Goal: Task Accomplishment & Management: Manage account settings

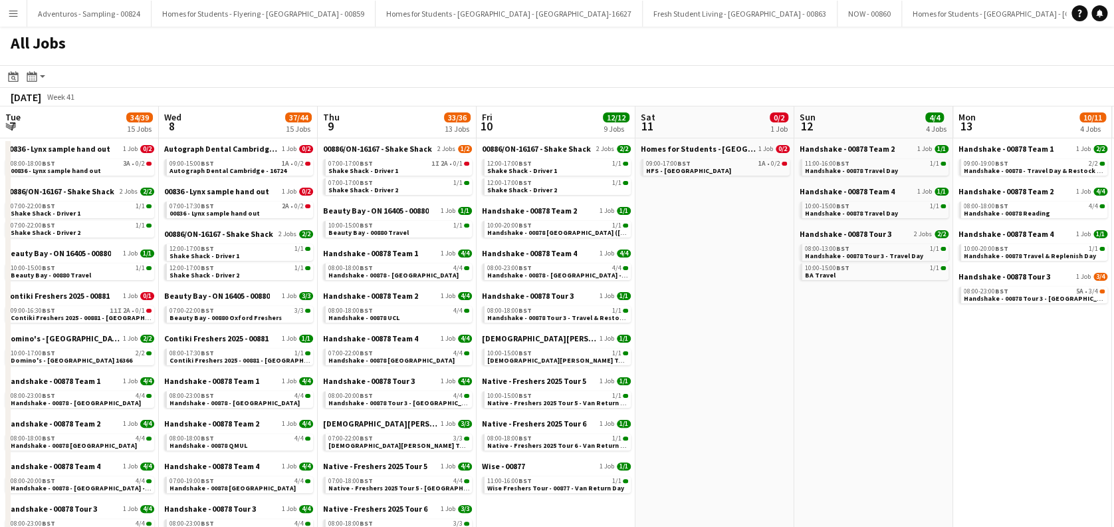
scroll to position [0, 569]
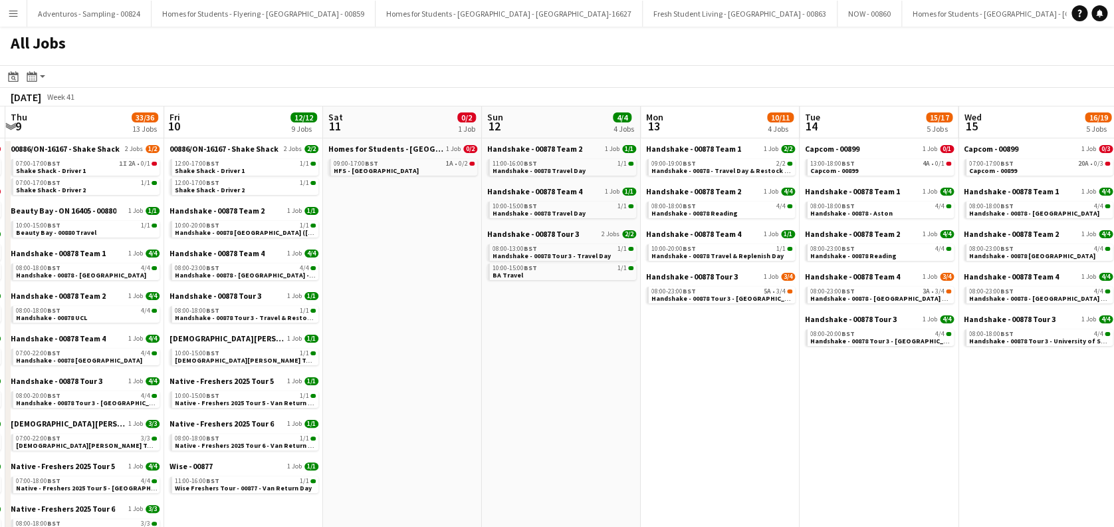
drag, startPoint x: 281, startPoint y: 421, endPoint x: 429, endPoint y: 411, distance: 147.9
click at [539, 420] on app-calendar-viewport "Tue 7 34/39 15 Jobs Wed 8 37/44 15 Jobs Thu 9 33/36 13 Jobs Fri 10 12/12 9 Jobs…" at bounding box center [557, 450] width 1114 height 689
click at [482, 414] on app-calendar-viewport "Tue 7 34/39 15 Jobs Wed 8 37/44 15 Jobs Thu 9 33/36 13 Jobs Fri 10 12/12 9 Jobs…" at bounding box center [557, 450] width 1114 height 689
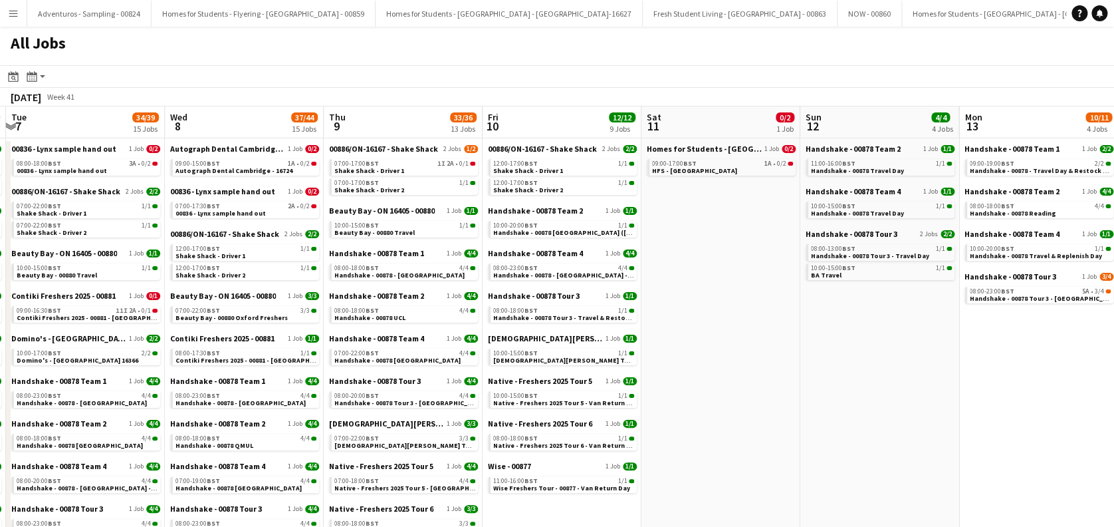
scroll to position [0, 318]
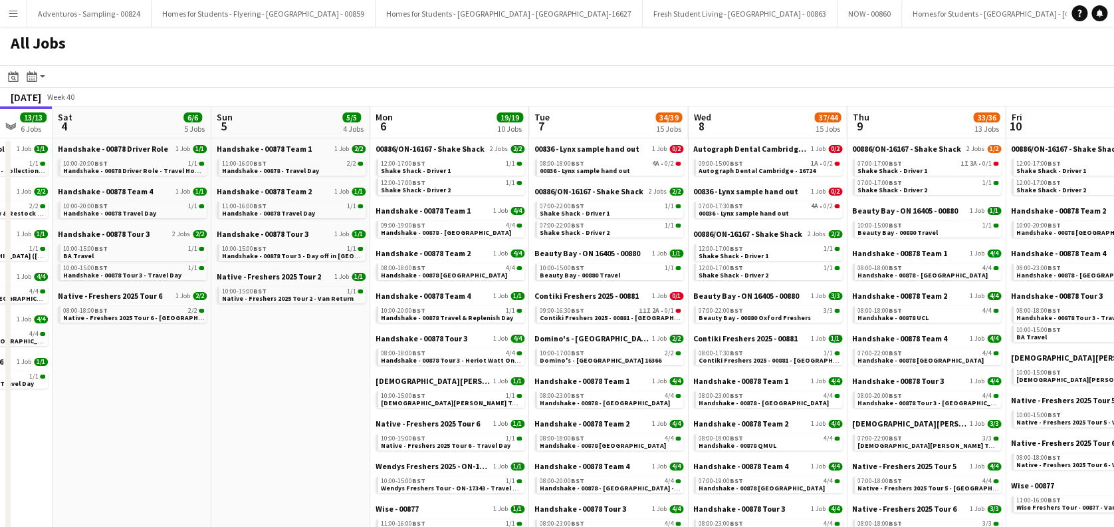
scroll to position [0, 669]
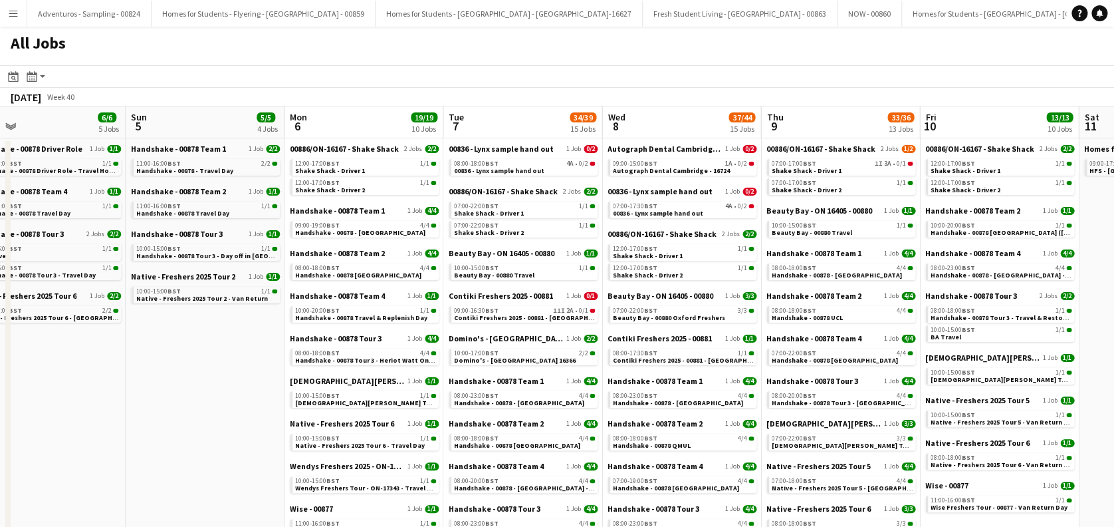
drag, startPoint x: 612, startPoint y: 376, endPoint x: 261, endPoint y: 380, distance: 351.1
click at [261, 380] on app-calendar-viewport "Tue 30 37/37 13 Jobs Wed 1 36/36 12 Jobs Thu 2 22/22 9 Jobs Fri 3 13/13 6 Jobs …" at bounding box center [557, 450] width 1114 height 689
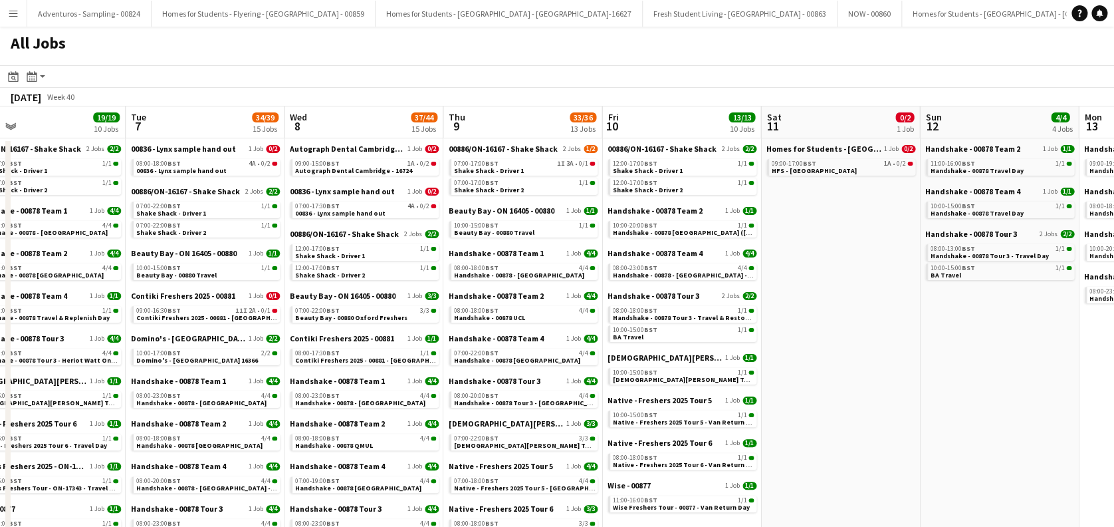
scroll to position [0, 574]
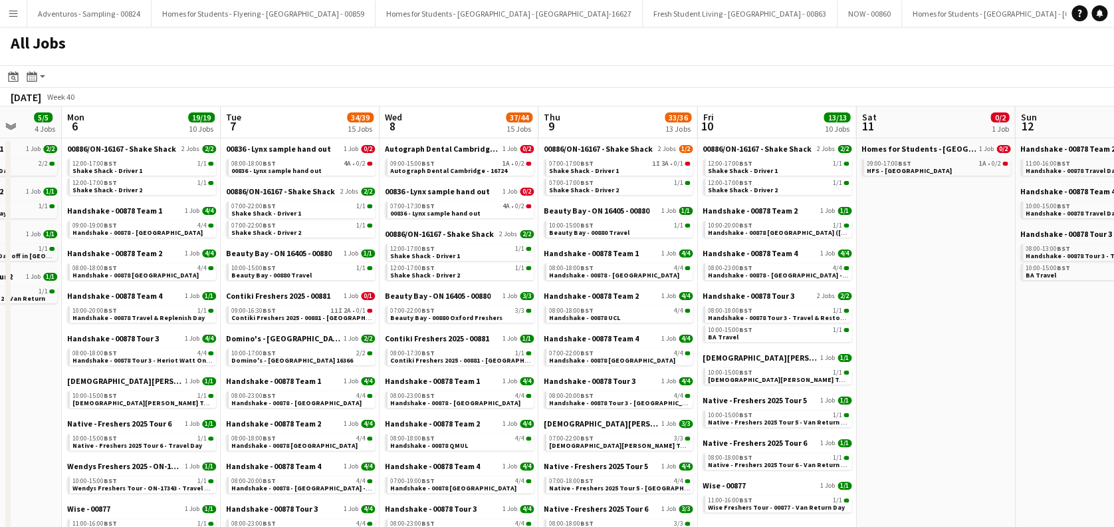
drag, startPoint x: 596, startPoint y: 348, endPoint x: 373, endPoint y: 382, distance: 225.4
click at [373, 382] on app-calendar-viewport "Thu 2 22/22 9 Jobs Fri 3 13/13 6 Jobs Sat 4 6/6 5 Jobs Sun 5 5/5 4 Jobs Mon 6 1…" at bounding box center [557, 450] width 1114 height 689
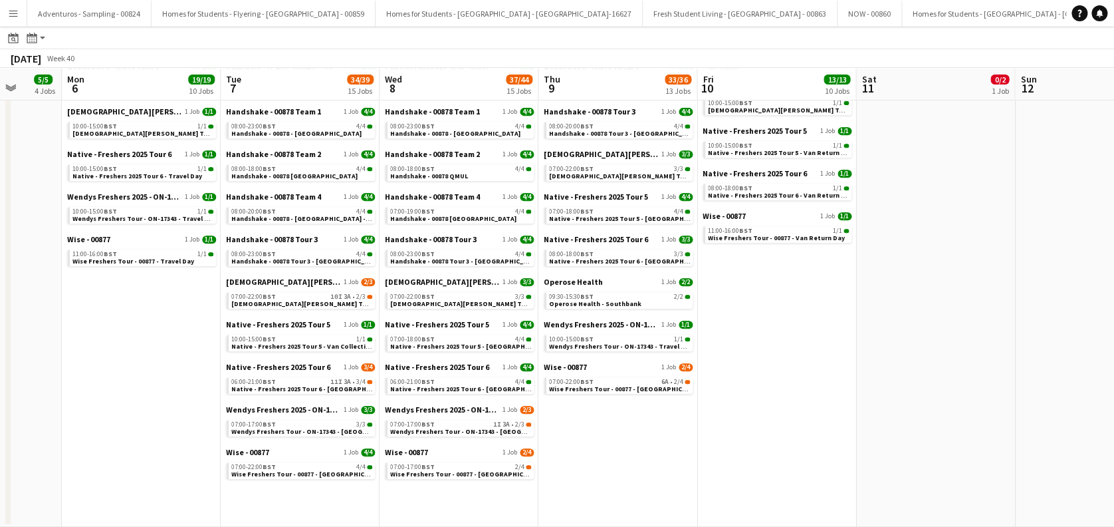
scroll to position [0, 467]
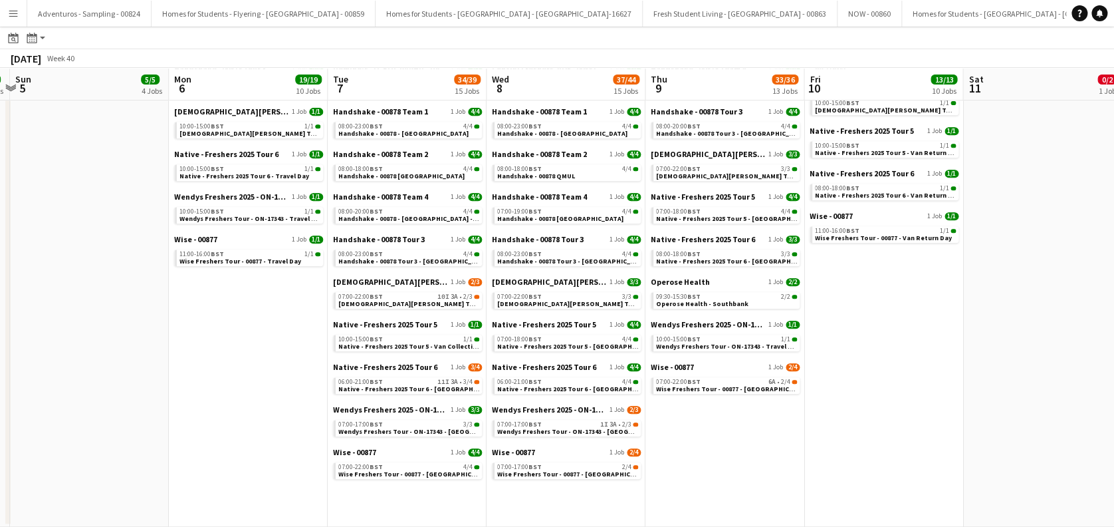
drag, startPoint x: 585, startPoint y: 447, endPoint x: 692, endPoint y: 443, distance: 107.1
click at [692, 443] on app-calendar-viewport "Thu 2 22/22 9 Jobs Fri 3 13/13 6 Jobs Sat 4 6/6 5 Jobs Sun 5 5/5 4 Jobs Mon 6 1…" at bounding box center [557, 161] width 1114 height 729
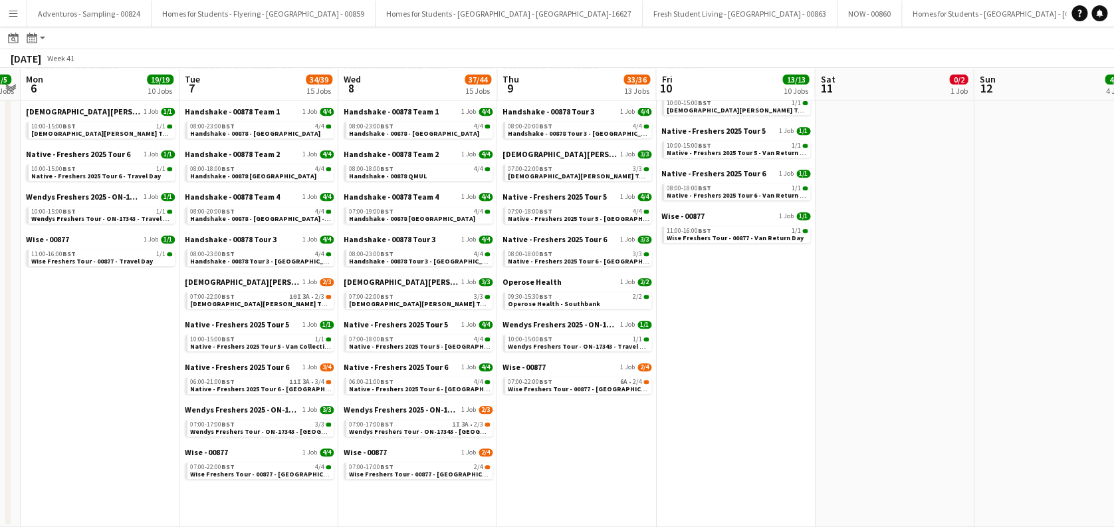
scroll to position [0, 381]
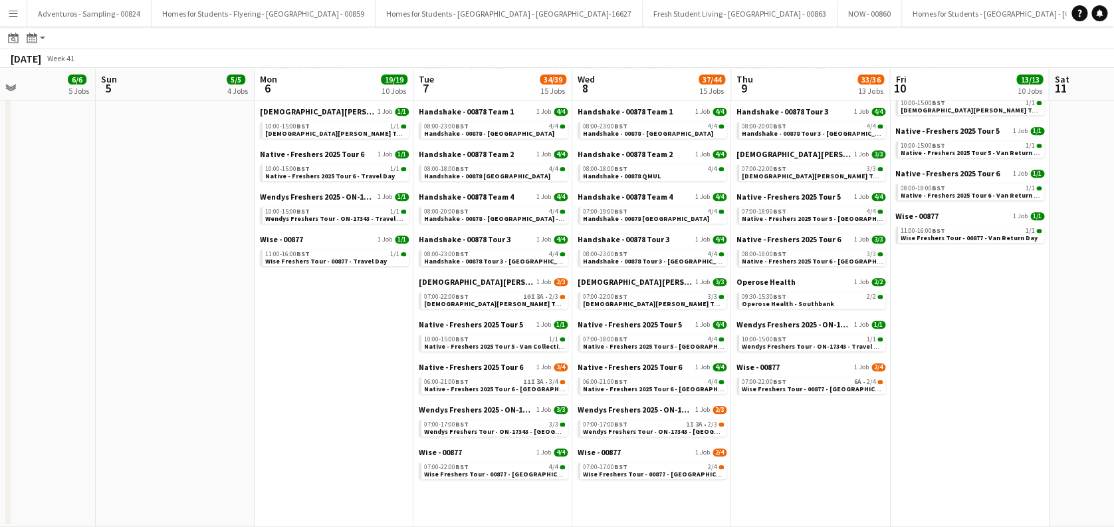
click at [478, 428] on app-all-jobs "All Jobs Date picker OCT 2025 OCT 2025 Monday M Tuesday T Wednesday W Thursday …" at bounding box center [557, 143] width 1114 height 768
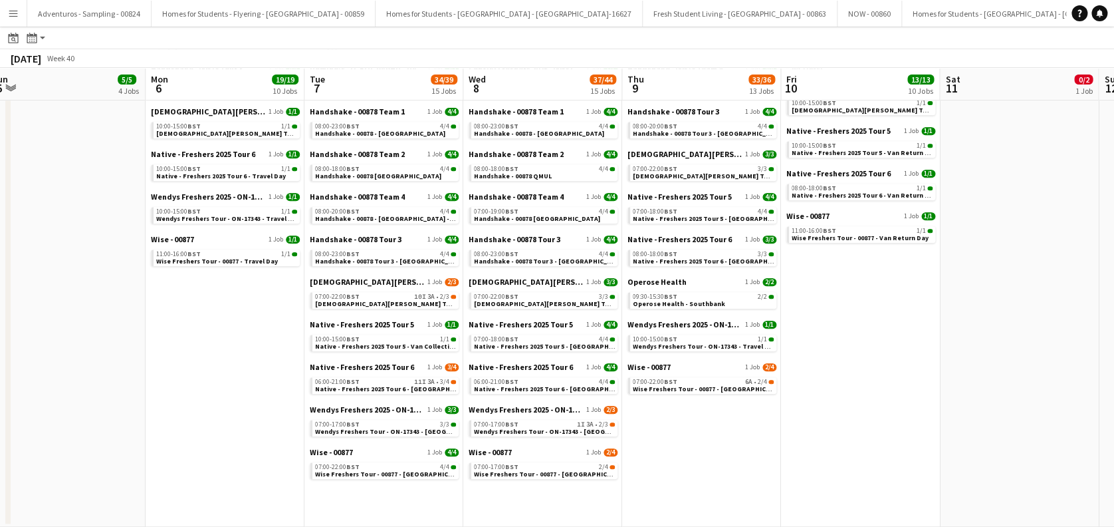
scroll to position [0, 287]
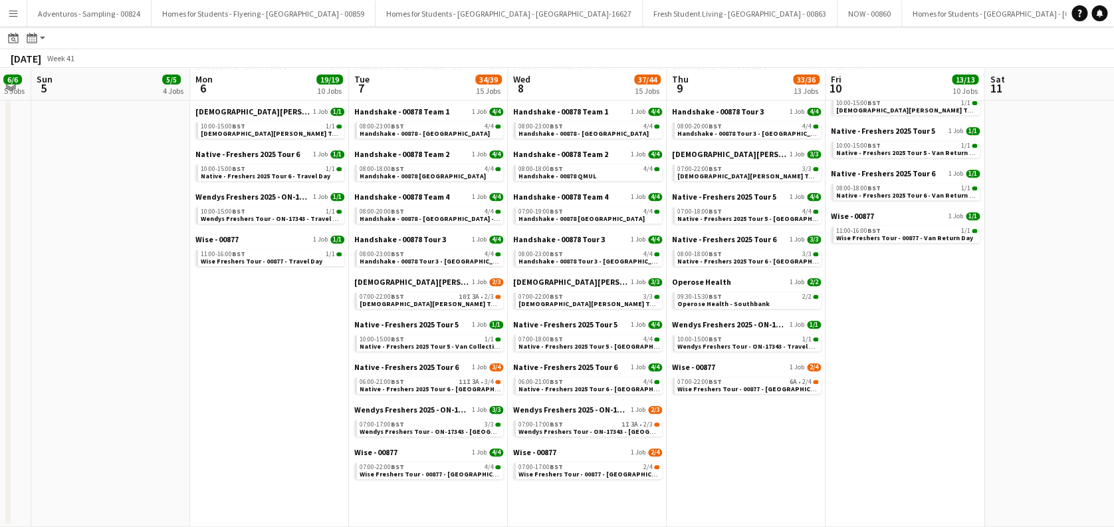
drag, startPoint x: 540, startPoint y: 435, endPoint x: 734, endPoint y: 433, distance: 194.1
click at [734, 431] on app-calendar-viewport "Fri 3 13/13 6 Jobs Sat 4 6/6 5 Jobs Sun 5 5/5 4 Jobs Mon 6 19/19 10 Jobs Tue 7 …" at bounding box center [557, 161] width 1114 height 729
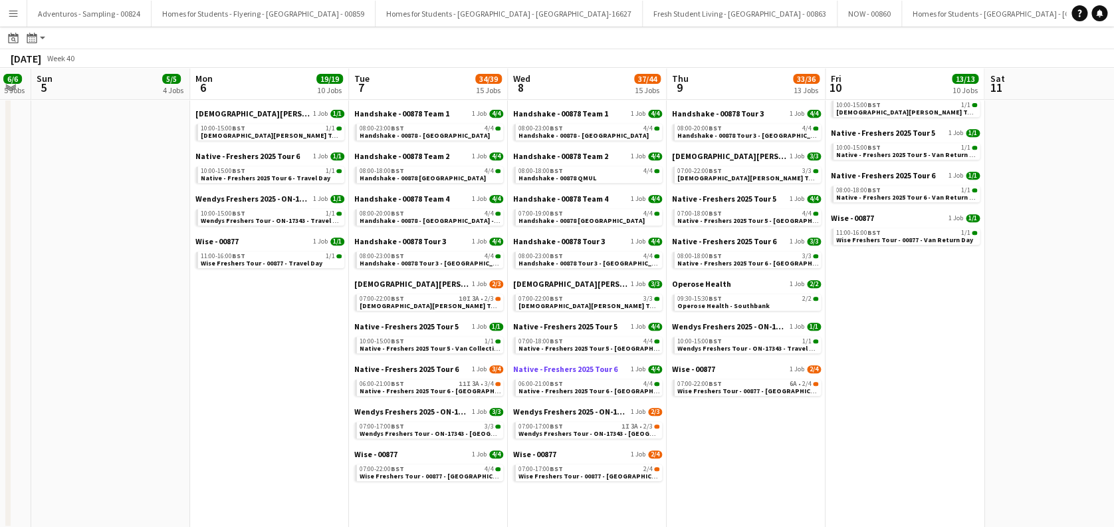
scroll to position [268, 0]
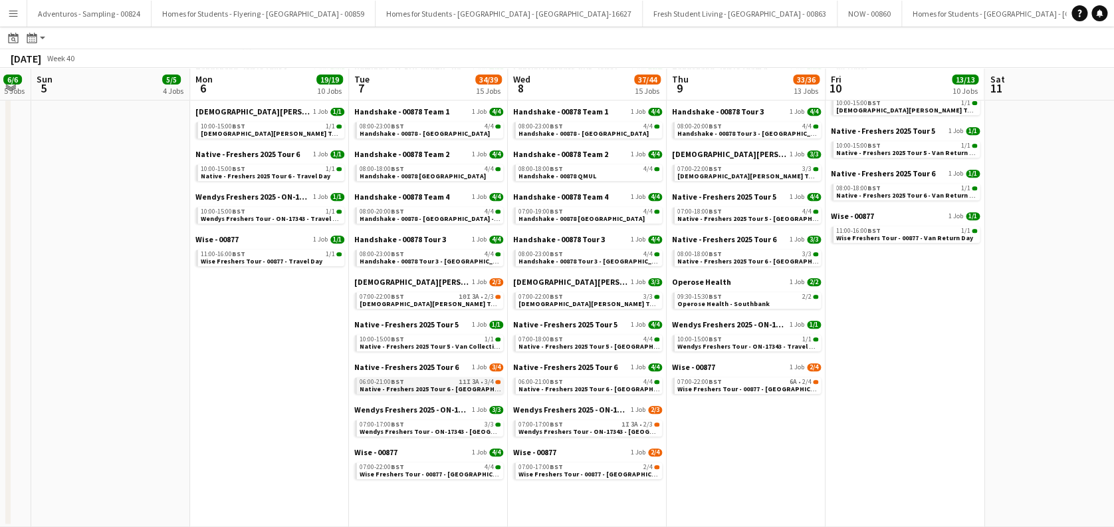
click at [445, 386] on span "Native - Freshers 2025 Tour 6 - [GEOGRAPHIC_DATA] Day 1" at bounding box center [450, 388] width 181 height 9
click at [590, 429] on span "Wendys Freshers Tour - ON-17343 - [GEOGRAPHIC_DATA] Day 2" at bounding box center [616, 431] width 195 height 9
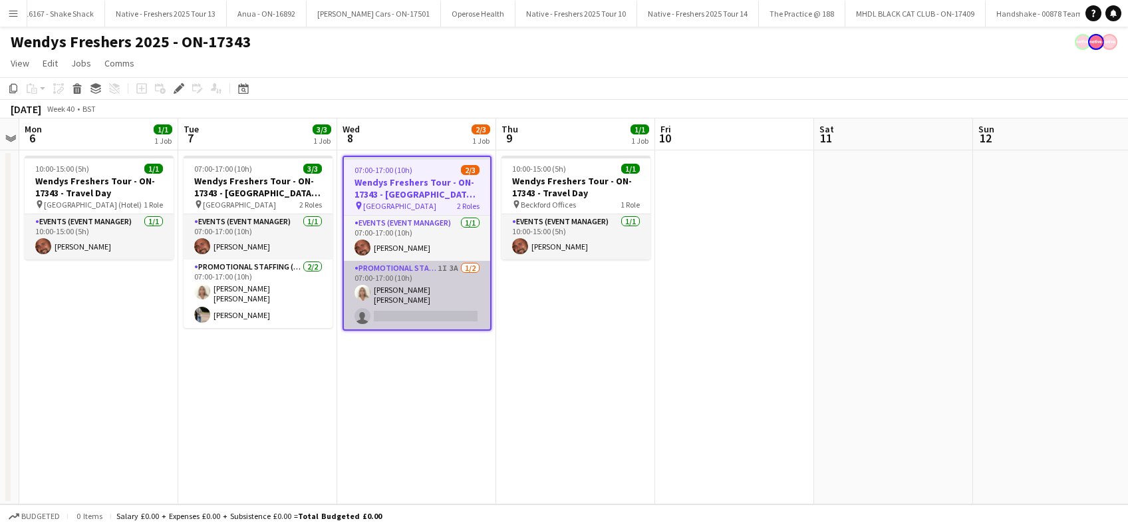
click at [431, 308] on app-card-role "Promotional Staffing (Brand Ambassadors) 1I 3A 1/2 07:00-17:00 (10h) Elenor Ben…" at bounding box center [417, 295] width 146 height 68
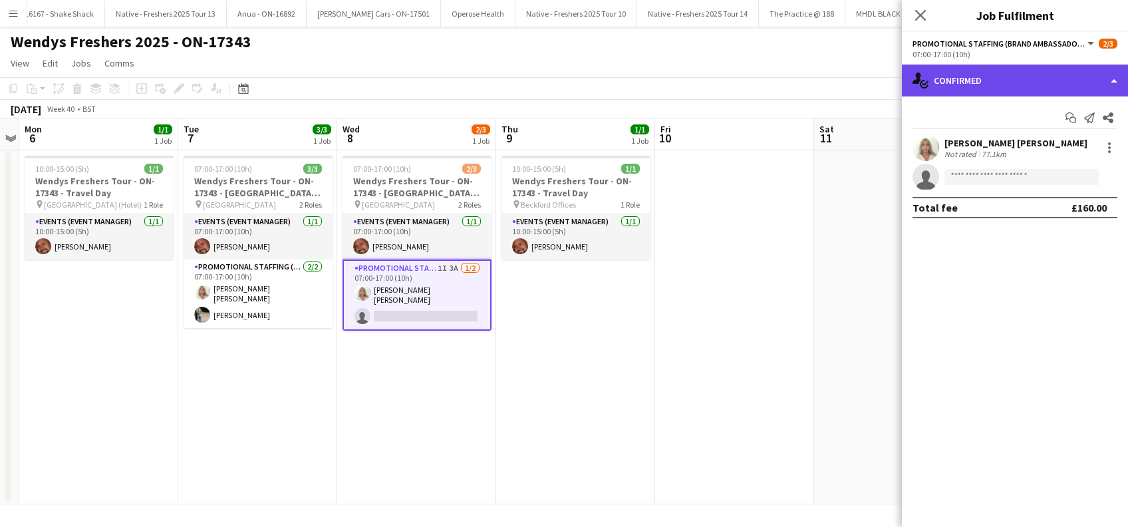
click at [1017, 73] on div "single-neutral-actions-check-2 Confirmed" at bounding box center [1015, 80] width 226 height 32
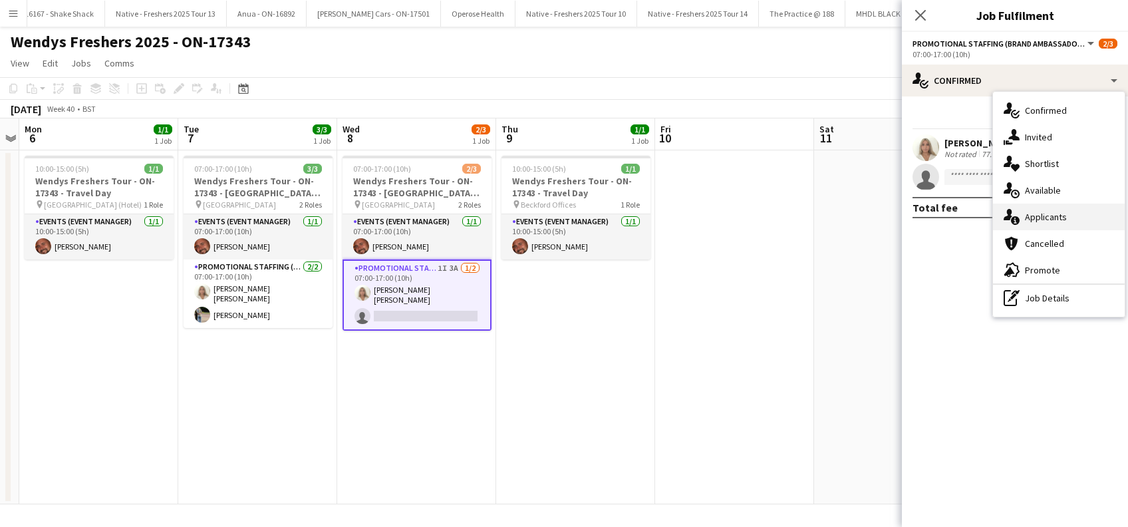
click at [1052, 217] on span "Applicants" at bounding box center [1046, 217] width 42 height 12
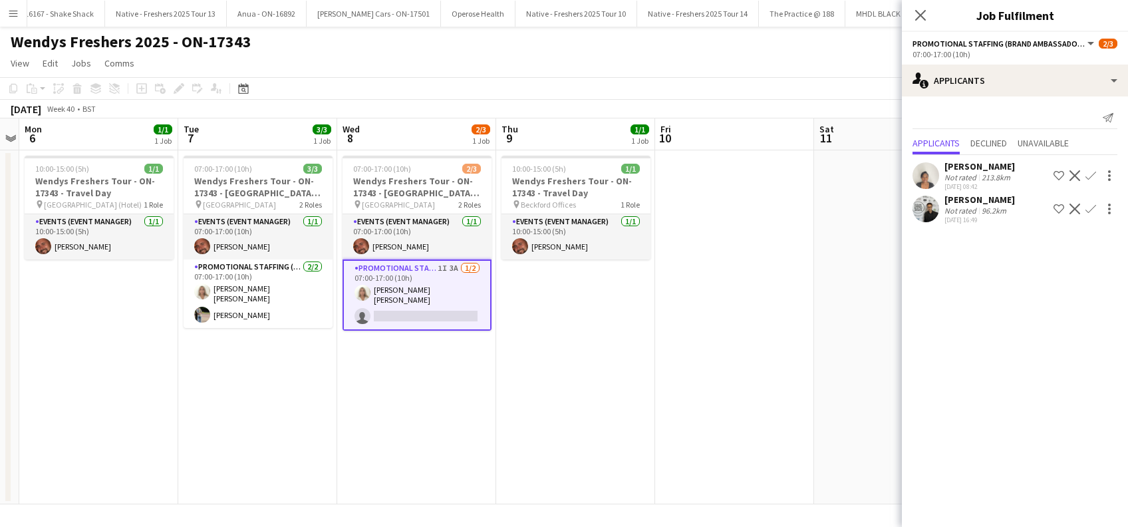
click at [1093, 209] on app-icon "Confirm" at bounding box center [1090, 208] width 11 height 11
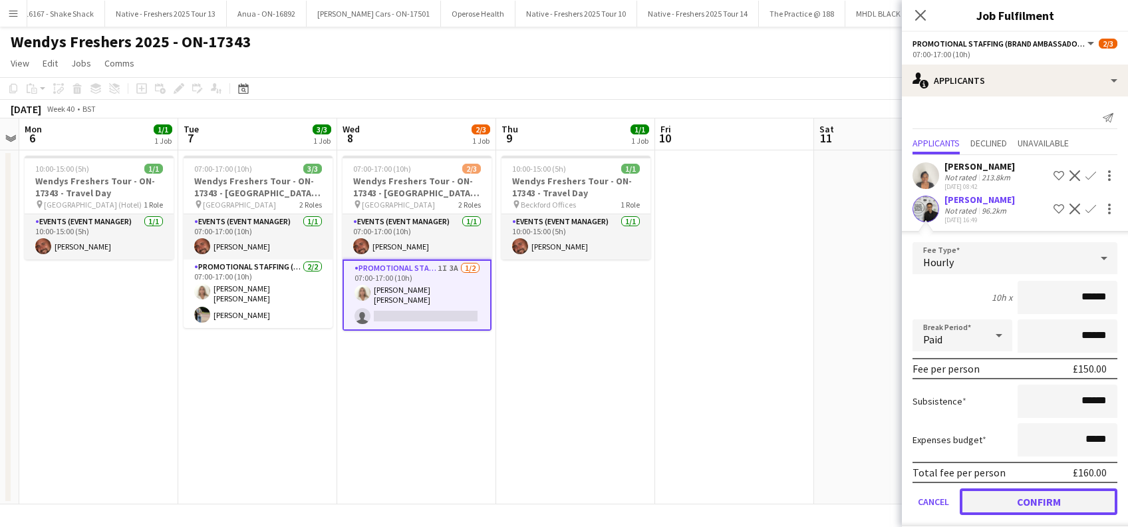
click at [1017, 494] on button "Confirm" at bounding box center [1038, 501] width 158 height 27
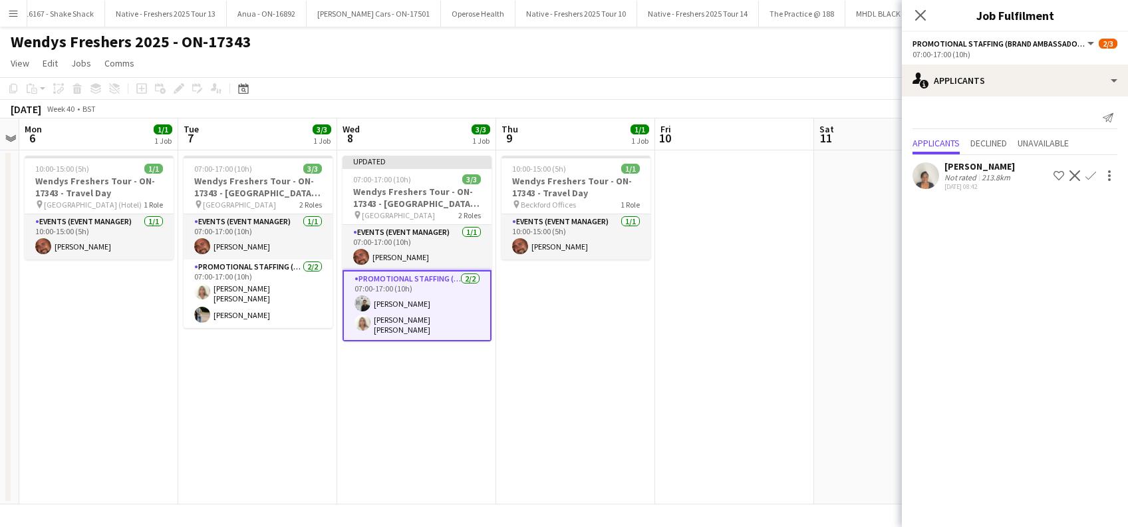
click at [920, 17] on icon "Close pop-in" at bounding box center [920, 15] width 11 height 11
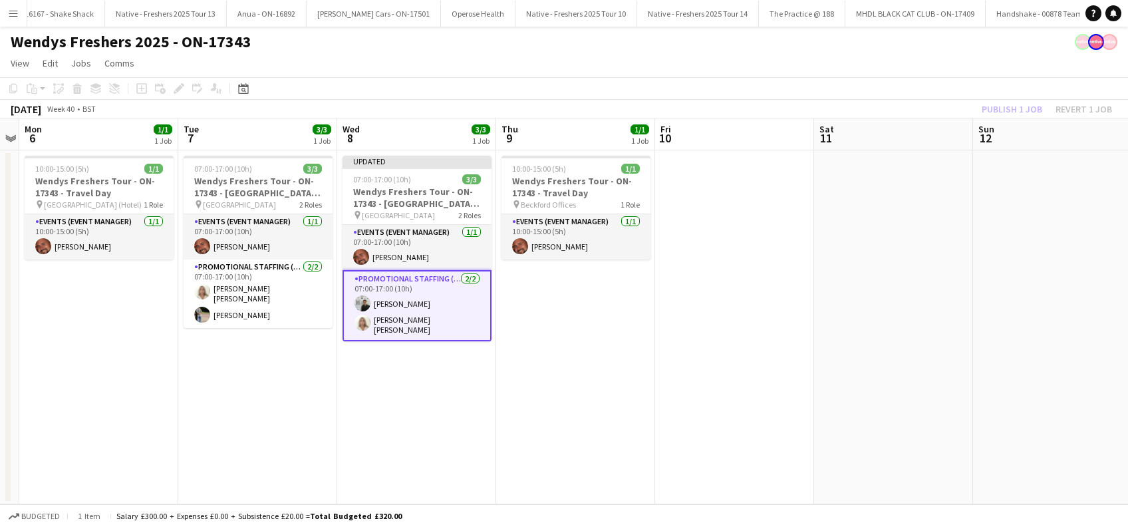
drag, startPoint x: 937, startPoint y: 304, endPoint x: 943, endPoint y: 277, distance: 27.9
click at [939, 304] on app-date-cell at bounding box center [893, 327] width 159 height 354
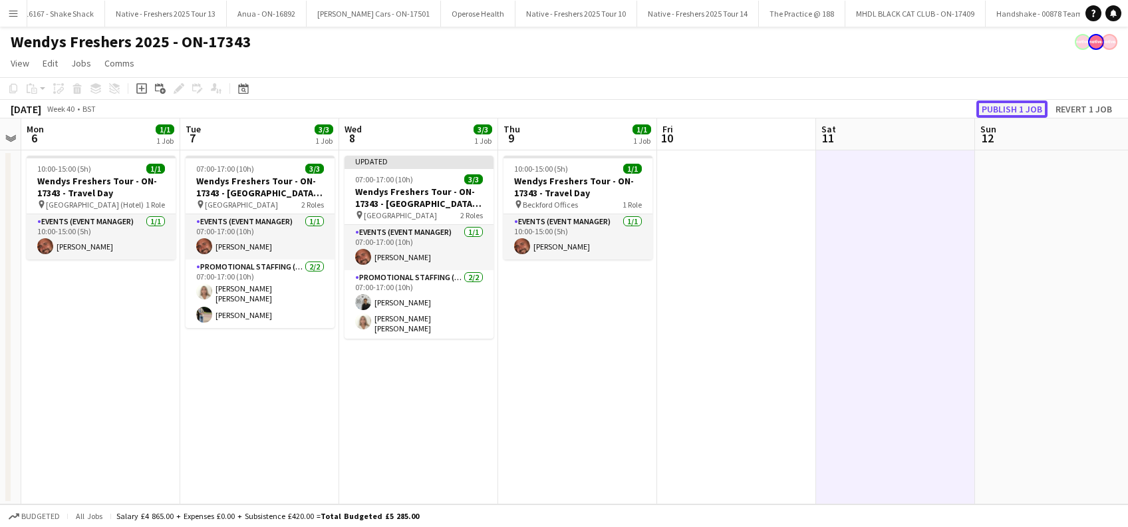
click at [1005, 106] on button "Publish 1 job" at bounding box center [1011, 108] width 71 height 17
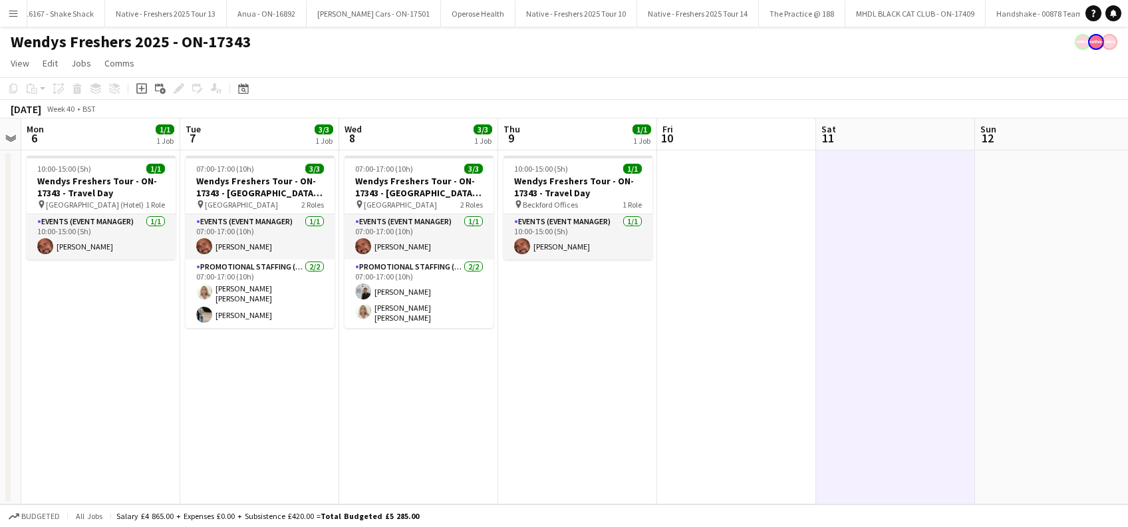
click at [522, 422] on app-date-cell "10:00-15:00 (5h) 1/1 Wendys Freshers Tour - ON-17343 - Travel Day pin Beckford …" at bounding box center [577, 327] width 159 height 354
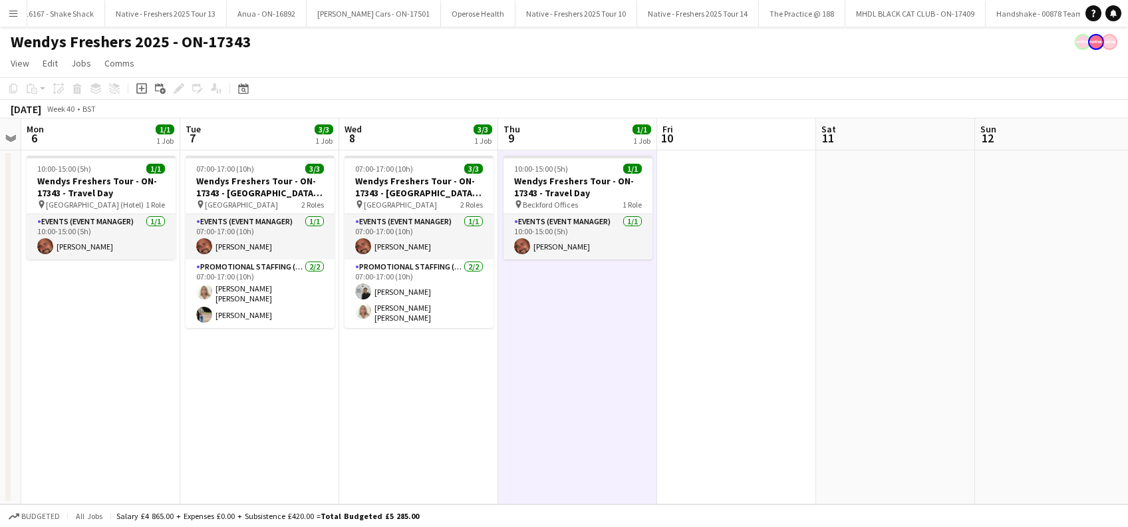
click at [644, 409] on app-date-cell "10:00-15:00 (5h) 1/1 Wendys Freshers Tour - ON-17343 - Travel Day pin Beckford …" at bounding box center [577, 327] width 159 height 354
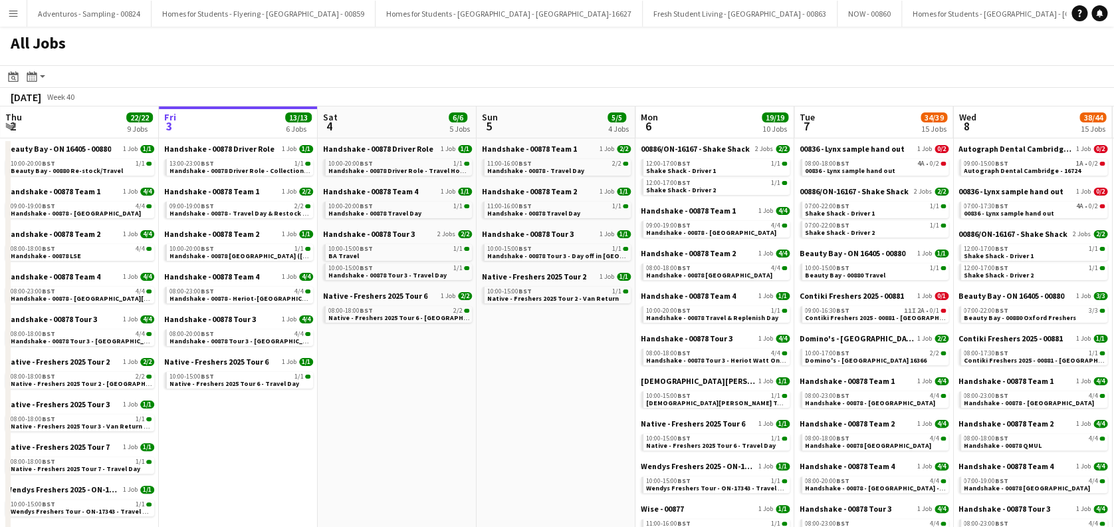
scroll to position [0, 391]
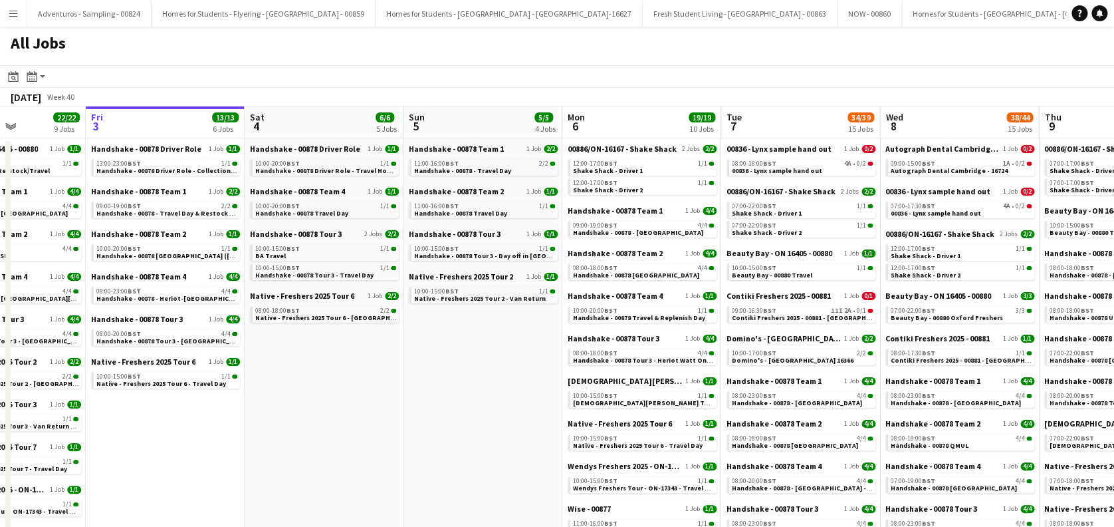
drag, startPoint x: 388, startPoint y: 386, endPoint x: 150, endPoint y: 370, distance: 238.6
click at [150, 370] on app-calendar-viewport "Tue 30 37/37 13 Jobs Wed 1 36/36 12 Jobs Thu 2 22/22 9 Jobs Fri 3 13/13 6 Jobs …" at bounding box center [557, 450] width 1114 height 689
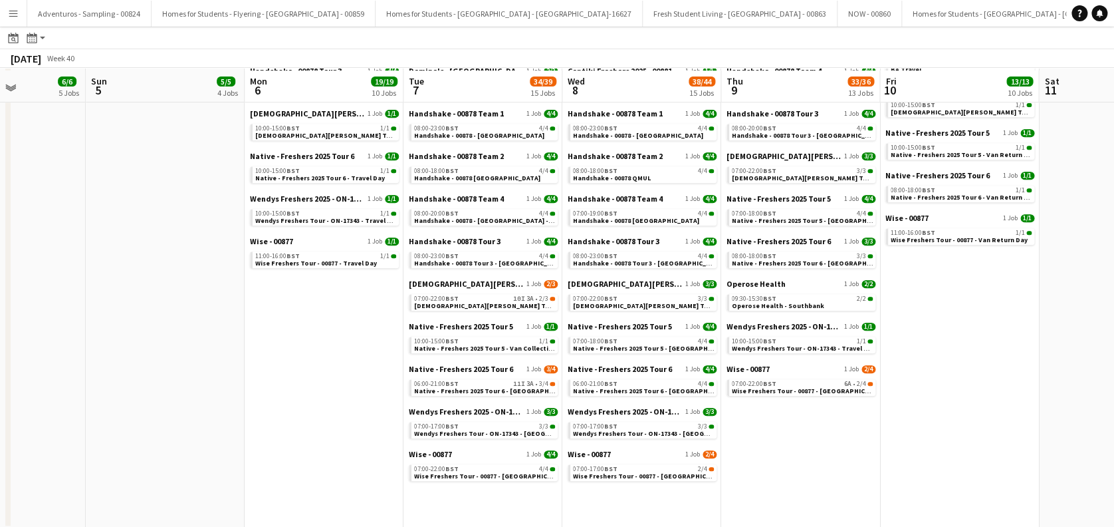
scroll to position [268, 0]
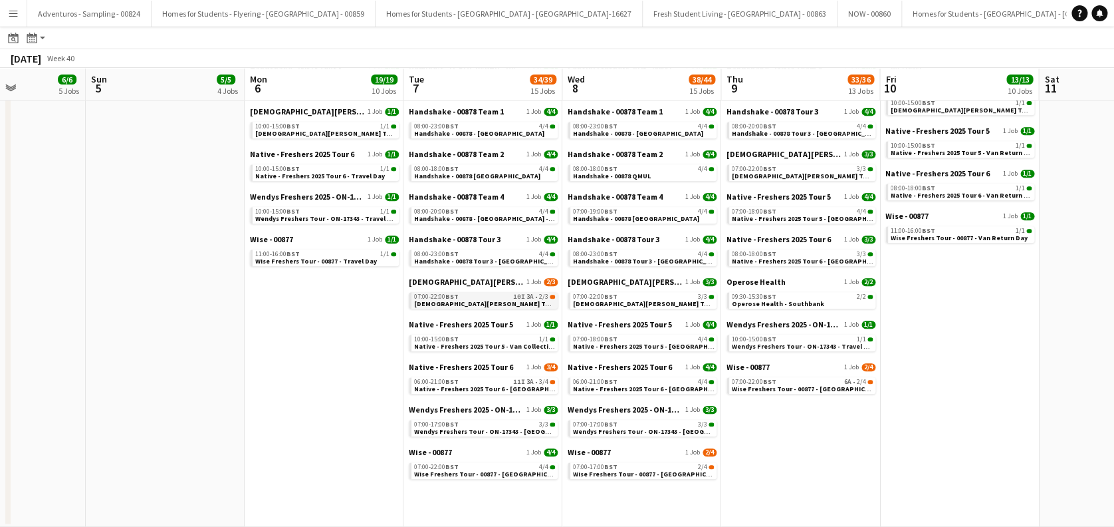
click at [492, 294] on div "07:00-22:00 BST 10I 3A • 2/3" at bounding box center [484, 296] width 141 height 7
click at [653, 469] on span "Wise Freshers Tour - 00877 - [GEOGRAPHIC_DATA]" at bounding box center [651, 473] width 155 height 9
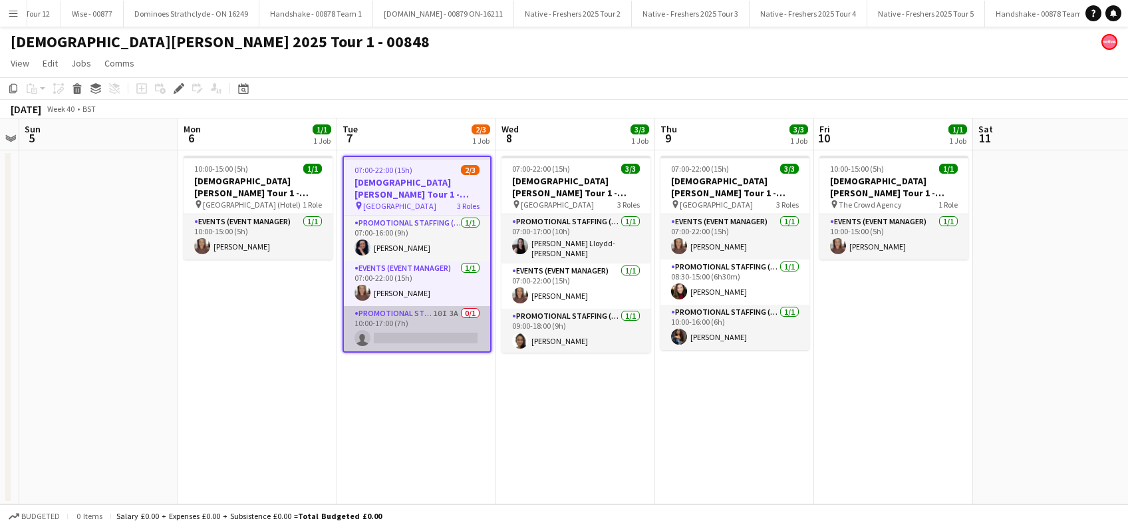
click at [447, 341] on app-card-role "Promotional Staffing (Brand Ambassadors) 10I 3A 0/1 10:00-17:00 (7h) single-neu…" at bounding box center [417, 328] width 146 height 45
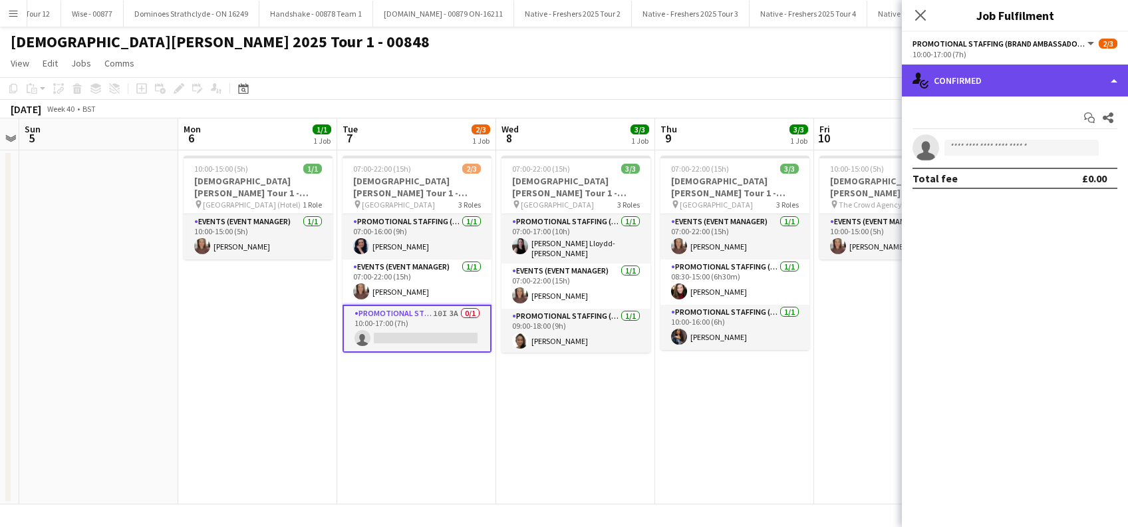
click at [1023, 76] on div "single-neutral-actions-check-2 Confirmed" at bounding box center [1015, 80] width 226 height 32
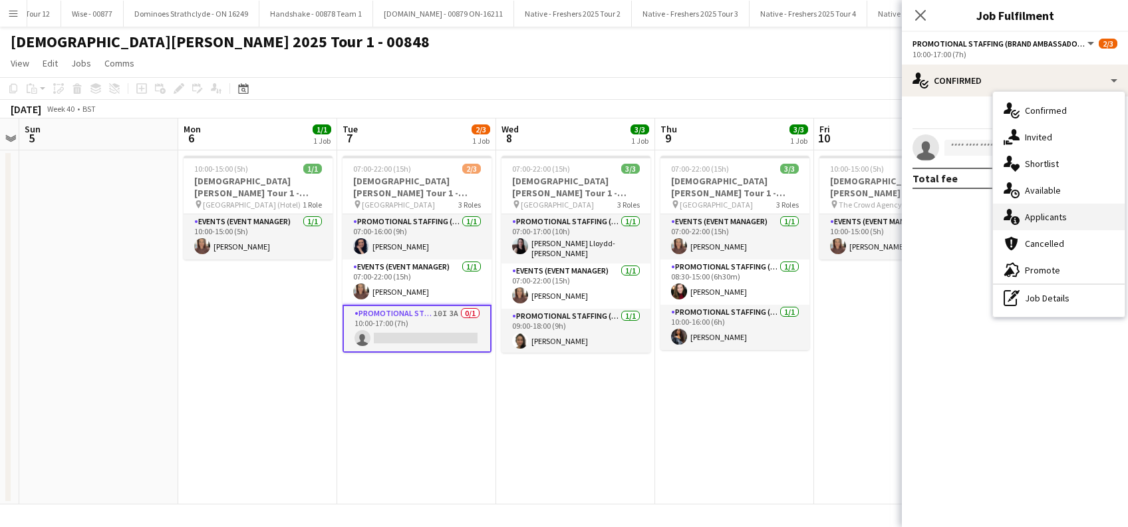
click at [1037, 217] on span "Applicants" at bounding box center [1046, 217] width 42 height 12
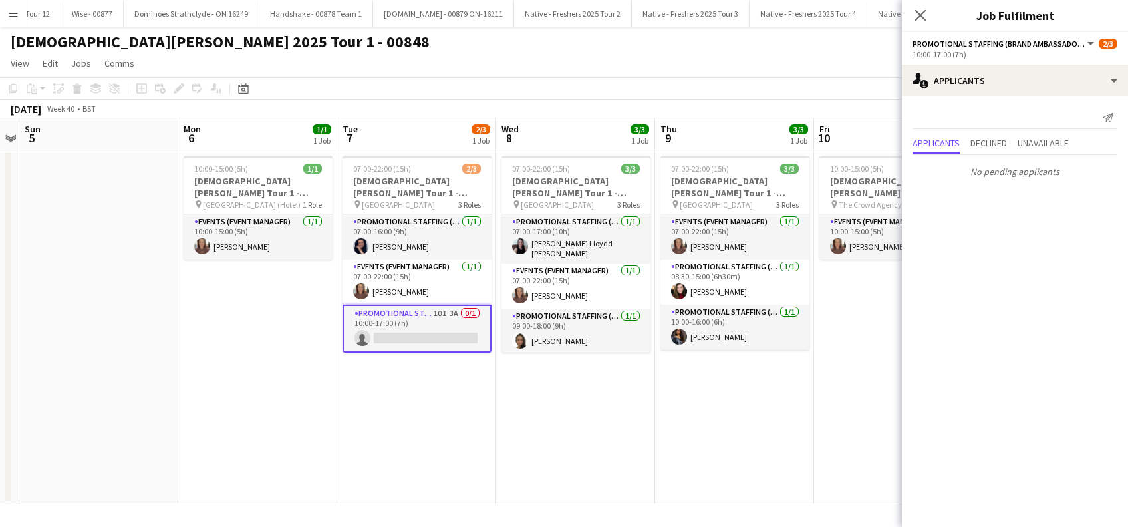
click at [921, 15] on icon at bounding box center [920, 15] width 11 height 11
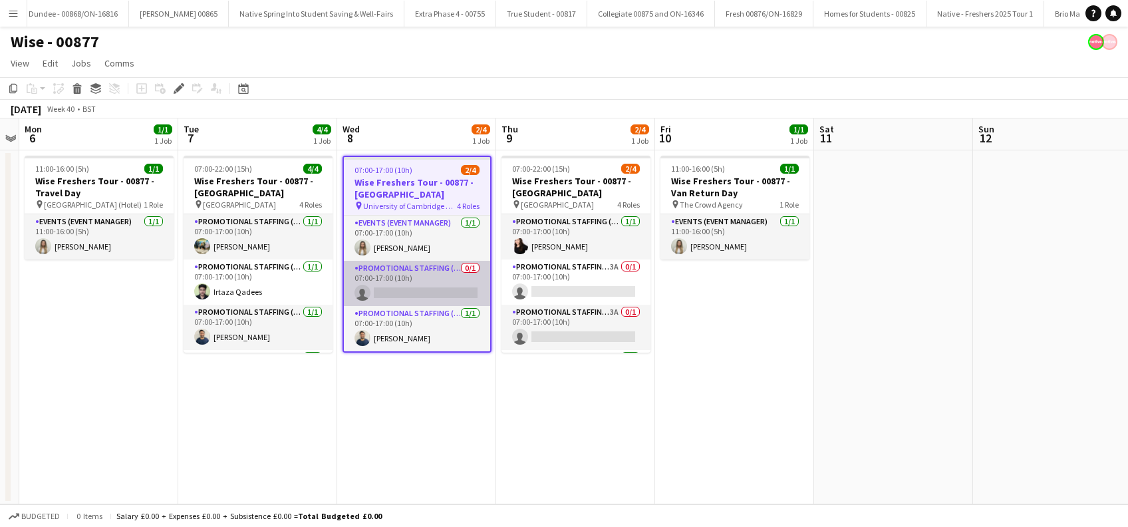
click at [433, 301] on app-card-role "Promotional Staffing (Brand Ambassadors) 0/1 07:00-17:00 (10h) single-neutral-a…" at bounding box center [417, 283] width 146 height 45
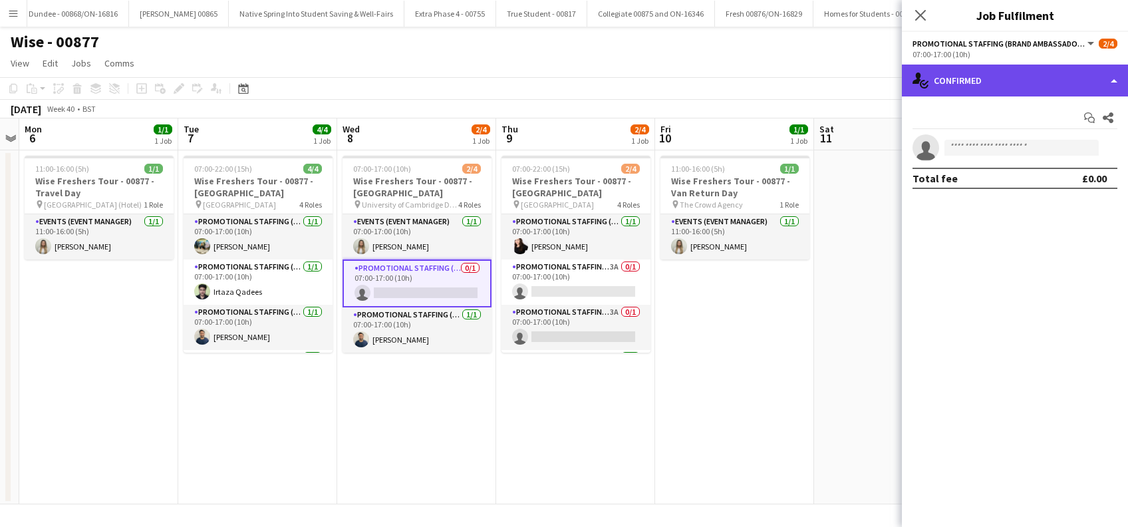
click at [1043, 81] on div "single-neutral-actions-check-2 Confirmed" at bounding box center [1015, 80] width 226 height 32
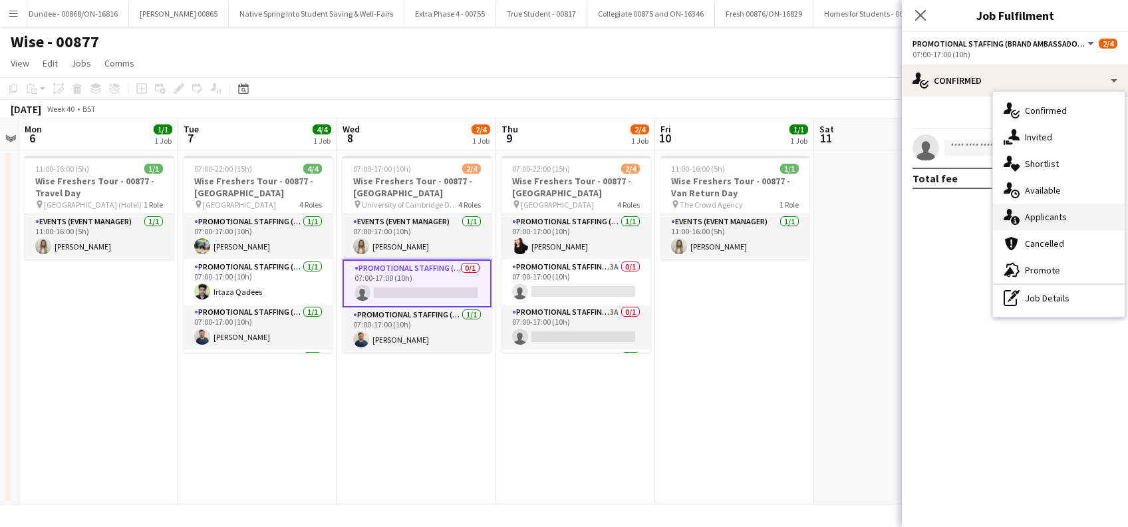
click at [1052, 217] on span "Applicants" at bounding box center [1046, 217] width 42 height 12
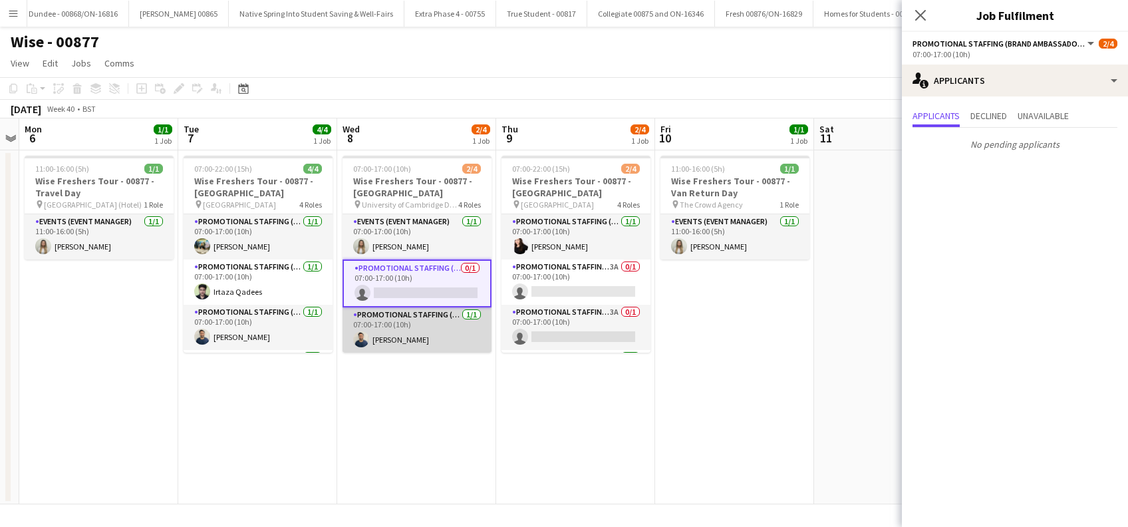
scroll to position [45, 0]
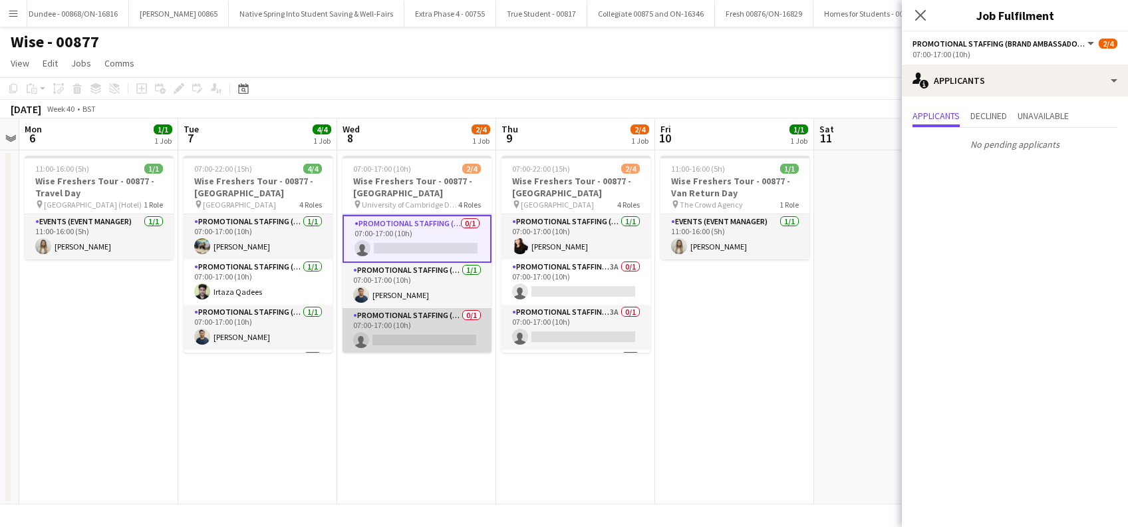
click at [399, 336] on app-card-role "Promotional Staffing (Brand Ambassadors) 0/1 07:00-17:00 (10h) single-neutral-a…" at bounding box center [416, 330] width 149 height 45
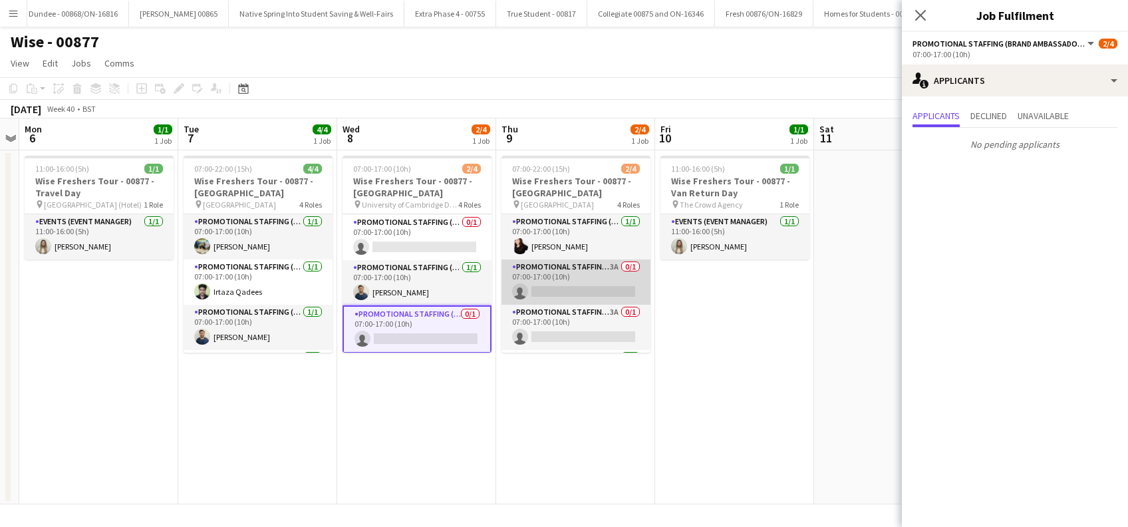
click at [589, 291] on app-card-role "Promotional Staffing (Brand Ambassadors) 3A 0/1 07:00-17:00 (10h) single-neutra…" at bounding box center [575, 281] width 149 height 45
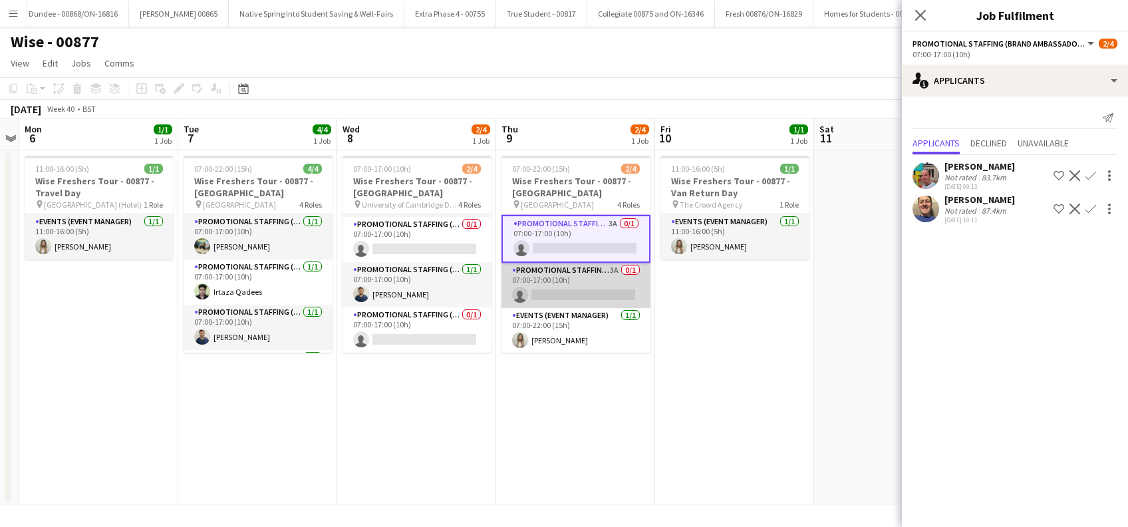
click at [589, 291] on app-card-role "Promotional Staffing (Brand Ambassadors) 3A 0/1 07:00-17:00 (10h) single-neutra…" at bounding box center [575, 285] width 149 height 45
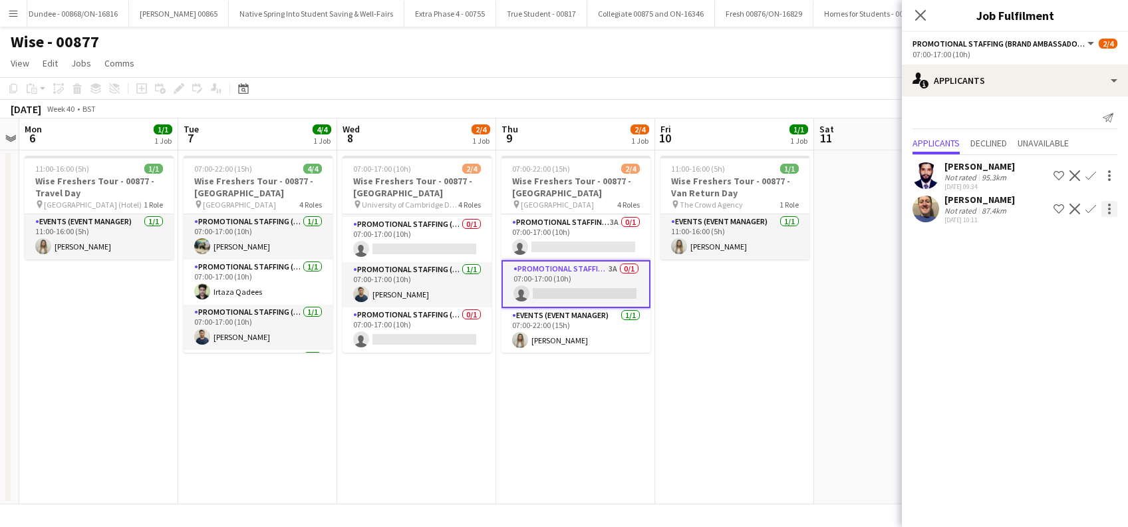
click at [1091, 207] on app-icon "Confirm" at bounding box center [1090, 208] width 11 height 11
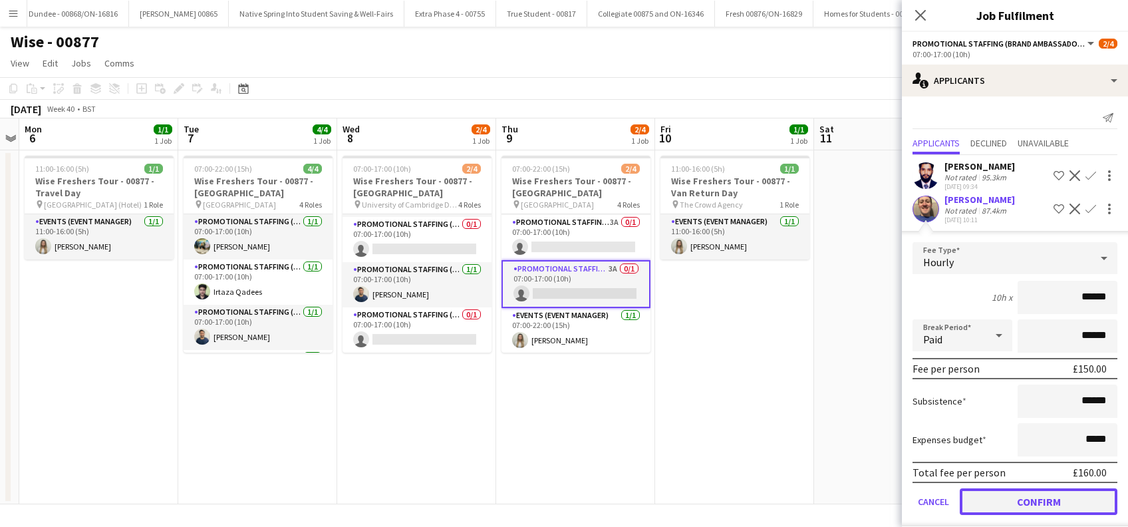
click at [999, 500] on button "Confirm" at bounding box center [1038, 501] width 158 height 27
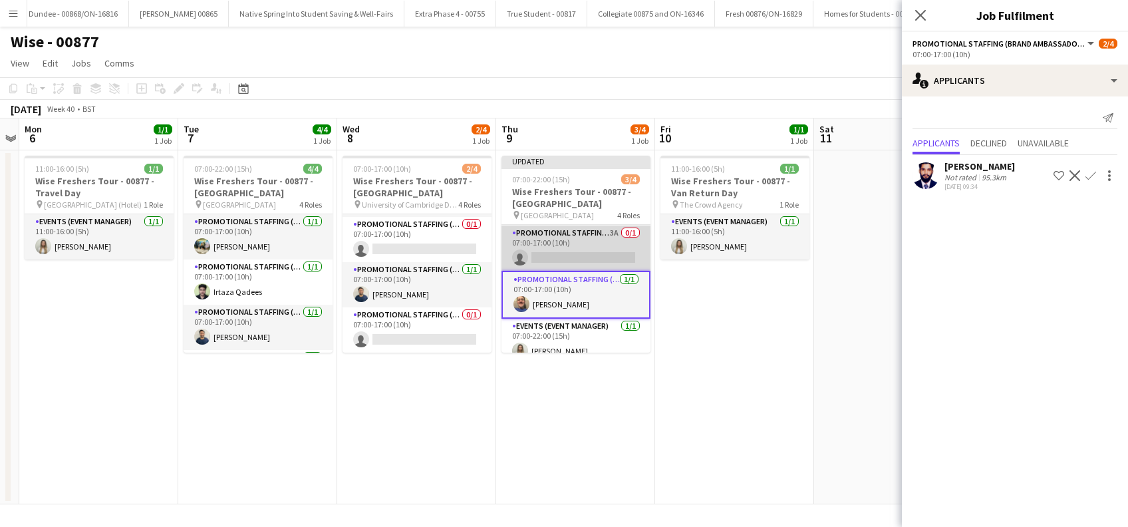
click at [582, 259] on app-card-role "Promotional Staffing (Brand Ambassadors) 3A 0/1 07:00-17:00 (10h) single-neutra…" at bounding box center [575, 247] width 149 height 45
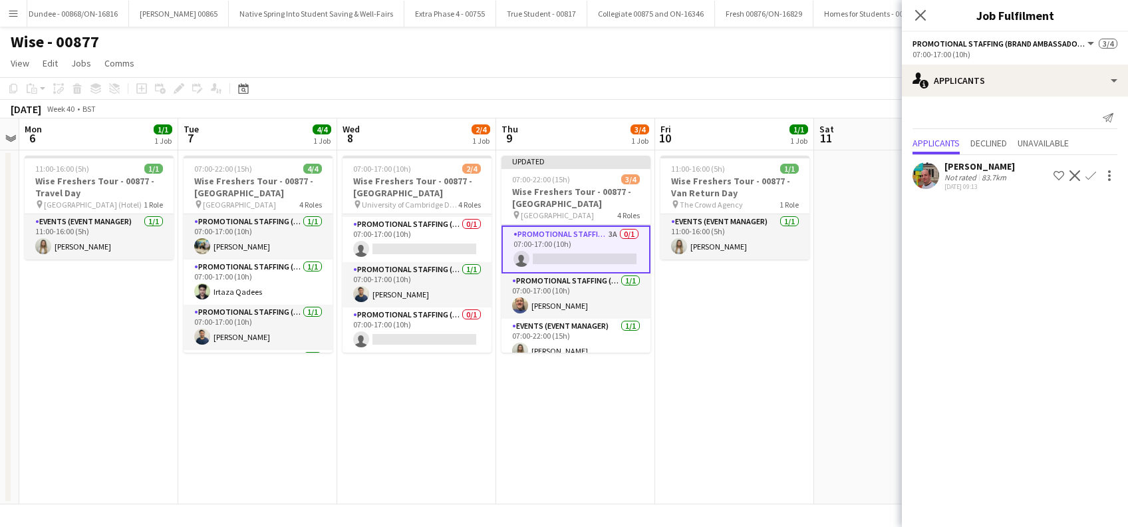
click at [1090, 176] on app-icon "Confirm" at bounding box center [1090, 175] width 11 height 11
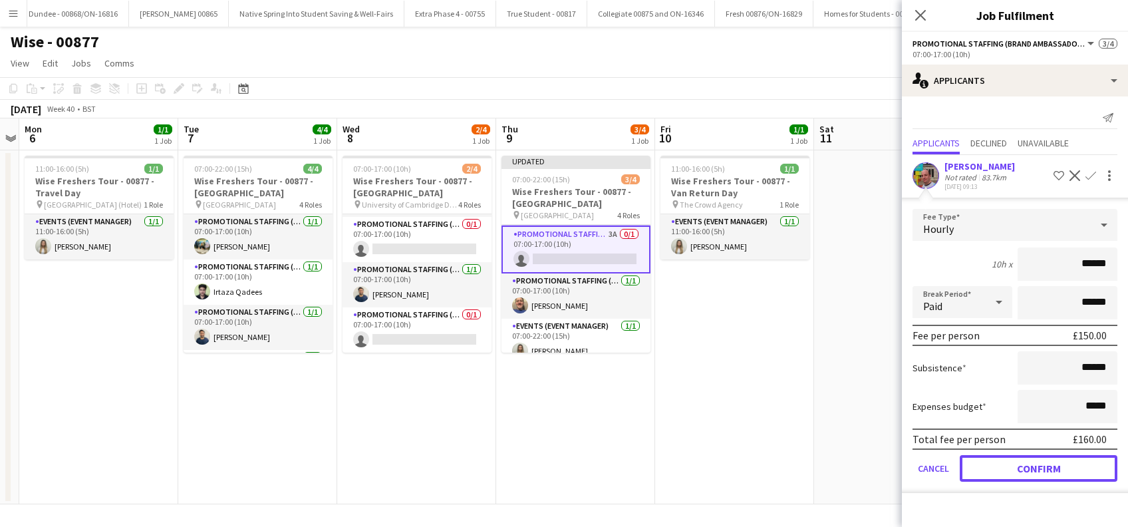
click at [1017, 463] on button "Confirm" at bounding box center [1038, 468] width 158 height 27
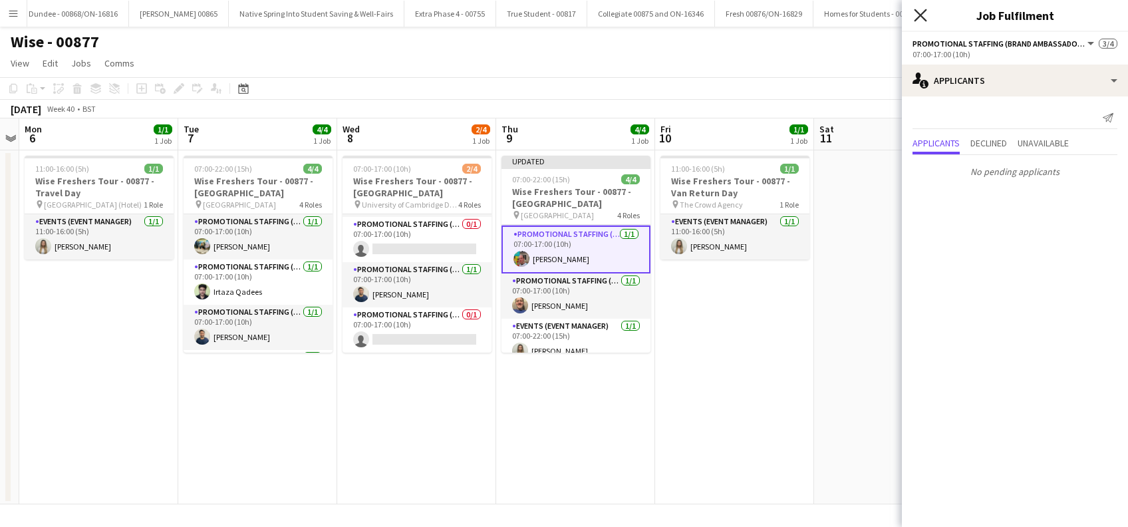
click at [923, 15] on icon "Close pop-in" at bounding box center [920, 15] width 13 height 13
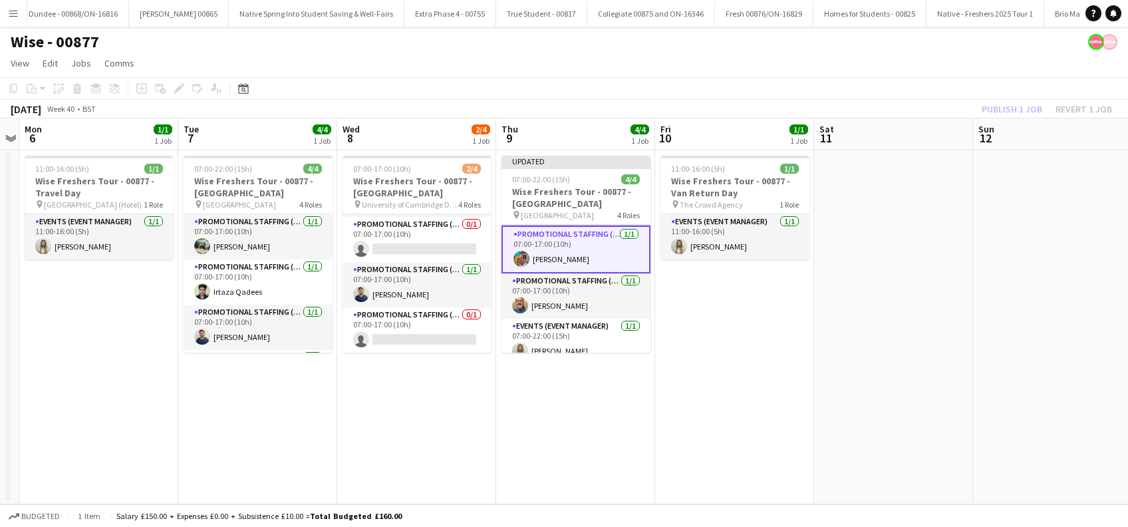
drag, startPoint x: 854, startPoint y: 326, endPoint x: 1007, endPoint y: 144, distance: 237.8
click at [856, 322] on app-date-cell at bounding box center [893, 327] width 159 height 354
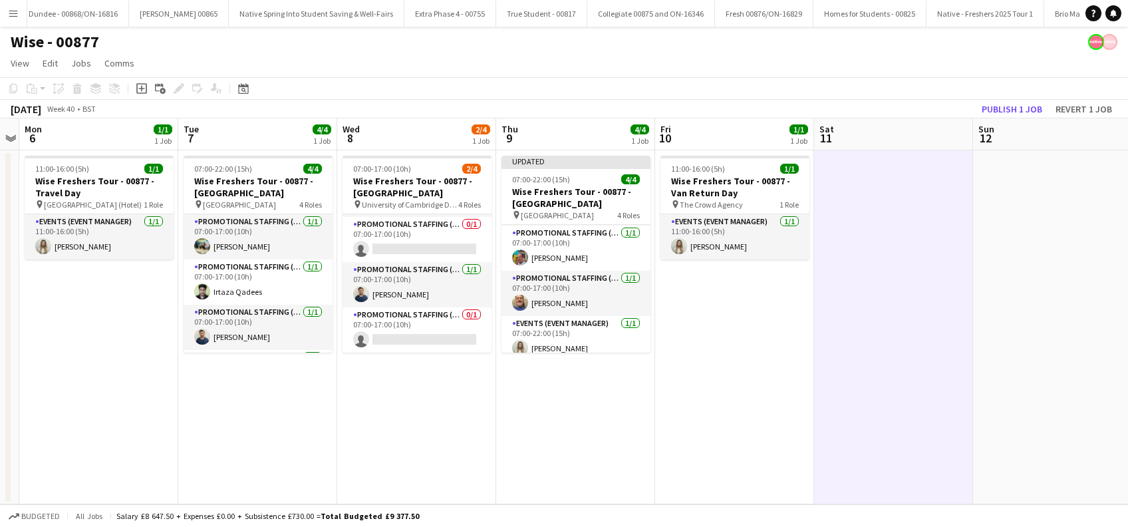
scroll to position [0, 453]
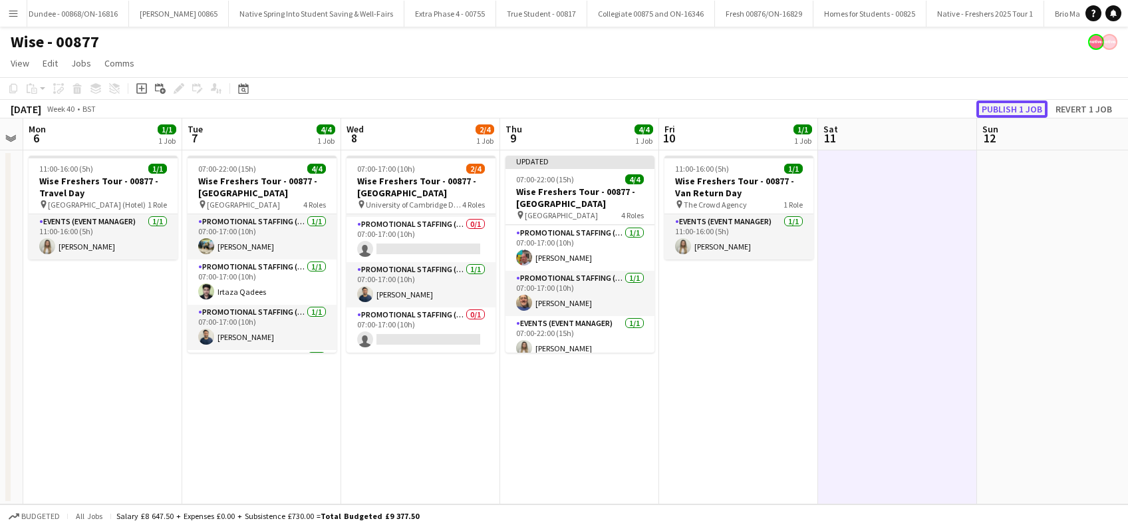
click at [1014, 104] on button "Publish 1 job" at bounding box center [1011, 108] width 71 height 17
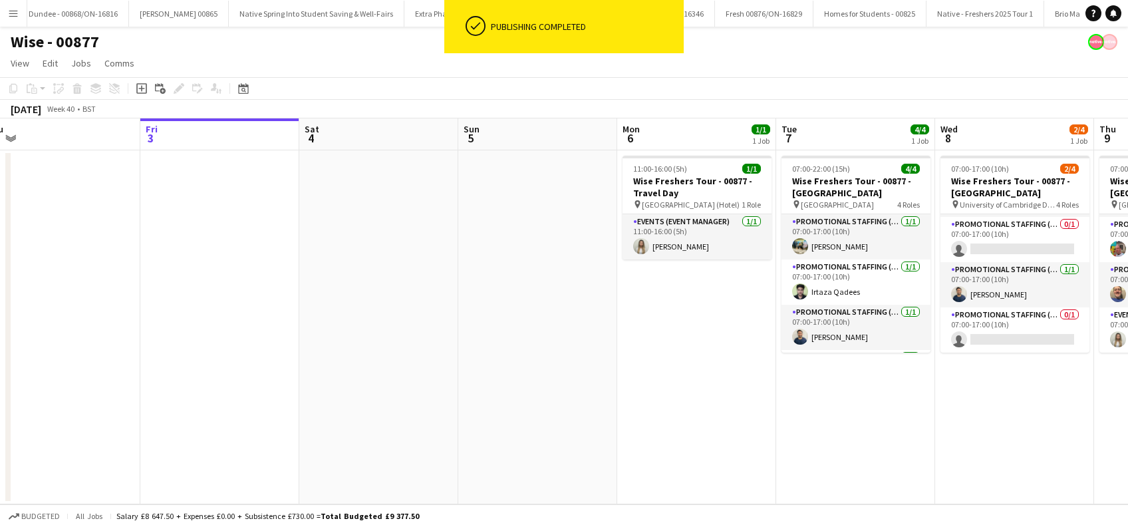
scroll to position [0, 386]
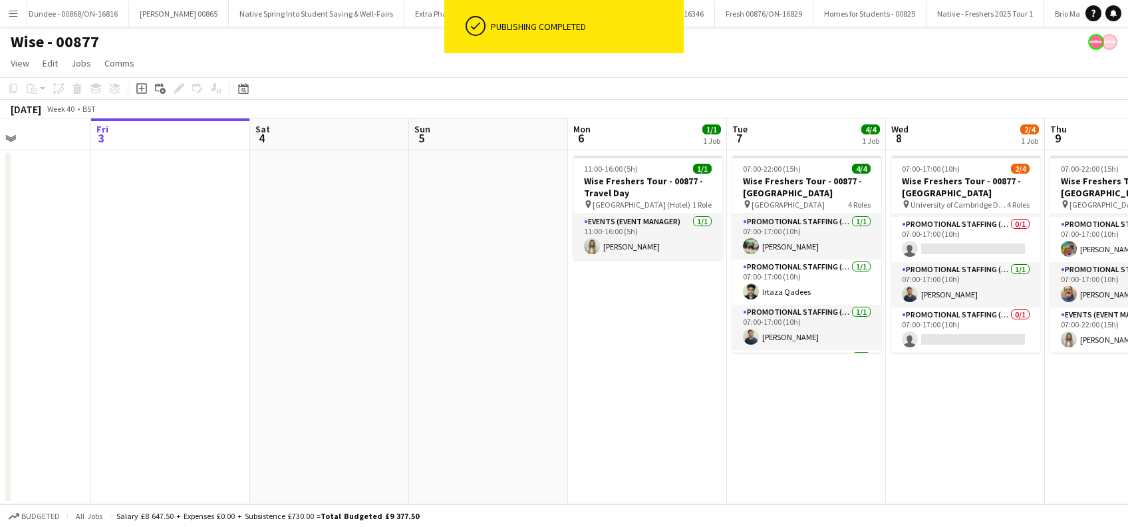
drag, startPoint x: 495, startPoint y: 447, endPoint x: 1039, endPoint y: 440, distance: 544.6
click at [1039, 440] on app-calendar-viewport "Tue 30 4/4 1 Job Wed 1 1/1 1 Job Thu 2 Fri 3 Sat 4 Sun 5 Mon 6 1/1 1 Job Tue 7 …" at bounding box center [564, 311] width 1128 height 386
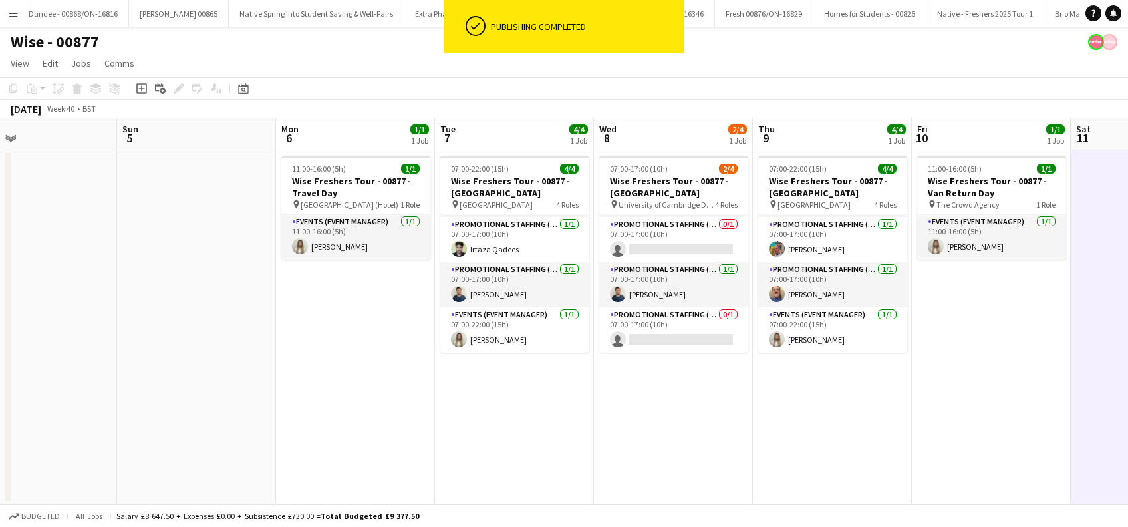
scroll to position [0, 451]
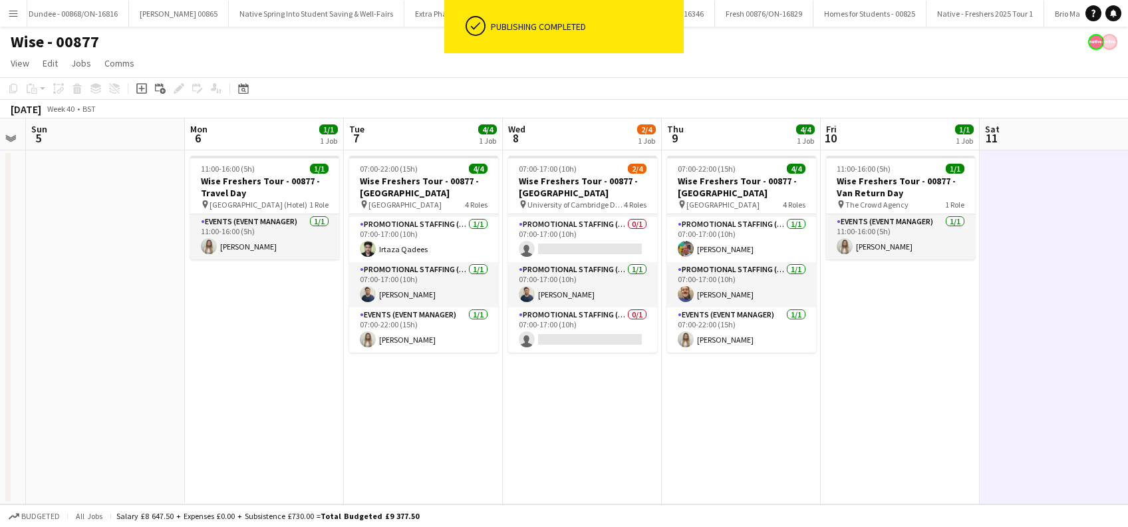
drag, startPoint x: 915, startPoint y: 406, endPoint x: 532, endPoint y: 404, distance: 383.0
click at [532, 404] on app-calendar-viewport "Thu 2 Fri 3 Sat 4 Sun 5 Mon 6 1/1 1 Job Tue 7 4/4 1 Job Wed 8 2/4 1 Job Thu 9 4…" at bounding box center [564, 311] width 1128 height 386
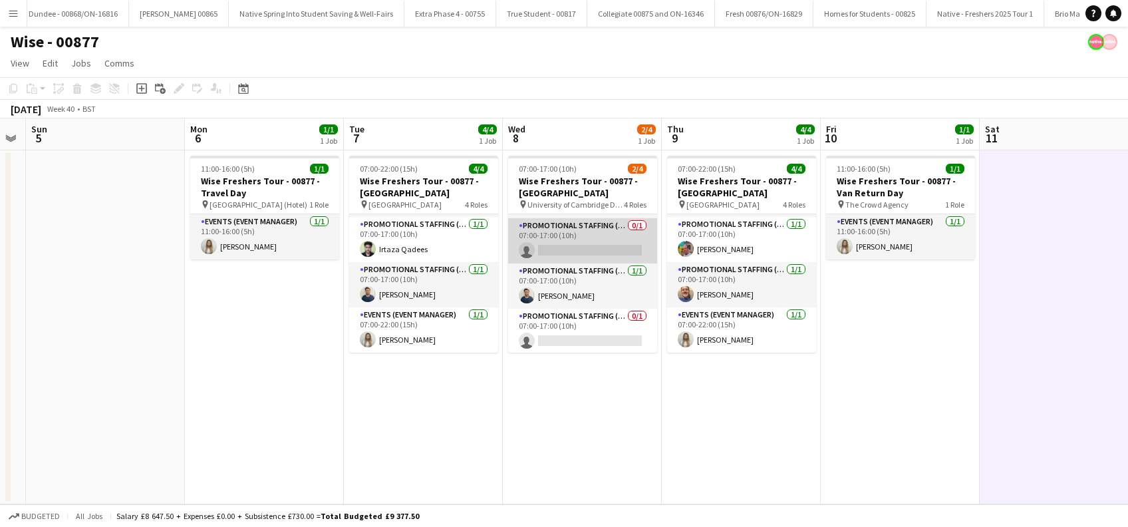
scroll to position [43, 0]
click at [579, 248] on app-card-role "Promotional Staffing (Brand Ambassadors) 0/1 07:00-17:00 (10h) single-neutral-a…" at bounding box center [582, 239] width 149 height 45
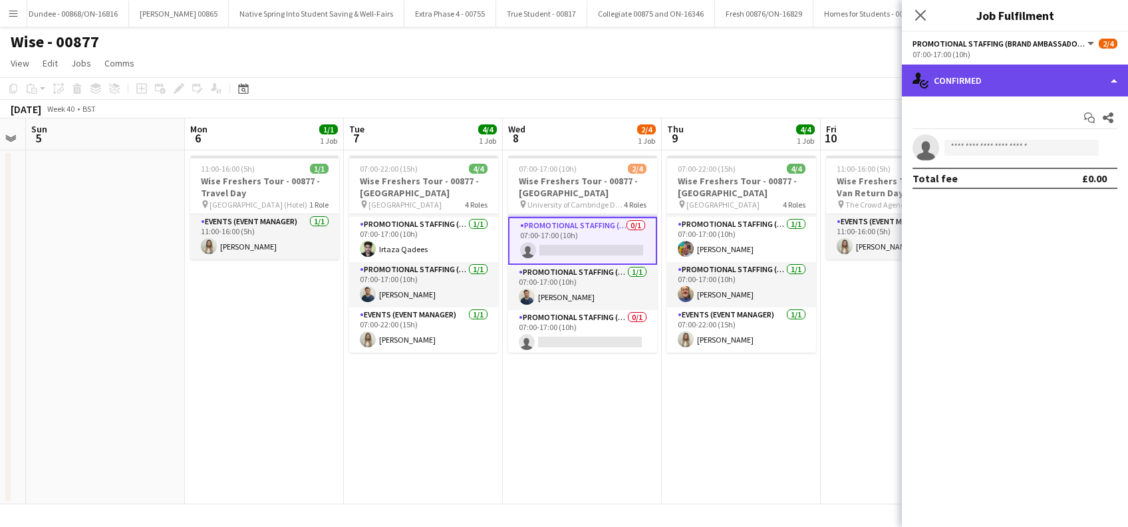
click at [1027, 88] on div "single-neutral-actions-check-2 Confirmed" at bounding box center [1015, 80] width 226 height 32
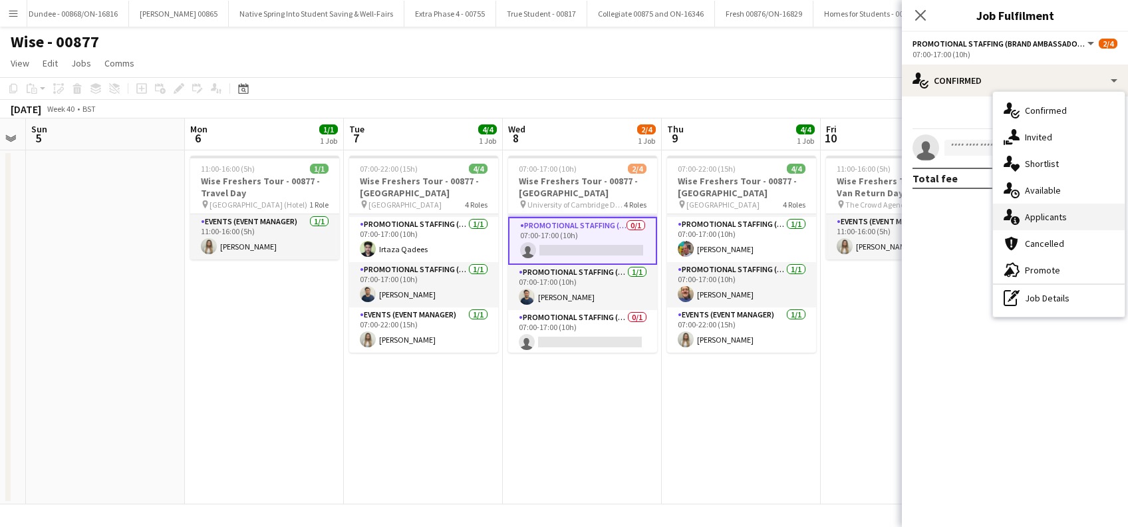
click at [1059, 225] on div "single-neutral-actions-information Applicants" at bounding box center [1059, 216] width 132 height 27
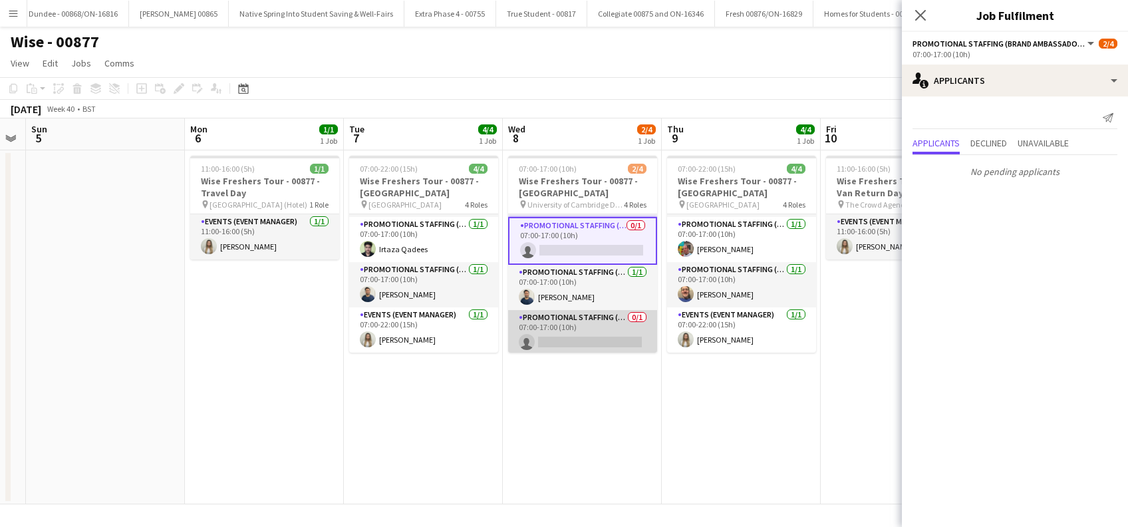
click at [572, 341] on app-card-role "Promotional Staffing (Brand Ambassadors) 0/1 07:00-17:00 (10h) single-neutral-a…" at bounding box center [582, 332] width 149 height 45
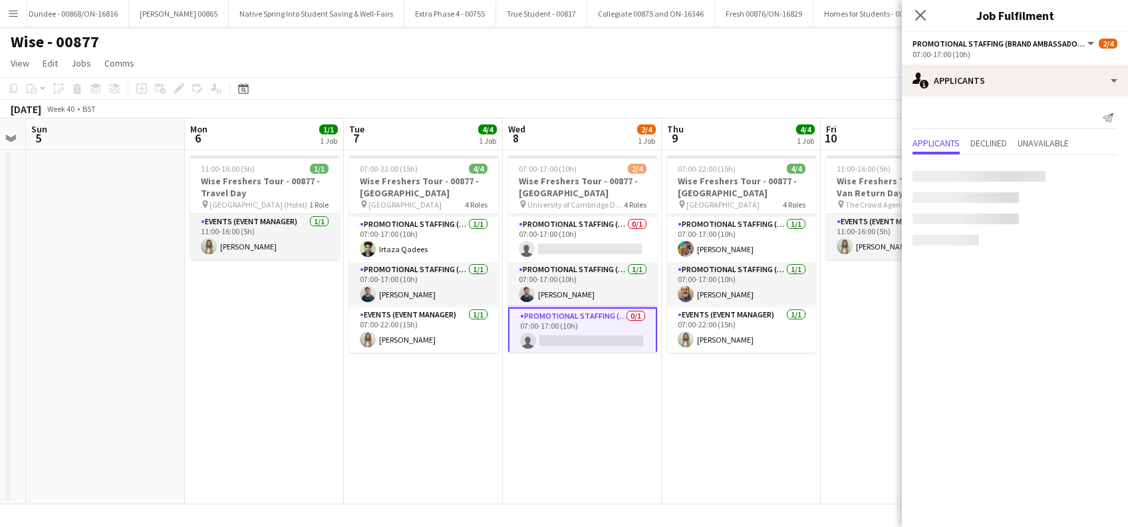
scroll to position [0, 449]
click at [919, 15] on icon at bounding box center [920, 15] width 11 height 11
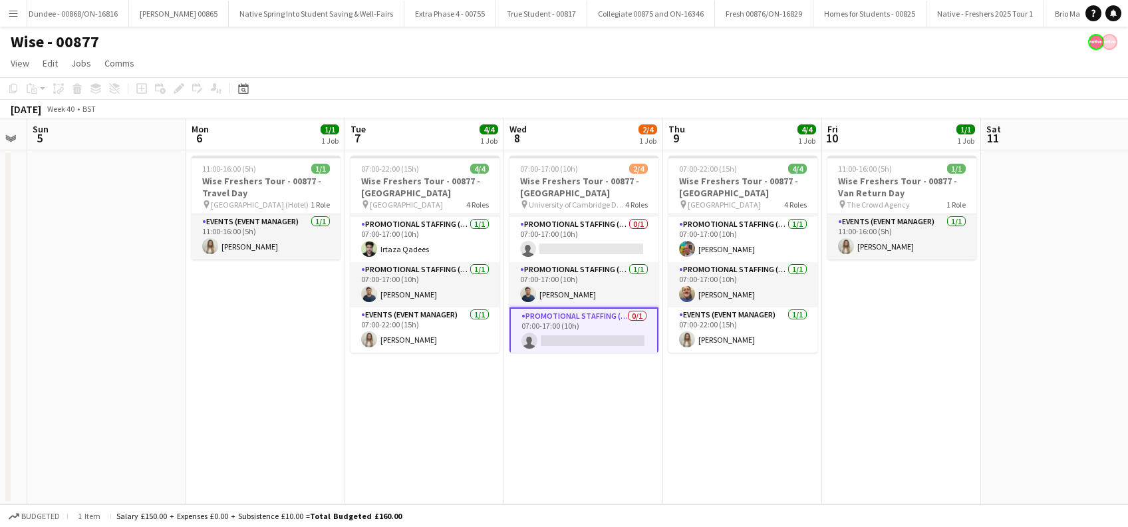
click at [769, 454] on app-date-cell "07:00-22:00 (15h) 4/4 Wise Freshers Tour - 00877 - University of Oxford pin Uni…" at bounding box center [742, 327] width 159 height 354
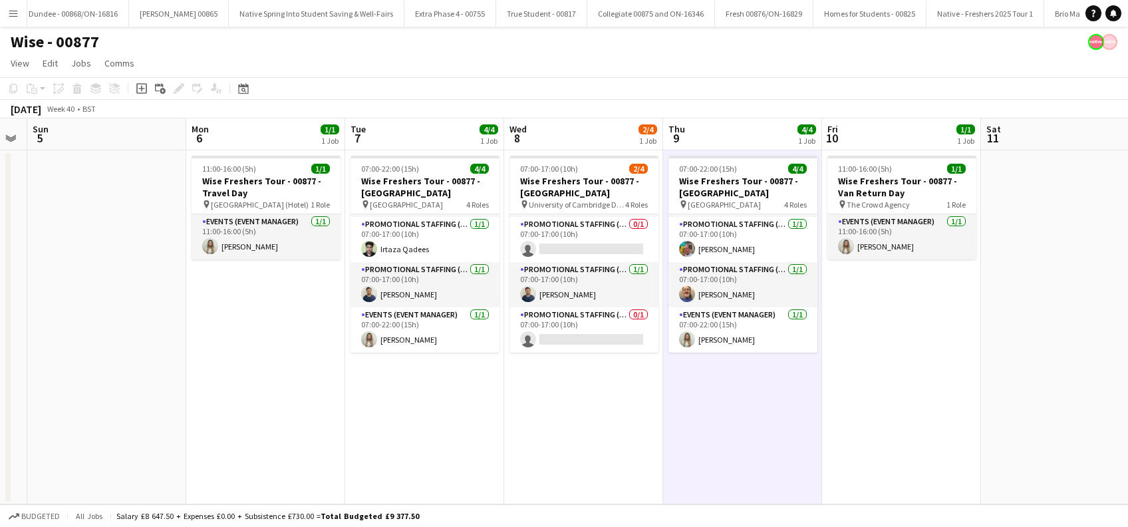
scroll to position [0, 449]
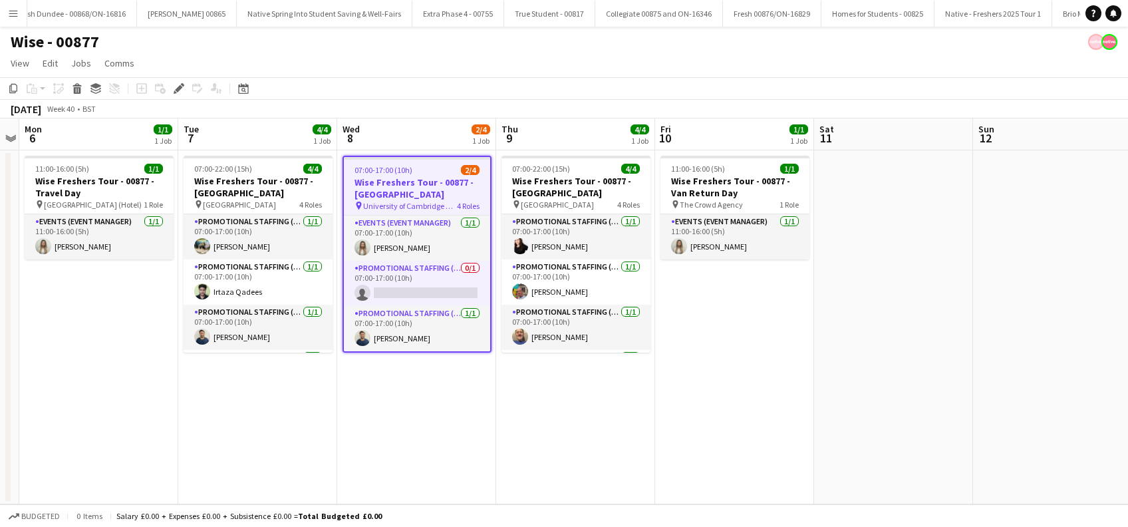
scroll to position [0, 1820]
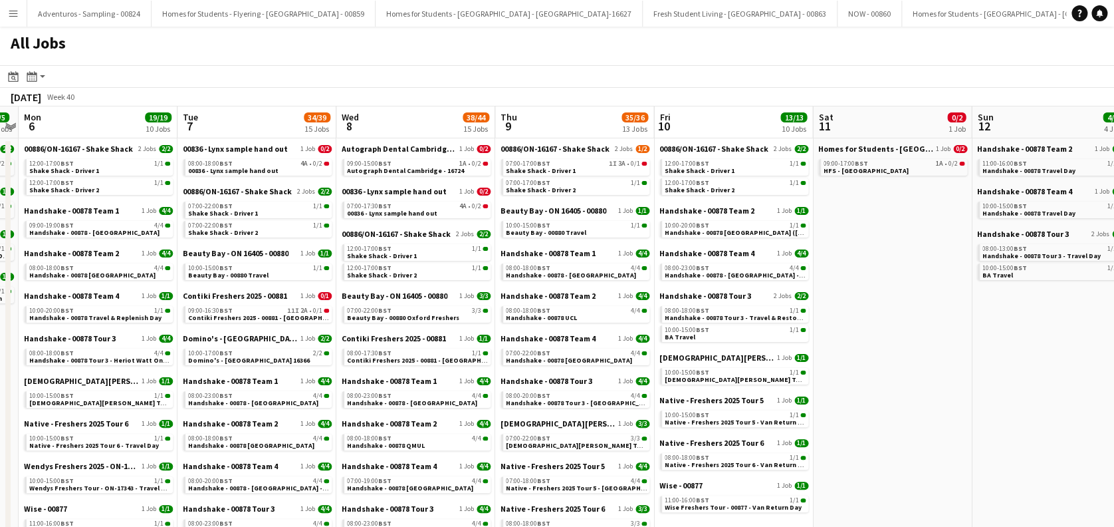
drag, startPoint x: 575, startPoint y: 392, endPoint x: 194, endPoint y: 362, distance: 382.2
click at [194, 362] on app-calendar-viewport "Thu 2 22/22 9 Jobs Fri 3 13/13 6 Jobs Sat 4 6/6 5 Jobs Sun 5 5/5 4 Jobs Mon 6 1…" at bounding box center [557, 450] width 1114 height 689
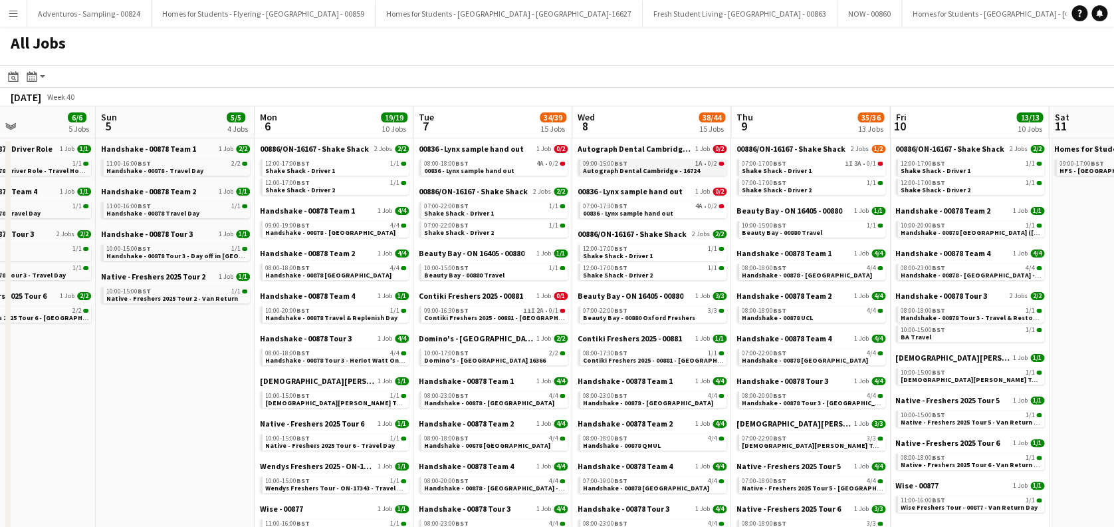
click at [643, 172] on span "Autograph Dental Cambridge - 16724" at bounding box center [641, 170] width 117 height 9
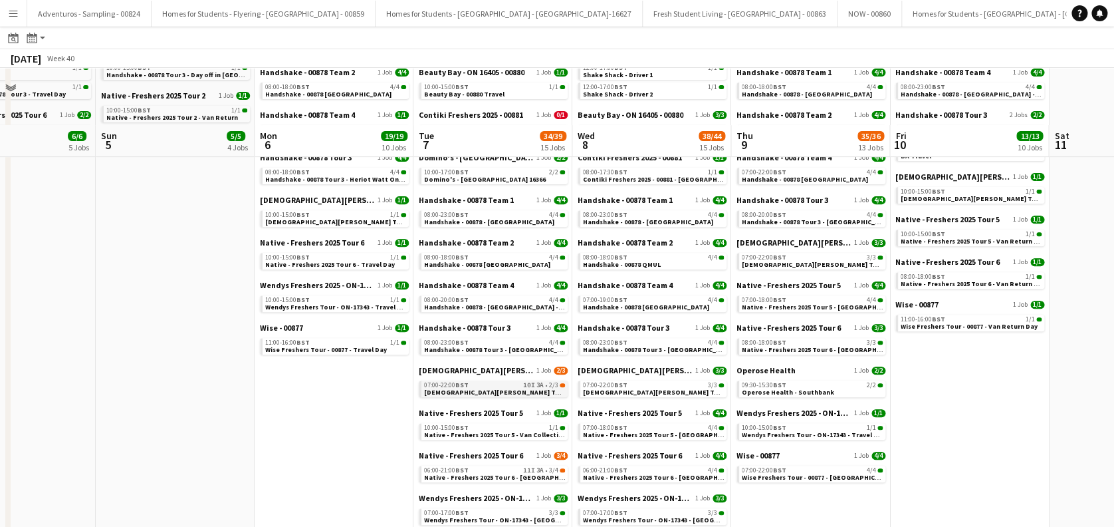
scroll to position [268, 0]
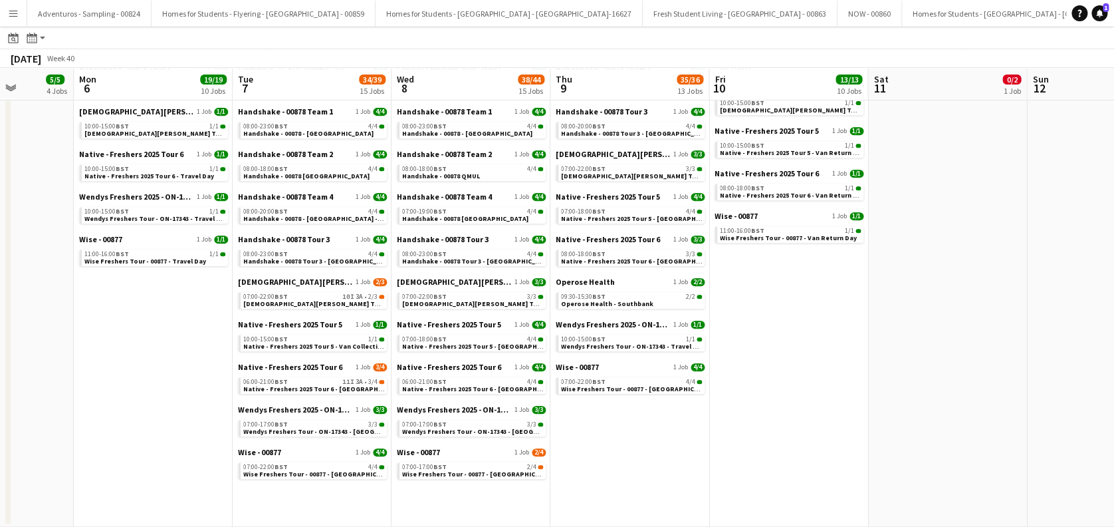
drag, startPoint x: 342, startPoint y: 380, endPoint x: 160, endPoint y: 388, distance: 182.3
click at [160, 388] on app-calendar-viewport "Thu 2 22/22 9 Jobs Fri 3 13/13 6 Jobs Sat 4 6/6 5 Jobs Sun 5 5/5 4 Jobs Mon 6 1…" at bounding box center [557, 161] width 1114 height 729
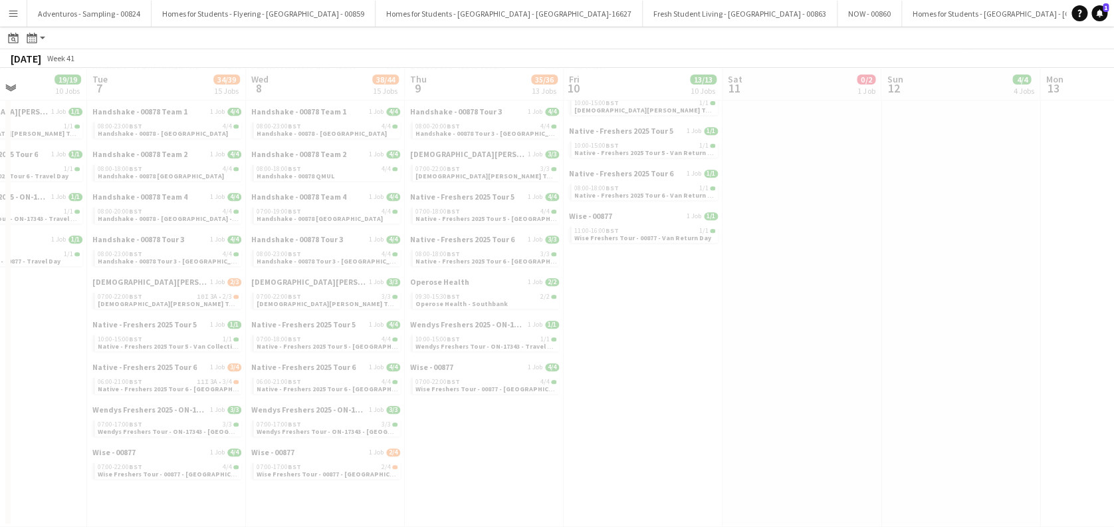
drag, startPoint x: 643, startPoint y: 422, endPoint x: 497, endPoint y: 422, distance: 145.6
click at [495, 422] on app-all-jobs "All Jobs Date picker OCT 2025 OCT 2025 Monday M Tuesday T Wednesday W Thursday …" at bounding box center [557, 143] width 1114 height 768
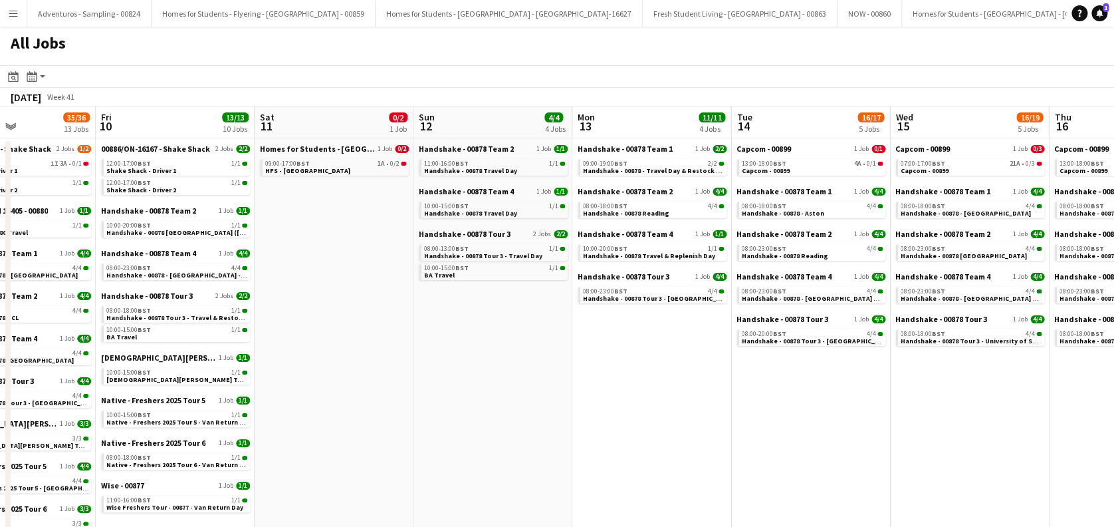
scroll to position [0, 542]
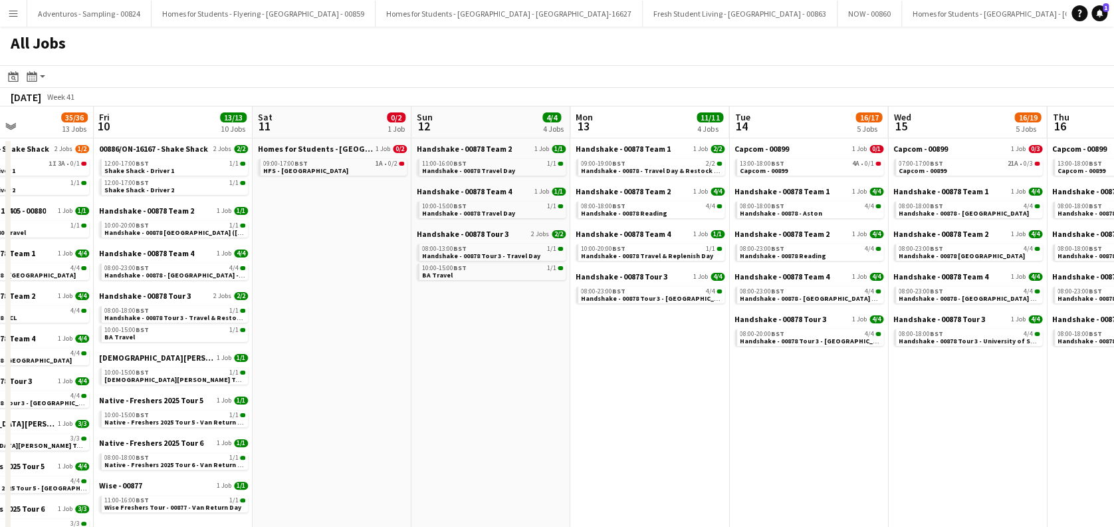
drag, startPoint x: 666, startPoint y: 334, endPoint x: 197, endPoint y: 364, distance: 470.3
click at [197, 370] on app-calendar-viewport "Mon 6 19/19 10 Jobs Tue 7 34/39 15 Jobs Wed 8 38/44 15 Jobs Thu 9 35/36 13 Jobs…" at bounding box center [557, 450] width 1114 height 689
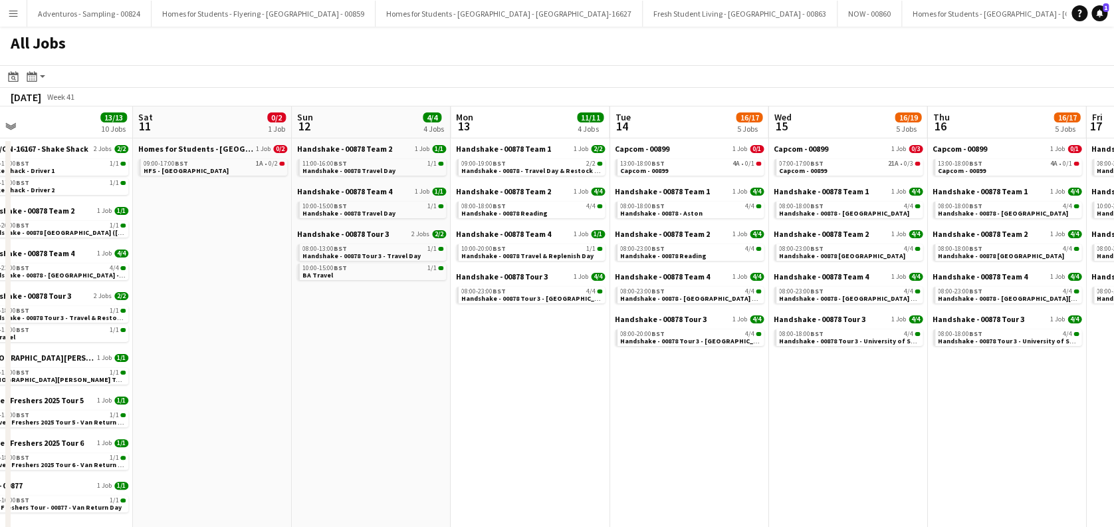
scroll to position [0, 374]
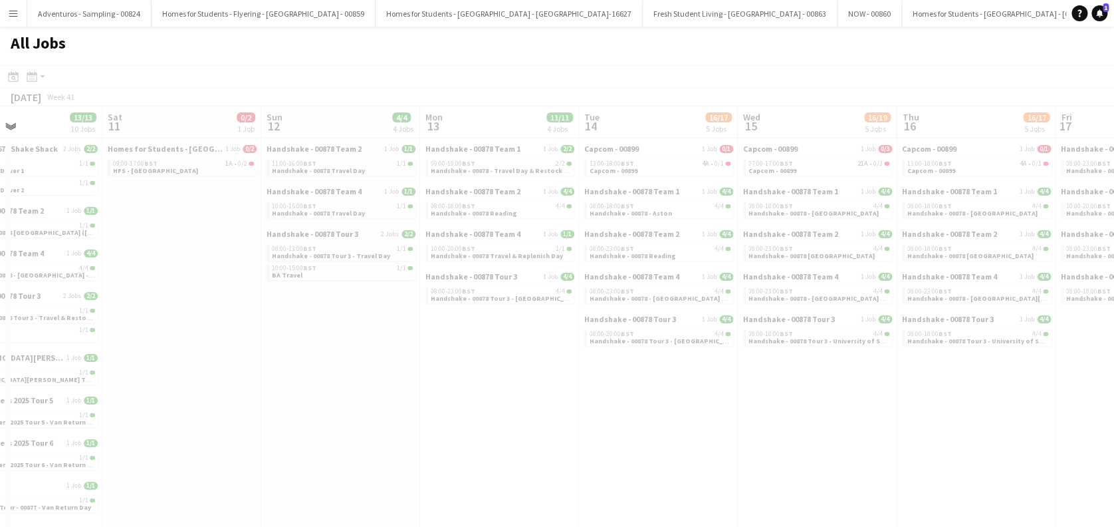
drag, startPoint x: 705, startPoint y: 360, endPoint x: 554, endPoint y: 400, distance: 156.1
click at [479, 401] on app-calendar-viewport "Wed 8 38/44 15 Jobs Thu 9 35/36 13 Jobs Fri 10 13/13 10 Jobs Sat 11 0/2 1 Job S…" at bounding box center [557, 450] width 1114 height 689
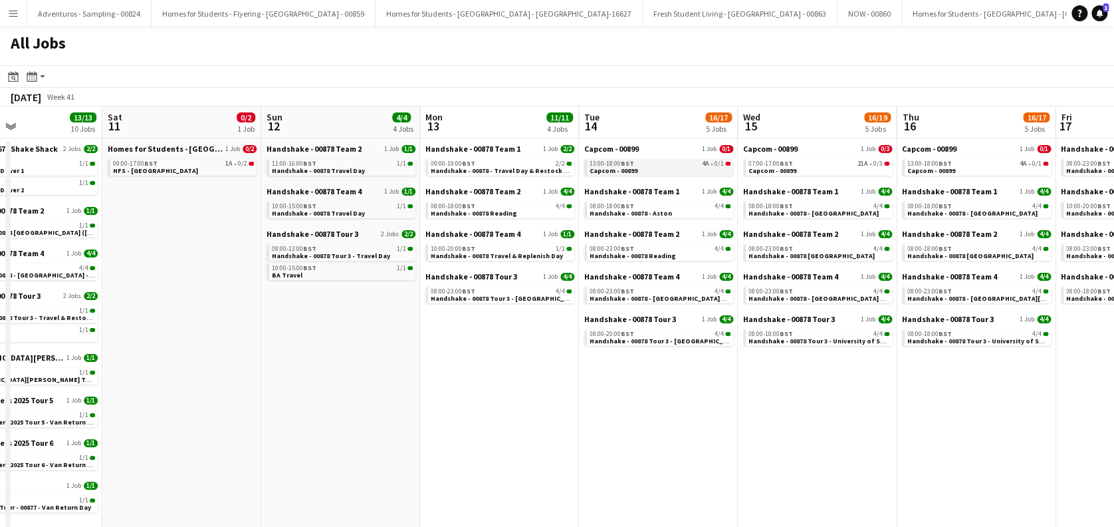
click at [648, 169] on link "13:00-18:00 BST 4A • 0/1 Capcom - 00899" at bounding box center [660, 166] width 141 height 15
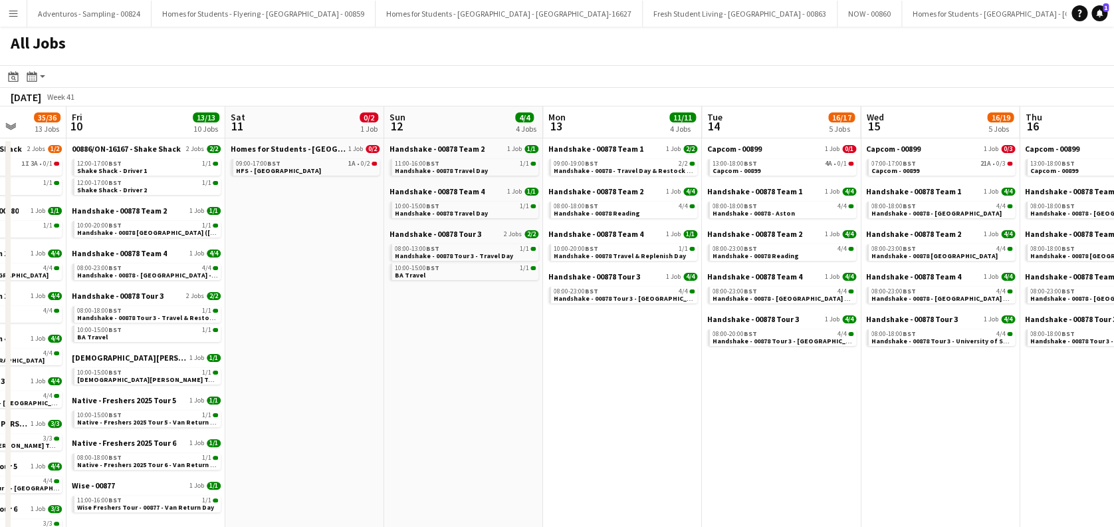
drag, startPoint x: 266, startPoint y: 378, endPoint x: 389, endPoint y: 409, distance: 126.9
click at [389, 409] on app-calendar-viewport "Tue 7 34/39 15 Jobs Wed 8 38/44 15 Jobs Thu 9 35/36 13 Jobs Fri 10 13/13 10 Job…" at bounding box center [557, 450] width 1114 height 689
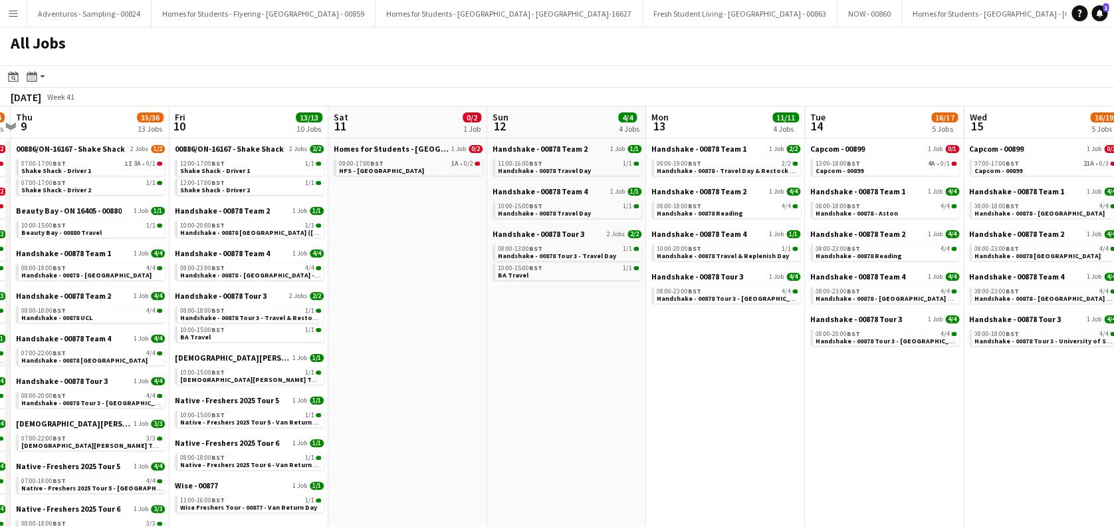
drag, startPoint x: 185, startPoint y: 390, endPoint x: 227, endPoint y: 399, distance: 42.8
click at [227, 399] on app-calendar-viewport "Tue 7 34/39 15 Jobs Wed 8 38/44 15 Jobs Thu 9 35/36 13 Jobs Fri 10 13/13 10 Job…" at bounding box center [557, 450] width 1114 height 689
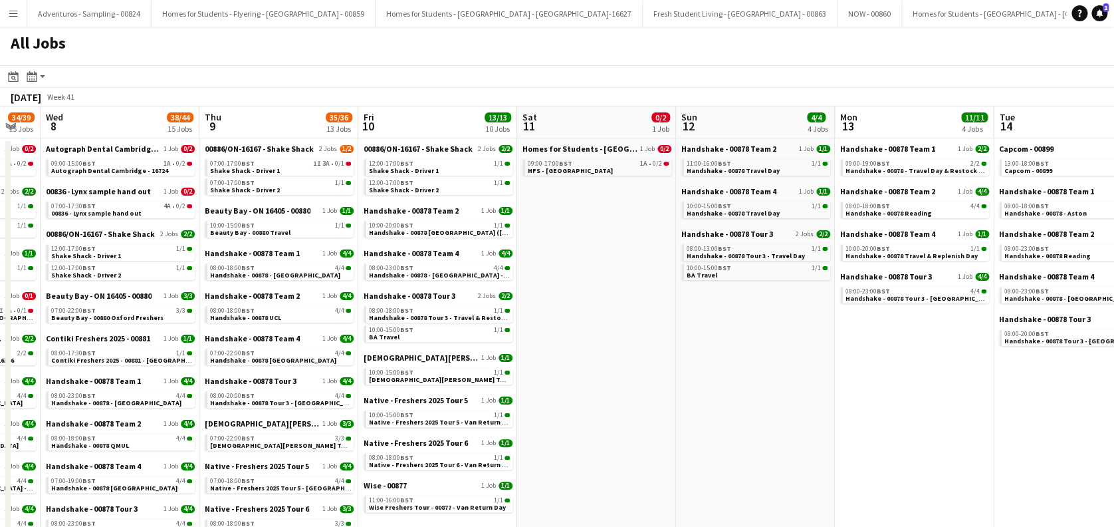
drag, startPoint x: 203, startPoint y: 392, endPoint x: 277, endPoint y: 407, distance: 75.2
click at [277, 407] on app-calendar-viewport "Mon 6 19/19 10 Jobs Tue 7 34/39 15 Jobs Wed 8 38/44 15 Jobs Thu 9 35/36 13 Jobs…" at bounding box center [557, 450] width 1114 height 689
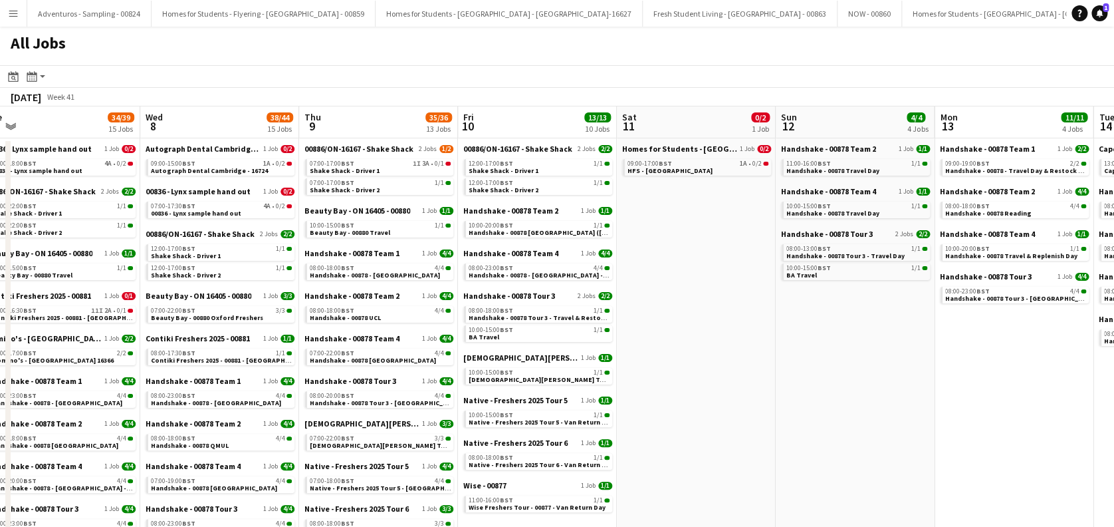
drag, startPoint x: 169, startPoint y: 398, endPoint x: 273, endPoint y: 411, distance: 104.6
click at [273, 411] on app-calendar-viewport "Sun 5 5/5 4 Jobs Mon 6 19/19 10 Jobs Tue 7 34/39 15 Jobs Wed 8 38/44 15 Jobs Th…" at bounding box center [557, 450] width 1114 height 689
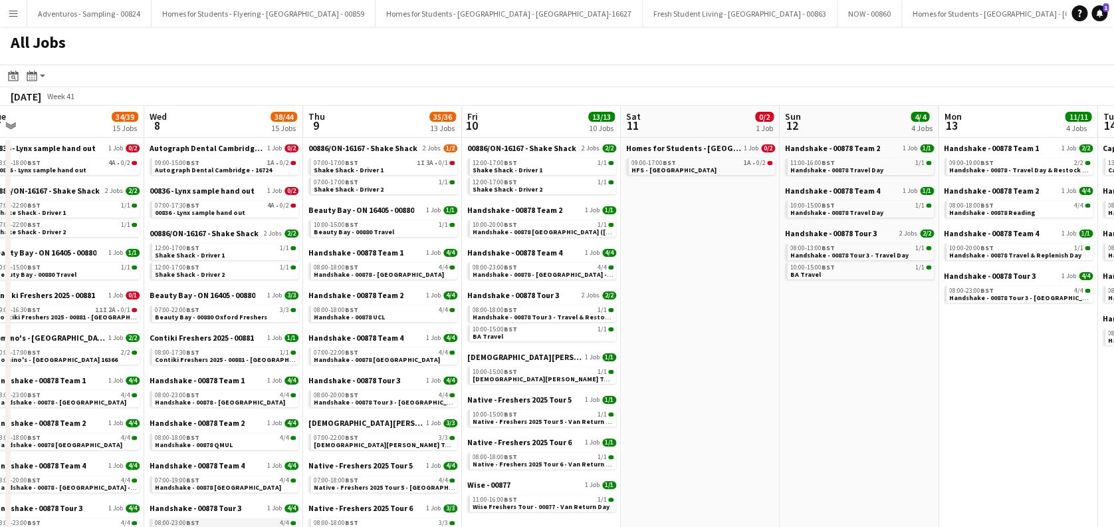
scroll to position [0, 0]
click at [239, 253] on link "12:00-17:00 BST 1/1 Shake Shack - Driver 1" at bounding box center [225, 251] width 141 height 15
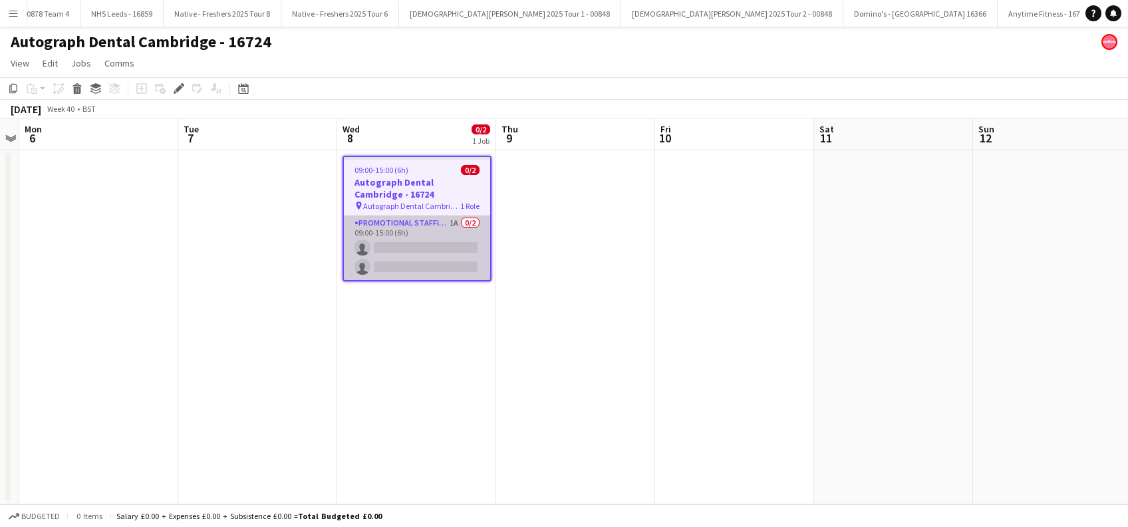
click at [420, 237] on app-card-role "Promotional Staffing (Brand Ambassadors) 1A 0/2 09:00-15:00 (6h) single-neutral…" at bounding box center [417, 247] width 146 height 64
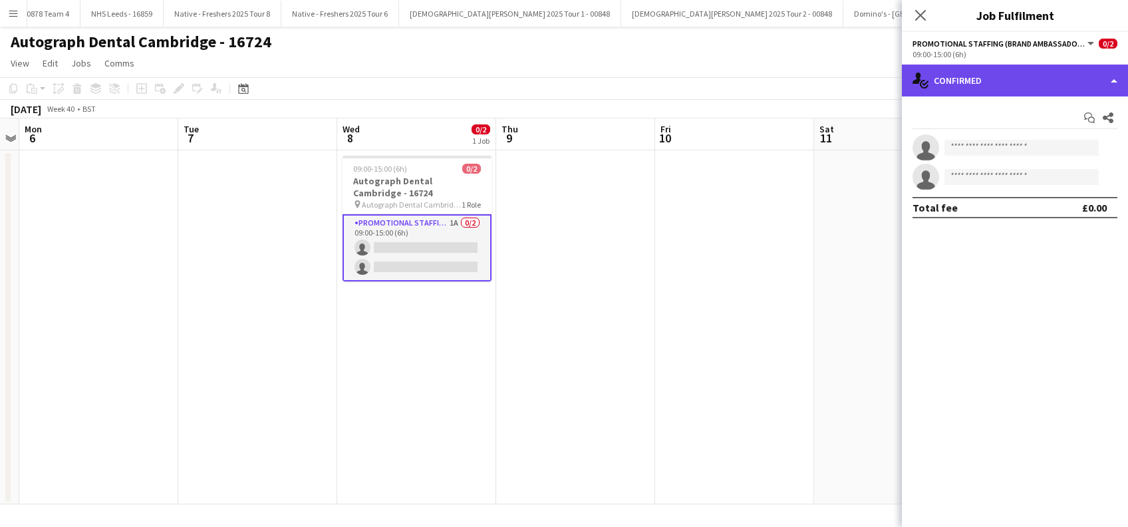
click at [1000, 80] on div "single-neutral-actions-check-2 Confirmed" at bounding box center [1015, 80] width 226 height 32
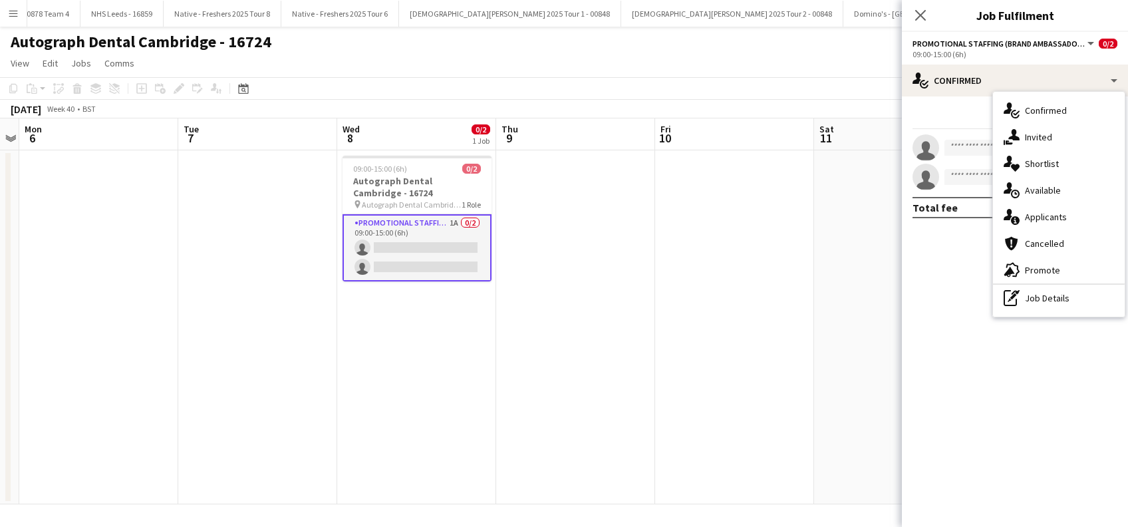
click at [1045, 213] on span "Applicants" at bounding box center [1046, 217] width 42 height 12
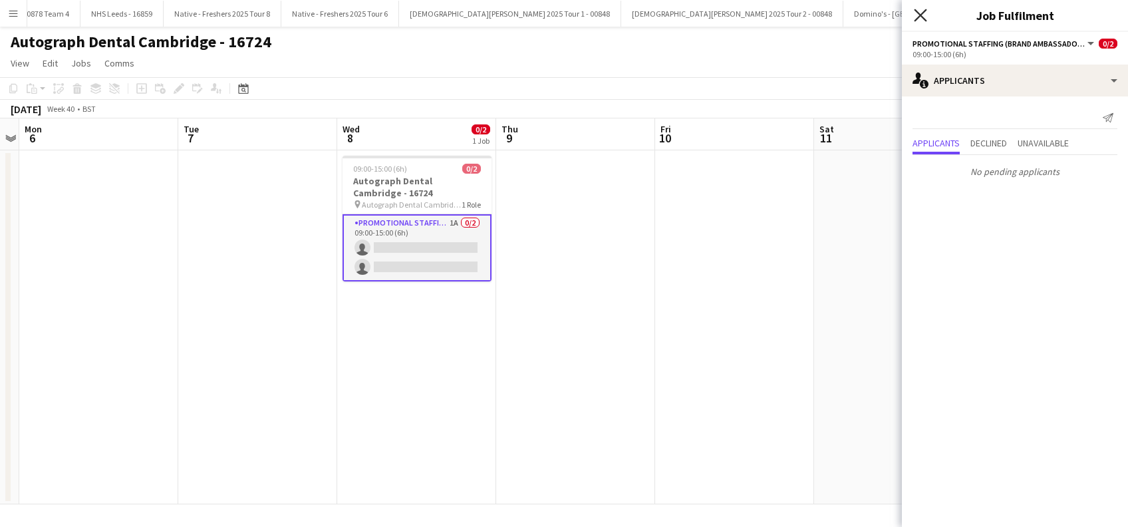
click at [923, 15] on icon "Close pop-in" at bounding box center [920, 15] width 13 height 13
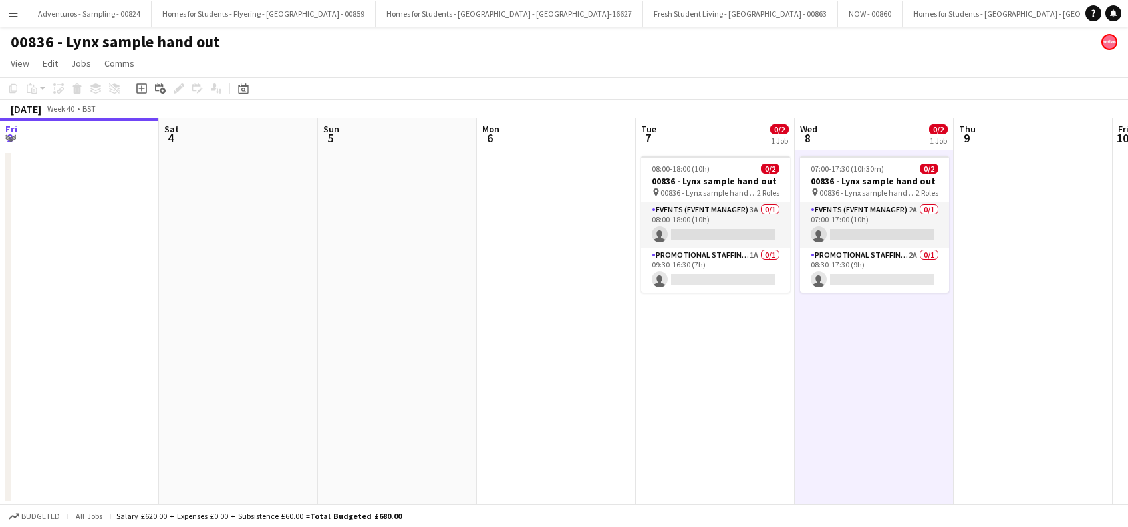
drag, startPoint x: 0, startPoint y: 0, endPoint x: 570, endPoint y: 334, distance: 660.7
click at [795, 384] on app-date-cell "07:00-17:30 (10h30m) 0/2 00836 - Lynx sample hand out pin 00836 - Lynx sample h…" at bounding box center [874, 327] width 159 height 354
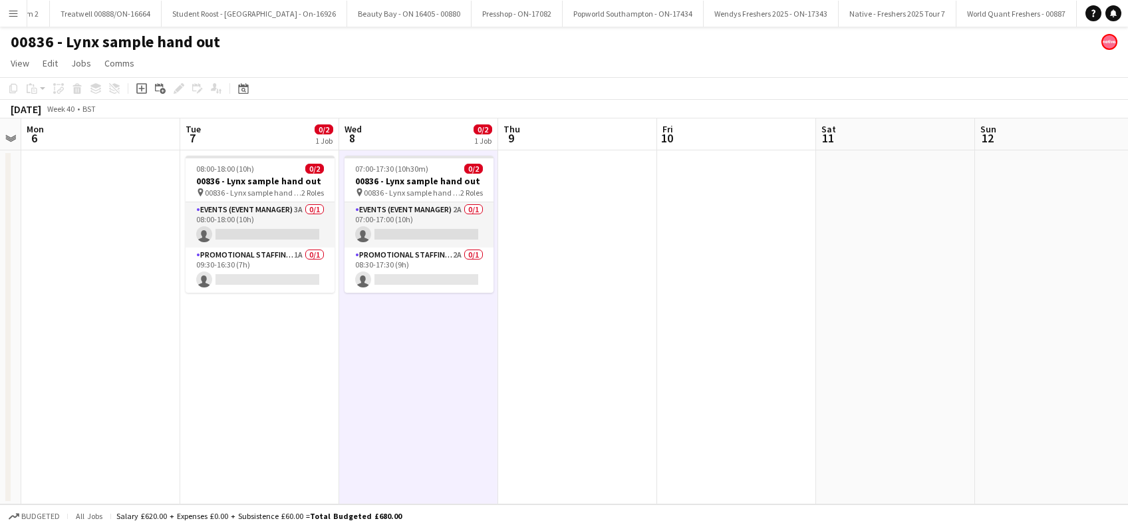
click at [573, 334] on app-date-cell at bounding box center [577, 327] width 159 height 354
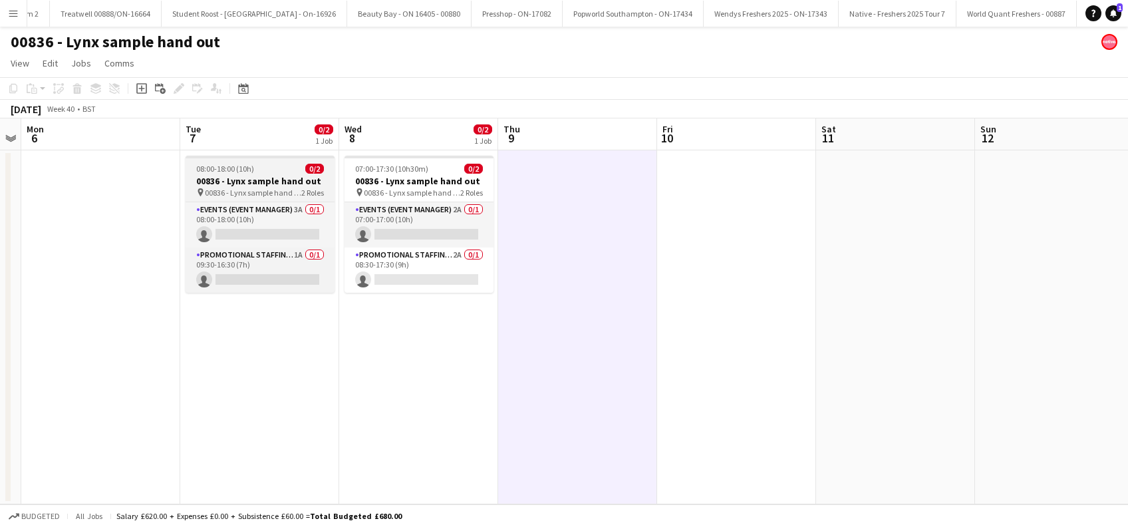
click at [255, 191] on span "00836 - Lynx sample hand out" at bounding box center [253, 192] width 96 height 10
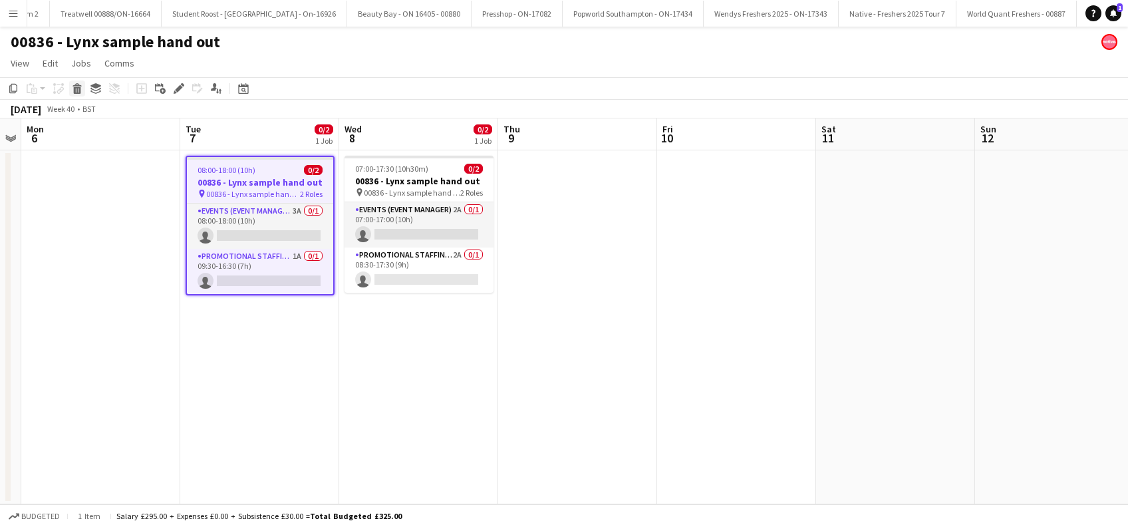
click at [78, 92] on icon at bounding box center [77, 90] width 7 height 7
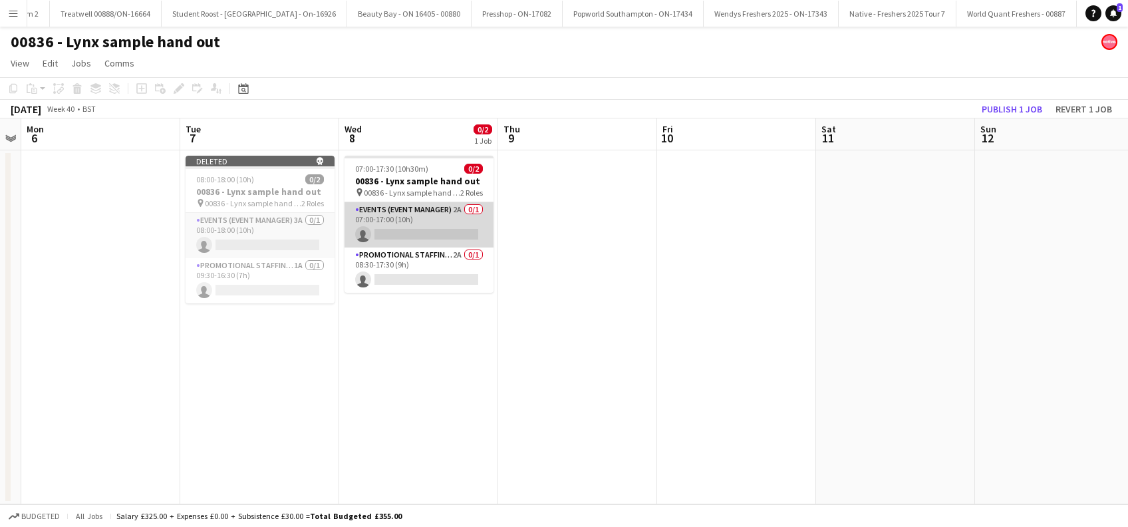
scroll to position [0, 453]
click at [450, 235] on app-card-role "Events (Event Manager) 2A 0/1 07:00-17:00 (10h) single-neutral-actions" at bounding box center [420, 224] width 149 height 45
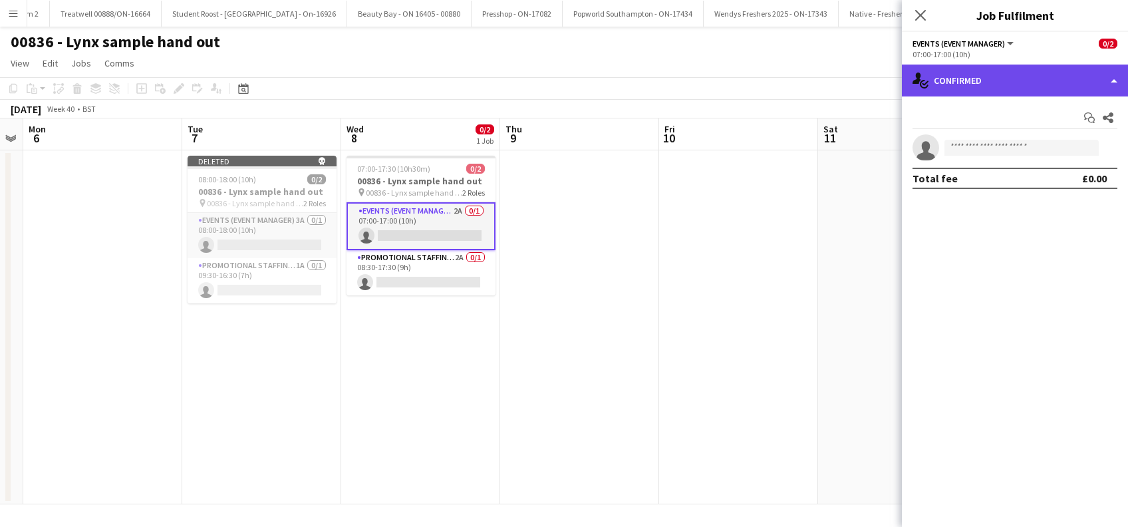
click at [1001, 81] on div "single-neutral-actions-check-2 Confirmed" at bounding box center [1015, 80] width 226 height 32
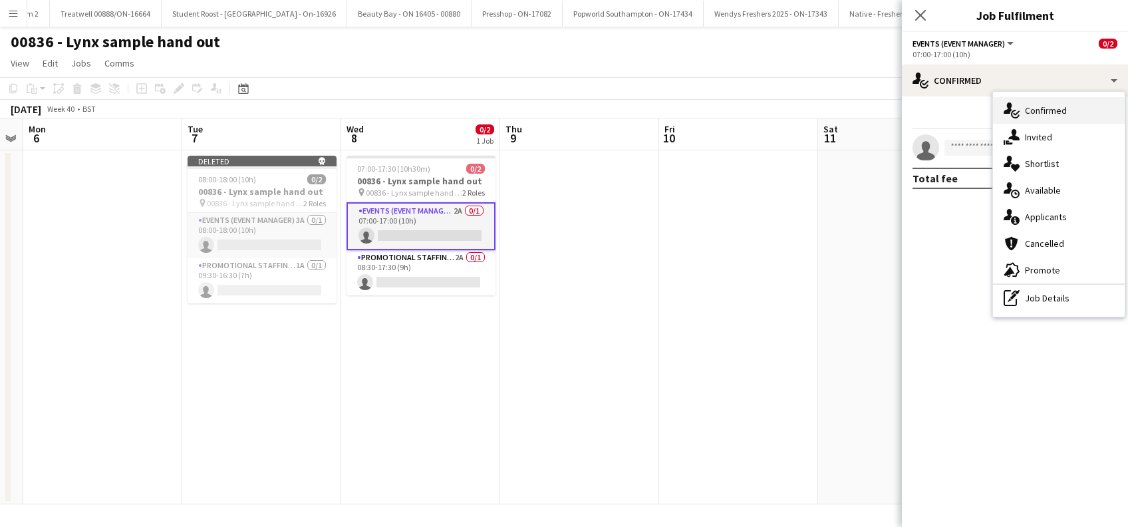
click at [1031, 109] on span "Confirmed" at bounding box center [1046, 110] width 42 height 12
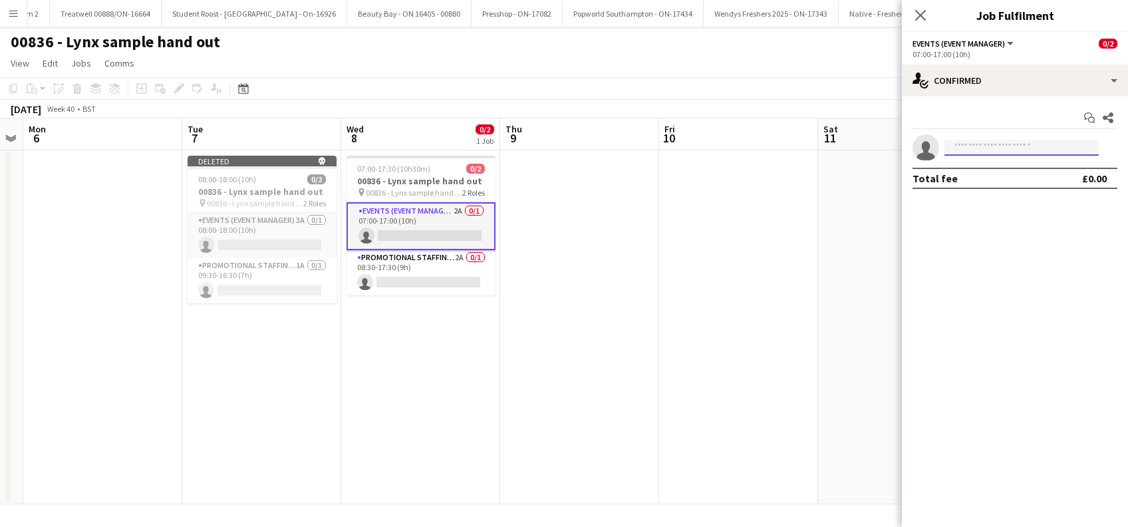
click at [979, 145] on input at bounding box center [1021, 148] width 154 height 16
type input "*****"
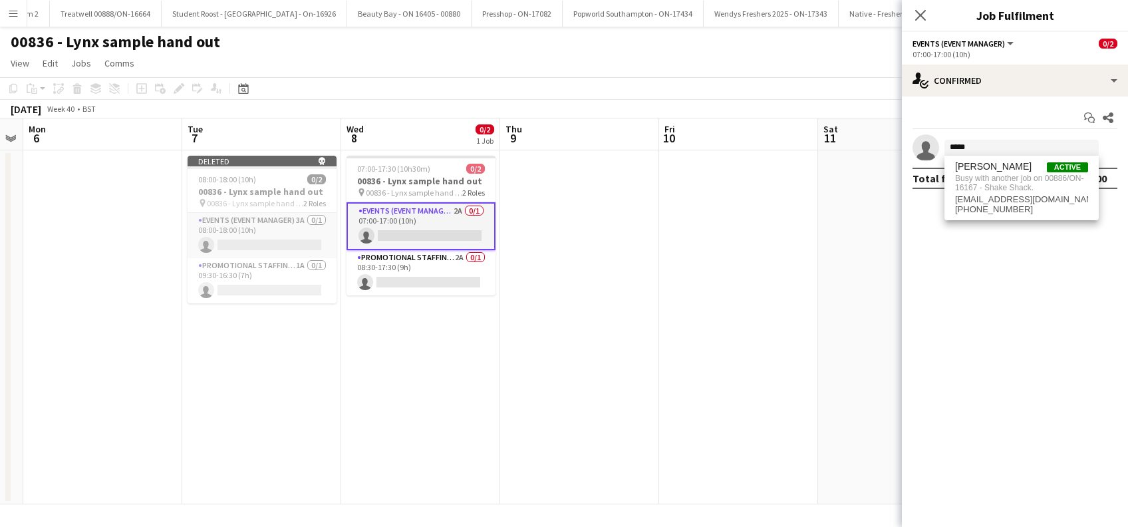
click at [878, 273] on app-date-cell at bounding box center [897, 327] width 159 height 354
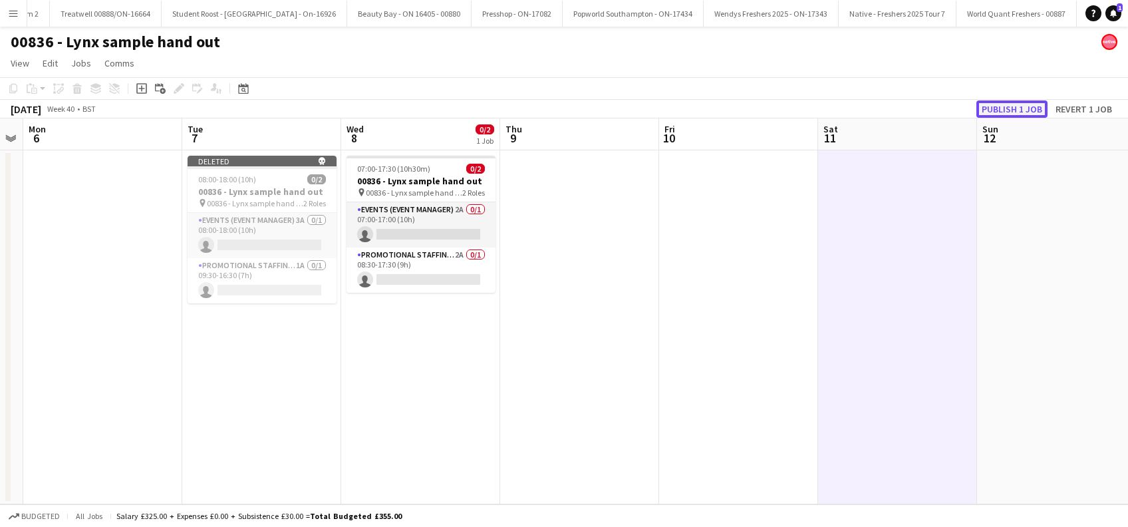
click at [1020, 111] on button "Publish 1 job" at bounding box center [1011, 108] width 71 height 17
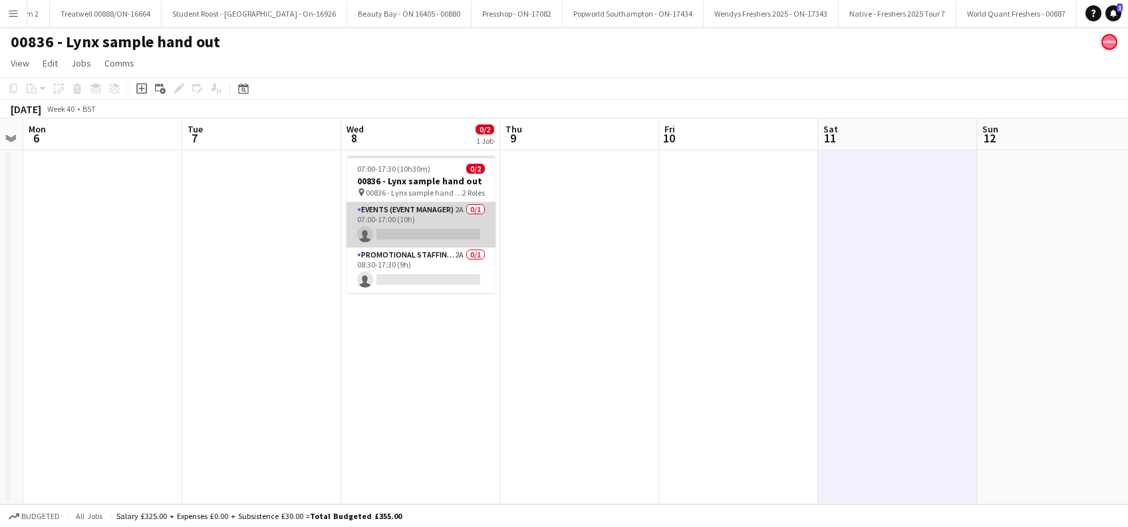
click at [418, 233] on app-card-role "Events (Event Manager) 2A 0/1 07:00-17:00 (10h) single-neutral-actions" at bounding box center [420, 224] width 149 height 45
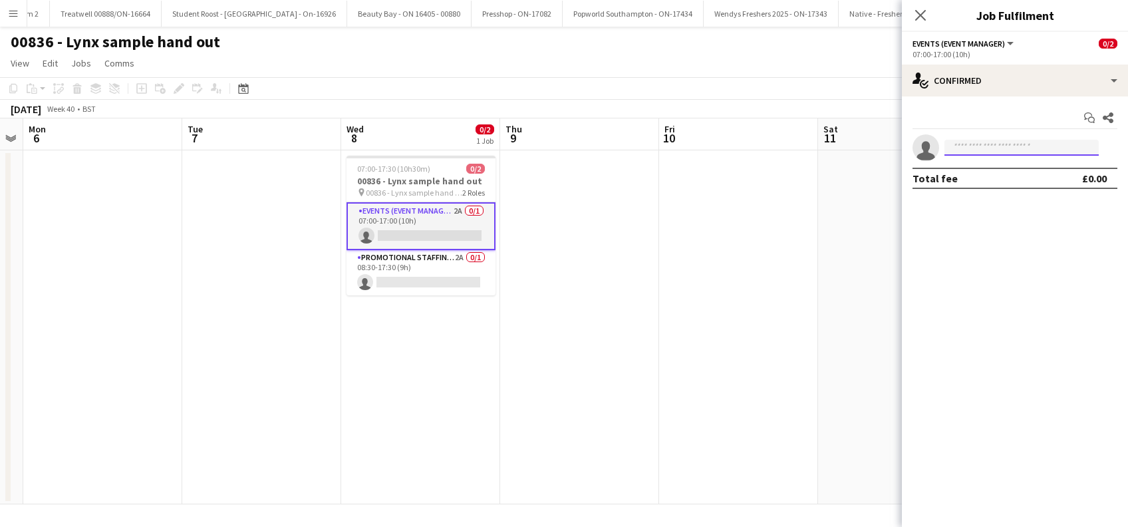
click at [977, 148] on input at bounding box center [1021, 148] width 154 height 16
type input "*****"
click at [995, 173] on span "gtbrighty@gmail.com" at bounding box center [1021, 177] width 133 height 11
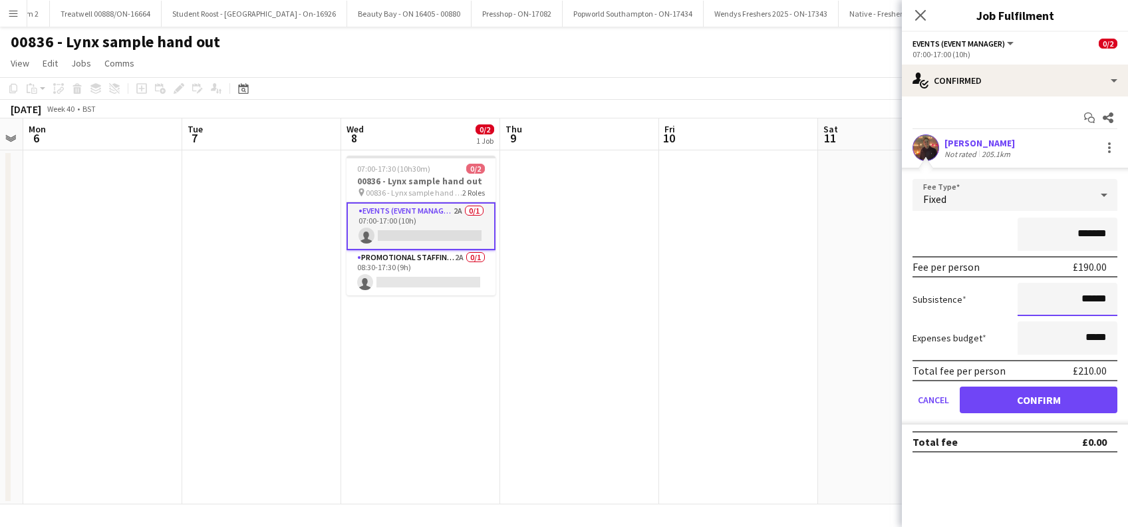
drag, startPoint x: 1085, startPoint y: 298, endPoint x: 1126, endPoint y: 291, distance: 41.9
click at [1084, 298] on input "******" at bounding box center [1067, 299] width 100 height 33
type input "*****"
click at [1042, 395] on button "Confirm" at bounding box center [1038, 399] width 158 height 27
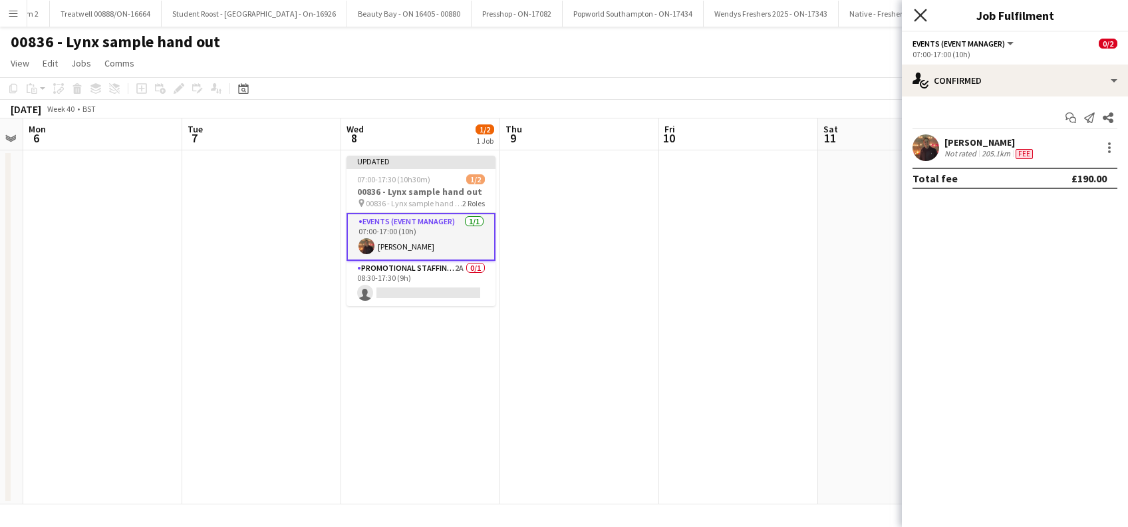
click at [920, 14] on icon "Close pop-in" at bounding box center [920, 15] width 13 height 13
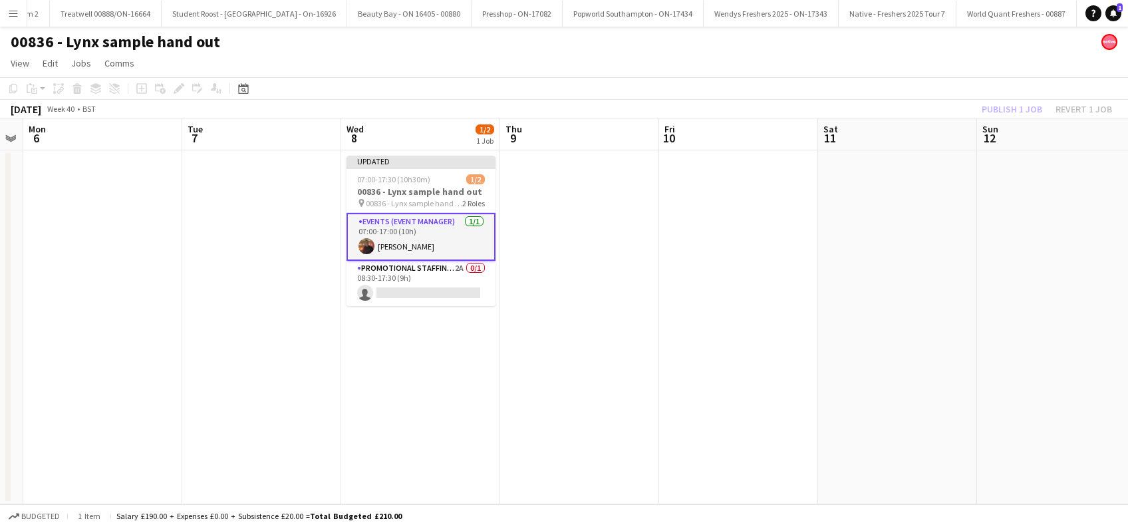
drag, startPoint x: 713, startPoint y: 259, endPoint x: 721, endPoint y: 255, distance: 8.9
click at [713, 258] on app-date-cell at bounding box center [738, 327] width 159 height 354
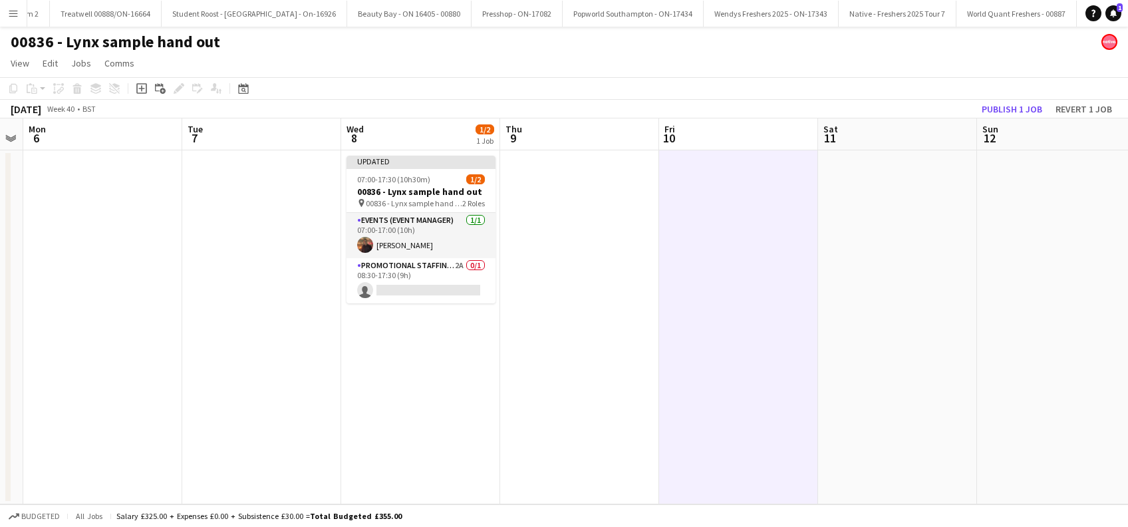
scroll to position [0, 453]
click at [1031, 108] on button "Publish 1 job" at bounding box center [1011, 108] width 71 height 17
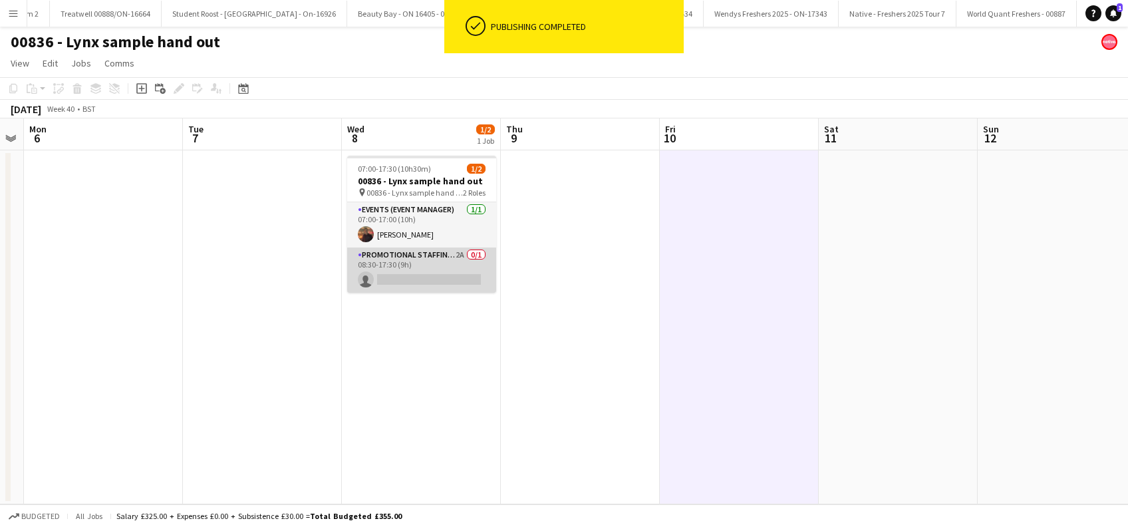
click at [437, 275] on app-card-role "Promotional Staffing (Brand Ambassadors) 2A 0/1 08:30-17:30 (9h) single-neutral…" at bounding box center [421, 269] width 149 height 45
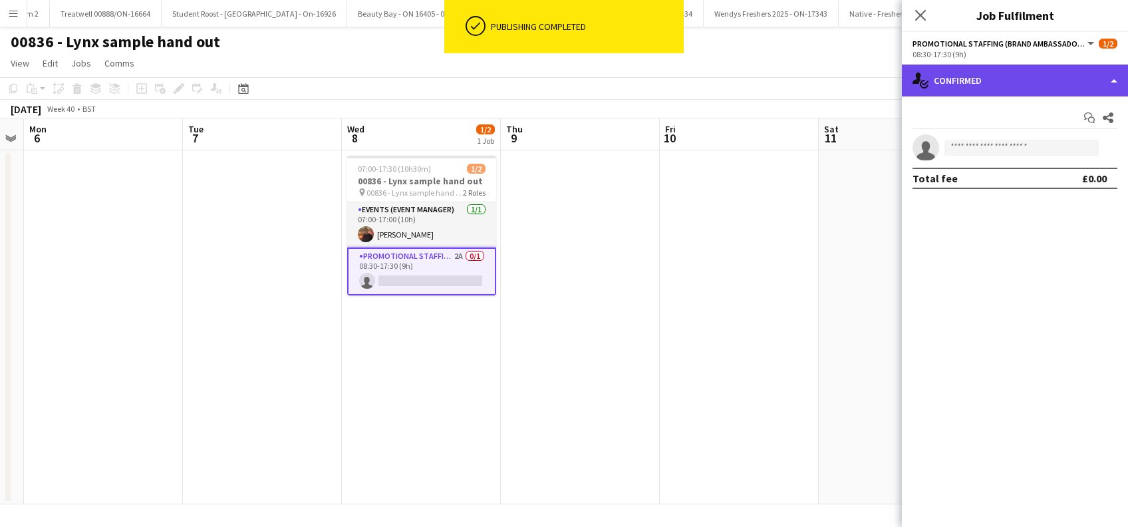
click at [1027, 80] on div "single-neutral-actions-check-2 Confirmed" at bounding box center [1015, 80] width 226 height 32
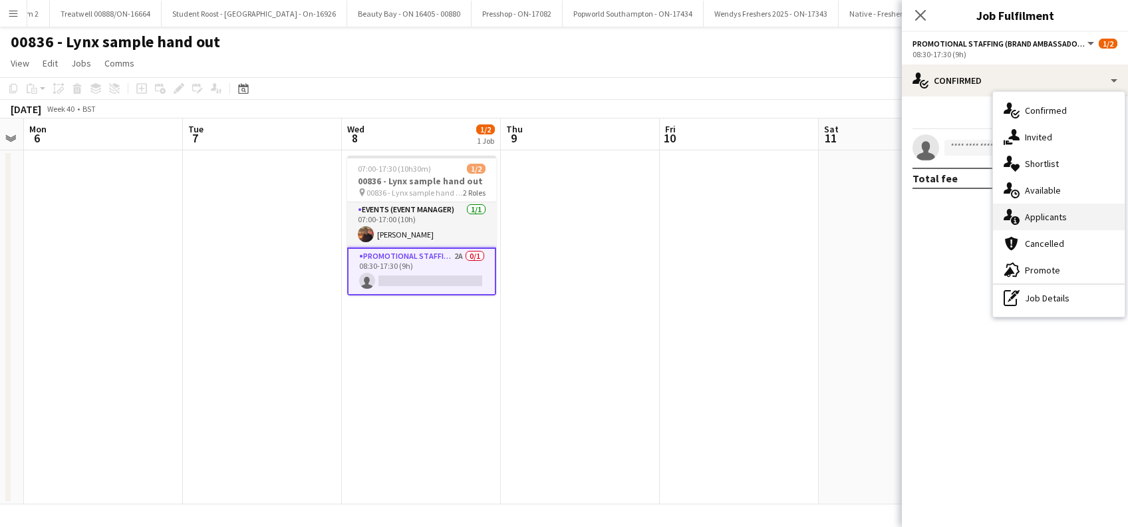
click at [1063, 211] on span "Applicants" at bounding box center [1046, 217] width 42 height 12
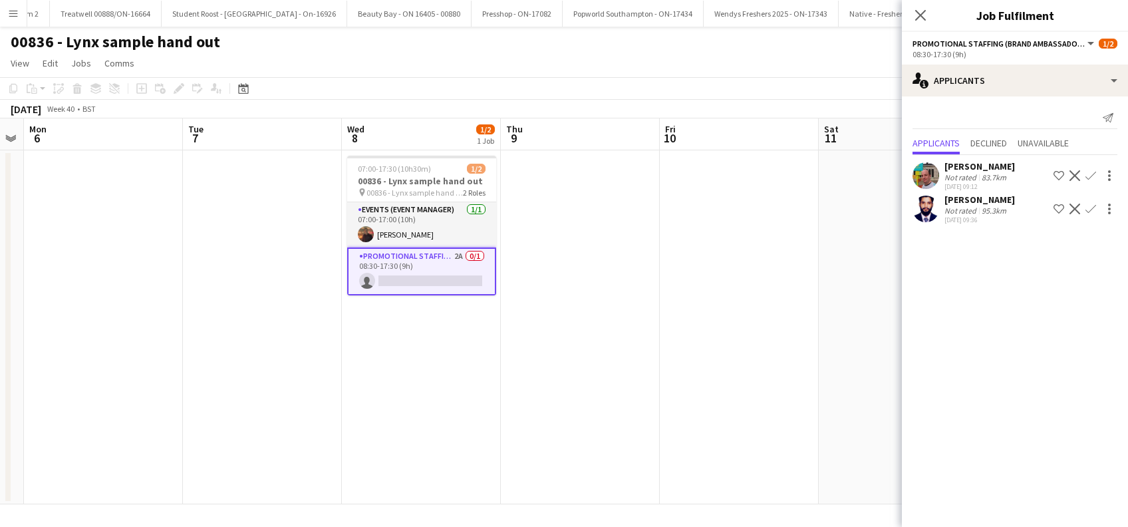
click at [707, 424] on app-date-cell at bounding box center [739, 327] width 159 height 354
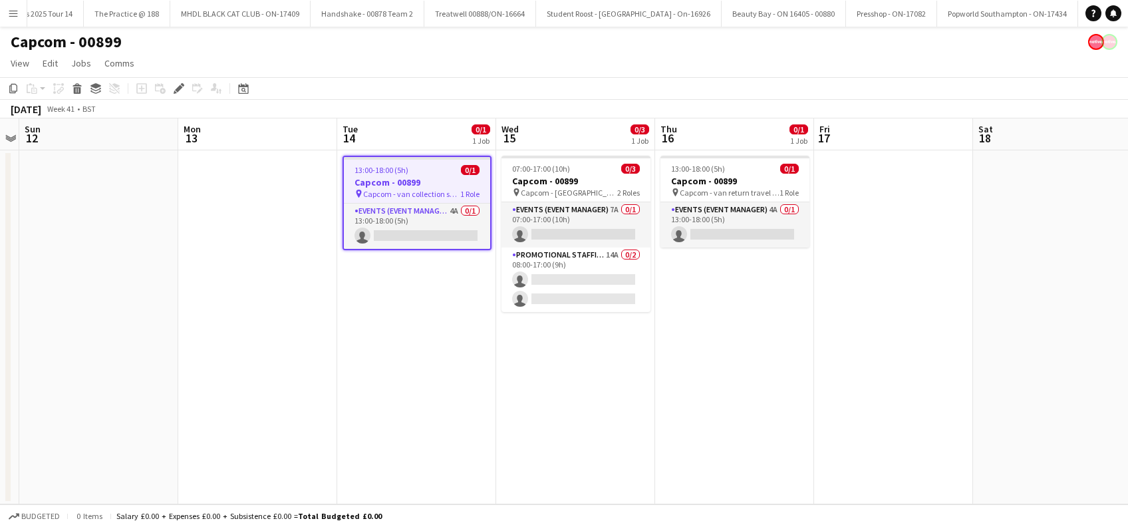
click at [490, 416] on app-calendar-viewport "Thu 9 Fri 10 Sat 11 Sun 12 Mon 13 Tue 14 0/1 1 Job Wed 15 0/3 1 Job Thu 16 0/1 …" at bounding box center [564, 311] width 1128 height 386
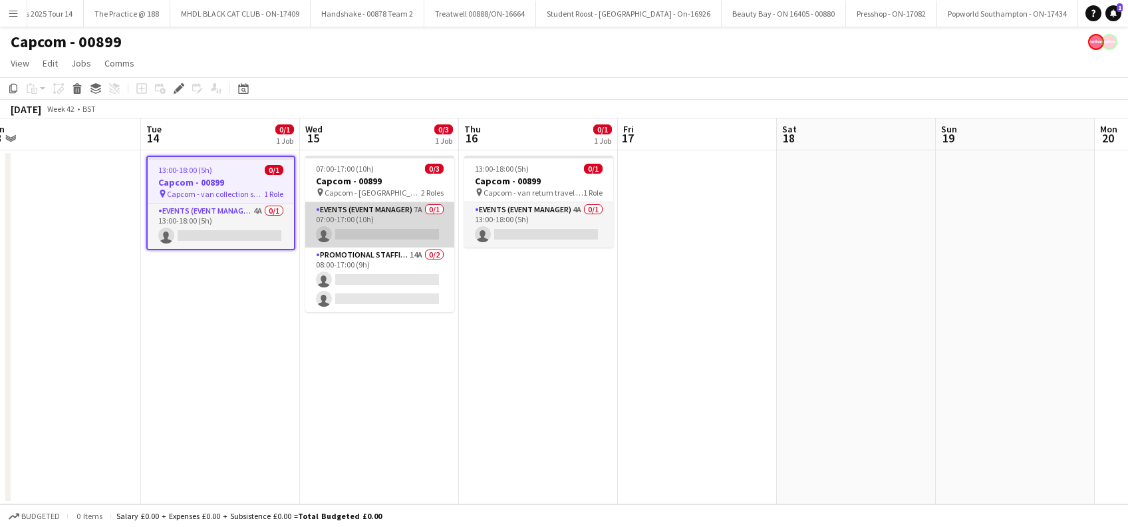
click at [402, 230] on app-card-role "Events (Event Manager) 7A 0/1 07:00-17:00 (10h) single-neutral-actions" at bounding box center [379, 224] width 149 height 45
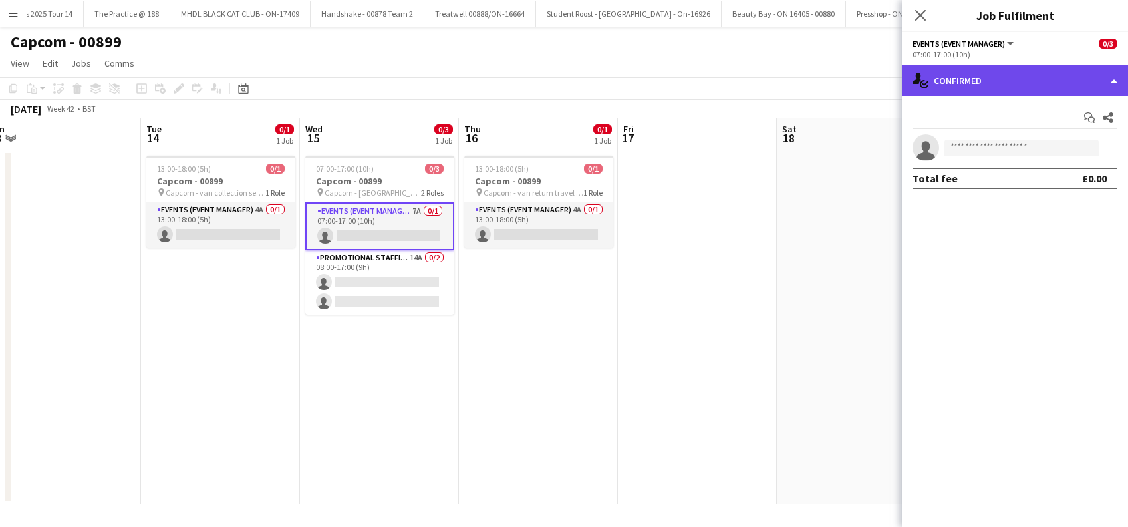
click at [1001, 79] on div "single-neutral-actions-check-2 Confirmed" at bounding box center [1015, 80] width 226 height 32
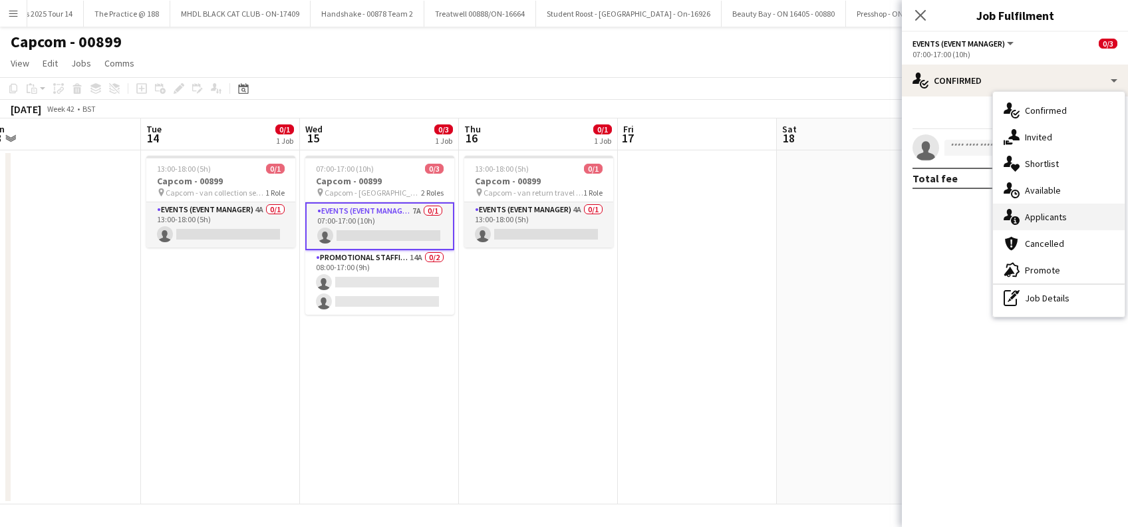
click at [1050, 219] on span "Applicants" at bounding box center [1046, 217] width 42 height 12
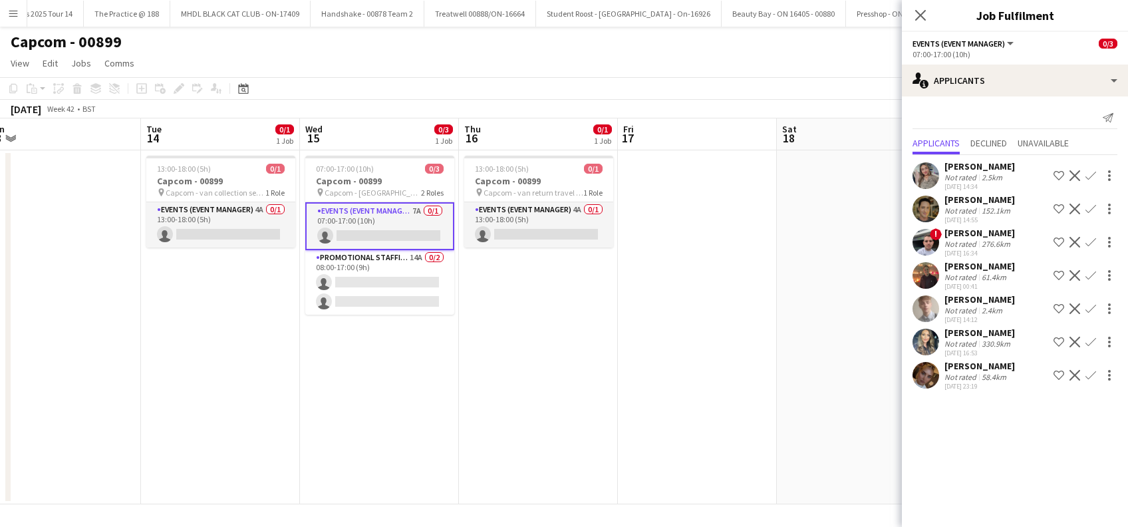
click at [993, 299] on div "[PERSON_NAME]" at bounding box center [979, 299] width 70 height 12
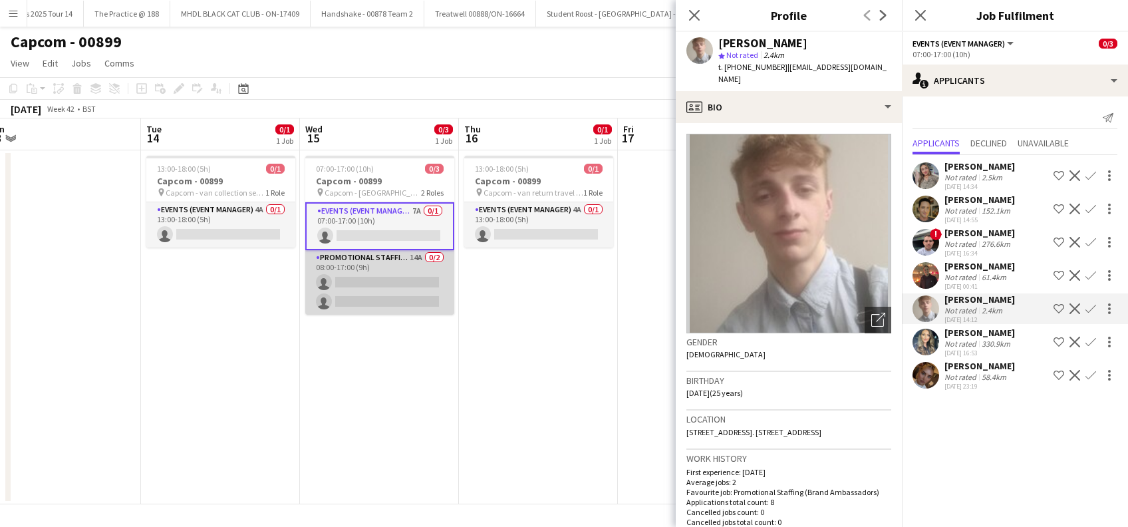
click at [390, 272] on app-card-role "Promotional Staffing (Brand Ambassadors) 14A 0/2 08:00-17:00 (9h) single-neutra…" at bounding box center [379, 282] width 149 height 64
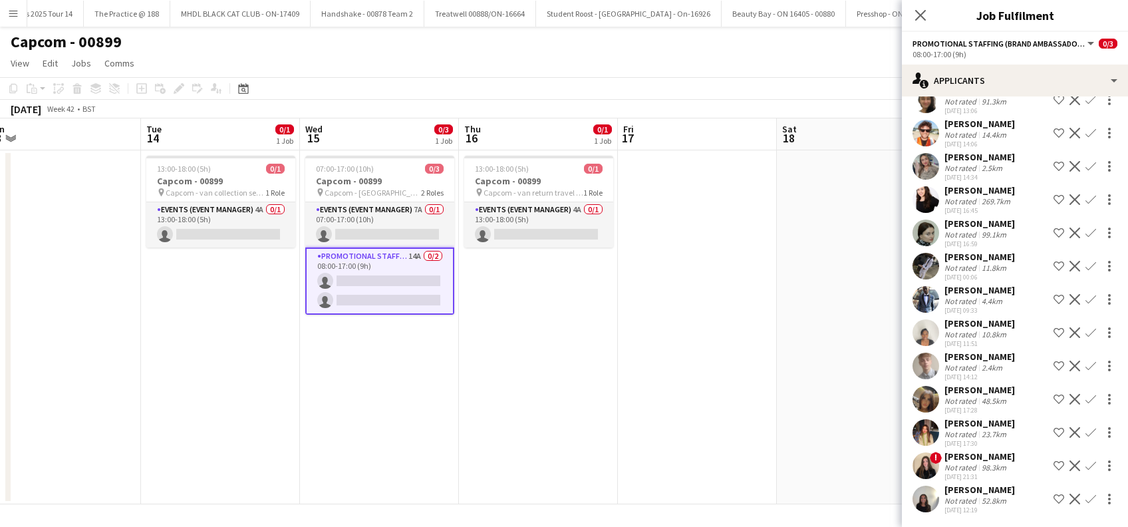
scroll to position [0, 0]
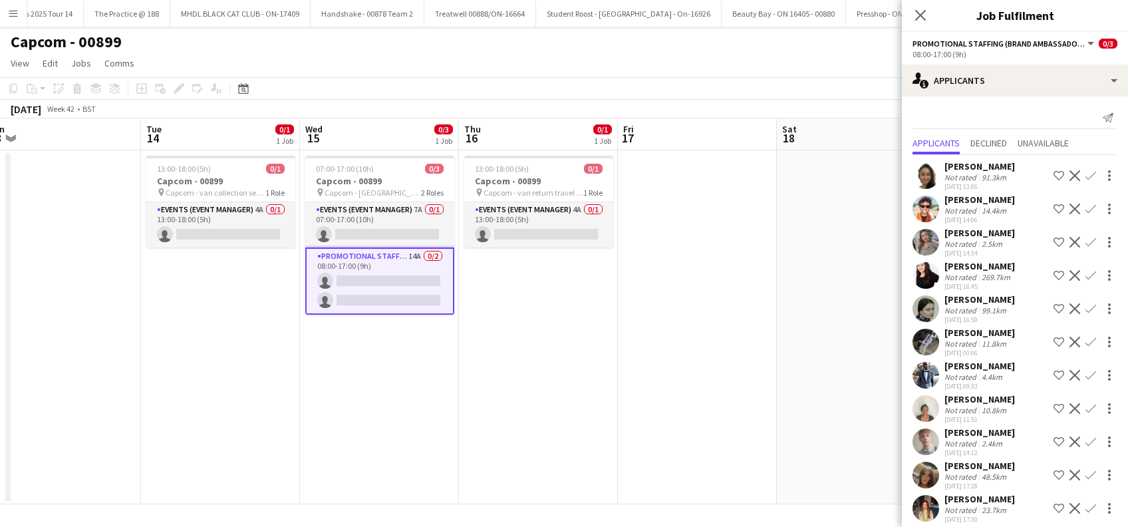
click at [249, 410] on app-date-cell "13:00-18:00 (5h) 0/1 Capcom - 00899 pin Capcom - van collection set up travel d…" at bounding box center [220, 327] width 159 height 354
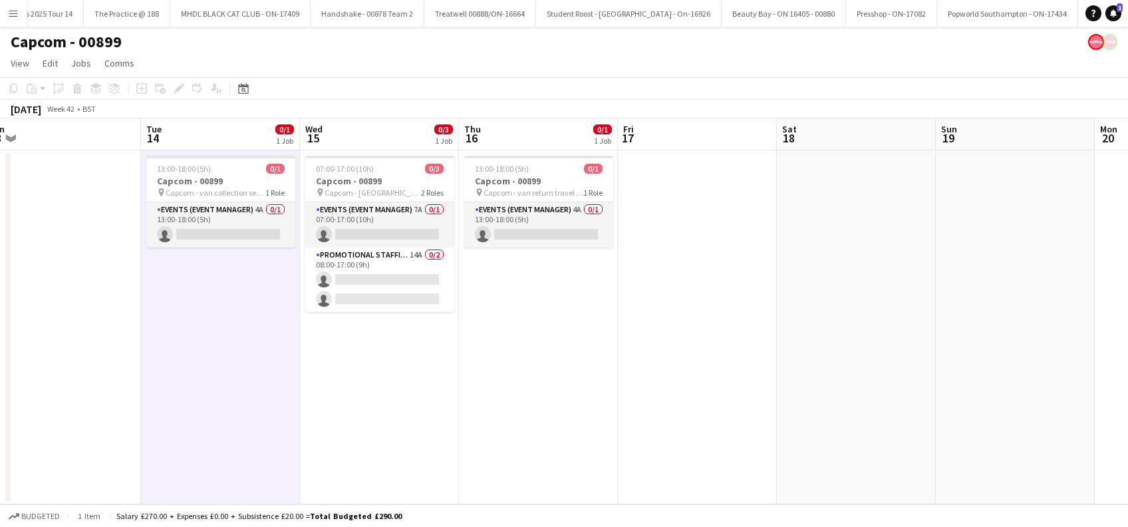
scroll to position [0, 653]
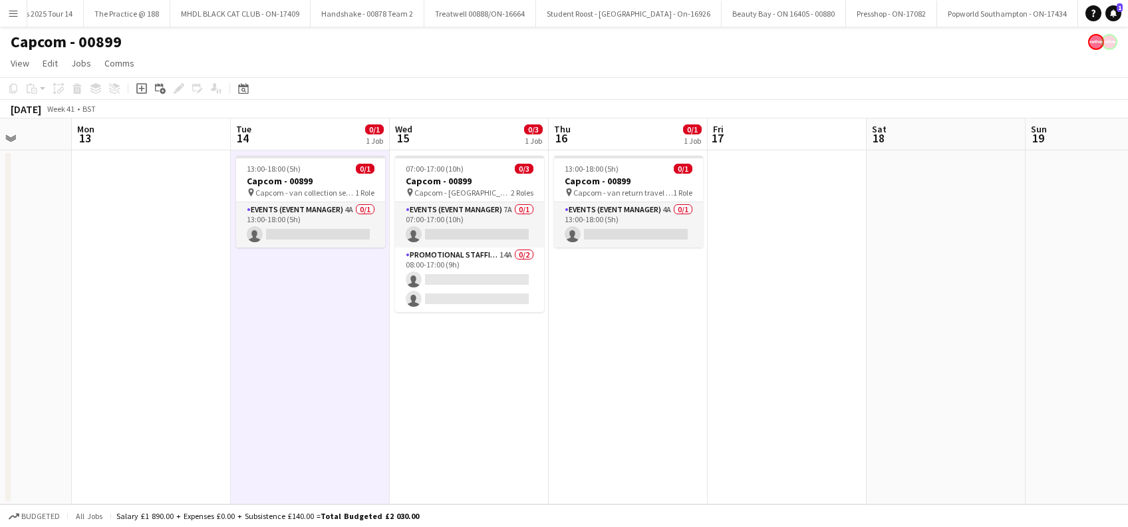
drag, startPoint x: 925, startPoint y: 344, endPoint x: 1019, endPoint y: 333, distance: 93.7
click at [1019, 333] on app-calendar-viewport "Thu 9 Fri 10 Sat 11 Sun 12 Mon 13 Tue 14 0/1 1 Job Wed 15 0/3 1 Job Thu 16 0/1 …" at bounding box center [564, 311] width 1128 height 386
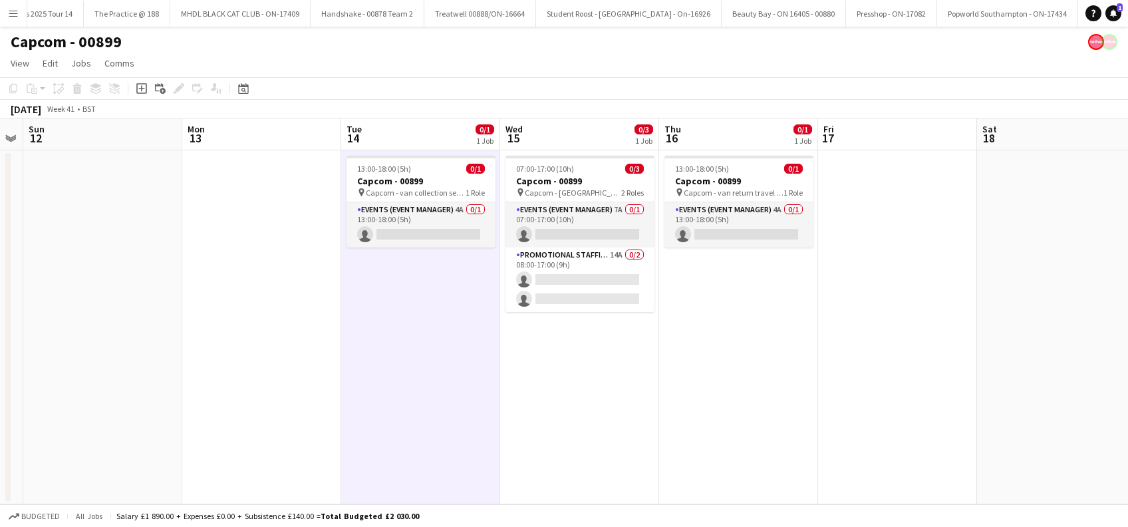
drag, startPoint x: 225, startPoint y: 366, endPoint x: 332, endPoint y: 366, distance: 107.0
click at [332, 366] on app-calendar-viewport "Thu 9 Fri 10 Sat 11 Sun 12 Mon 13 Tue 14 0/1 1 Job Wed 15 0/3 1 Job Thu 16 0/1 …" at bounding box center [564, 311] width 1128 height 386
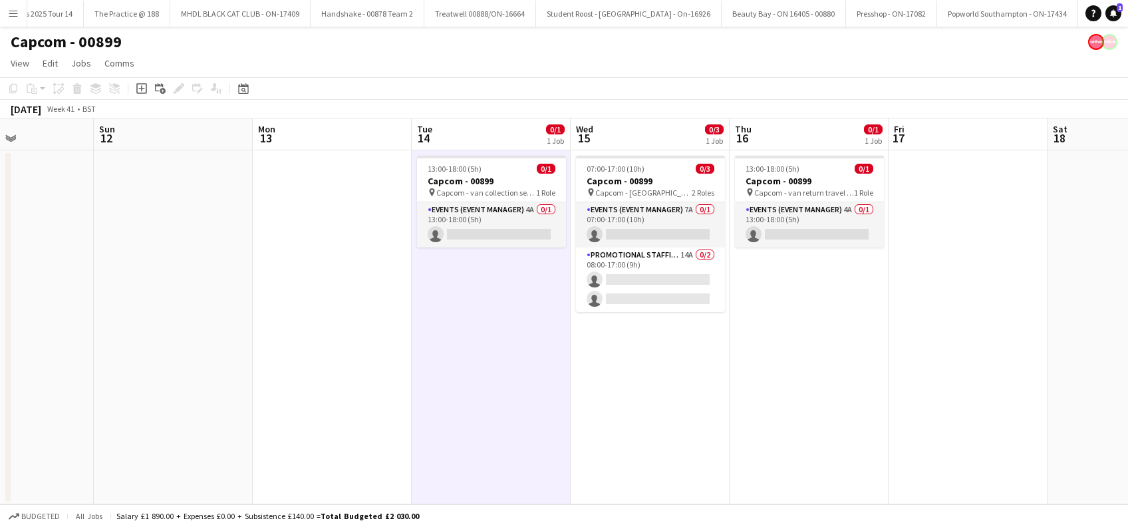
drag, startPoint x: 192, startPoint y: 388, endPoint x: 266, endPoint y: 394, distance: 74.0
click at [266, 394] on app-calendar-viewport "Thu 9 Fri 10 Sat 11 Sun 12 Mon 13 Tue 14 0/1 1 Job Wed 15 0/3 1 Job Thu 16 0/1 …" at bounding box center [564, 311] width 1128 height 386
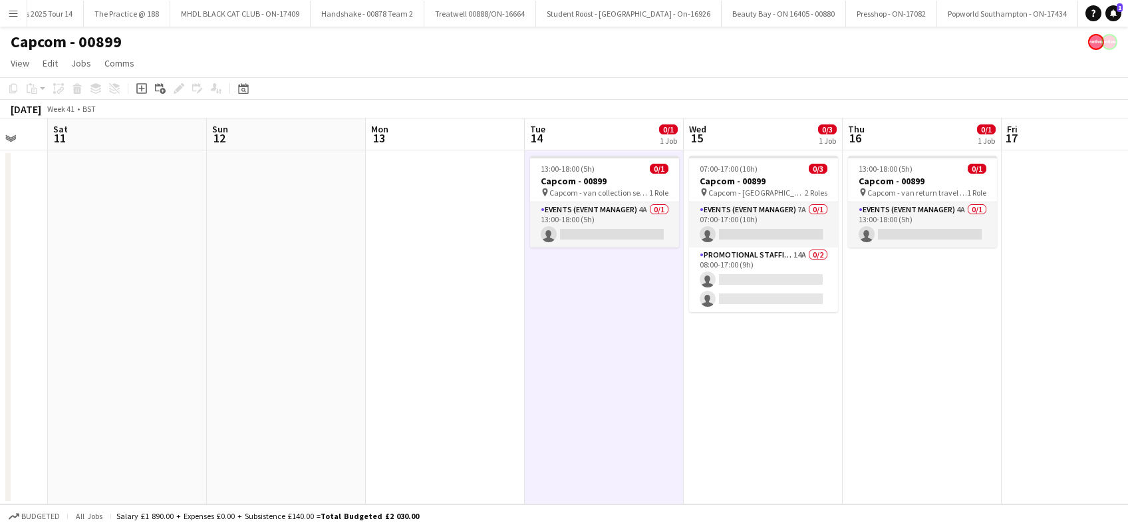
drag, startPoint x: 168, startPoint y: 396, endPoint x: 277, endPoint y: 396, distance: 109.7
click at [277, 396] on app-calendar-viewport "Thu 9 Fri 10 Sat 11 Sun 12 Mon 13 Tue 14 0/1 1 Job Wed 15 0/3 1 Job Thu 16 0/1 …" at bounding box center [564, 311] width 1128 height 386
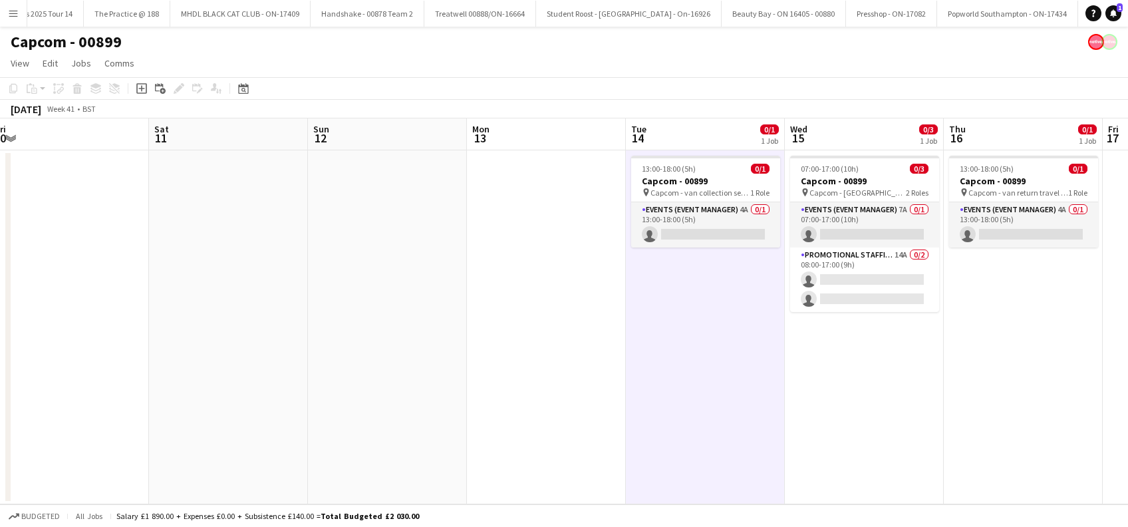
drag, startPoint x: 191, startPoint y: 376, endPoint x: 292, endPoint y: 376, distance: 101.1
click at [292, 376] on app-calendar-viewport "Wed 8 Thu 9 Fri 10 Sat 11 Sun 12 Mon 13 Tue 14 0/1 1 Job Wed 15 0/3 1 Job Thu 1…" at bounding box center [564, 311] width 1128 height 386
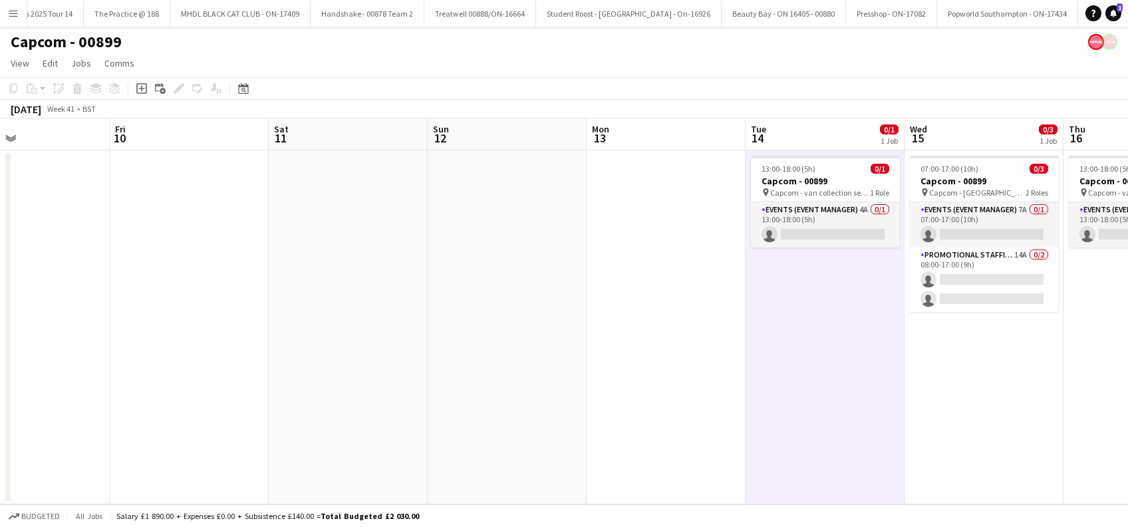
scroll to position [0, 365]
drag, startPoint x: 121, startPoint y: 378, endPoint x: 243, endPoint y: 385, distance: 121.9
click at [243, 385] on app-calendar-viewport "Tue 7 Wed 8 Thu 9 Fri 10 Sat 11 Sun 12 Mon 13 Tue 14 0/1 1 Job Wed 15 0/3 1 Job…" at bounding box center [564, 311] width 1128 height 386
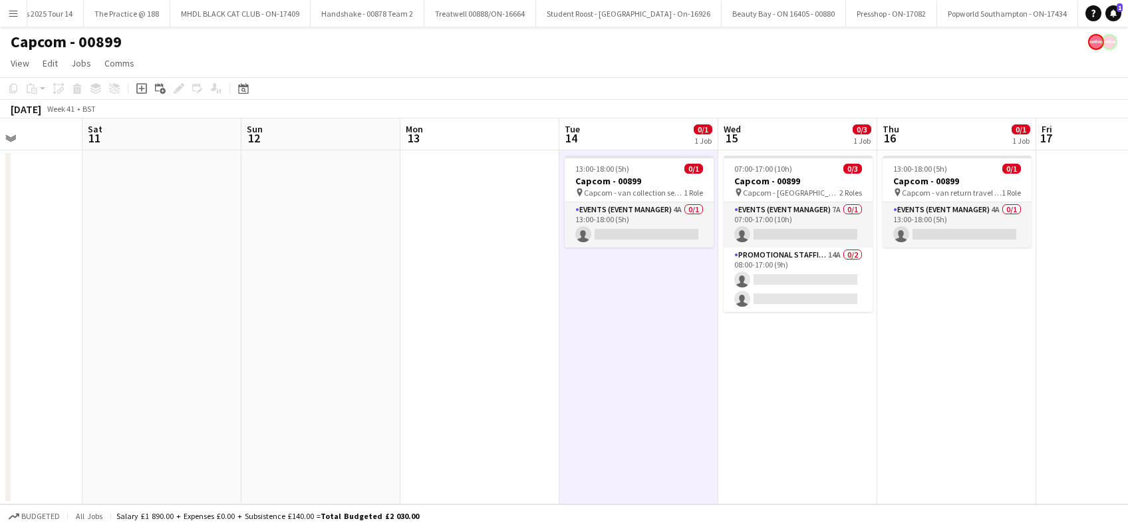
drag, startPoint x: 249, startPoint y: 364, endPoint x: 198, endPoint y: 368, distance: 51.4
click at [198, 368] on app-calendar-viewport "Tue 7 Wed 8 Thu 9 Fri 10 Sat 11 Sun 12 Mon 13 Tue 14 0/1 1 Job Wed 15 0/3 1 Job…" at bounding box center [564, 311] width 1128 height 386
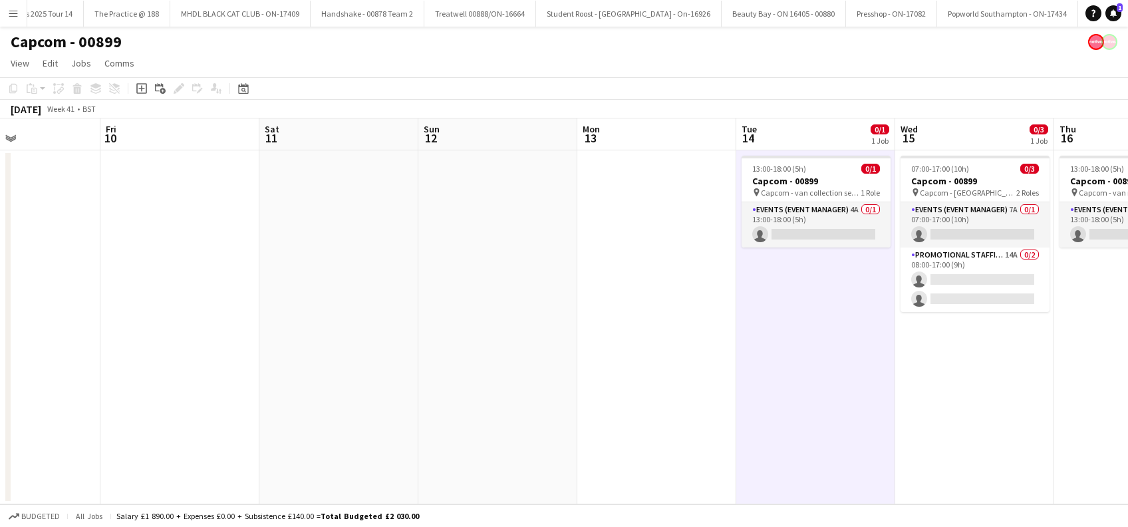
drag, startPoint x: 374, startPoint y: 330, endPoint x: 235, endPoint y: 378, distance: 146.8
click at [235, 378] on app-calendar-viewport "Tue 7 Wed 8 Thu 9 Fri 10 Sat 11 Sun 12 Mon 13 Tue 14 0/1 1 Job Wed 15 0/3 1 Job…" at bounding box center [564, 311] width 1128 height 386
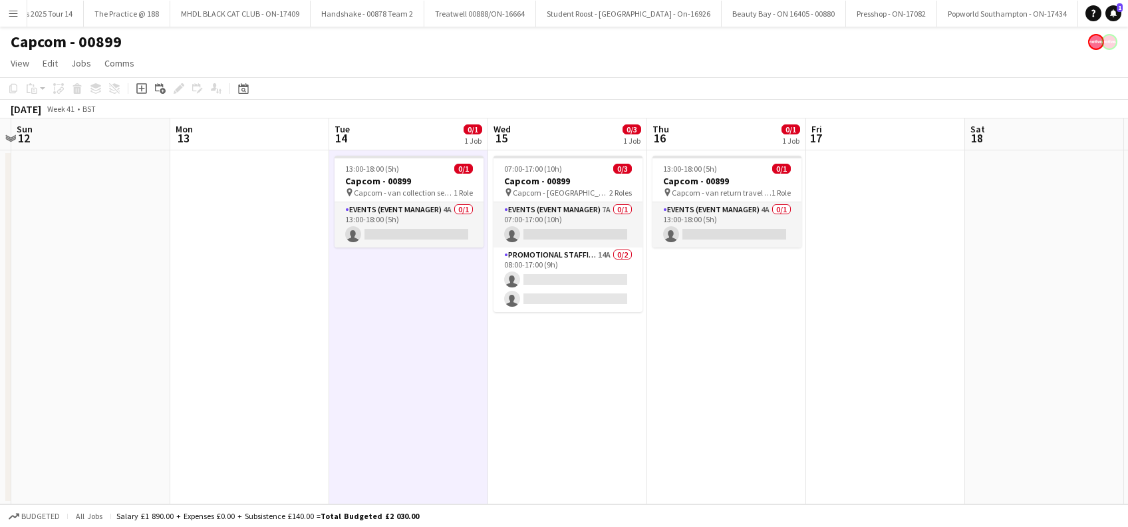
click at [297, 397] on app-calendar-viewport "Thu 9 Fri 10 Sat 11 Sun 12 Mon 13 Tue 14 0/1 1 Job Wed 15 0/3 1 Job Thu 16 0/1 …" at bounding box center [564, 311] width 1128 height 386
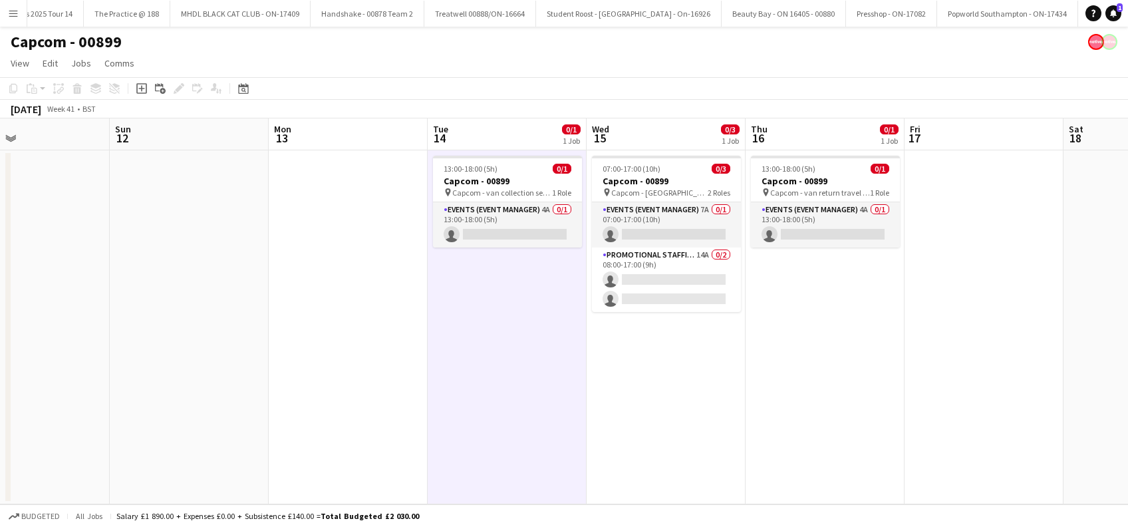
drag, startPoint x: 213, startPoint y: 396, endPoint x: 344, endPoint y: 400, distance: 131.7
click at [338, 399] on app-calendar-viewport "Thu 9 Fri 10 Sat 11 Sun 12 Mon 13 Tue 14 0/1 1 Job Wed 15 0/3 1 Job Thu 16 0/1 …" at bounding box center [564, 311] width 1128 height 386
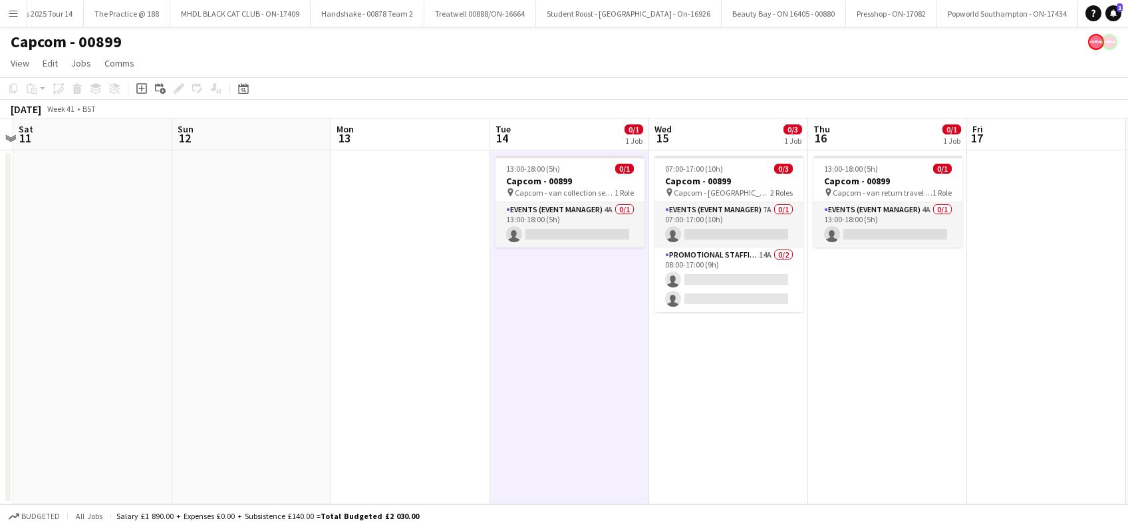
scroll to position [0, 278]
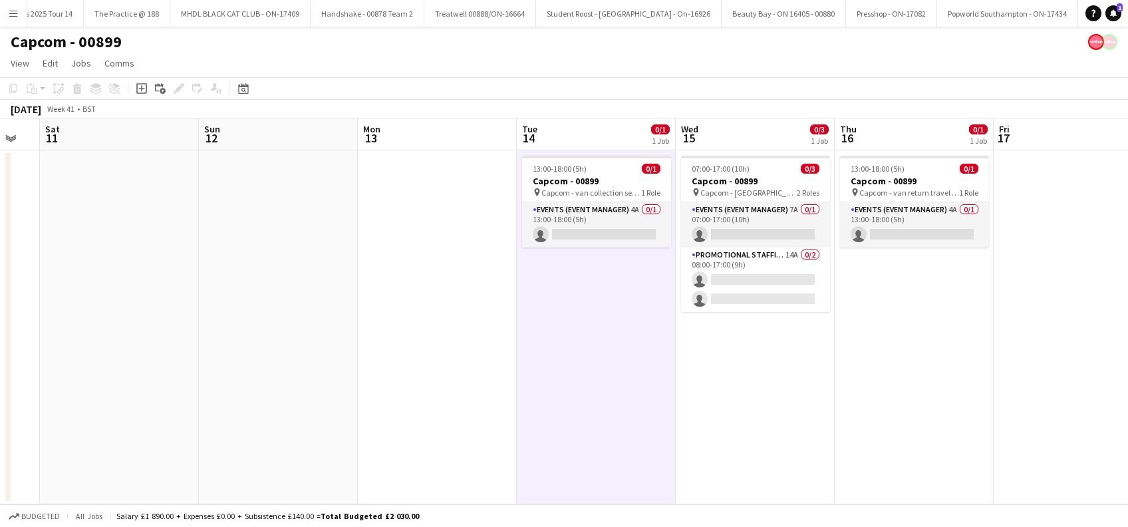
drag, startPoint x: 207, startPoint y: 400, endPoint x: 269, endPoint y: 399, distance: 61.8
click at [269, 399] on app-calendar-viewport "Thu 9 Fri 10 Sat 11 Sun 12 Mon 13 Tue 14 0/1 1 Job Wed 15 0/3 1 Job Thu 16 0/1 …" at bounding box center [564, 311] width 1128 height 386
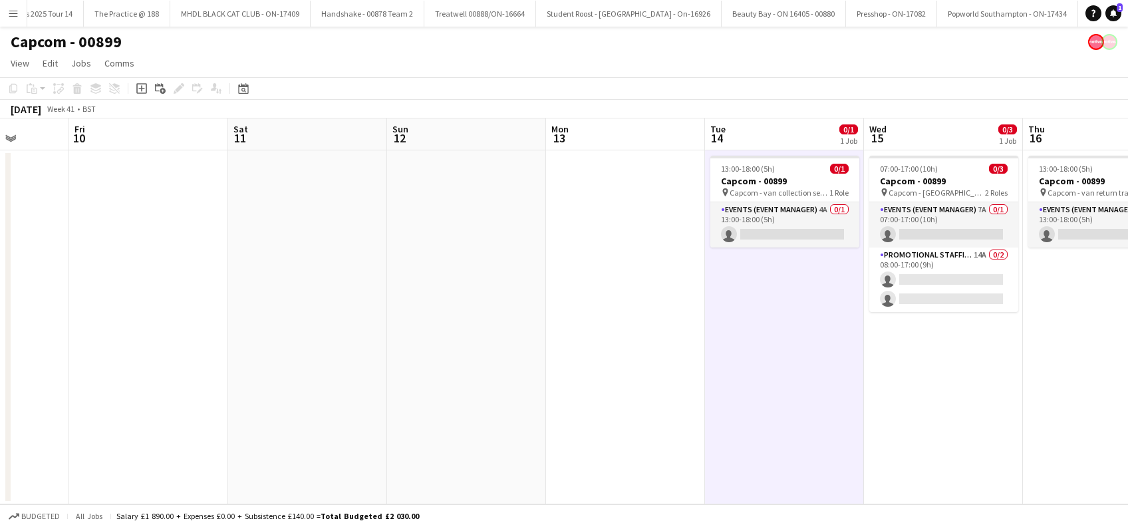
drag, startPoint x: 217, startPoint y: 357, endPoint x: 259, endPoint y: 350, distance: 41.9
click at [406, 364] on app-calendar-viewport "Tue 7 Wed 8 Thu 9 Fri 10 Sat 11 Sun 12 Mon 13 Tue 14 0/1 1 Job Wed 15 0/3 1 Job…" at bounding box center [564, 311] width 1128 height 386
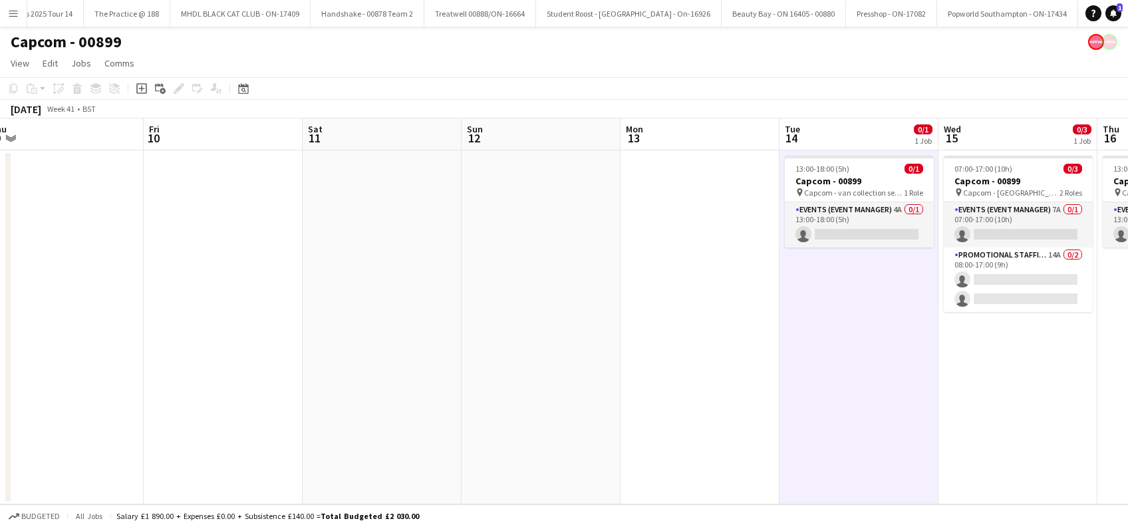
drag, startPoint x: 211, startPoint y: 346, endPoint x: 311, endPoint y: 348, distance: 99.8
click at [312, 348] on app-calendar-viewport "Tue 7 Wed 8 Thu 9 Fri 10 Sat 11 Sun 12 Mon 13 Tue 14 0/1 1 Job Wed 15 0/3 1 Job…" at bounding box center [564, 311] width 1128 height 386
drag, startPoint x: 104, startPoint y: 373, endPoint x: 394, endPoint y: 372, distance: 289.9
click at [394, 372] on app-calendar-viewport "Tue 7 Wed 8 Thu 9 Fri 10 Sat 11 Sun 12 Mon 13 Tue 14 0/1 1 Job Wed 15 0/3 1 Job…" at bounding box center [564, 311] width 1128 height 386
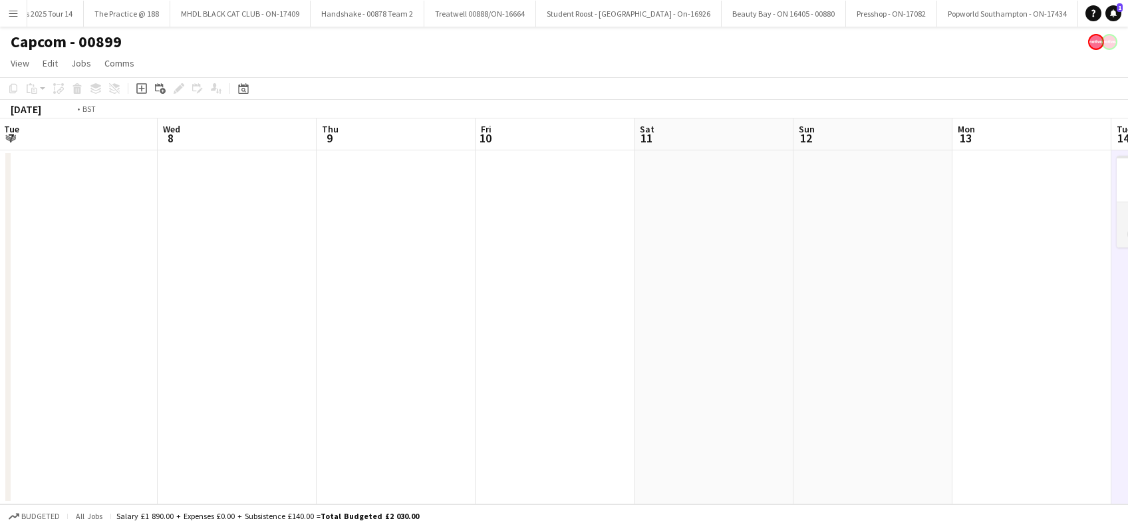
drag, startPoint x: 167, startPoint y: 384, endPoint x: 317, endPoint y: 384, distance: 150.3
click at [318, 384] on app-calendar-viewport "Sun 5 Mon 6 Tue 7 Wed 8 Thu 9 Fri 10 Sat 11 Sun 12 Mon 13 Tue 14 0/1 1 Job Wed …" at bounding box center [564, 311] width 1128 height 386
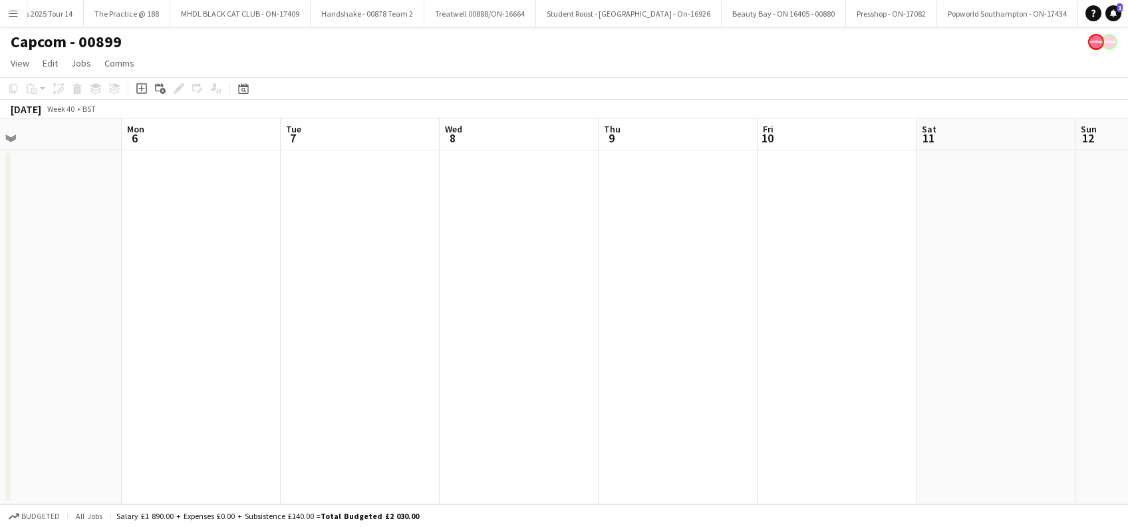
click at [235, 381] on app-calendar-viewport "Fri 3 Sat 4 Sun 5 Mon 6 Tue 7 Wed 8 Thu 9 Fri 10 Sat 11 Sun 12 Mon 13 Tue 14 0/…" at bounding box center [564, 311] width 1128 height 386
click at [275, 378] on app-calendar-viewport "Thu 2 Fri 3 Sat 4 Sun 5 Mon 6 Tue 7 Wed 8 Thu 9 Fri 10 Sat 11 Sun 12 Mon 13 Tue…" at bounding box center [564, 311] width 1128 height 386
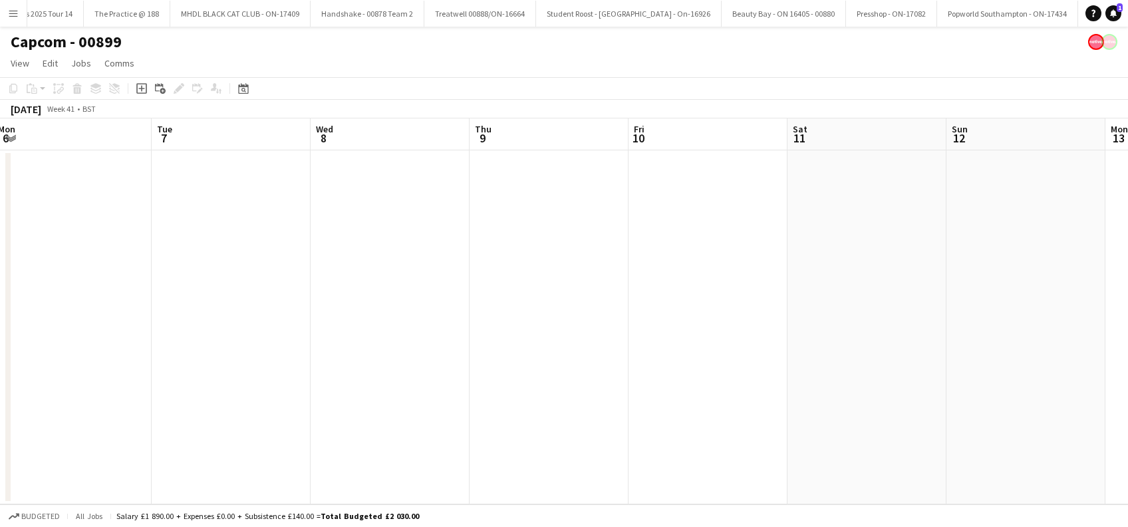
drag, startPoint x: 372, startPoint y: 358, endPoint x: 287, endPoint y: 339, distance: 86.6
click at [53, 425] on app-calendar-viewport "Thu 2 Fri 3 Sat 4 Sun 5 Mon 6 Tue 7 Wed 8 Thu 9 Fri 10 Sat 11 Sun 12 Mon 13 Tue…" at bounding box center [564, 311] width 1128 height 386
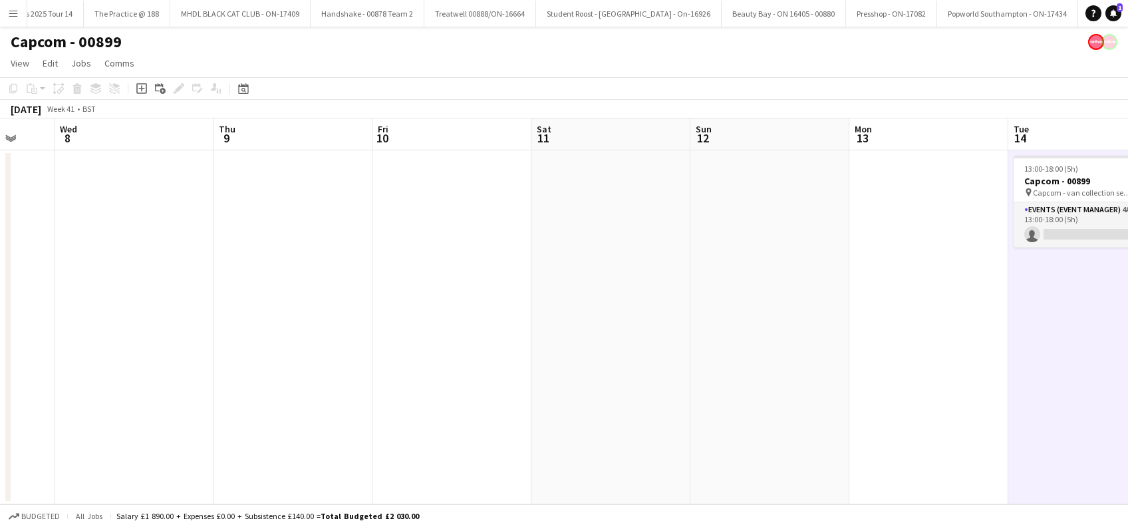
drag, startPoint x: 348, startPoint y: 334, endPoint x: 280, endPoint y: 354, distance: 71.1
click at [116, 404] on app-calendar-viewport "Sat 4 Sun 5 Mon 6 Tue 7 Wed 8 Thu 9 Fri 10 Sat 11 Sun 12 Mon 13 Tue 14 0/1 1 Jo…" at bounding box center [564, 311] width 1128 height 386
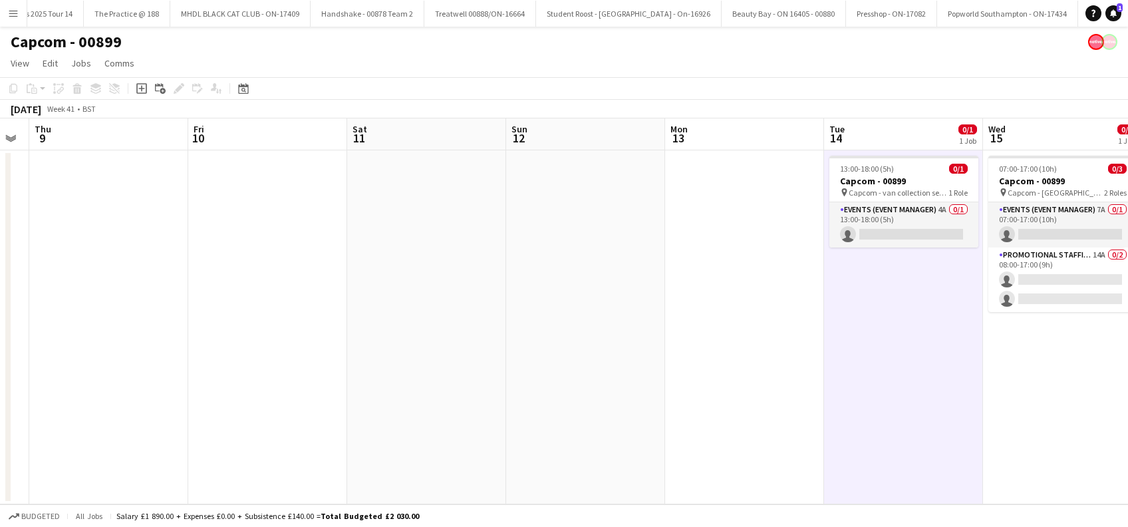
drag, startPoint x: 103, startPoint y: 414, endPoint x: 269, endPoint y: 362, distance: 173.5
click at [102, 415] on app-calendar-viewport "Mon 6 Tue 7 Wed 8 Thu 9 Fri 10 Sat 11 Sun 12 Mon 13 Tue 14 0/1 1 Job Wed 15 0/3…" at bounding box center [564, 311] width 1128 height 386
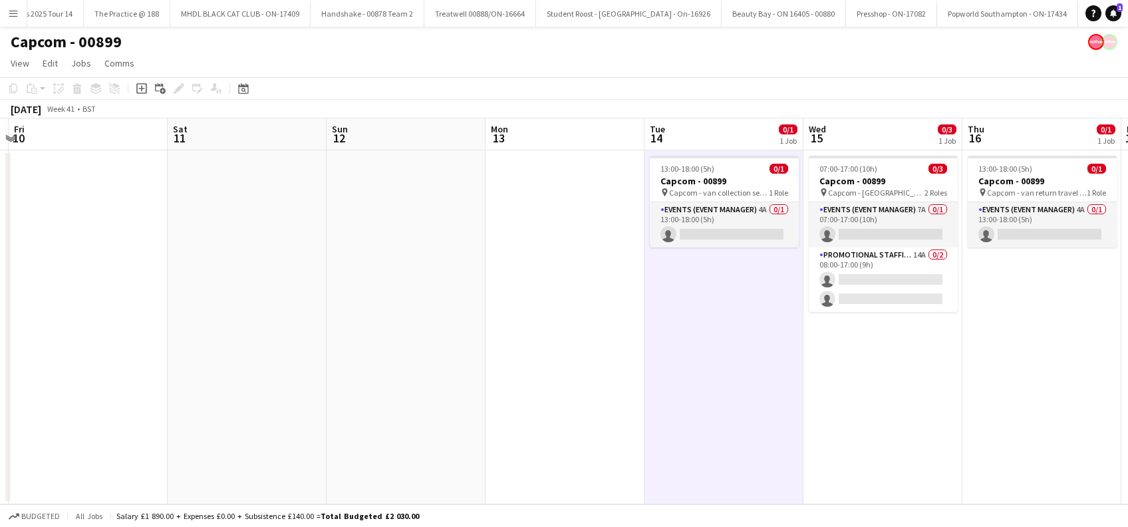
drag, startPoint x: 94, startPoint y: 444, endPoint x: 444, endPoint y: 338, distance: 366.0
click at [94, 443] on app-calendar-viewport "Mon 6 Tue 7 Wed 8 Thu 9 Fri 10 Sat 11 Sun 12 Mon 13 Tue 14 0/1 1 Job Wed 15 0/3…" at bounding box center [564, 311] width 1128 height 386
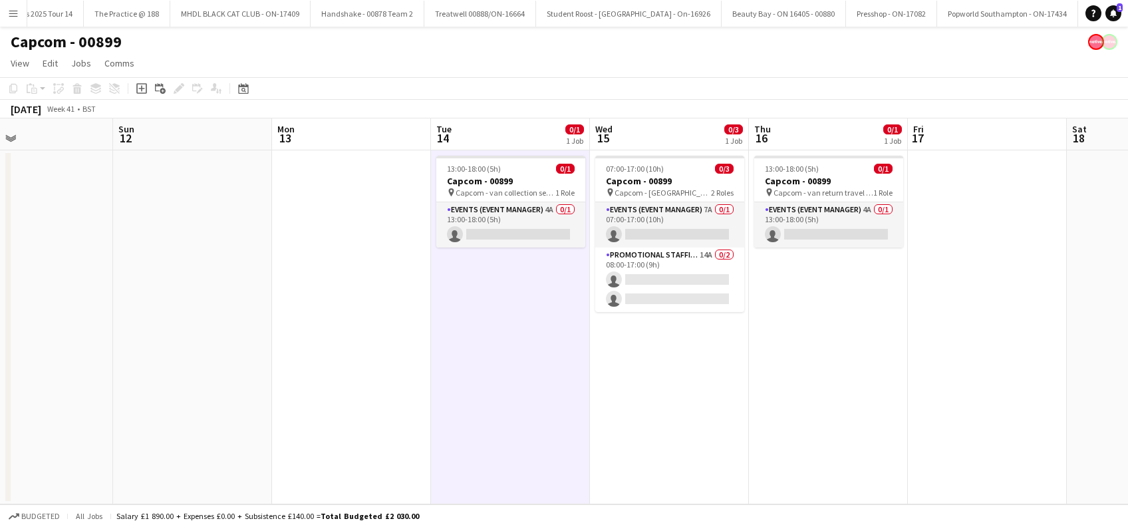
drag, startPoint x: 422, startPoint y: 348, endPoint x: 383, endPoint y: 340, distance: 40.0
click at [221, 402] on app-calendar-viewport "Wed 8 Thu 9 Fri 10 Sat 11 Sun 12 Mon 13 Tue 14 0/1 1 Job Wed 15 0/3 1 Job Thu 1…" at bounding box center [564, 311] width 1128 height 386
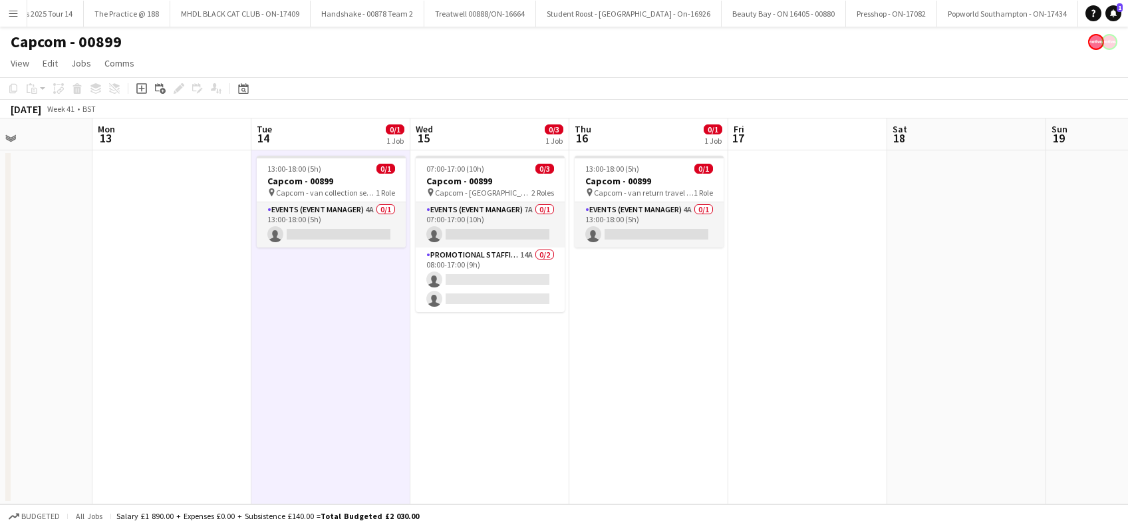
drag, startPoint x: 385, startPoint y: 340, endPoint x: 207, endPoint y: 400, distance: 187.5
click at [207, 400] on app-calendar-viewport "Fri 10 Sat 11 Sun 12 Mon 13 Tue 14 0/1 1 Job Wed 15 0/3 1 Job Thu 16 0/1 1 Job …" at bounding box center [564, 311] width 1128 height 386
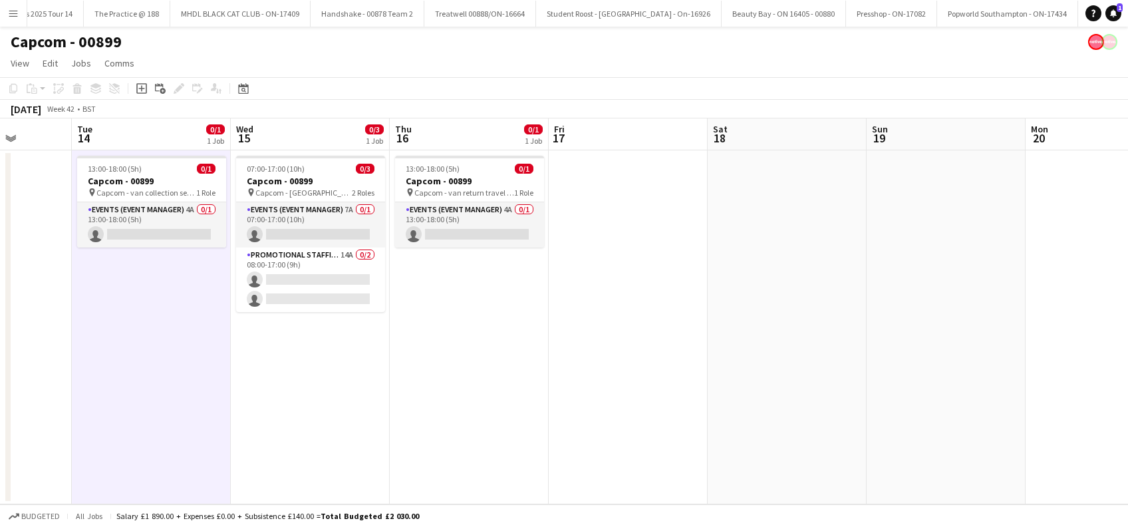
scroll to position [0, 564]
drag, startPoint x: 356, startPoint y: 330, endPoint x: 178, endPoint y: 430, distance: 204.8
click at [178, 430] on app-calendar-viewport "Fri 10 Sat 11 Sun 12 Mon 13 Tue 14 0/1 1 Job Wed 15 0/3 1 Job Thu 16 0/1 1 Job …" at bounding box center [564, 311] width 1128 height 386
click at [926, 321] on app-date-cell at bounding box center [945, 327] width 159 height 354
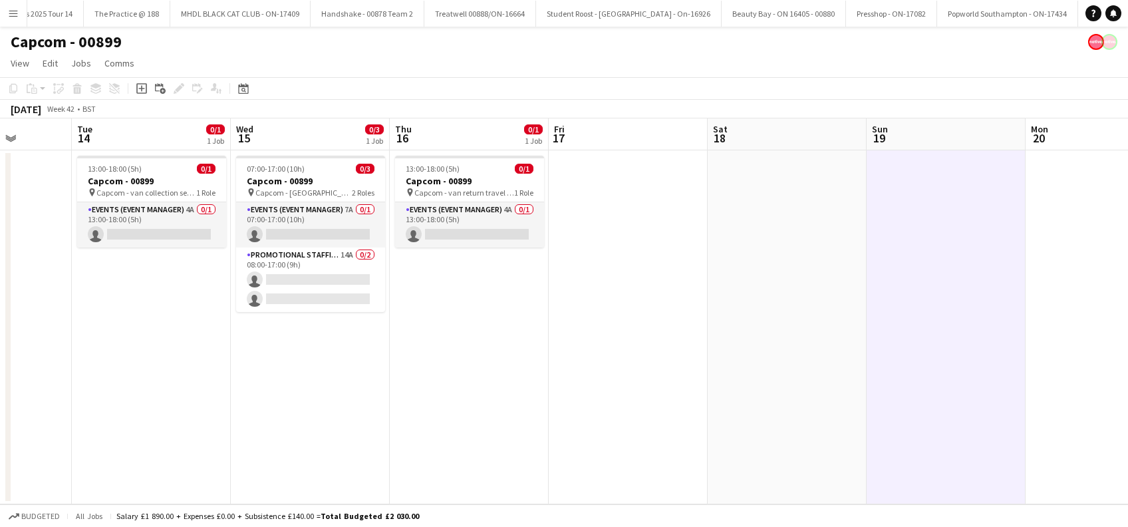
drag, startPoint x: 437, startPoint y: 395, endPoint x: 479, endPoint y: 378, distance: 45.1
click at [437, 396] on app-date-cell "13:00-18:00 (5h) 0/1 Capcom - 00899 pin Capcom - van return travel day 1 Role E…" at bounding box center [469, 327] width 159 height 354
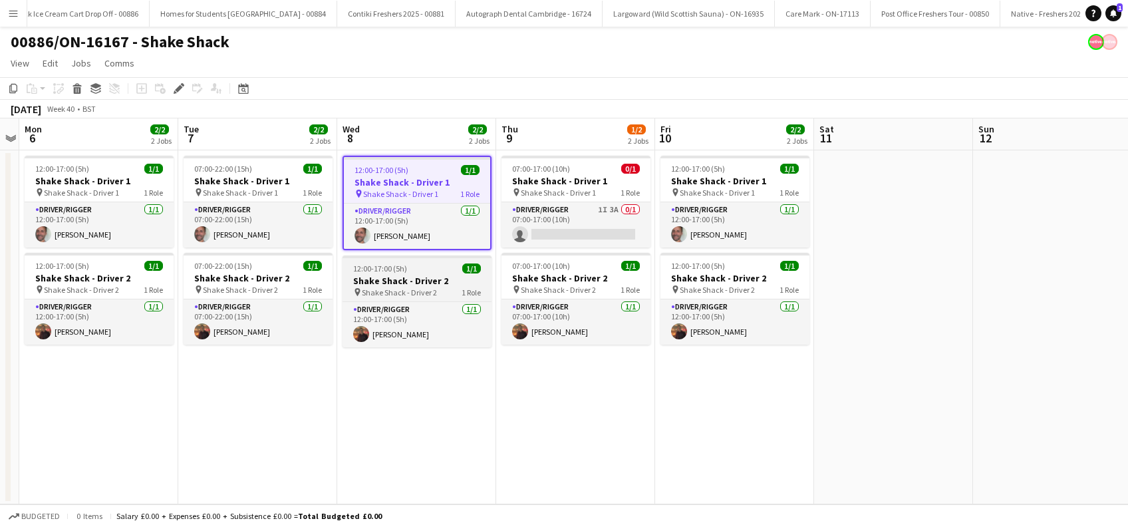
click at [392, 287] on span "Shake Shack - Driver 2" at bounding box center [399, 292] width 75 height 10
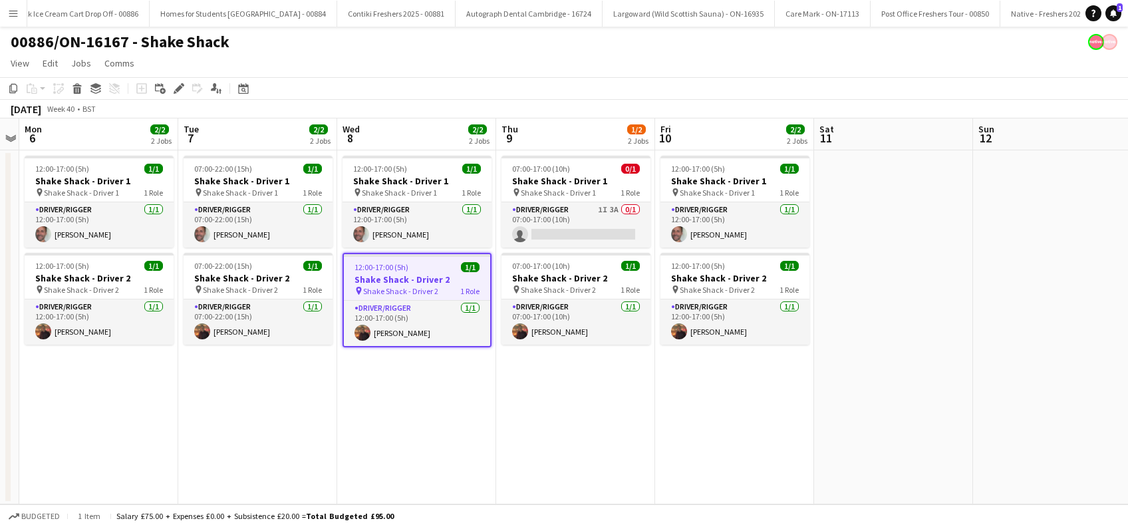
scroll to position [0, 457]
click at [399, 336] on app-card-role "Driver/Rigger 1/1 12:00-17:00 (5h) Glenn Brighty" at bounding box center [417, 323] width 146 height 45
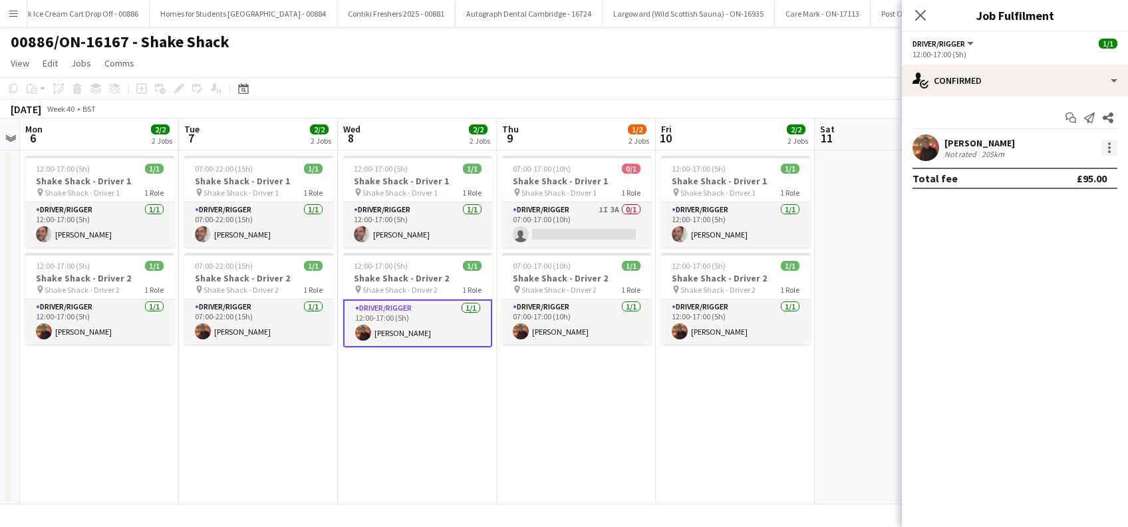
click at [1110, 149] on div at bounding box center [1109, 148] width 16 height 16
click at [1052, 176] on span "Edit fee" at bounding box center [1042, 171] width 36 height 11
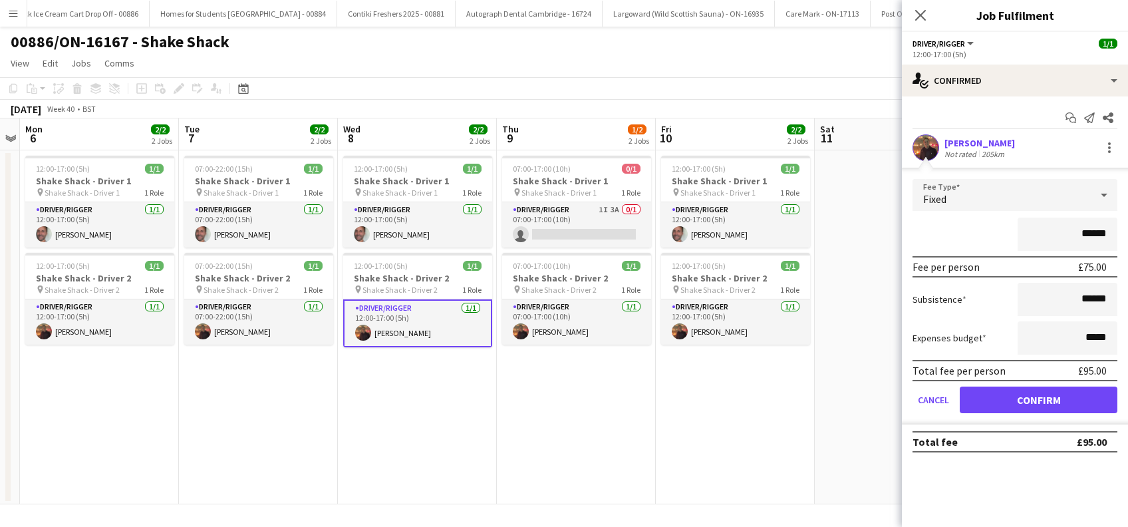
click at [1084, 231] on input "******" at bounding box center [1067, 233] width 100 height 33
type input "*****"
drag, startPoint x: 1081, startPoint y: 299, endPoint x: 1090, endPoint y: 297, distance: 9.7
click at [1082, 300] on input "******" at bounding box center [1067, 299] width 100 height 33
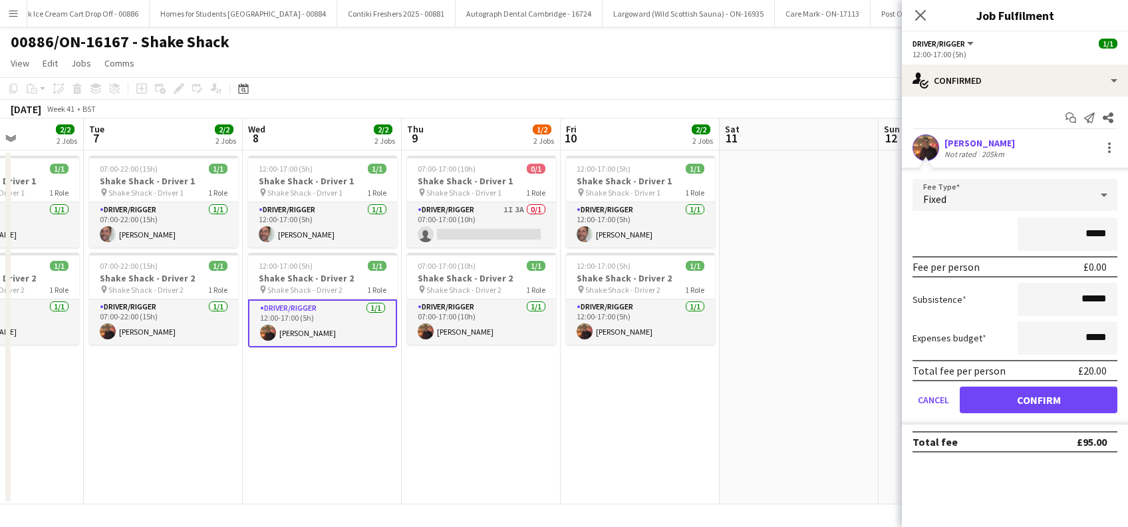
scroll to position [0, 555]
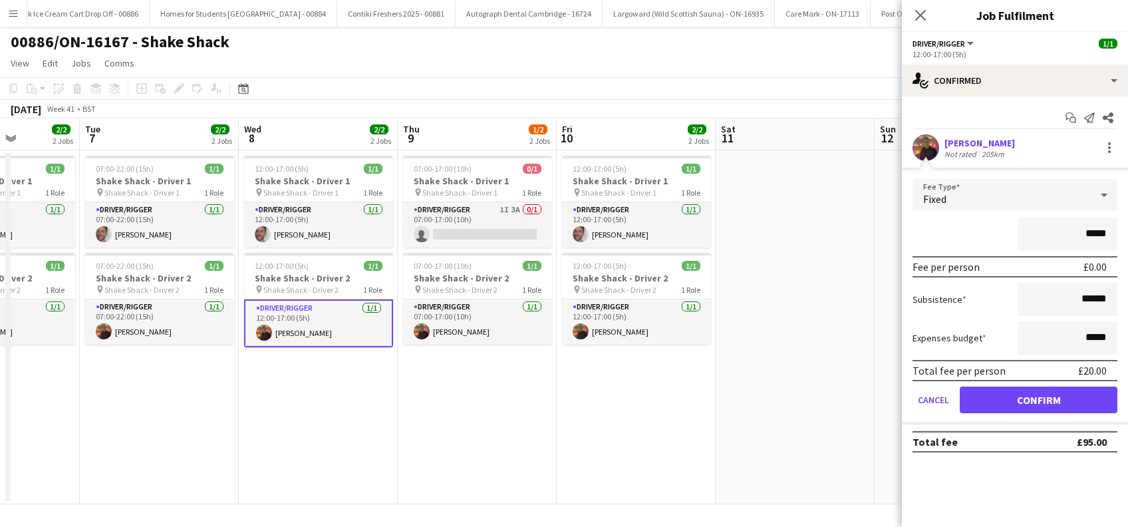
drag, startPoint x: 420, startPoint y: 398, endPoint x: 320, endPoint y: 420, distance: 102.9
click at [320, 420] on app-calendar-viewport "Fri 3 Sat 4 Sun 5 Mon 6 2/2 2 Jobs Tue 7 2/2 2 Jobs Wed 8 2/2 2 Jobs Thu 9 1/2 …" at bounding box center [564, 311] width 1128 height 386
click at [1034, 401] on button "Confirm" at bounding box center [1038, 399] width 158 height 27
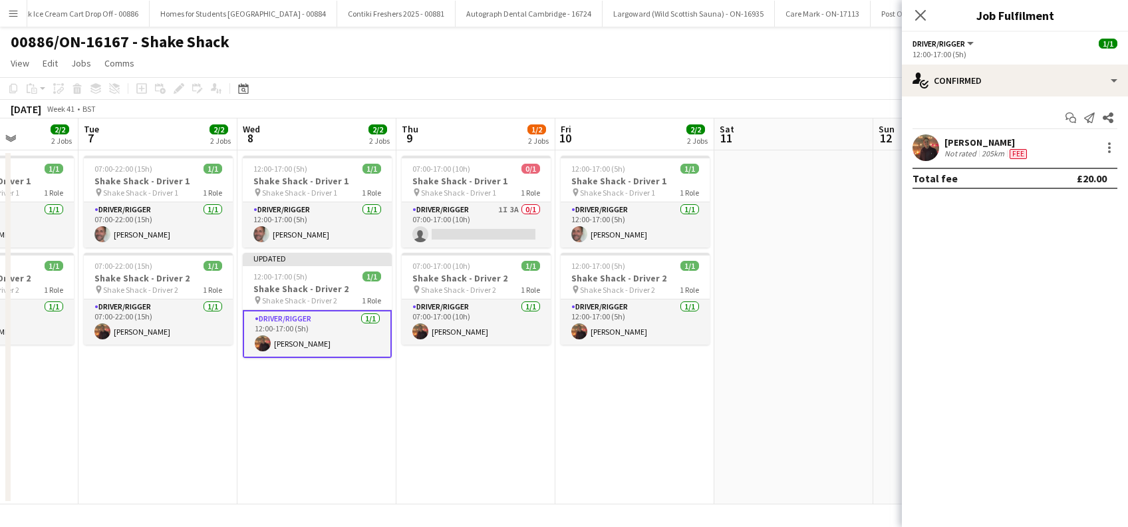
click at [916, 23] on div "Close pop-in" at bounding box center [920, 15] width 37 height 31
click at [924, 17] on icon "Close pop-in" at bounding box center [920, 15] width 13 height 13
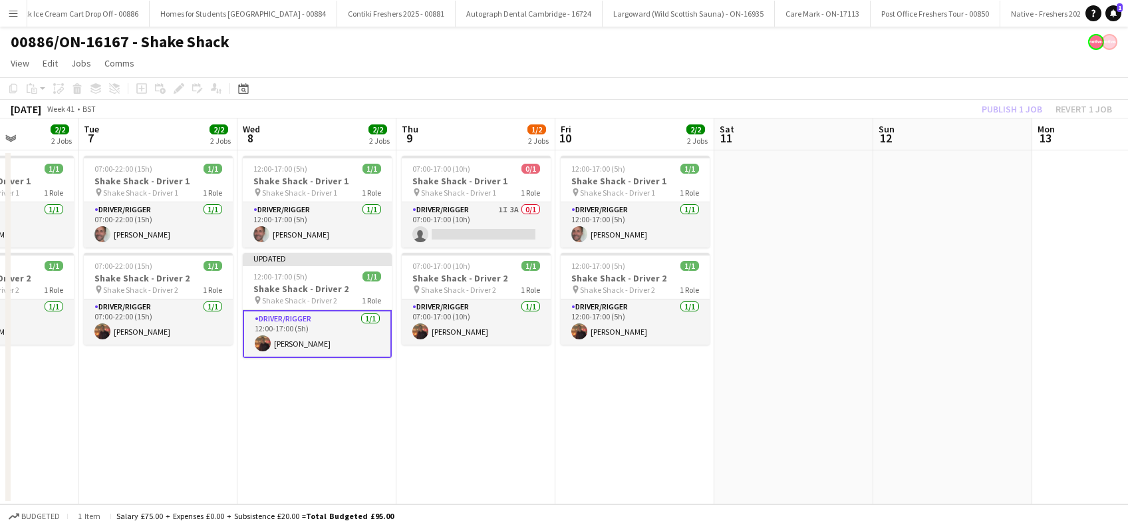
click at [346, 393] on app-date-cell "12:00-17:00 (5h) 1/1 Shake Shack - Driver 1 pin Shake Shack - Driver 1 1 Role D…" at bounding box center [316, 327] width 159 height 354
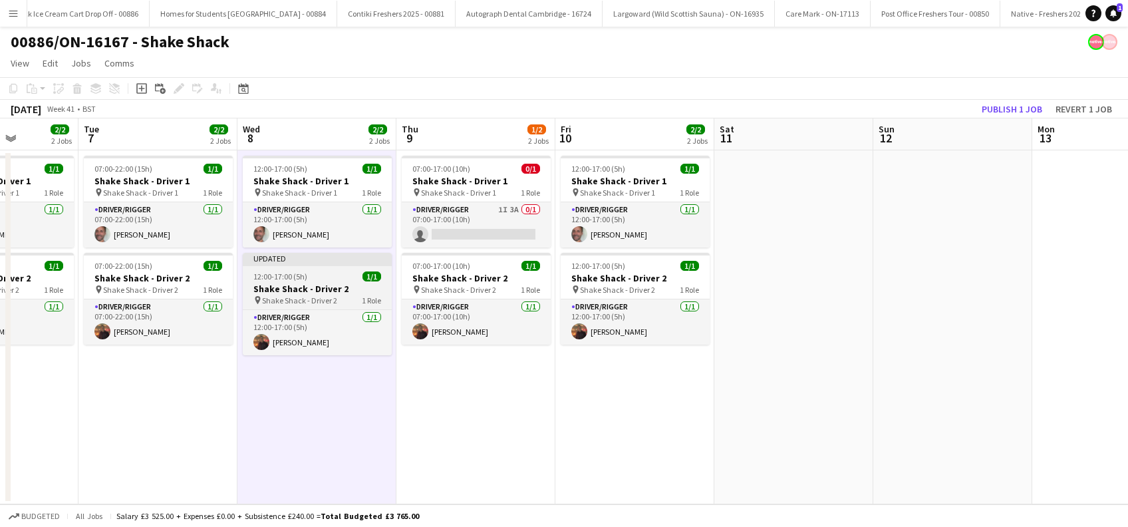
click at [299, 296] on span "Shake Shack - Driver 2" at bounding box center [299, 300] width 75 height 10
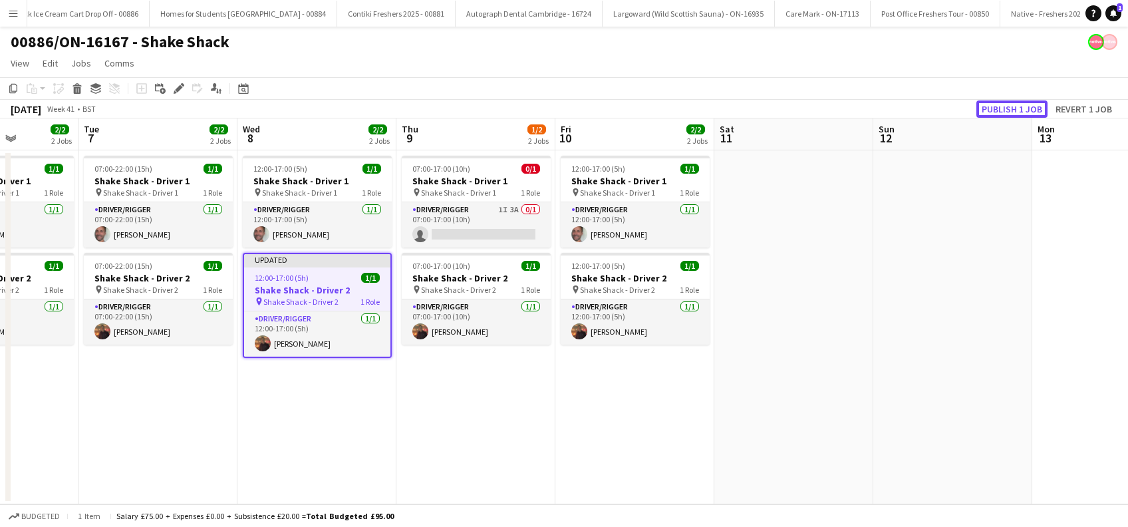
click at [1019, 102] on button "Publish 1 job" at bounding box center [1011, 108] width 71 height 17
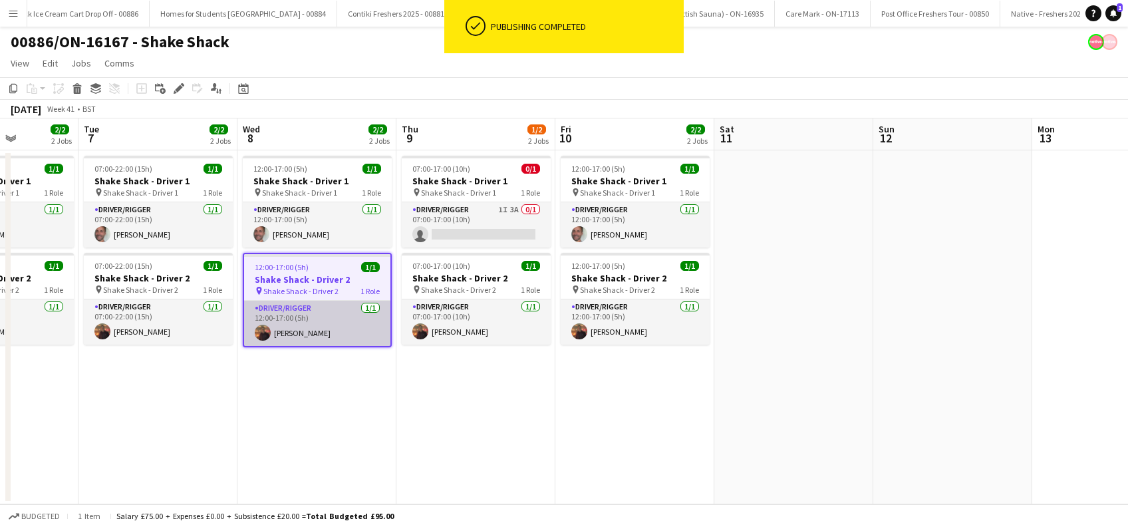
click at [282, 332] on app-card-role "Driver/Rigger 1/1 12:00-17:00 (5h) Glenn Brighty" at bounding box center [317, 323] width 146 height 45
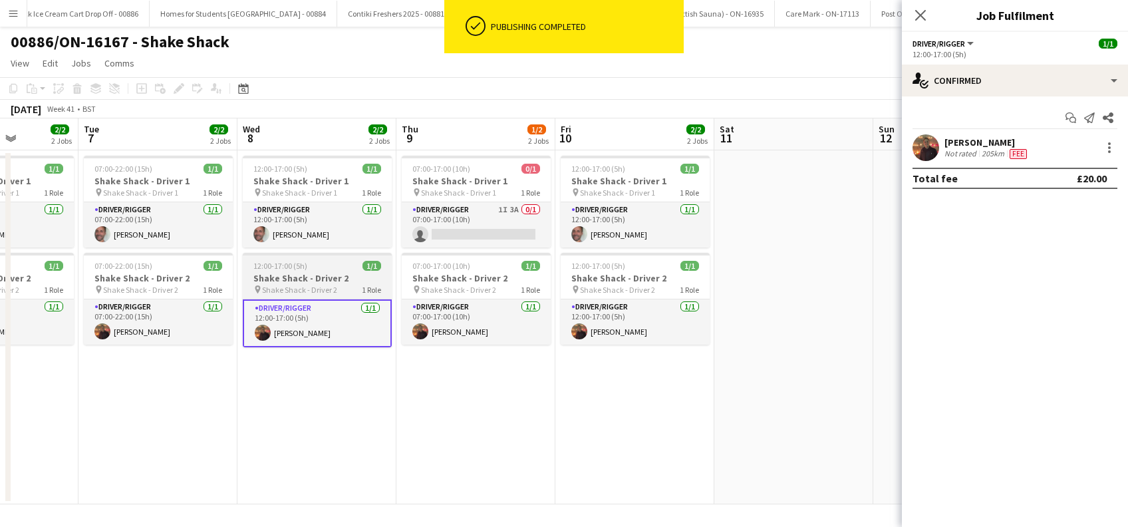
click at [287, 279] on h3 "Shake Shack - Driver 2" at bounding box center [317, 278] width 149 height 12
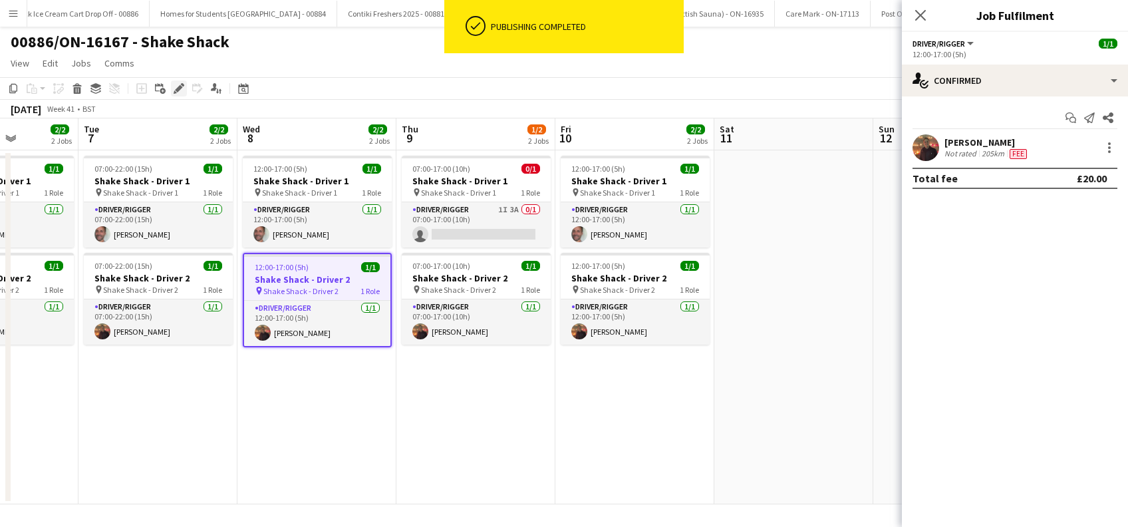
click at [180, 86] on icon at bounding box center [178, 88] width 7 height 7
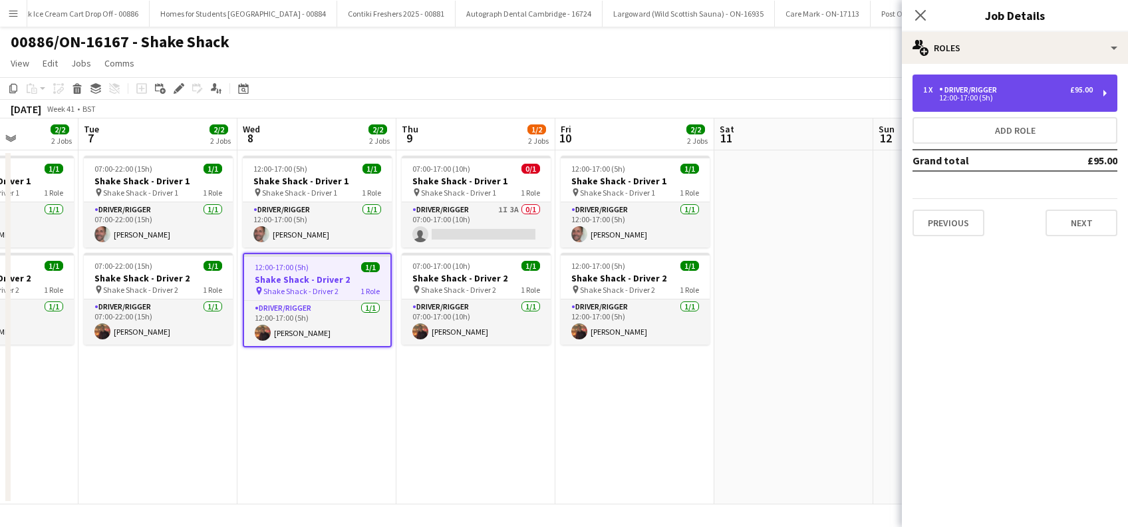
click at [985, 92] on div "Driver/Rigger" at bounding box center [970, 89] width 63 height 9
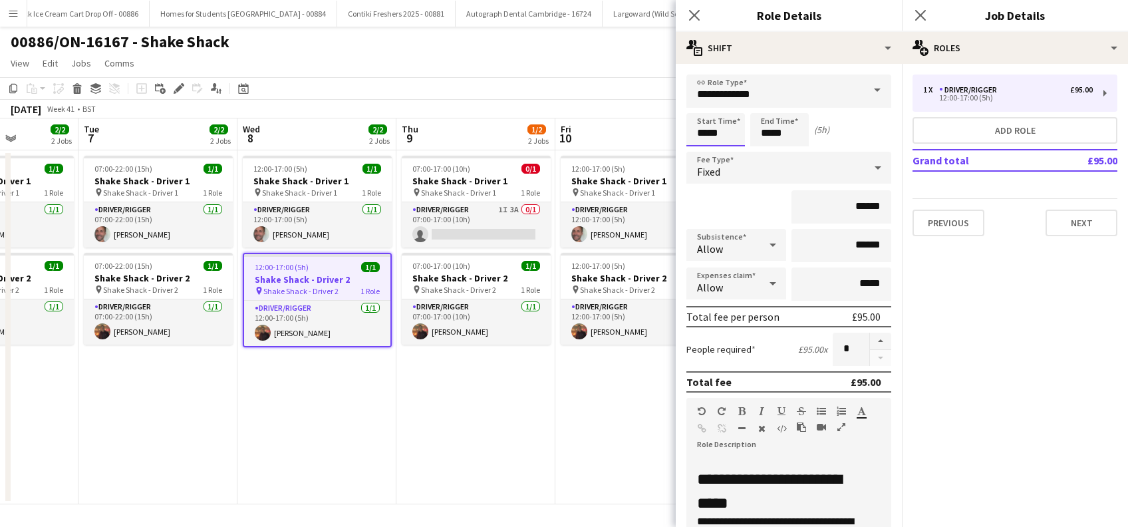
click at [715, 128] on input "*****" at bounding box center [715, 129] width 59 height 33
click at [703, 106] on div at bounding box center [702, 106] width 27 height 13
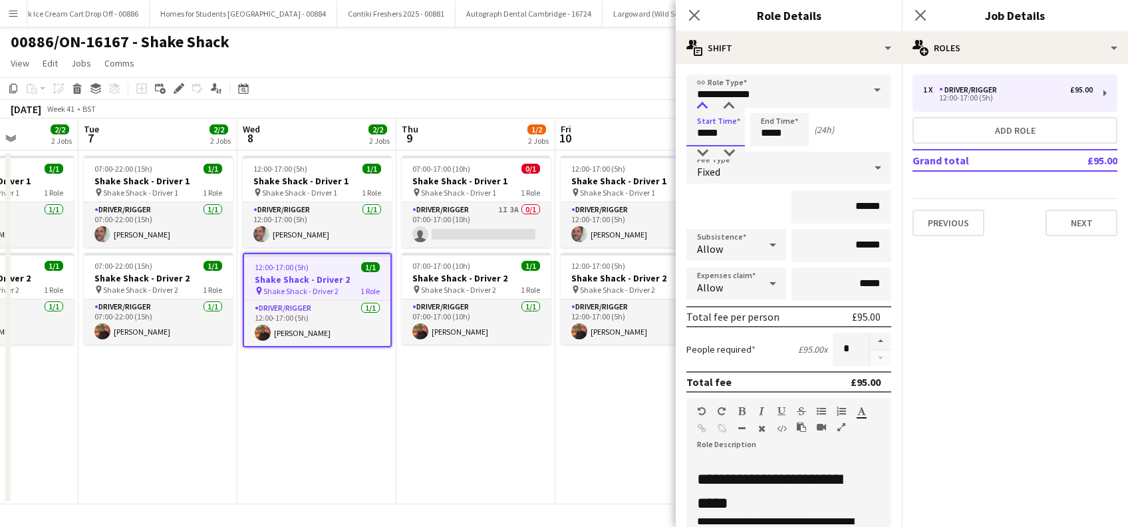
click at [703, 106] on div at bounding box center [702, 106] width 27 height 13
type input "*****"
click at [703, 106] on div at bounding box center [702, 106] width 27 height 13
click at [774, 135] on input "*****" at bounding box center [779, 129] width 59 height 33
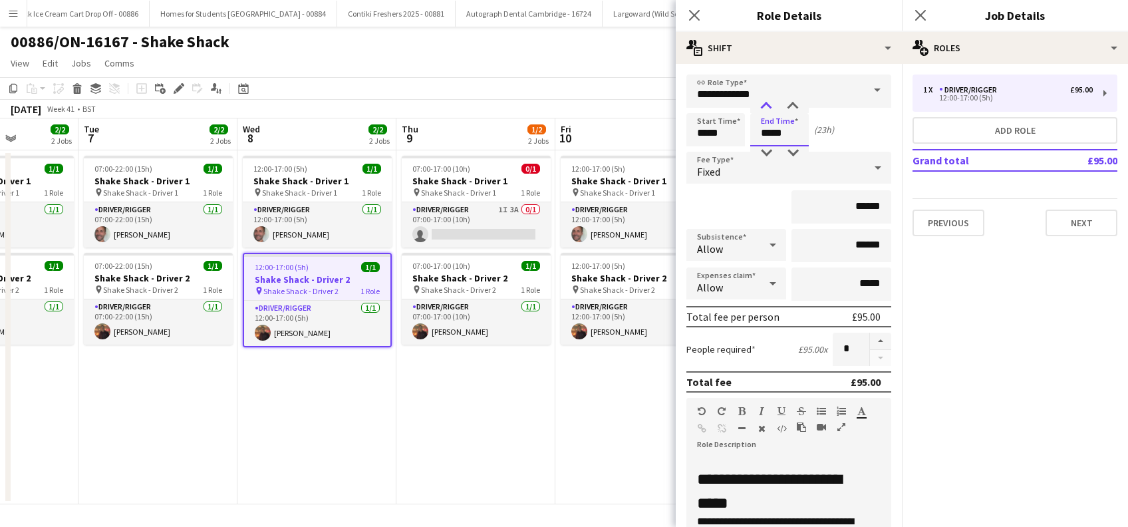
click at [767, 106] on div at bounding box center [766, 106] width 27 height 13
type input "*****"
click at [767, 106] on div at bounding box center [766, 106] width 27 height 13
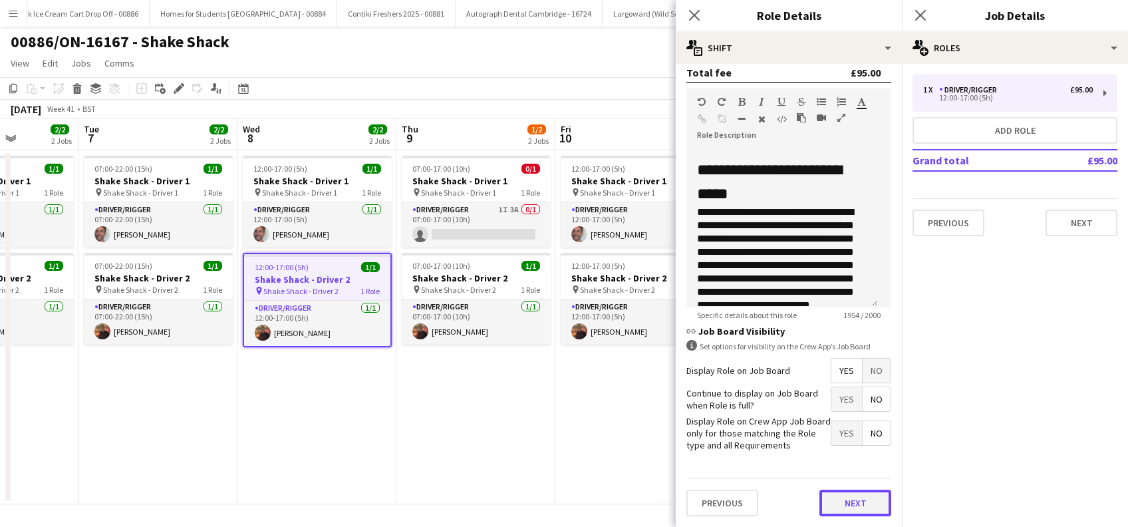
click at [844, 501] on button "Next" at bounding box center [855, 502] width 72 height 27
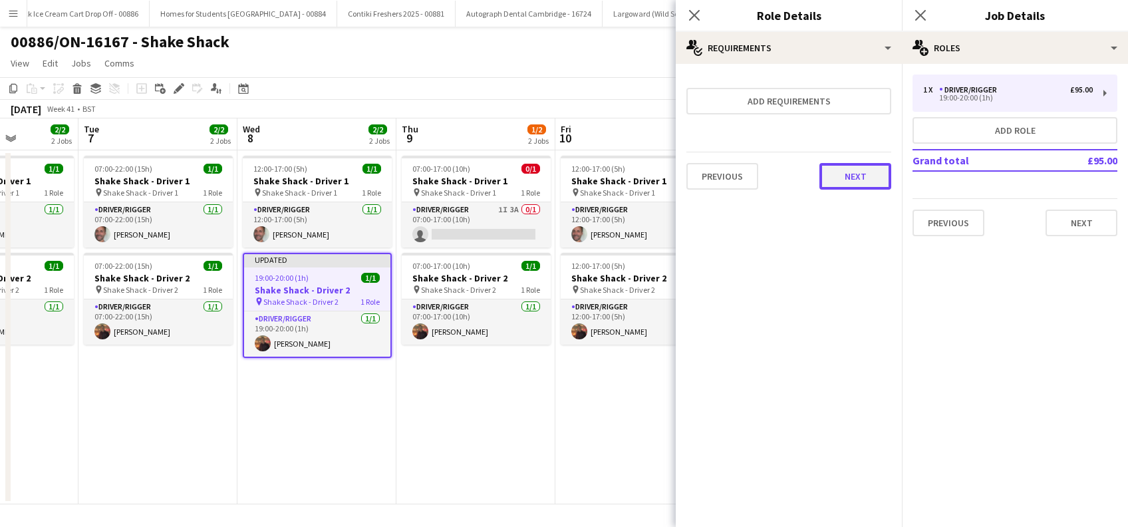
click at [855, 168] on button "Next" at bounding box center [855, 176] width 72 height 27
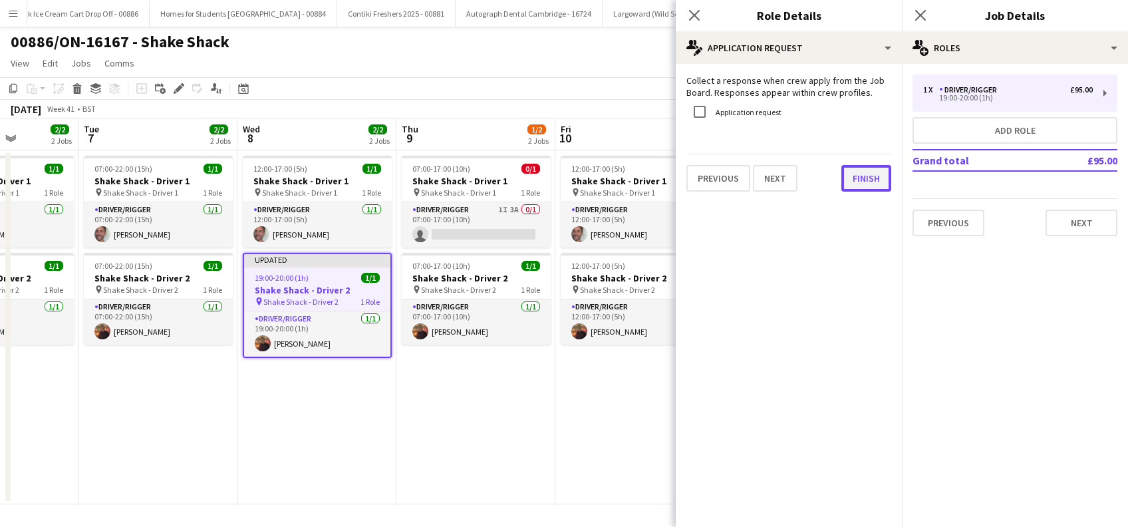
click at [878, 175] on button "Finish" at bounding box center [866, 178] width 50 height 27
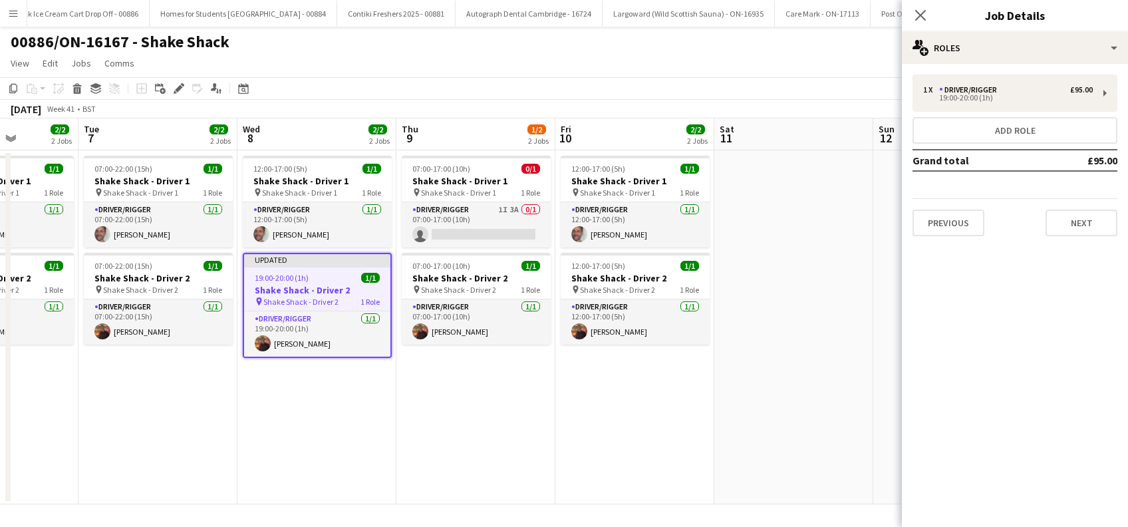
click at [926, 5] on div "Close pop-in" at bounding box center [920, 15] width 37 height 31
click at [922, 13] on icon "Close pop-in" at bounding box center [920, 15] width 13 height 13
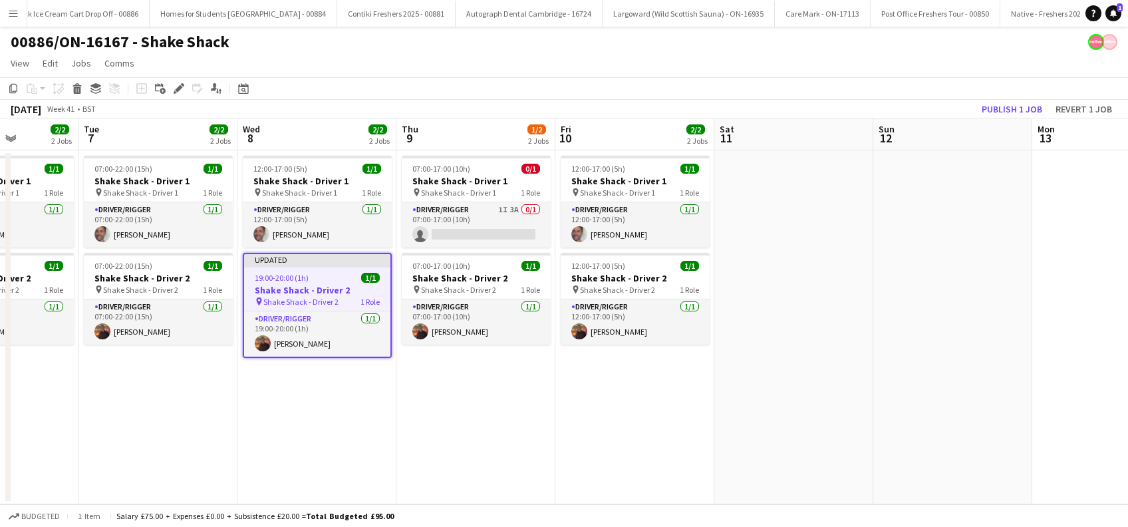
drag, startPoint x: 820, startPoint y: 324, endPoint x: 890, endPoint y: 263, distance: 93.3
click at [823, 320] on app-date-cell at bounding box center [793, 327] width 159 height 354
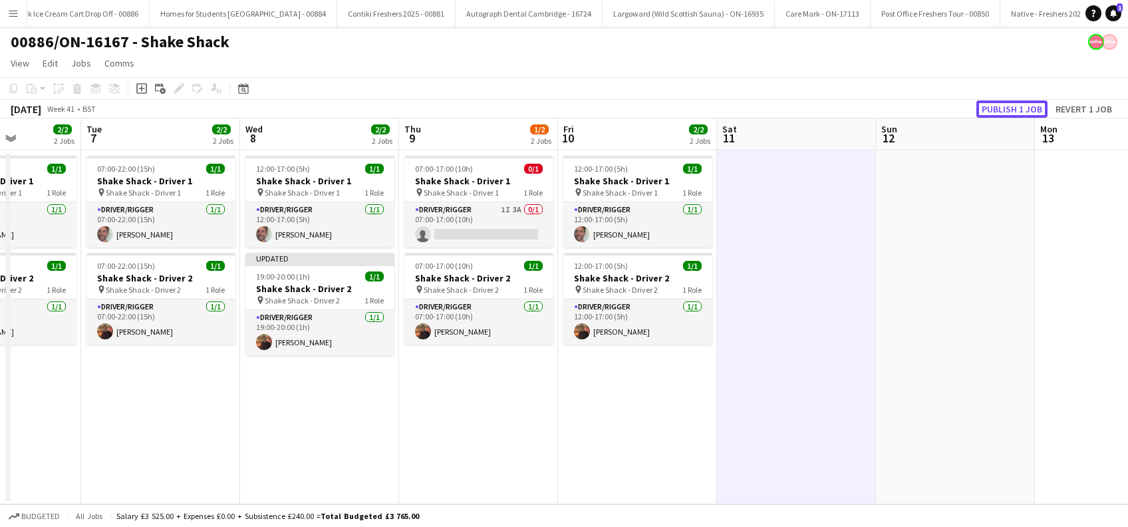
click at [1007, 108] on button "Publish 1 job" at bounding box center [1011, 108] width 71 height 17
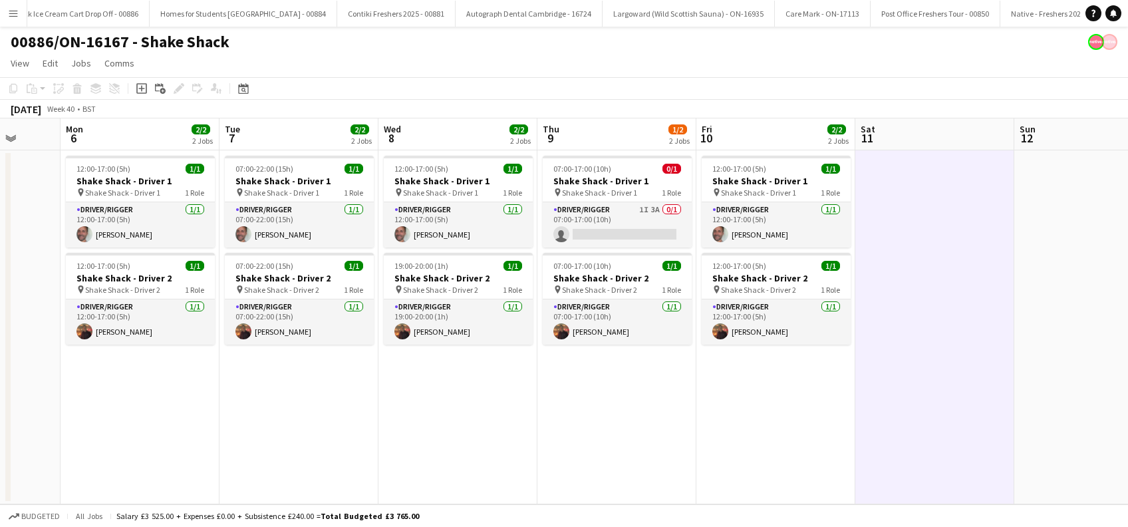
scroll to position [0, 372]
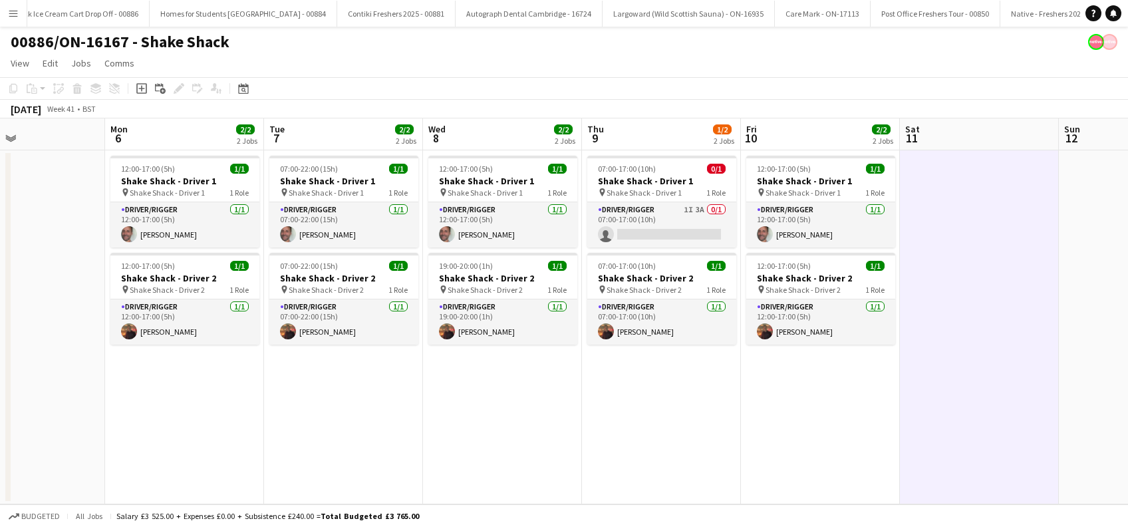
drag, startPoint x: 260, startPoint y: 398, endPoint x: 443, endPoint y: 406, distance: 183.7
click at [443, 406] on app-calendar-viewport "Fri 3 Sat 4 Sun 5 Mon 6 2/2 2 Jobs Tue 7 2/2 2 Jobs Wed 8 2/2 2 Jobs Thu 9 1/2 …" at bounding box center [564, 311] width 1128 height 386
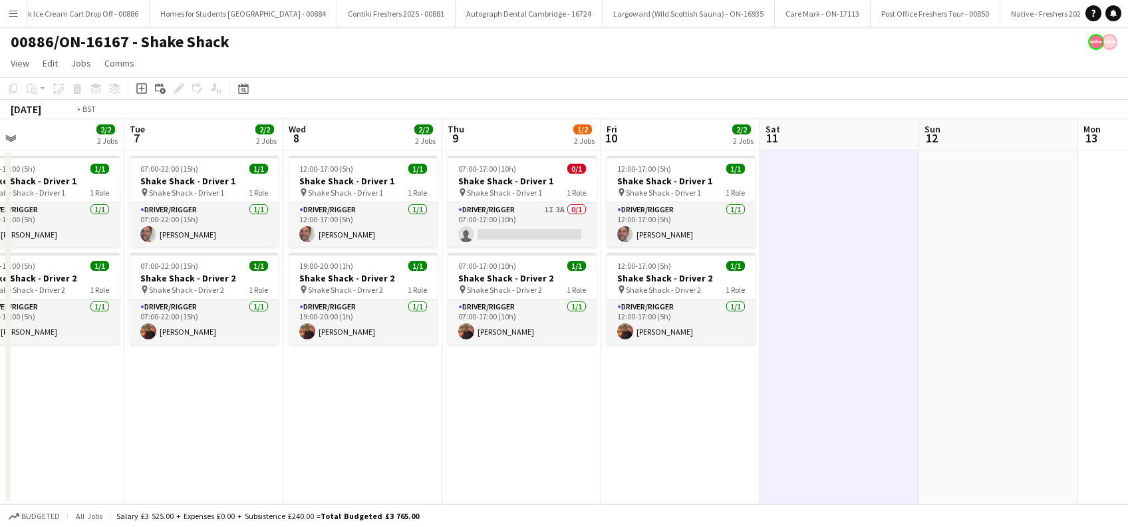
scroll to position [0, 557]
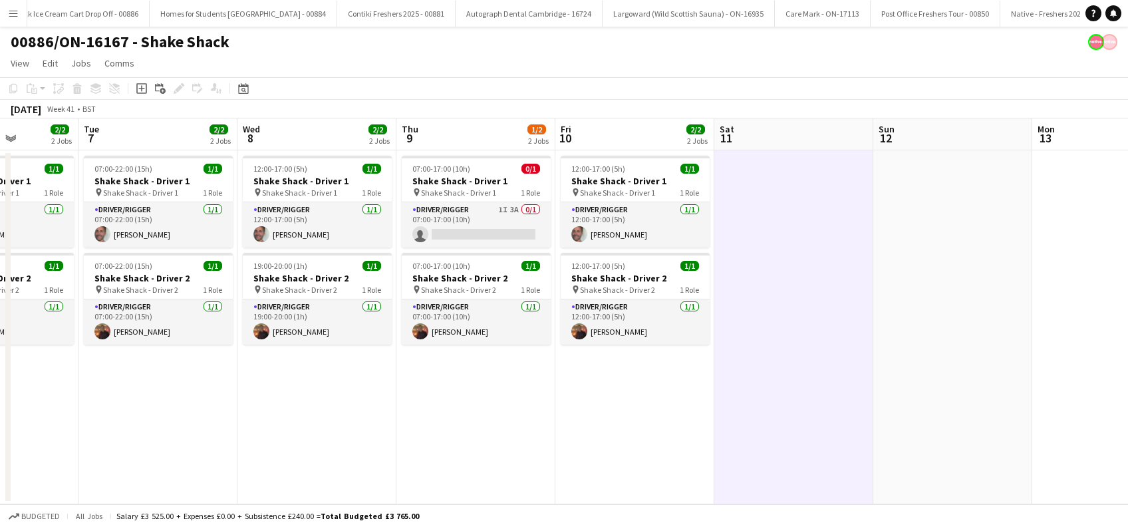
drag, startPoint x: 633, startPoint y: 402, endPoint x: 474, endPoint y: 399, distance: 158.9
click at [474, 399] on app-calendar-viewport "Fri 3 Sat 4 Sun 5 Mon 6 2/2 2 Jobs Tue 7 2/2 2 Jobs Wed 8 2/2 2 Jobs Thu 9 1/2 …" at bounding box center [564, 311] width 1128 height 386
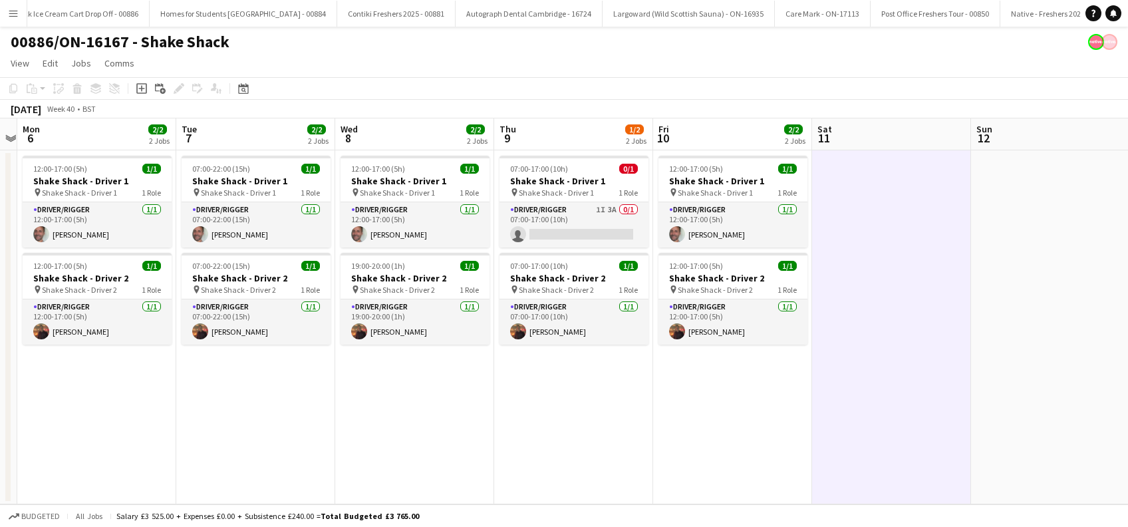
drag, startPoint x: 469, startPoint y: 405, endPoint x: 567, endPoint y: 415, distance: 98.2
click at [567, 415] on app-calendar-viewport "Fri 3 Sat 4 Sun 5 Mon 6 2/2 2 Jobs Tue 7 2/2 2 Jobs Wed 8 2/2 2 Jobs Thu 9 1/2 …" at bounding box center [564, 311] width 1128 height 386
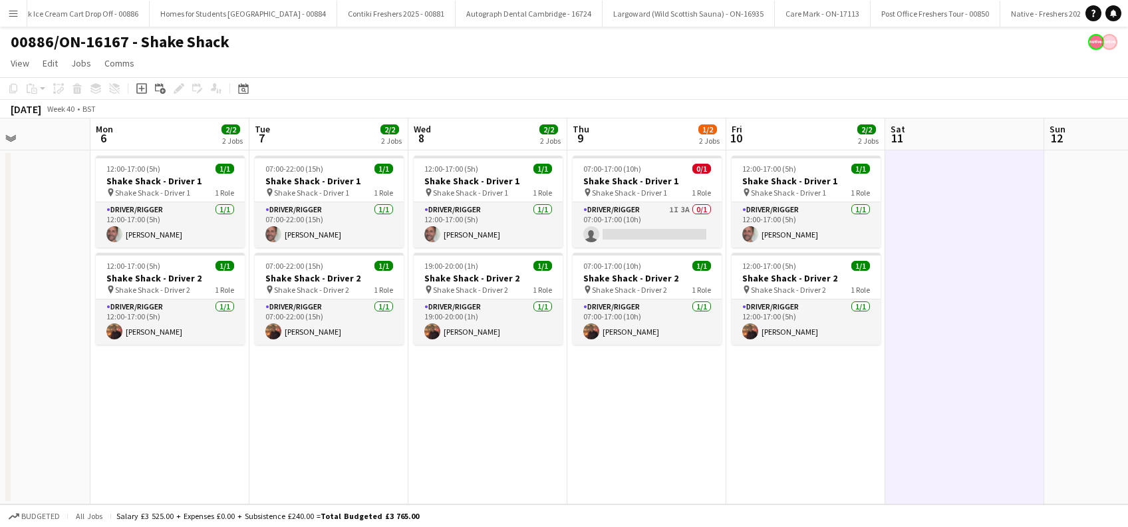
scroll to position [0, 384]
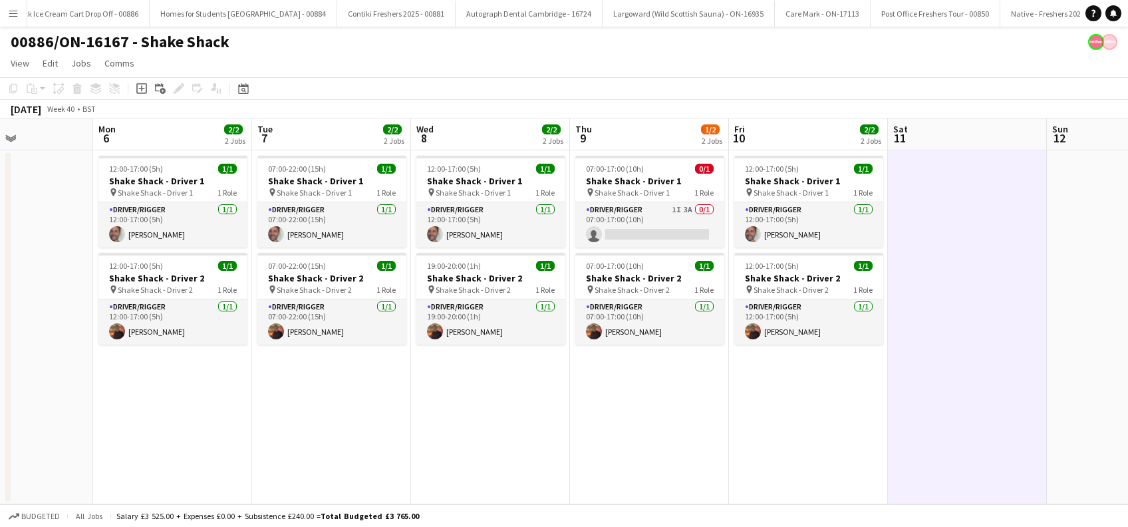
drag, startPoint x: 464, startPoint y: 402, endPoint x: 540, endPoint y: 408, distance: 76.1
click at [540, 408] on app-calendar-viewport "Fri 3 Sat 4 Sun 5 Mon 6 2/2 2 Jobs Tue 7 2/2 2 Jobs Wed 8 2/2 2 Jobs Thu 9 1/2 …" at bounding box center [564, 311] width 1128 height 386
click at [670, 233] on app-card-role "Driver/Rigger 1I 3A 0/1 07:00-17:00 (10h) single-neutral-actions" at bounding box center [649, 224] width 149 height 45
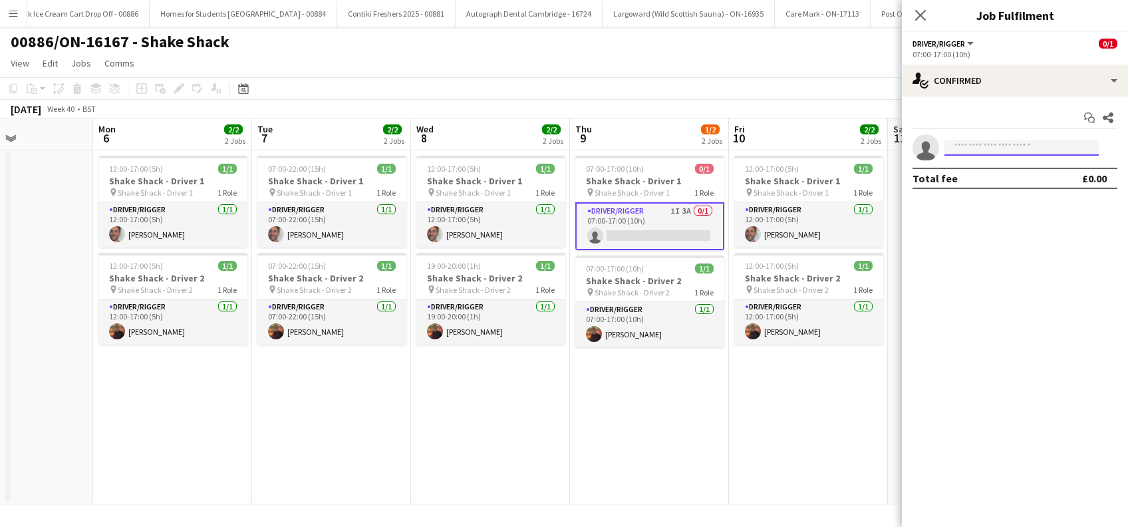
click at [1056, 154] on input at bounding box center [1021, 148] width 154 height 16
type input "****"
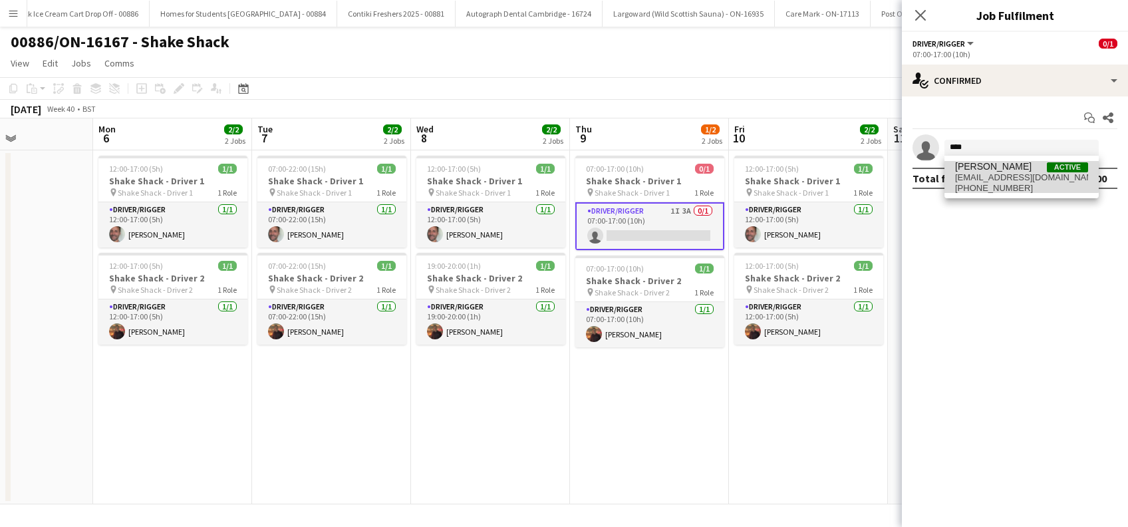
click at [1005, 167] on span "Alan Johnstone" at bounding box center [993, 166] width 76 height 11
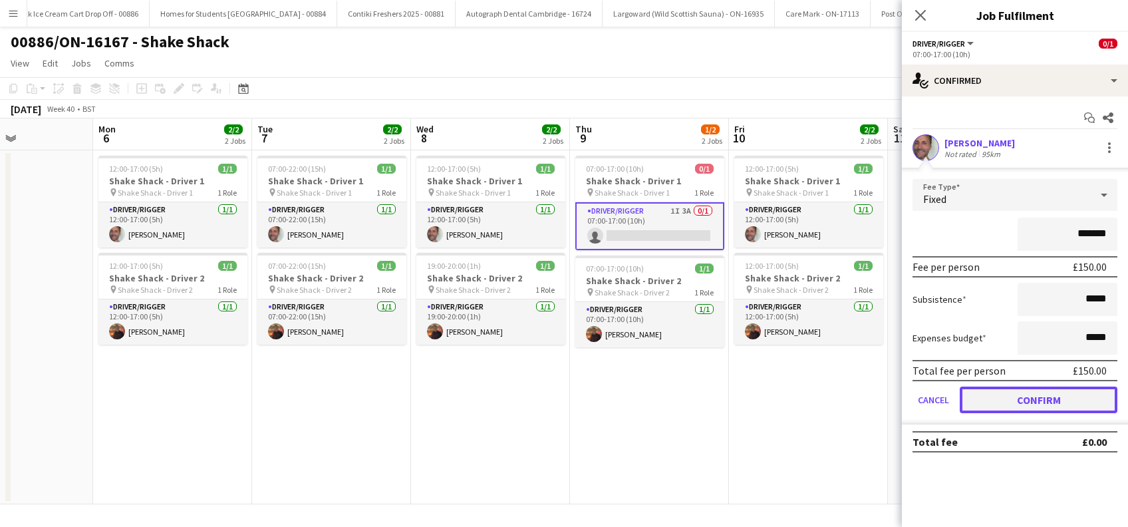
click at [1046, 403] on button "Confirm" at bounding box center [1038, 399] width 158 height 27
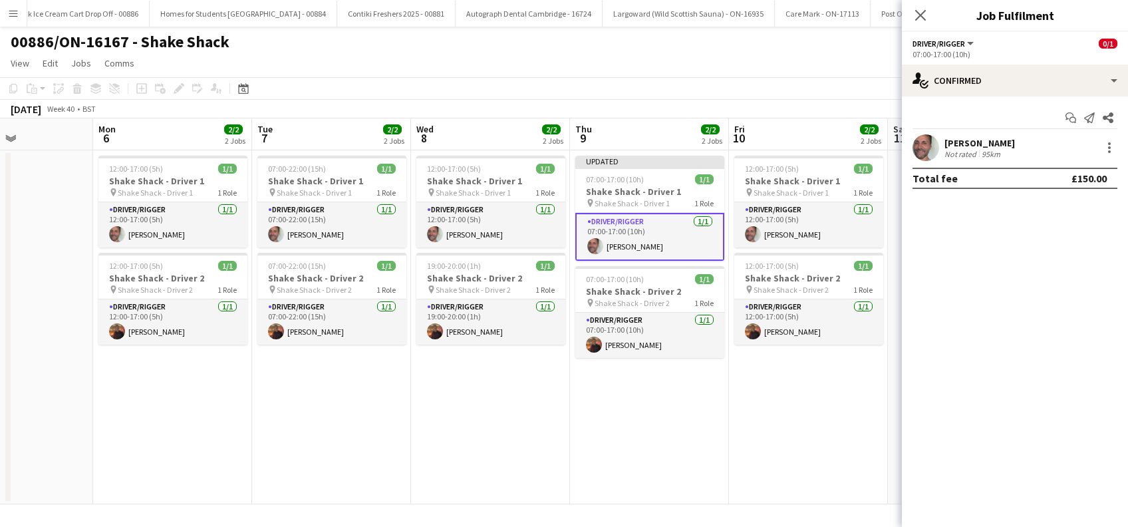
click at [928, 11] on app-icon "Close pop-in" at bounding box center [920, 15] width 16 height 16
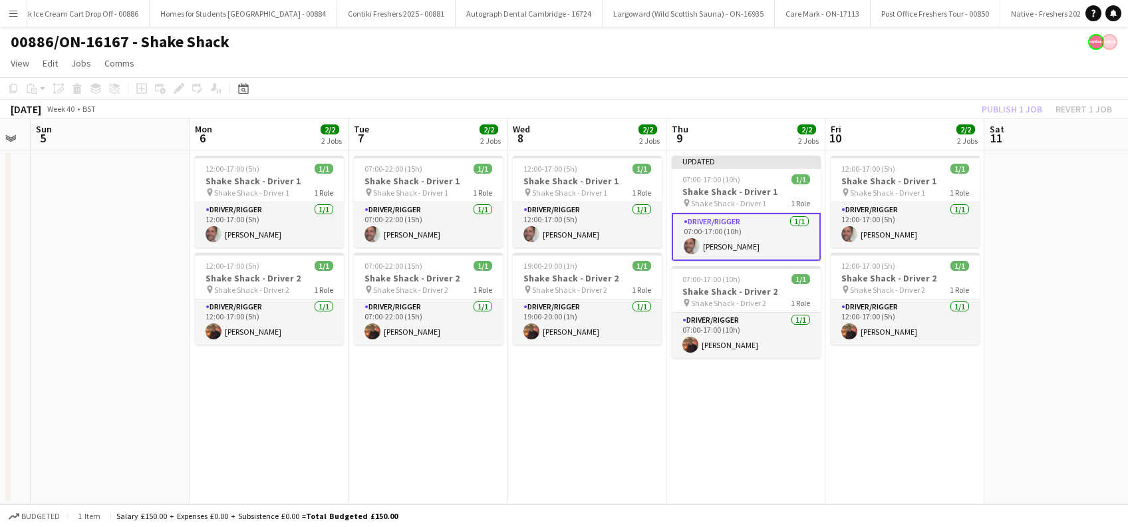
scroll to position [0, 287]
drag, startPoint x: 684, startPoint y: 447, endPoint x: 779, endPoint y: 447, distance: 95.1
click at [779, 447] on app-calendar-viewport "Fri 3 Sat 4 Sun 5 Mon 6 2/2 2 Jobs Tue 7 2/2 2 Jobs Wed 8 2/2 2 Jobs Thu 9 2/2 …" at bounding box center [564, 311] width 1128 height 386
drag, startPoint x: 1000, startPoint y: 340, endPoint x: 1062, endPoint y: 242, distance: 116.2
click at [1001, 338] on app-date-cell at bounding box center [1064, 327] width 159 height 354
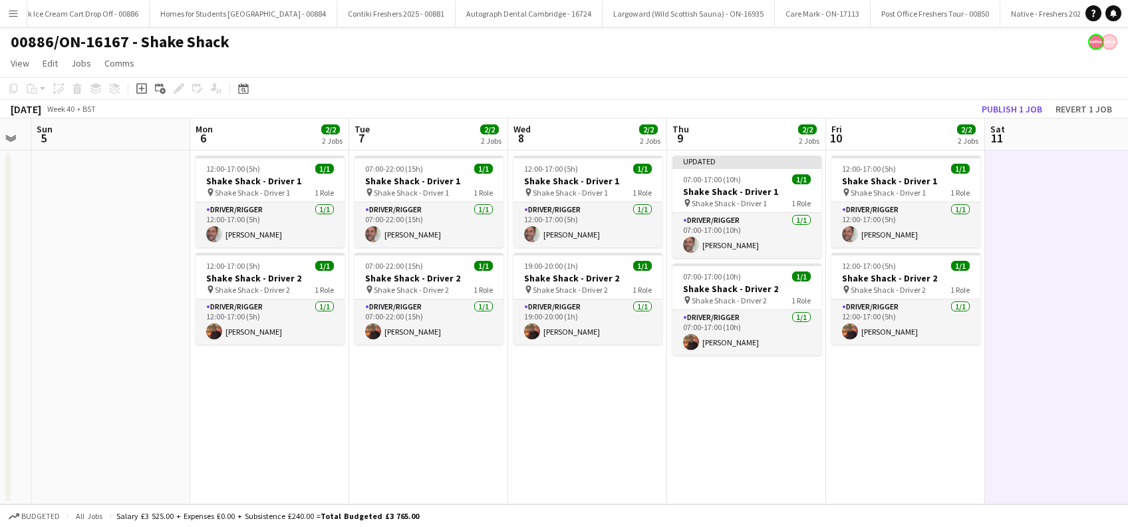
scroll to position [0, 285]
click at [1001, 117] on div "October 2025 Week 40 • BST Publish 1 job Revert 1 job" at bounding box center [564, 109] width 1128 height 19
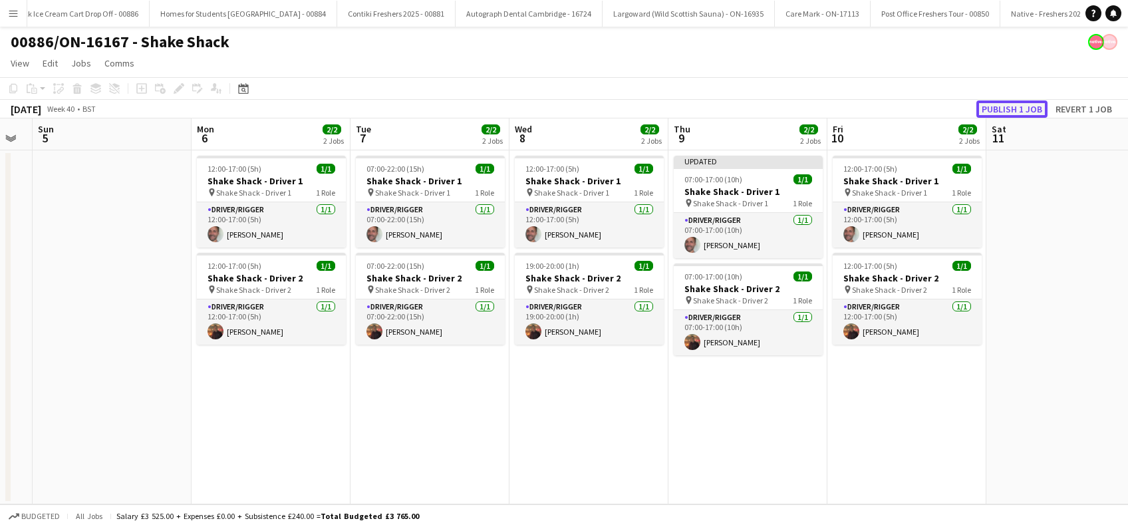
click at [1011, 107] on button "Publish 1 job" at bounding box center [1011, 108] width 71 height 17
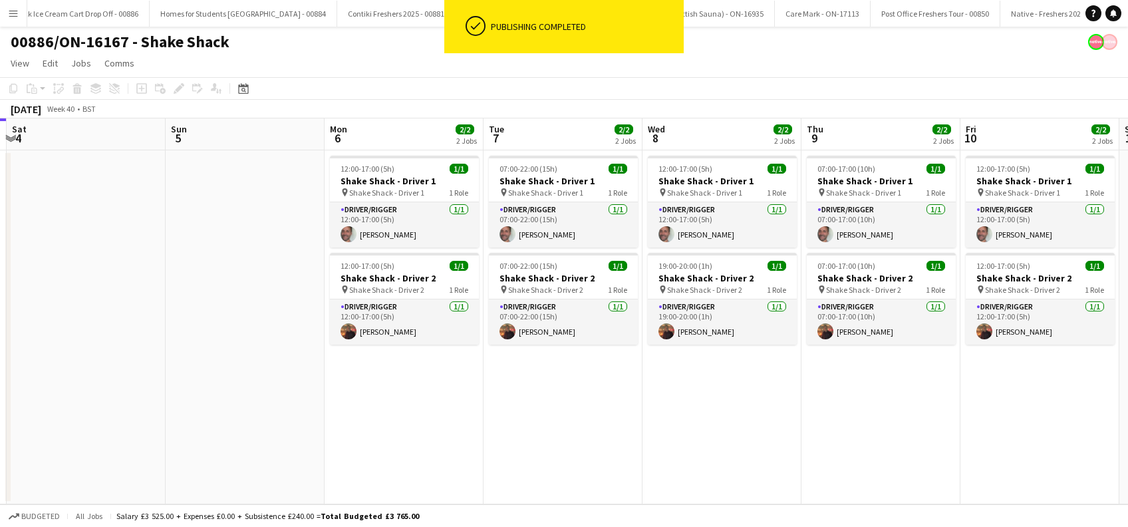
drag, startPoint x: 723, startPoint y: 439, endPoint x: 936, endPoint y: 438, distance: 212.8
click at [935, 438] on app-calendar-viewport "Thu 2 Fri 3 Sat 4 Sun 5 Mon 6 2/2 2 Jobs Tue 7 2/2 2 Jobs Wed 8 2/2 2 Jobs Thu …" at bounding box center [564, 311] width 1128 height 386
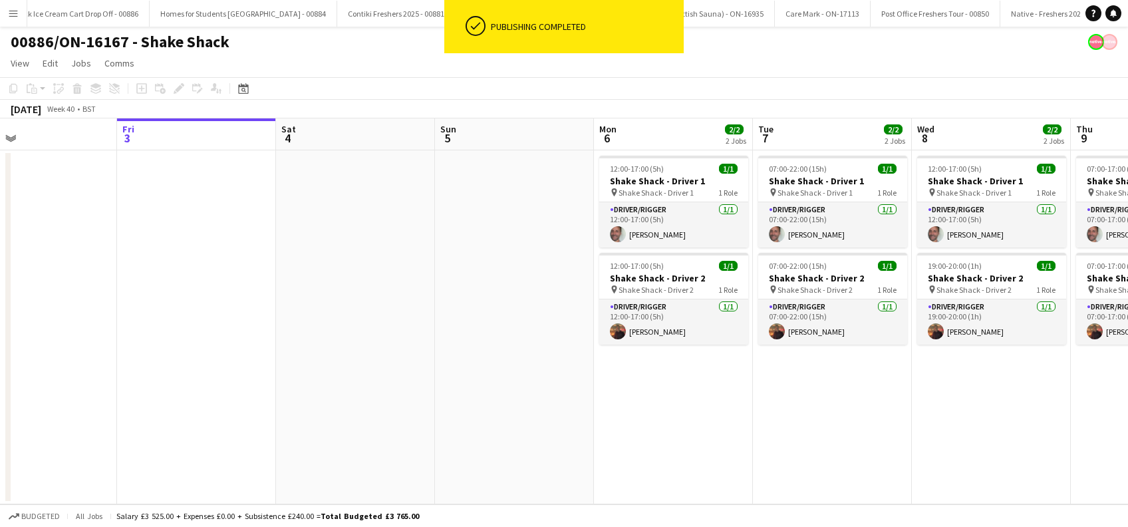
scroll to position [0, 353]
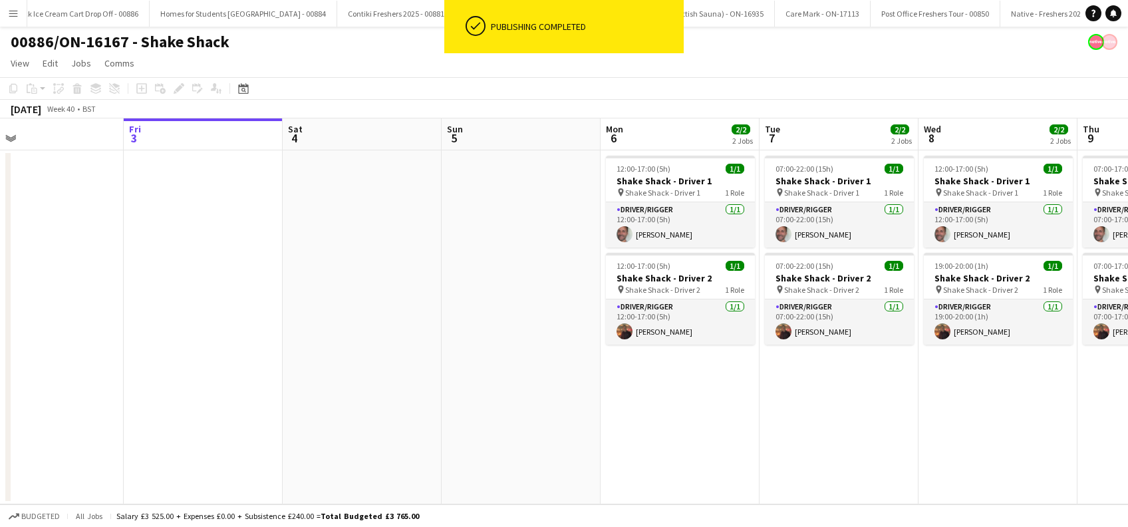
drag, startPoint x: 811, startPoint y: 448, endPoint x: 981, endPoint y: 463, distance: 170.2
click at [981, 460] on app-calendar-viewport "Tue 30 Wed 1 Thu 2 Fri 3 Sat 4 Sun 5 Mon 6 2/2 2 Jobs Tue 7 2/2 2 Jobs Wed 8 2/…" at bounding box center [564, 311] width 1128 height 386
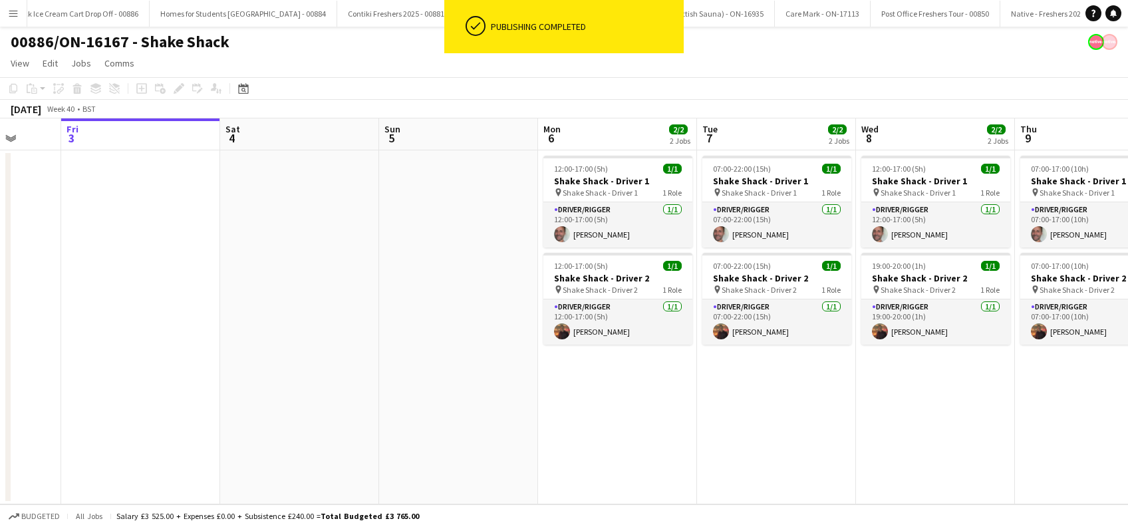
scroll to position [0, 615]
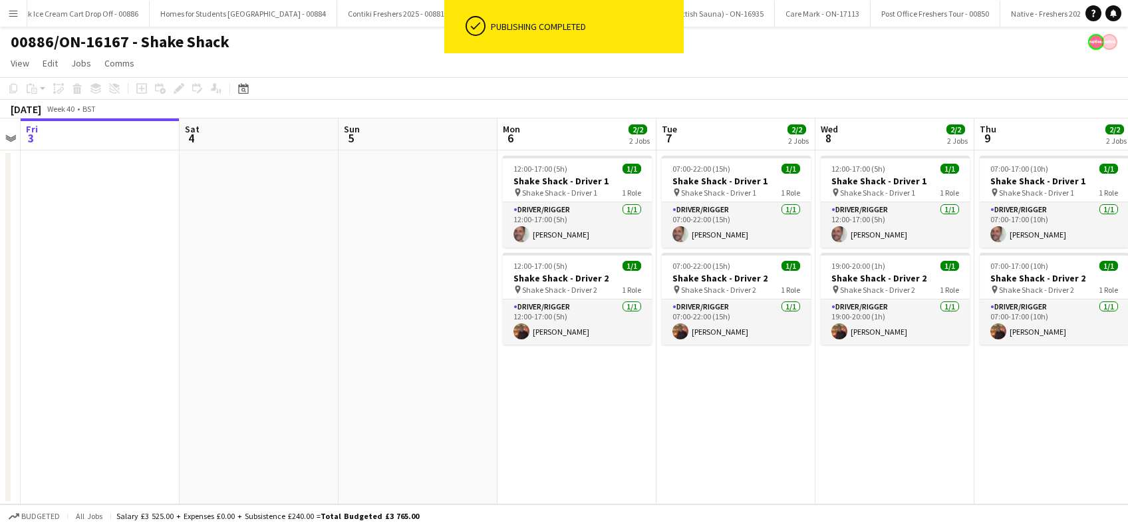
drag, startPoint x: 822, startPoint y: 437, endPoint x: 612, endPoint y: 428, distance: 211.0
click at [612, 428] on app-calendar-viewport "Mon 29 Tue 30 Wed 1 Thu 2 Fri 3 Sat 4 Sun 5 Mon 6 2/2 2 Jobs Tue 7 2/2 2 Jobs W…" at bounding box center [564, 311] width 1128 height 386
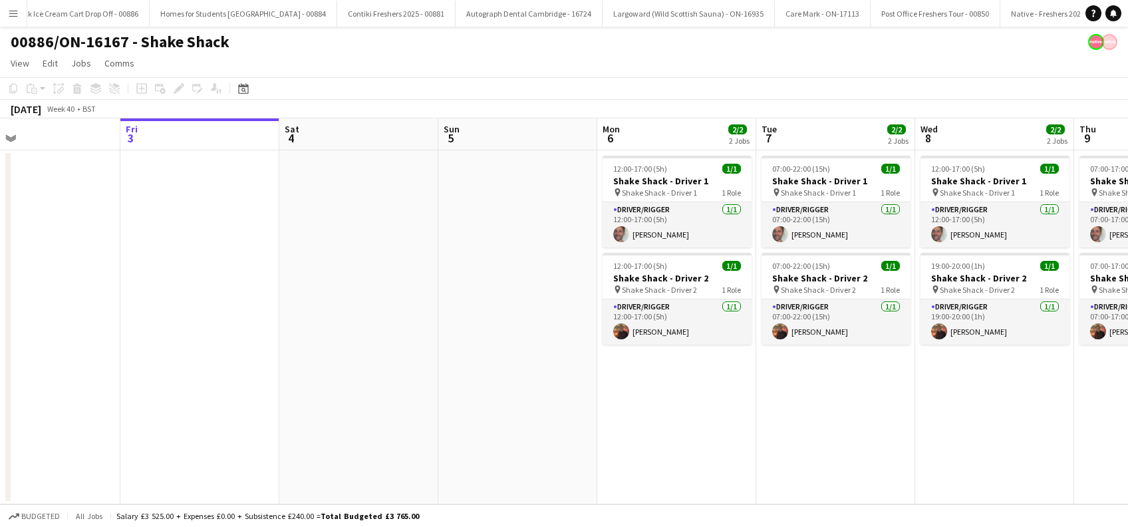
scroll to position [0, 489]
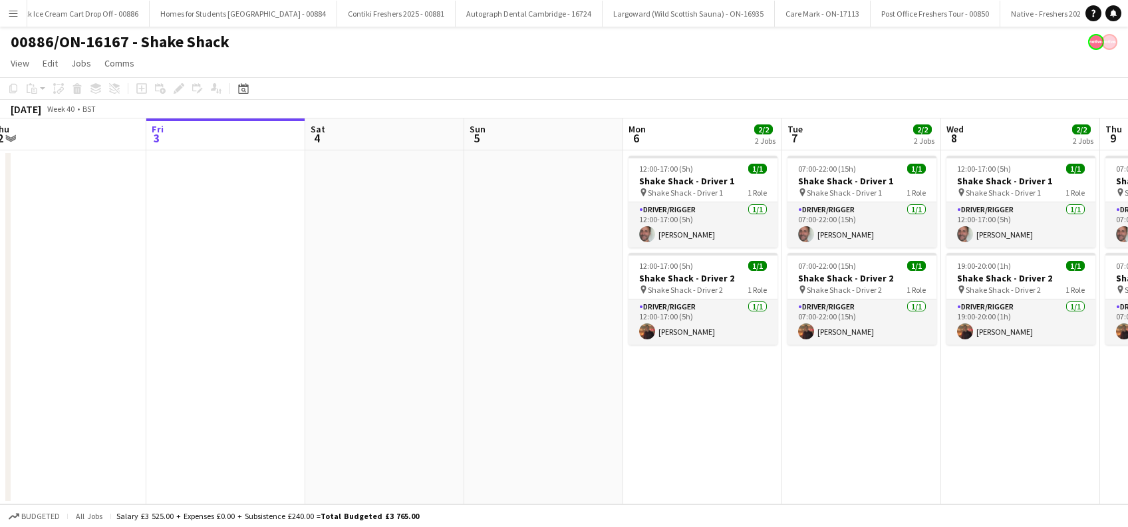
drag, startPoint x: 654, startPoint y: 433, endPoint x: 753, endPoint y: 440, distance: 98.6
click at [753, 440] on app-calendar-viewport "Mon 29 Tue 30 Wed 1 Thu 2 Fri 3 Sat 4 Sun 5 Mon 6 2/2 2 Jobs Tue 7 2/2 2 Jobs W…" at bounding box center [564, 311] width 1128 height 386
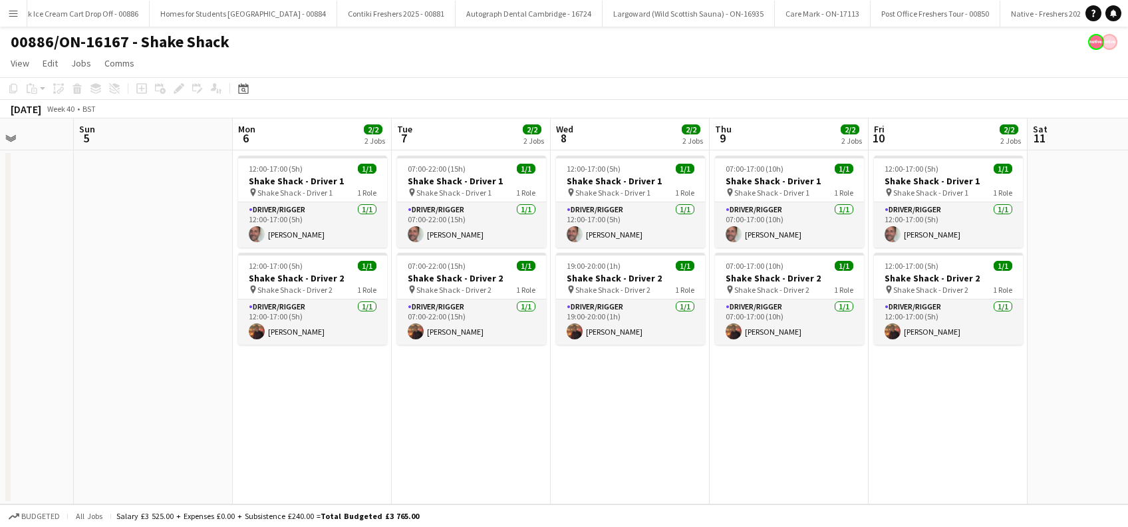
drag, startPoint x: 517, startPoint y: 394, endPoint x: 128, endPoint y: 400, distance: 389.7
click at [128, 400] on app-calendar-viewport "Wed 1 Thu 2 Fri 3 Sat 4 Sun 5 Mon 6 2/2 2 Jobs Tue 7 2/2 2 Jobs Wed 8 2/2 2 Job…" at bounding box center [564, 311] width 1128 height 386
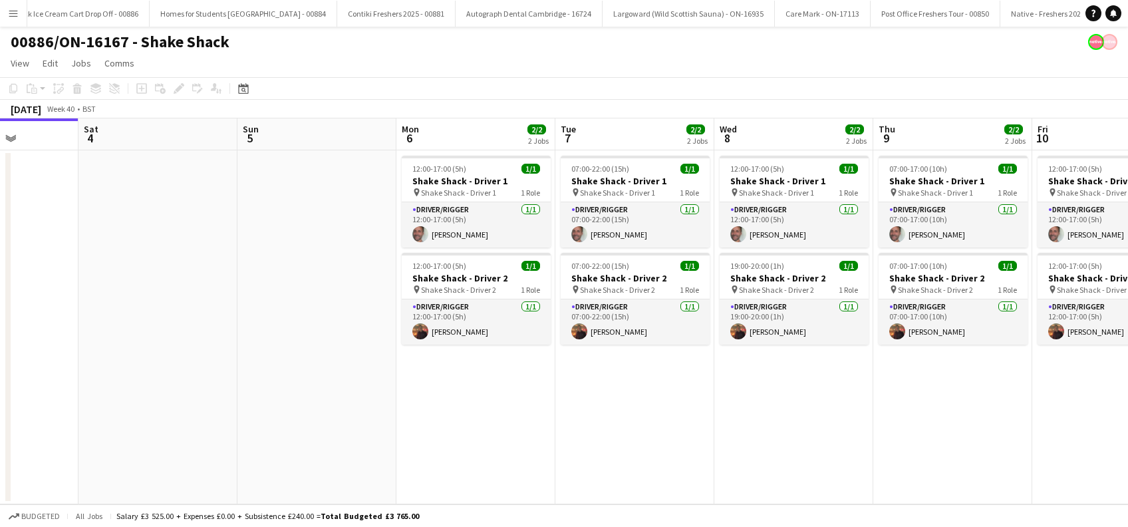
scroll to position [0, 439]
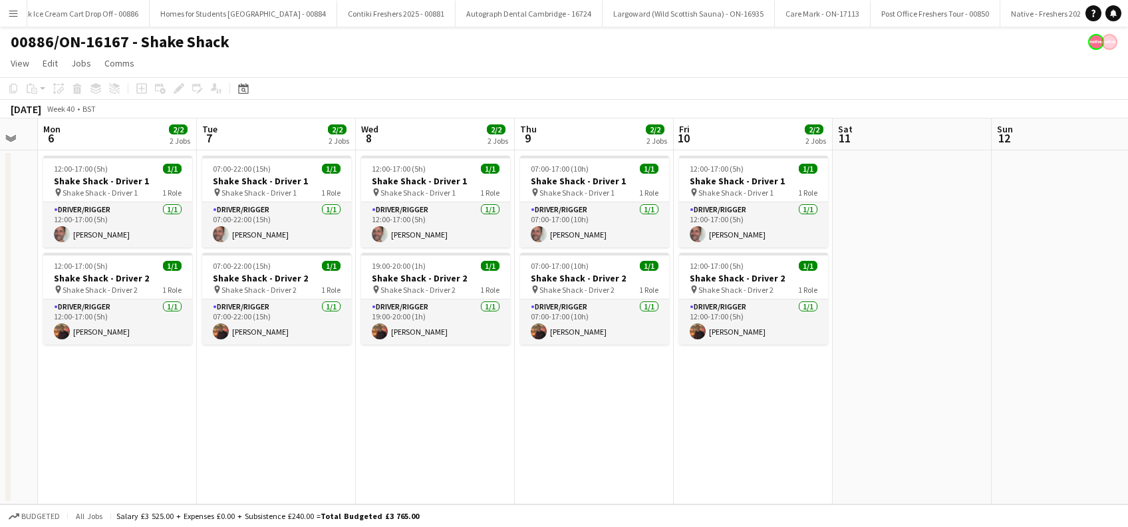
drag, startPoint x: 586, startPoint y: 465, endPoint x: 413, endPoint y: 477, distance: 174.0
click at [413, 477] on app-calendar-viewport "Fri 3 Sat 4 Sun 5 Mon 6 2/2 2 Jobs Tue 7 2/2 2 Jobs Wed 8 2/2 2 Jobs Thu 9 2/2 …" at bounding box center [564, 311] width 1128 height 386
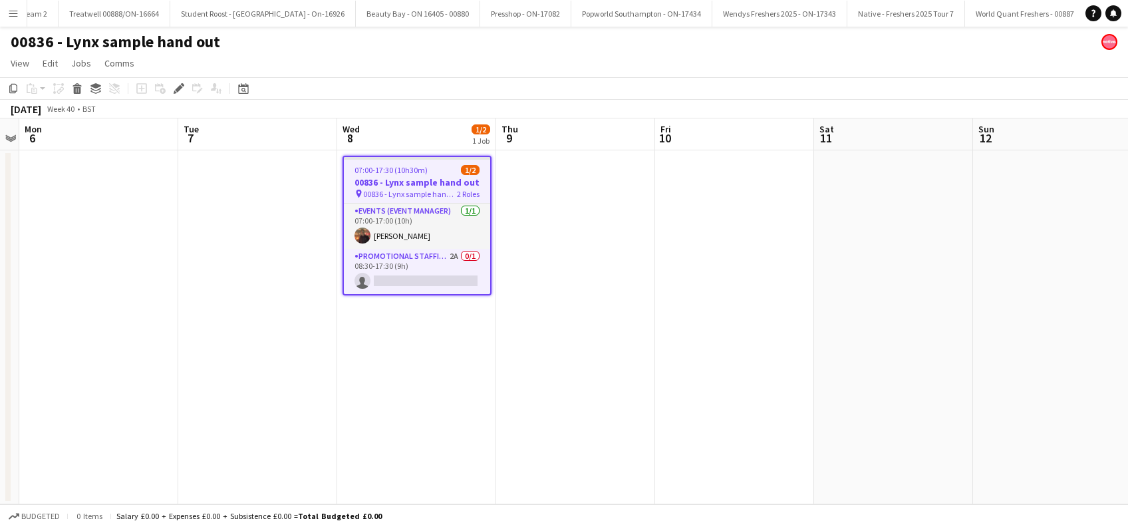
scroll to position [0, 8210]
click at [596, 365] on app-date-cell at bounding box center [575, 327] width 159 height 354
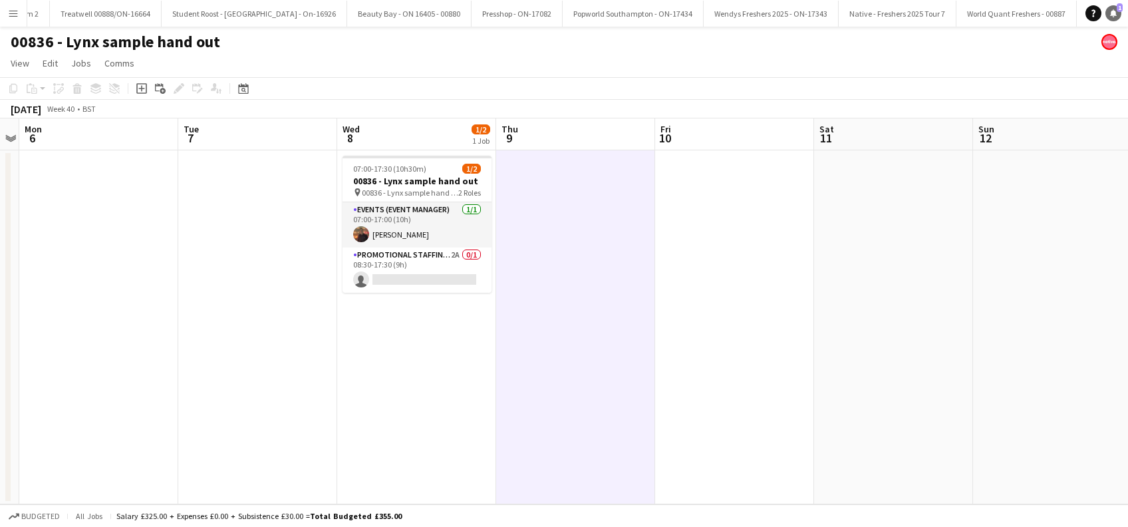
click at [1118, 13] on link "Notifications 1" at bounding box center [1113, 13] width 16 height 16
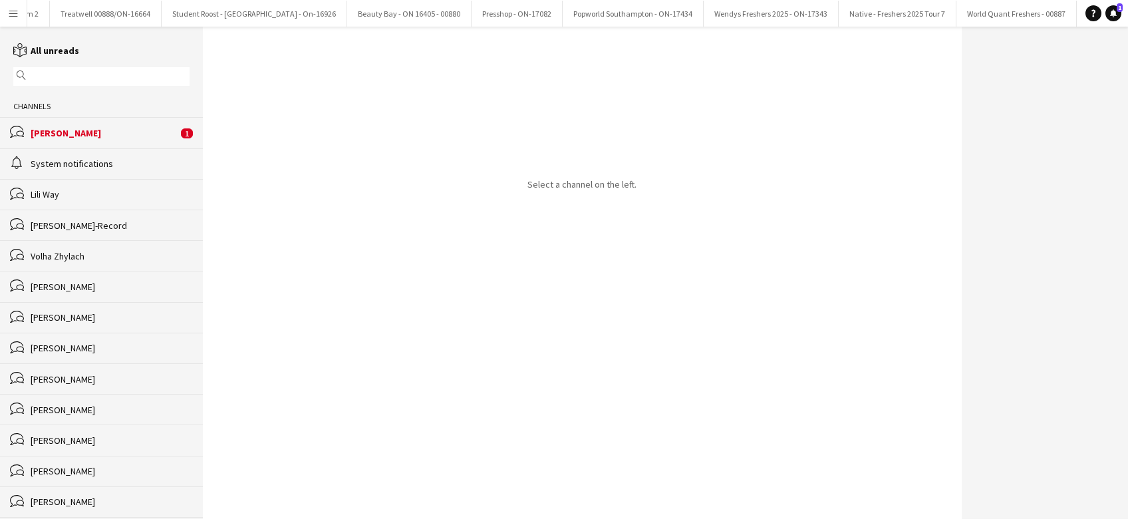
click at [51, 133] on div "[PERSON_NAME]" at bounding box center [104, 133] width 147 height 12
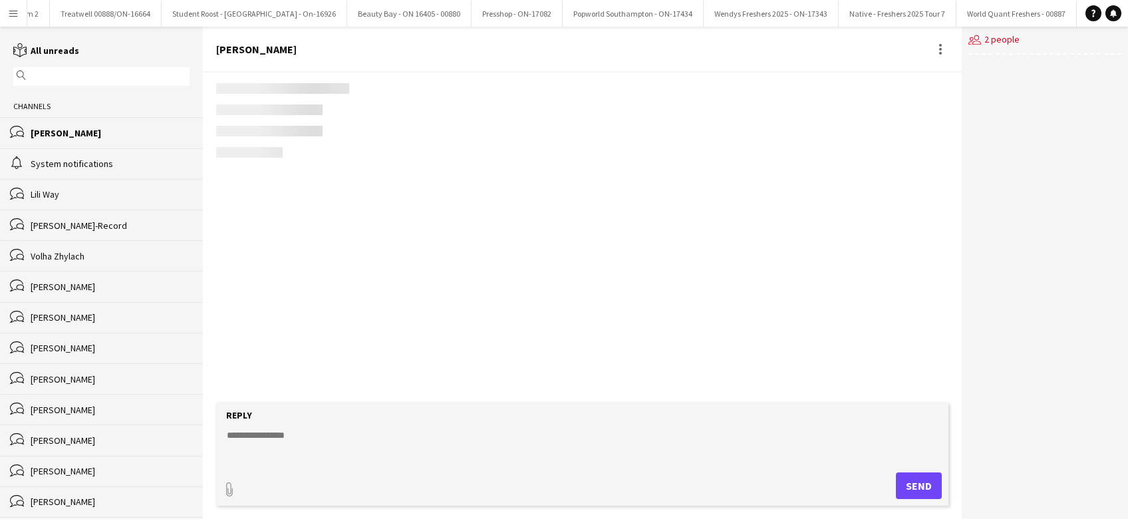
scroll to position [868, 0]
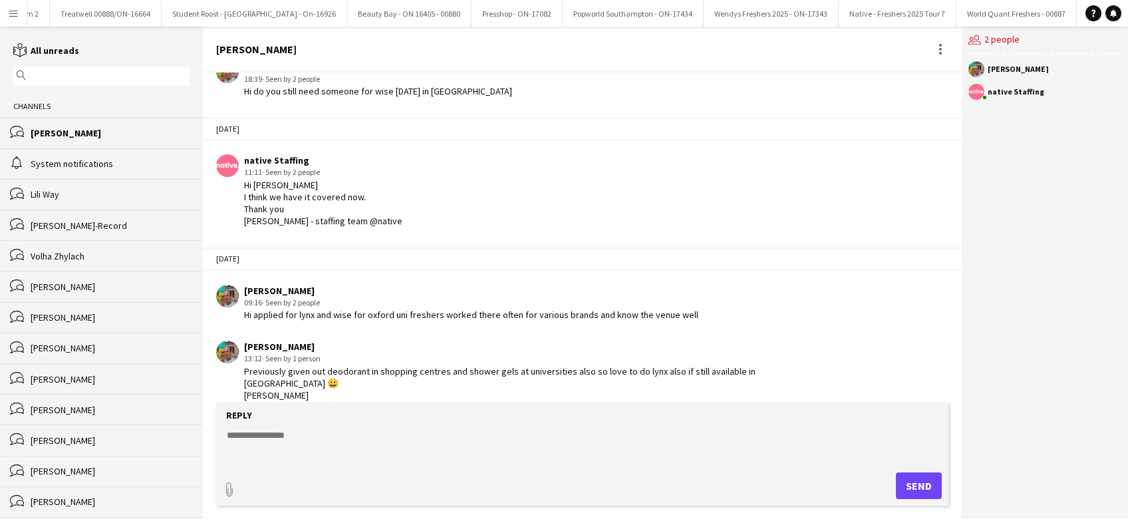
click at [7, 16] on button "Menu" at bounding box center [13, 13] width 27 height 27
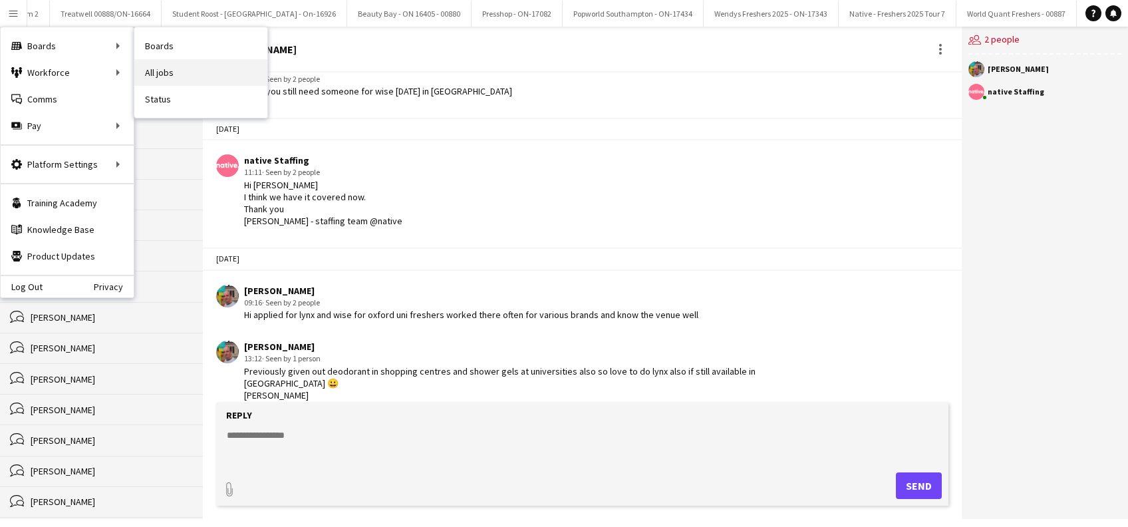
click at [164, 70] on link "All jobs" at bounding box center [200, 72] width 133 height 27
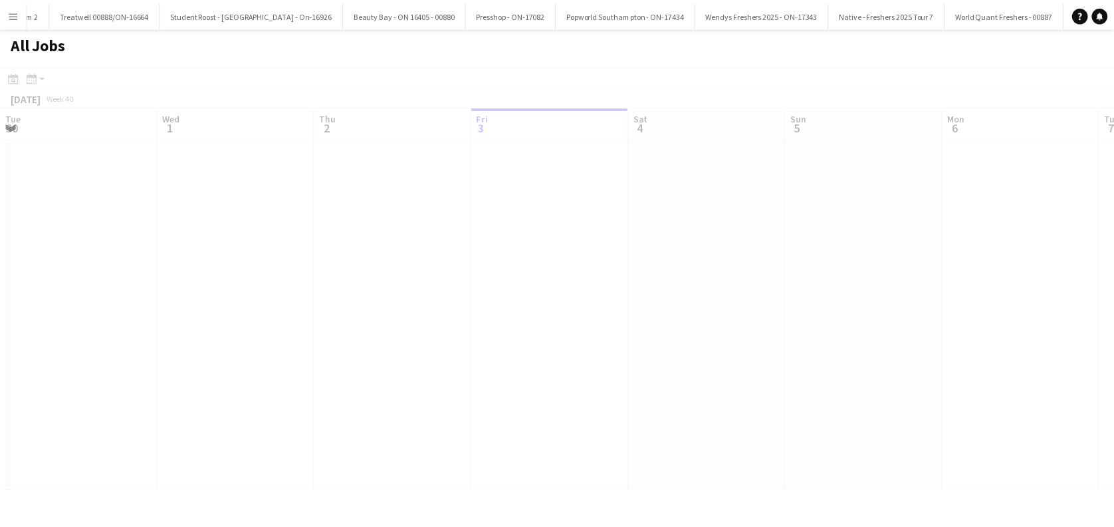
scroll to position [0, 318]
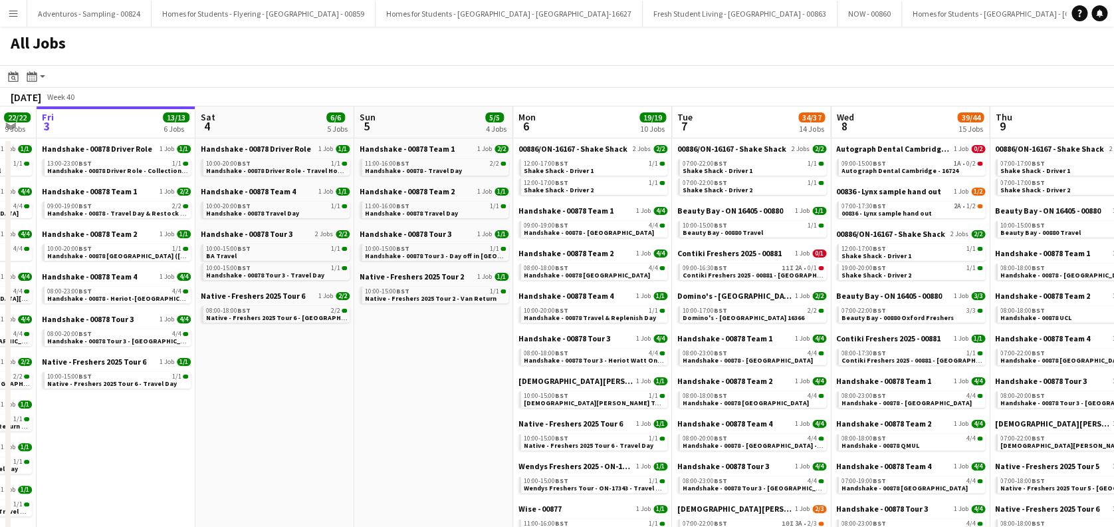
drag, startPoint x: 564, startPoint y: 381, endPoint x: 414, endPoint y: 372, distance: 150.5
click at [189, 385] on app-calendar-viewport "Tue 30 37/37 13 Jobs Wed 1 36/36 12 Jobs Thu 2 22/22 9 Jobs Fri 3 13/13 6 Jobs …" at bounding box center [557, 450] width 1114 height 689
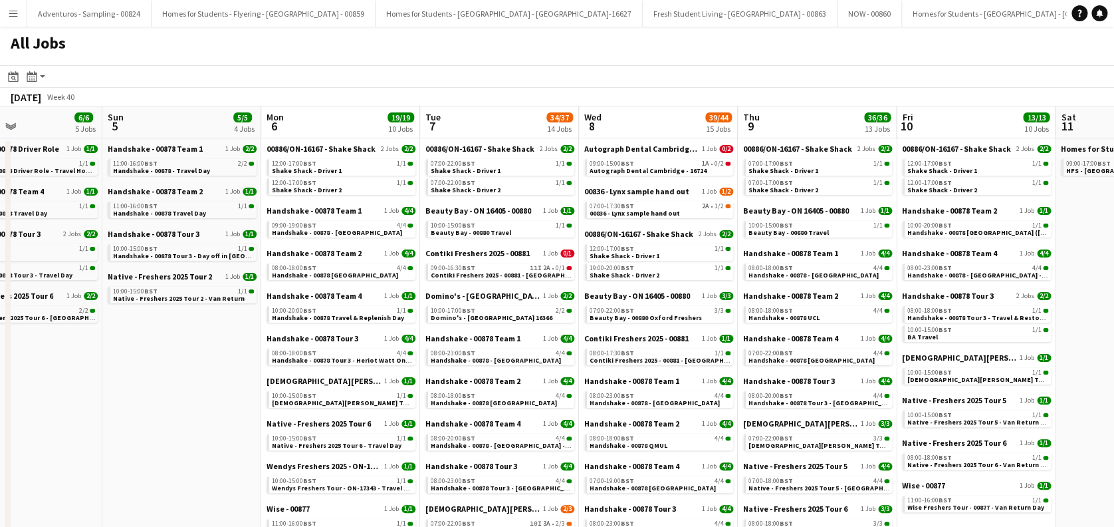
scroll to position [0, 553]
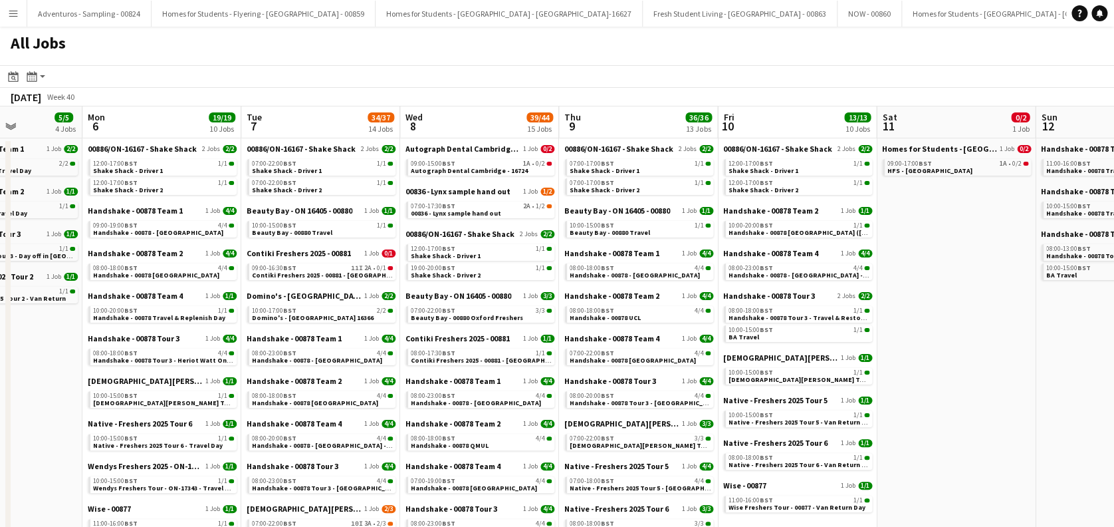
click at [385, 387] on app-calendar-viewport "Thu 2 22/22 9 Jobs Fri 3 13/13 6 Jobs Sat 4 6/6 5 Jobs Sun 5 5/5 4 Jobs Mon 6 1…" at bounding box center [557, 450] width 1114 height 689
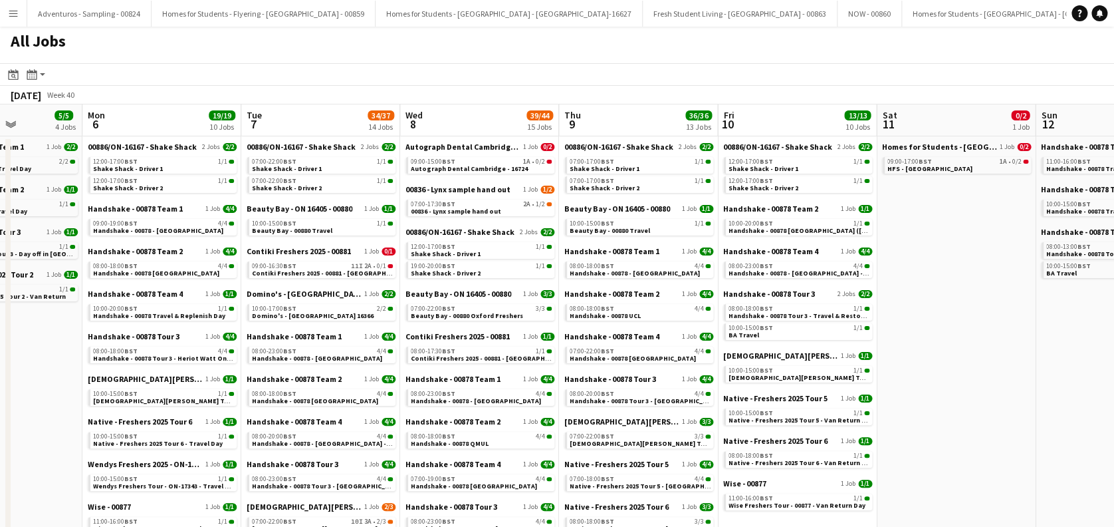
scroll to position [0, 0]
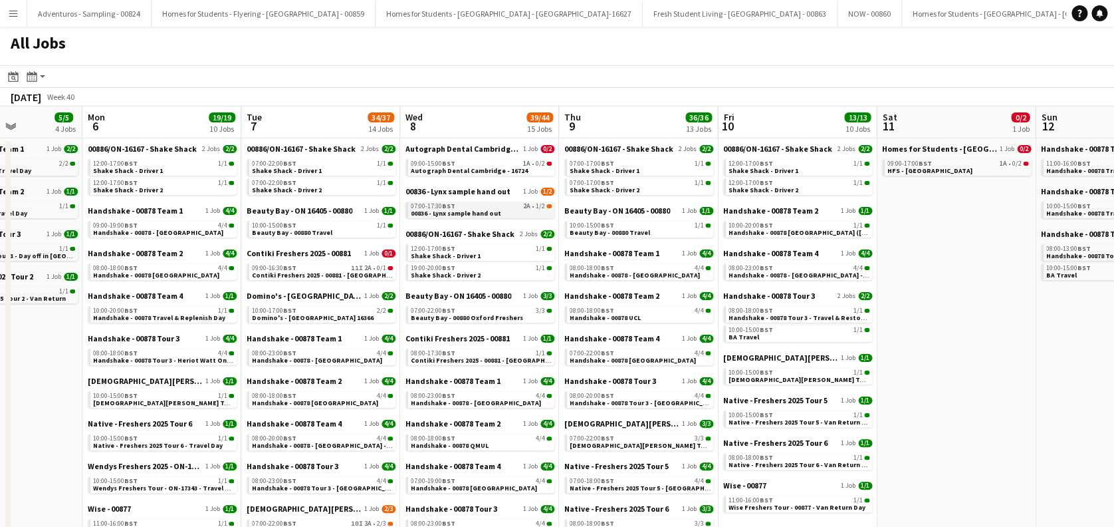
click at [499, 213] on link "07:00-17:30 BST 2A • 1/2 00836 - Lynx sample hand out" at bounding box center [481, 208] width 141 height 15
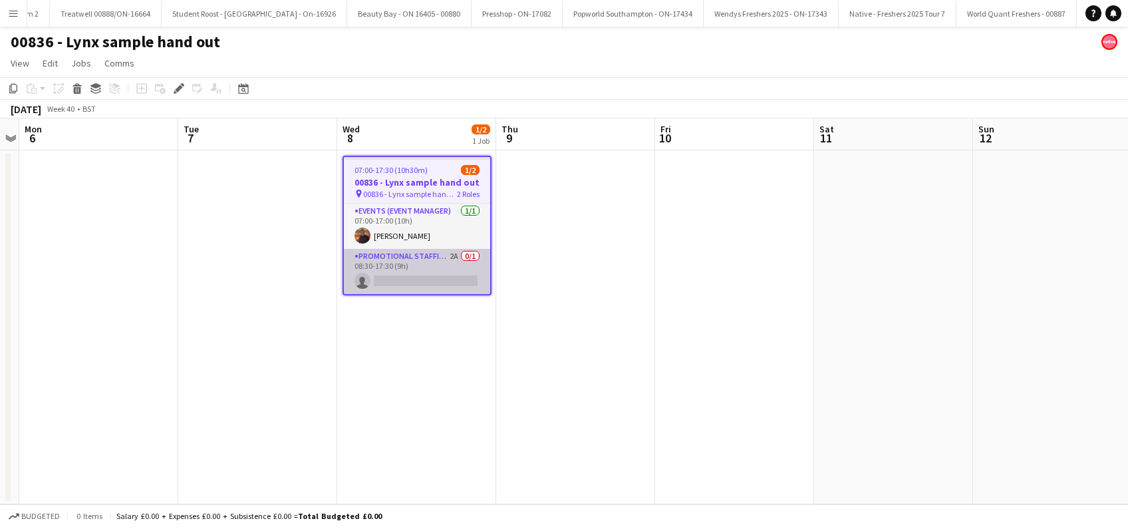
click at [434, 271] on app-card-role "Promotional Staffing (Brand Ambassadors) 2A 0/1 08:30-17:30 (9h) single-neutral…" at bounding box center [417, 271] width 146 height 45
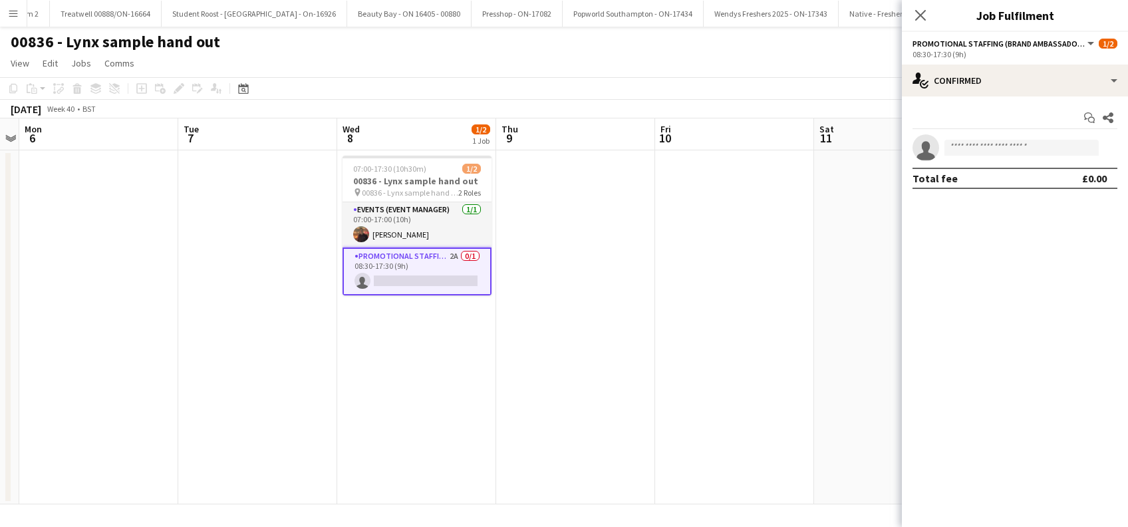
scroll to position [0, 457]
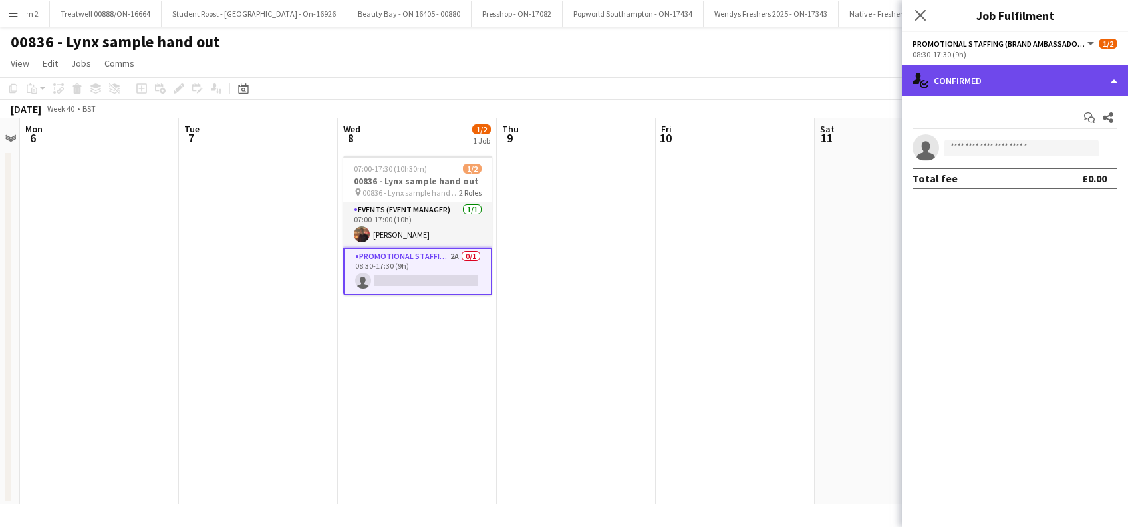
click at [1016, 80] on div "single-neutral-actions-check-2 Confirmed" at bounding box center [1015, 80] width 226 height 32
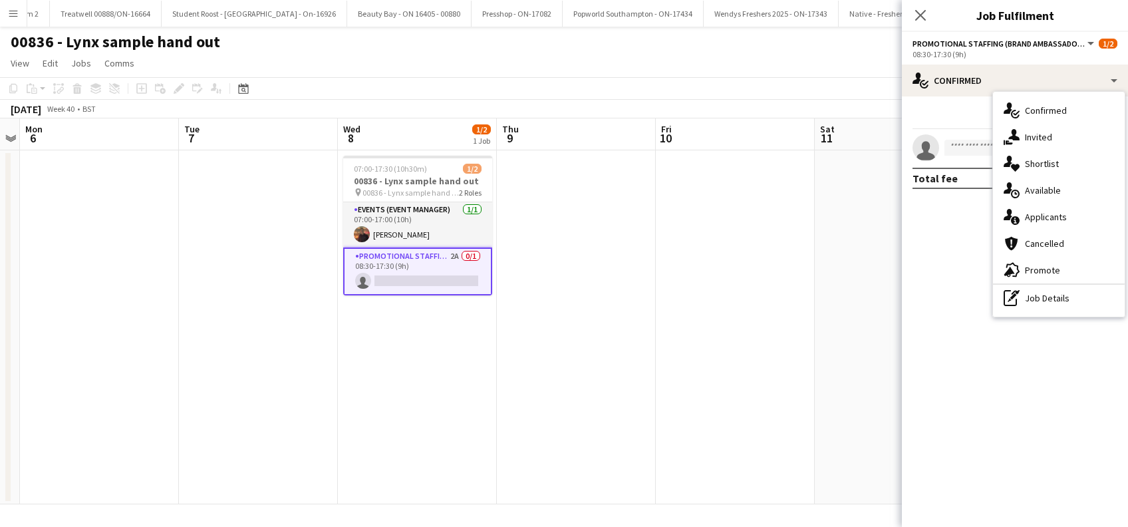
click at [1042, 212] on span "Applicants" at bounding box center [1046, 217] width 42 height 12
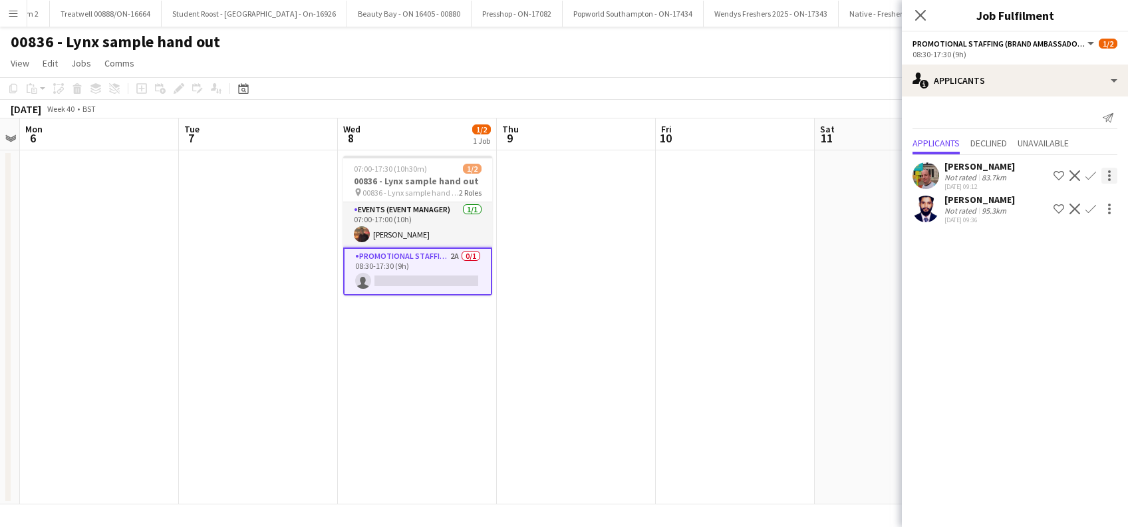
click at [1090, 176] on app-icon "Confirm" at bounding box center [1090, 175] width 11 height 11
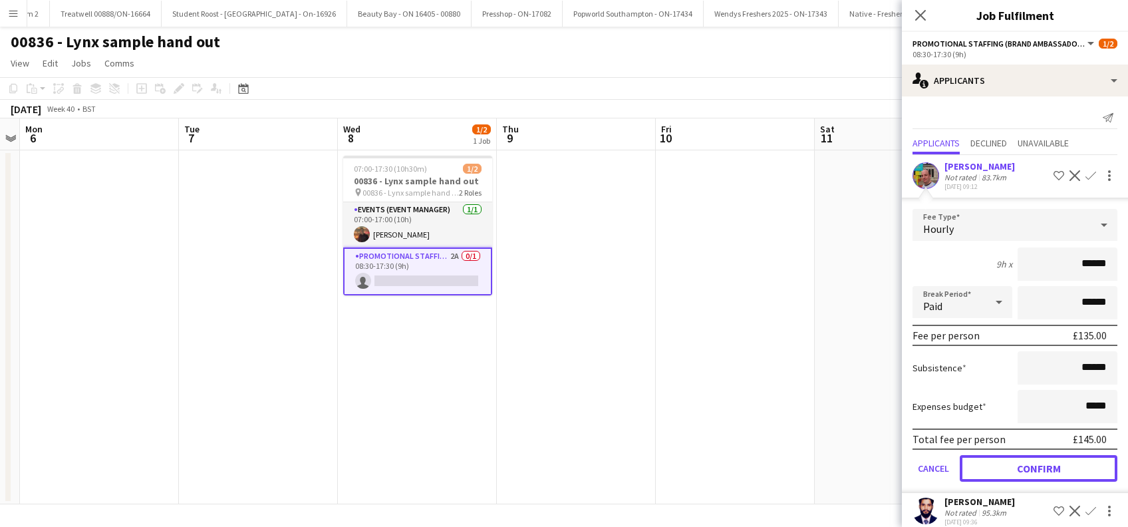
click at [1037, 465] on button "Confirm" at bounding box center [1038, 468] width 158 height 27
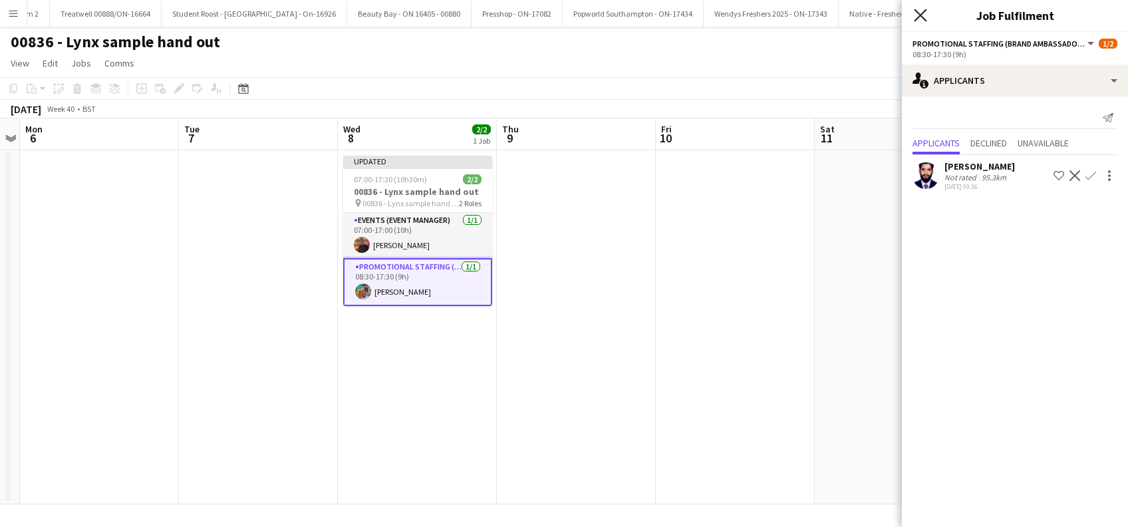
click at [922, 16] on icon at bounding box center [920, 15] width 13 height 13
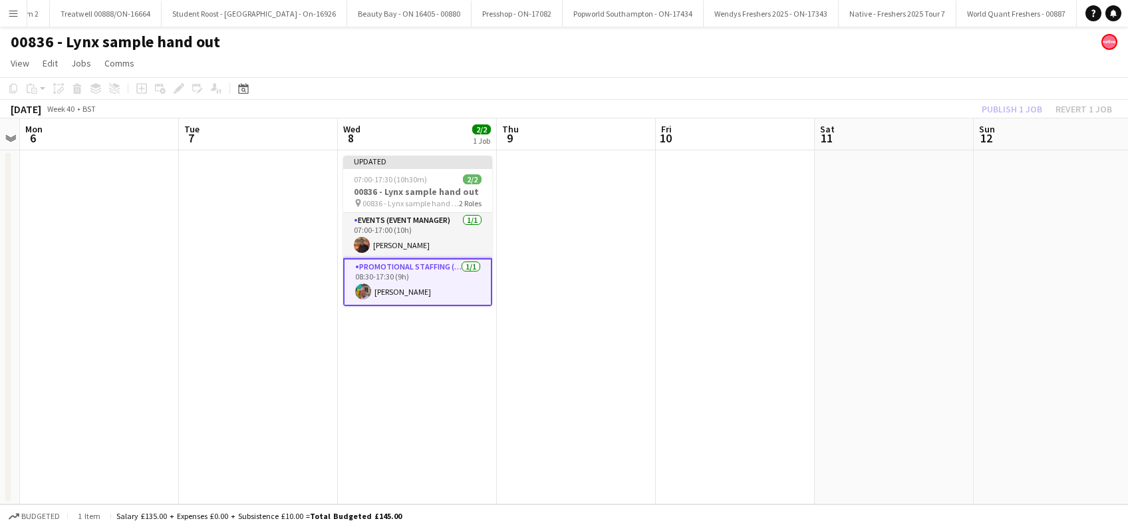
click at [908, 255] on app-date-cell at bounding box center [893, 327] width 159 height 354
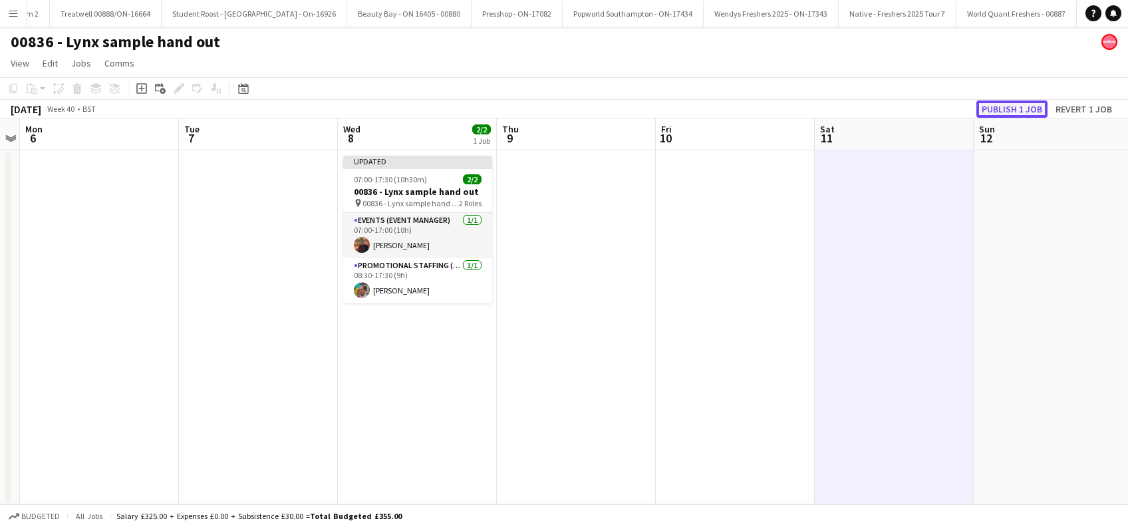
click at [1011, 106] on button "Publish 1 job" at bounding box center [1011, 108] width 71 height 17
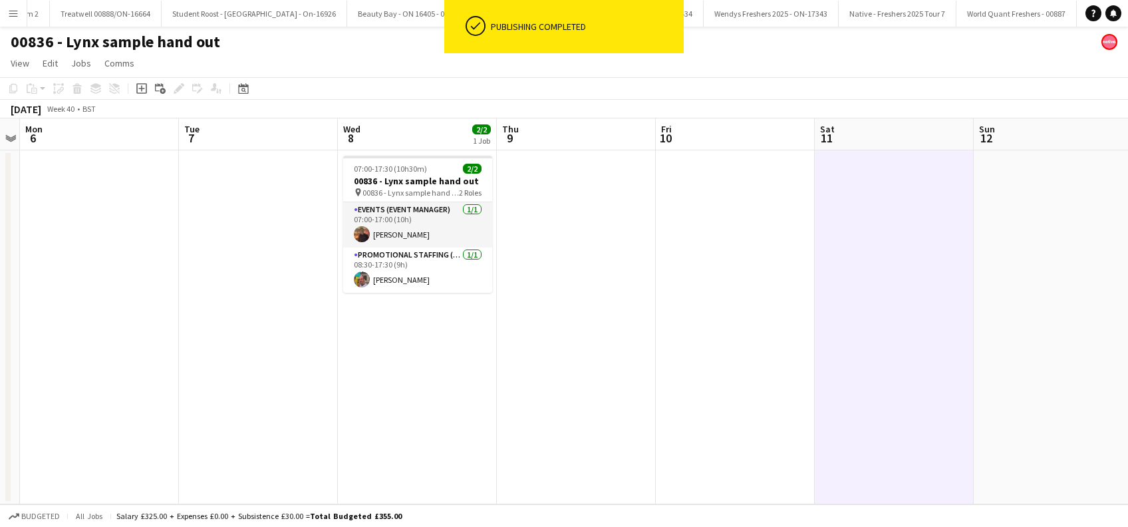
drag, startPoint x: 436, startPoint y: 339, endPoint x: 469, endPoint y: 332, distance: 33.3
click at [436, 339] on app-date-cell "07:00-17:30 (10h30m) 2/2 00836 - Lynx sample hand out pin 00836 - Lynx sample h…" at bounding box center [417, 327] width 159 height 354
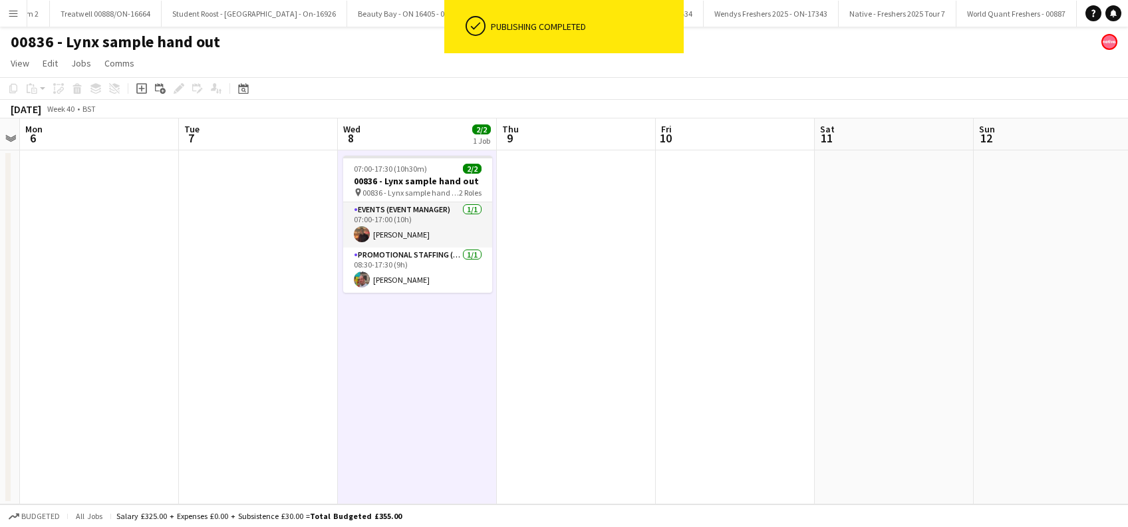
click at [547, 328] on app-date-cell at bounding box center [576, 327] width 159 height 354
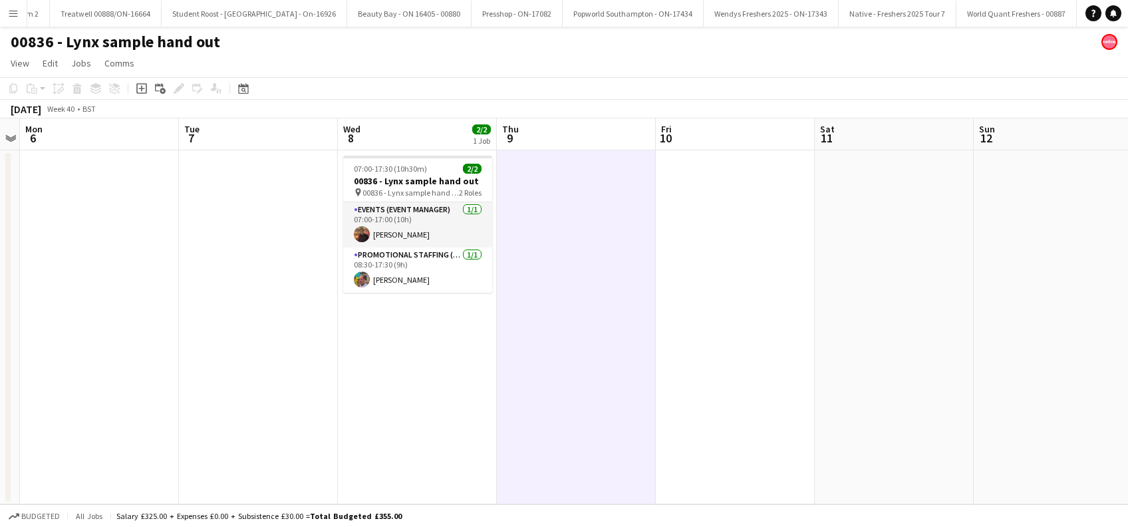
click at [457, 320] on app-date-cell "07:00-17:30 (10h30m) 2/2 00836 - Lynx sample hand out pin 00836 - Lynx sample h…" at bounding box center [417, 327] width 159 height 354
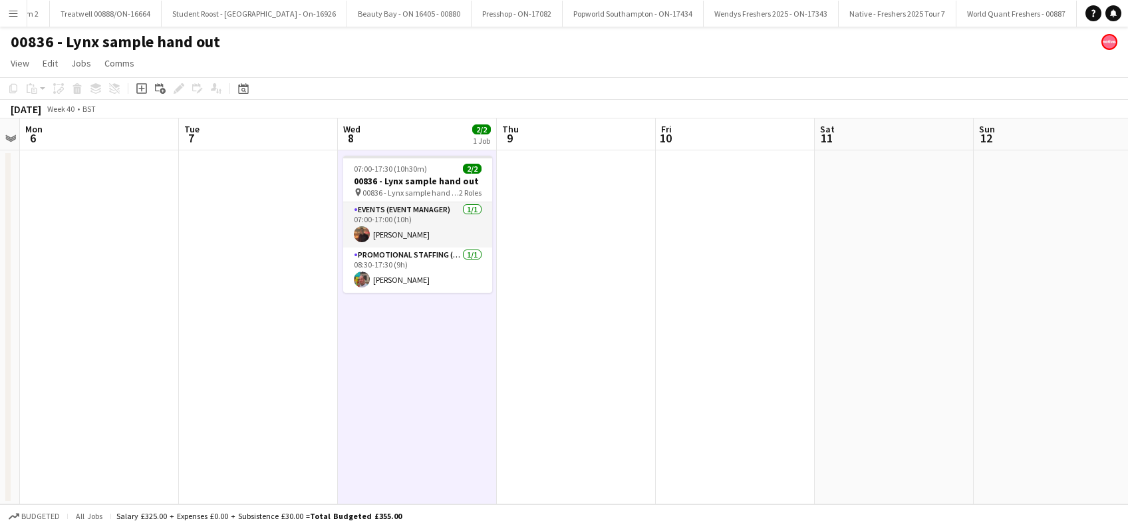
click at [581, 318] on app-date-cell at bounding box center [576, 327] width 159 height 354
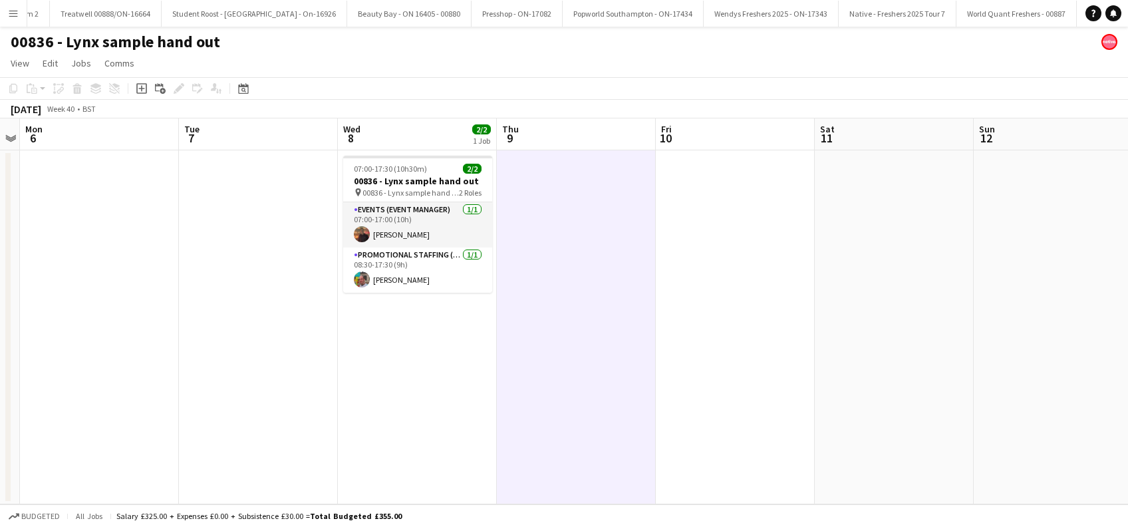
scroll to position [0, 456]
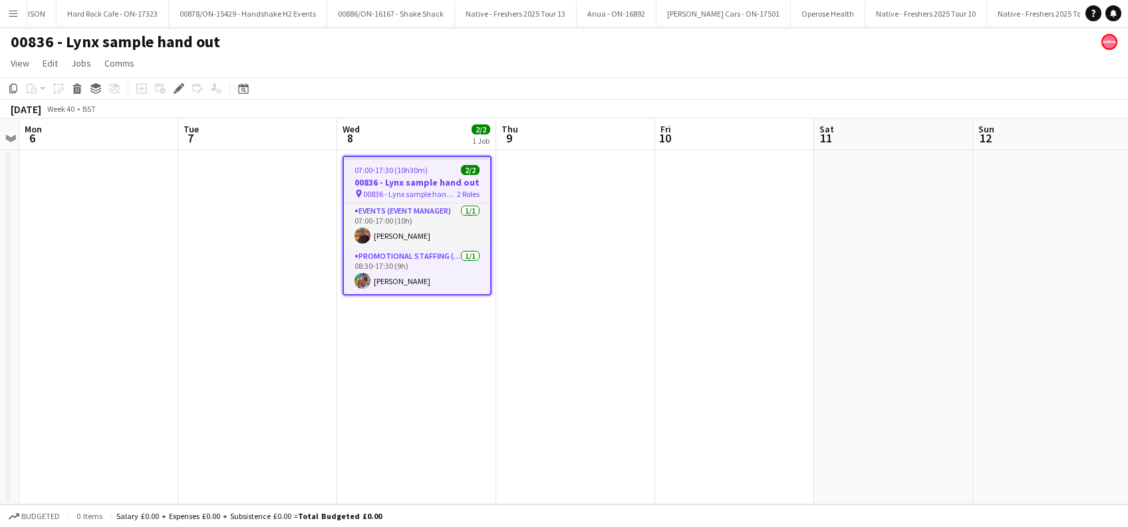
scroll to position [0, 8210]
click at [564, 274] on app-date-cell at bounding box center [575, 327] width 159 height 354
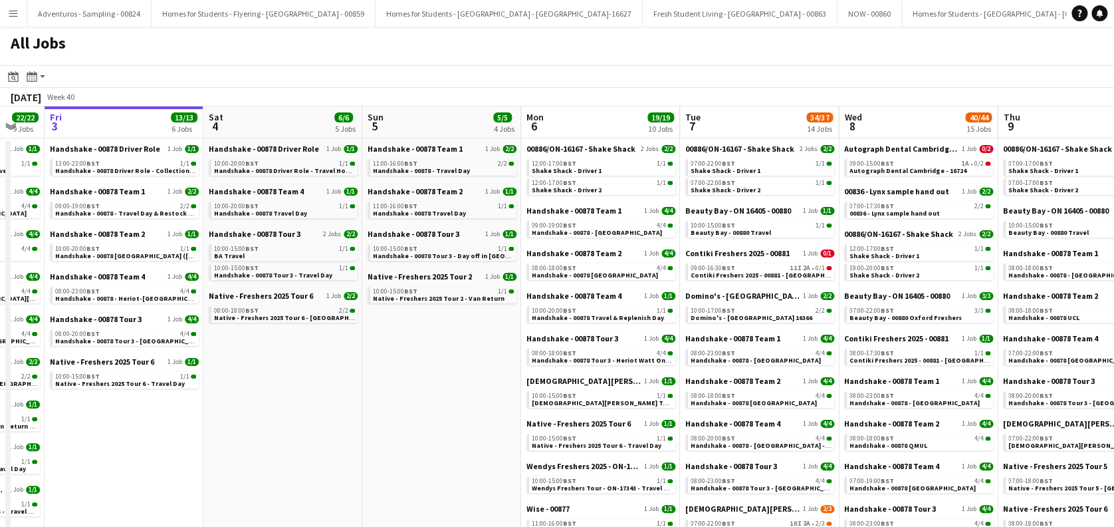
drag, startPoint x: 350, startPoint y: 399, endPoint x: 130, endPoint y: 391, distance: 220.9
click at [130, 391] on app-calendar-viewport "Tue 30 37/37 13 Jobs Wed 1 36/36 12 Jobs Thu 2 22/22 9 Jobs Fri 3 13/13 6 Jobs …" at bounding box center [557, 450] width 1114 height 689
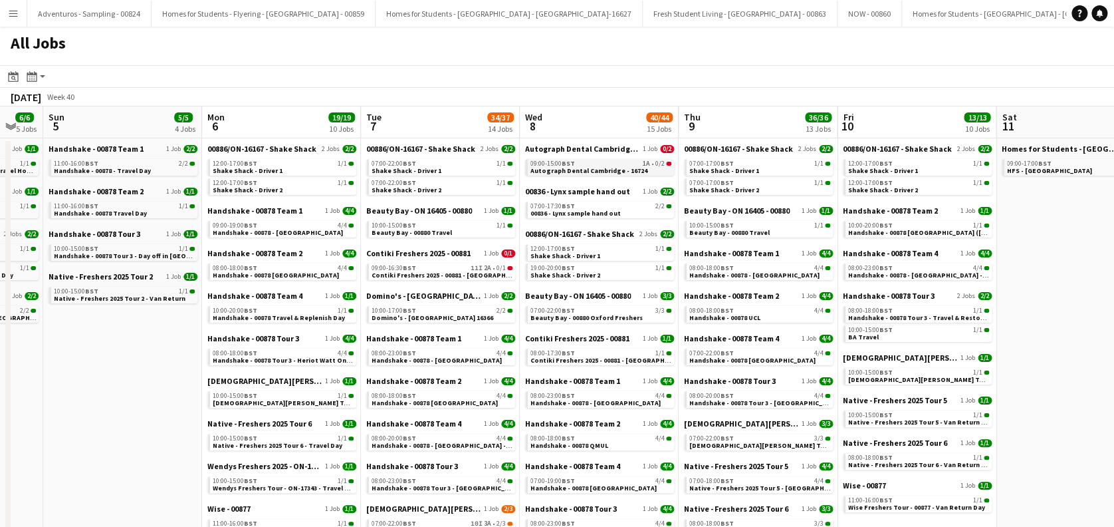
click at [619, 170] on span "Autograph Dental Cambridge - 16724" at bounding box center [589, 170] width 117 height 9
click at [460, 447] on span "Handshake - 00878 - [GEOGRAPHIC_DATA] - Onsite Day" at bounding box center [457, 445] width 171 height 9
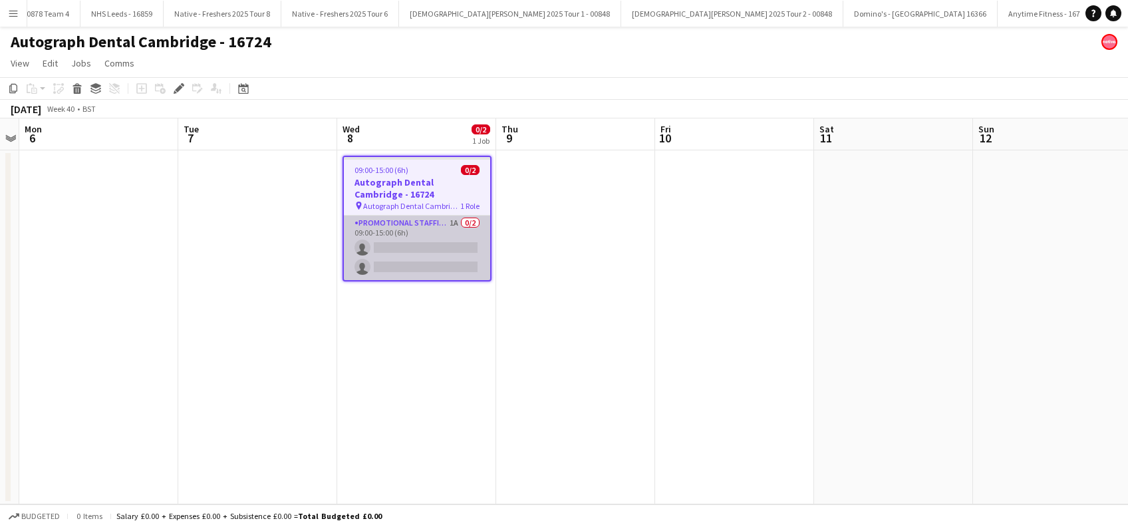
click at [424, 261] on app-card-role "Promotional Staffing (Brand Ambassadors) 1A 0/2 09:00-15:00 (6h) single-neutral…" at bounding box center [417, 247] width 146 height 64
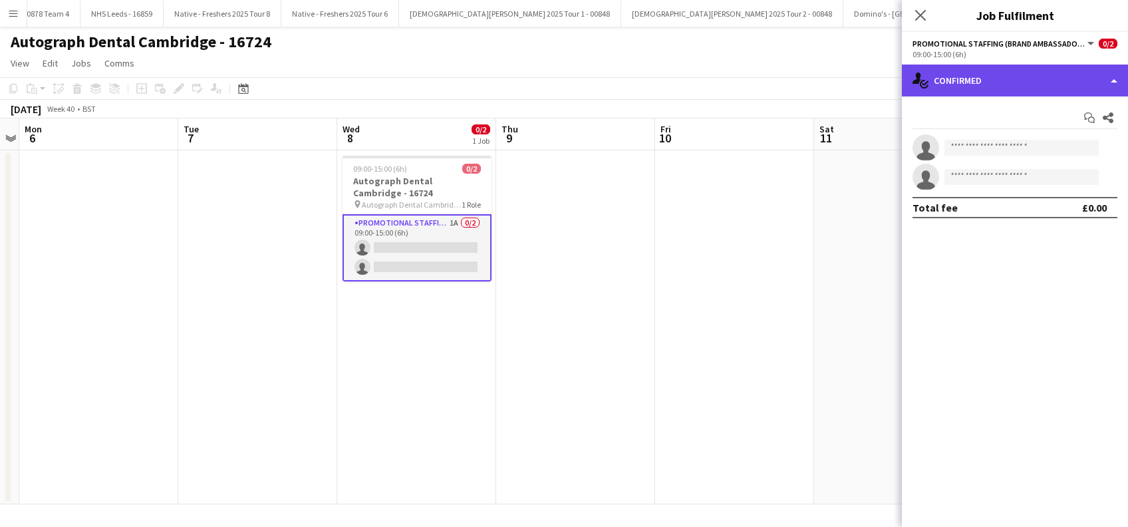
click at [1003, 74] on div "single-neutral-actions-check-2 Confirmed" at bounding box center [1015, 80] width 226 height 32
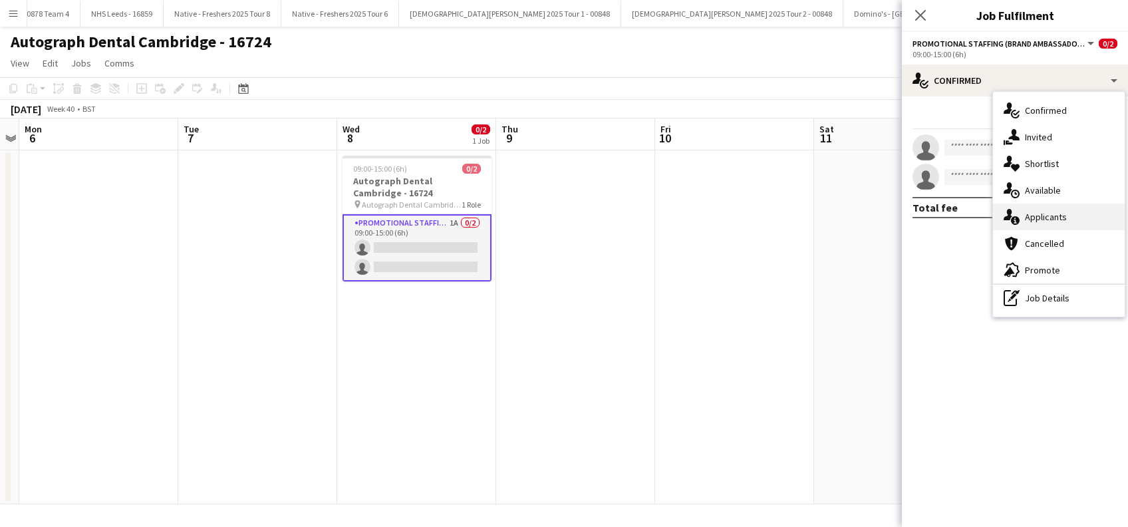
click at [1055, 220] on span "Applicants" at bounding box center [1046, 217] width 42 height 12
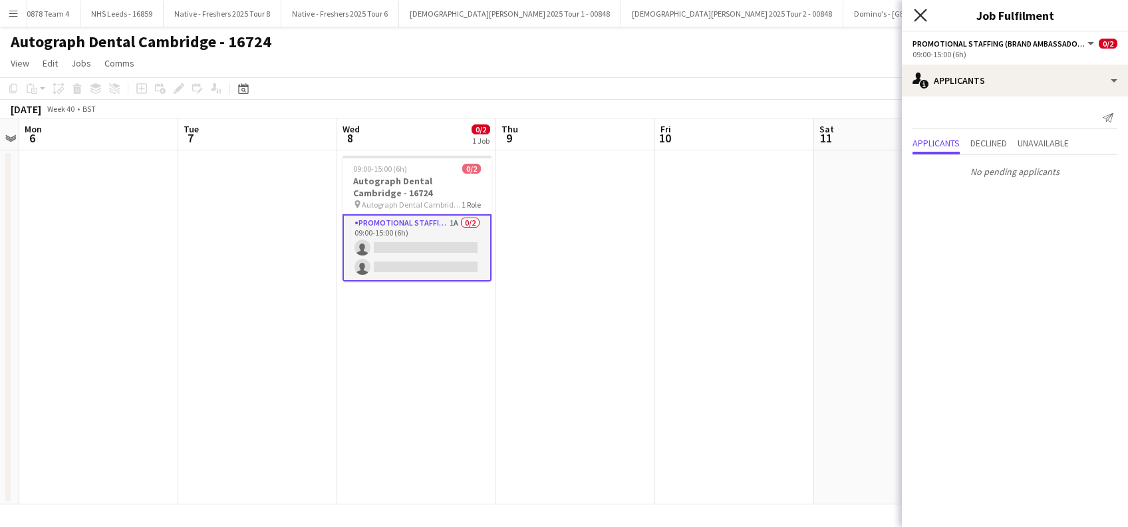
click at [921, 17] on icon "Close pop-in" at bounding box center [920, 15] width 13 height 13
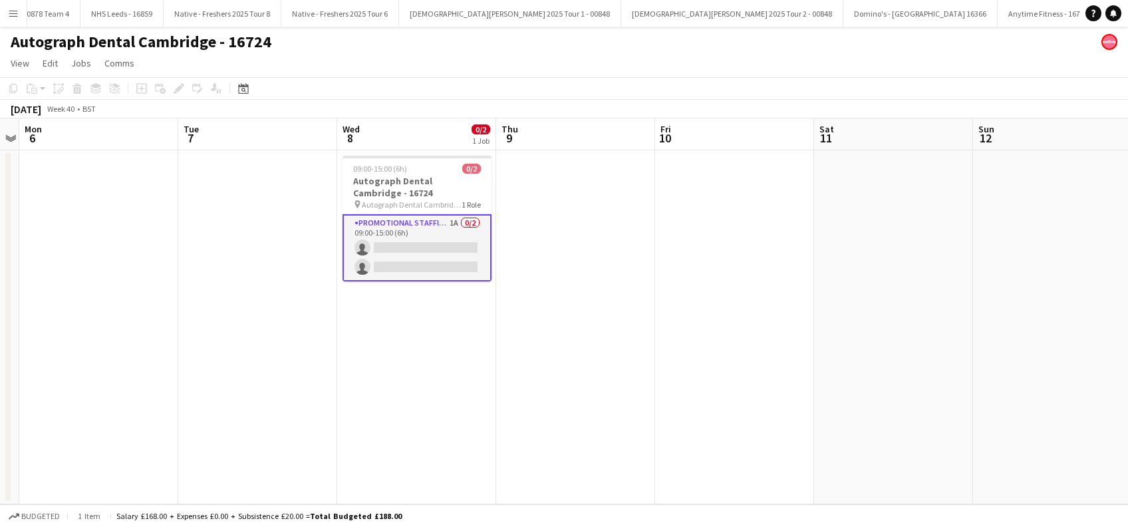
click at [487, 362] on app-date-cell "09:00-15:00 (6h) 0/2 Autograph Dental Cambridge - 16724 pin Autograph Dental Ca…" at bounding box center [416, 327] width 159 height 354
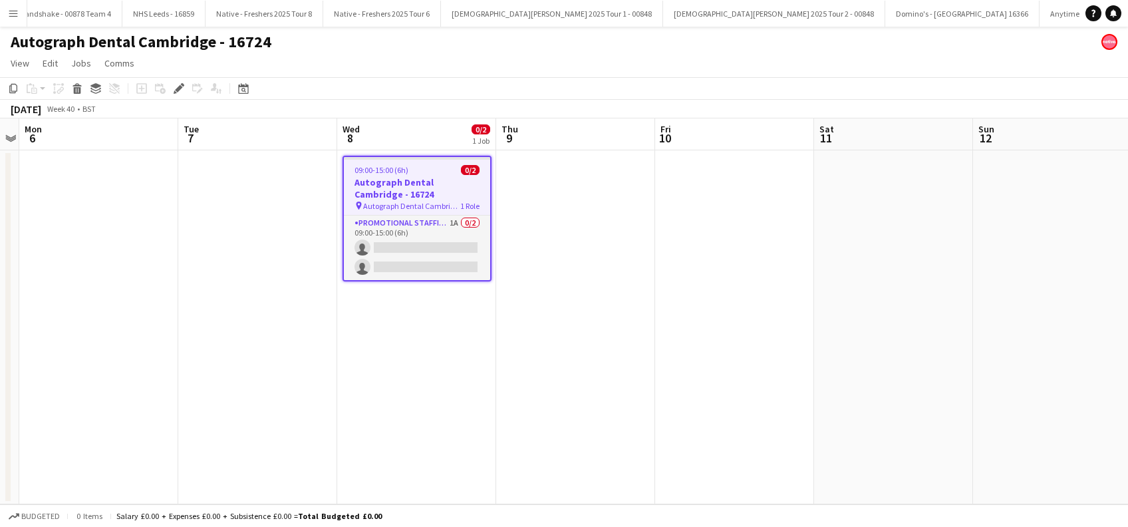
scroll to position [0, 4217]
click at [405, 342] on app-date-cell "09:00-15:00 (6h) 0/2 Autograph Dental Cambridge - 16724 pin Autograph Dental Ca…" at bounding box center [416, 327] width 159 height 354
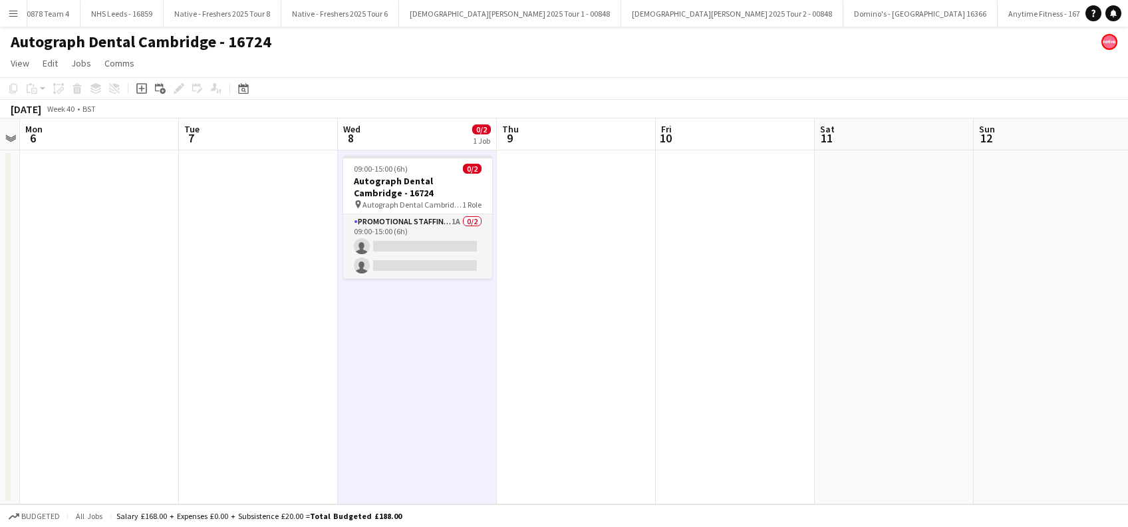
click at [570, 304] on app-date-cell at bounding box center [576, 327] width 159 height 354
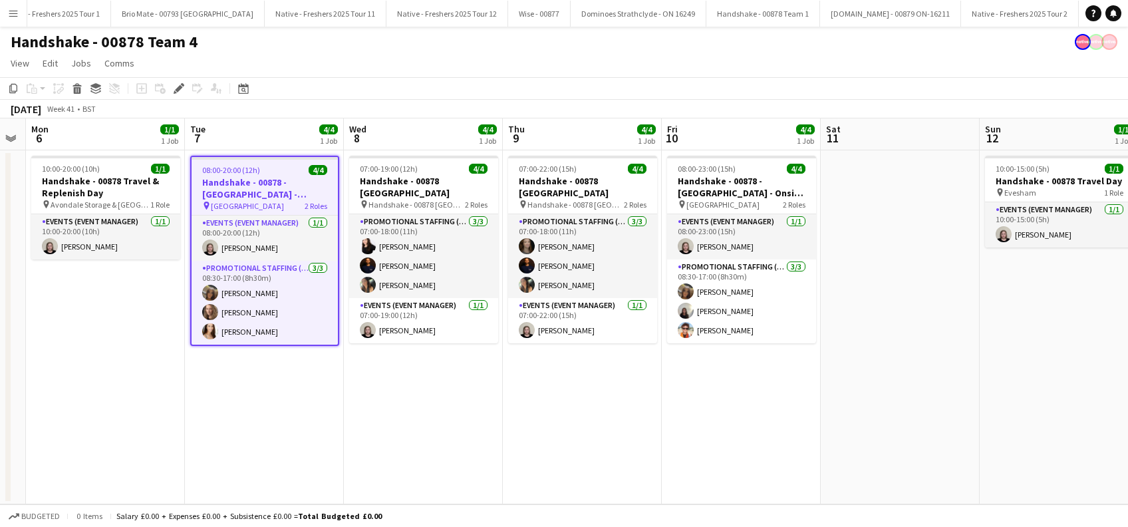
drag, startPoint x: 549, startPoint y: 420, endPoint x: 374, endPoint y: 441, distance: 176.2
click at [358, 443] on app-calendar-viewport "Thu 2 4/4 1 Job Fri 3 4/4 1 Job Sat 4 1/1 1 Job Sun 5 Mon 6 1/1 1 Job Tue 7 4/4…" at bounding box center [564, 311] width 1128 height 386
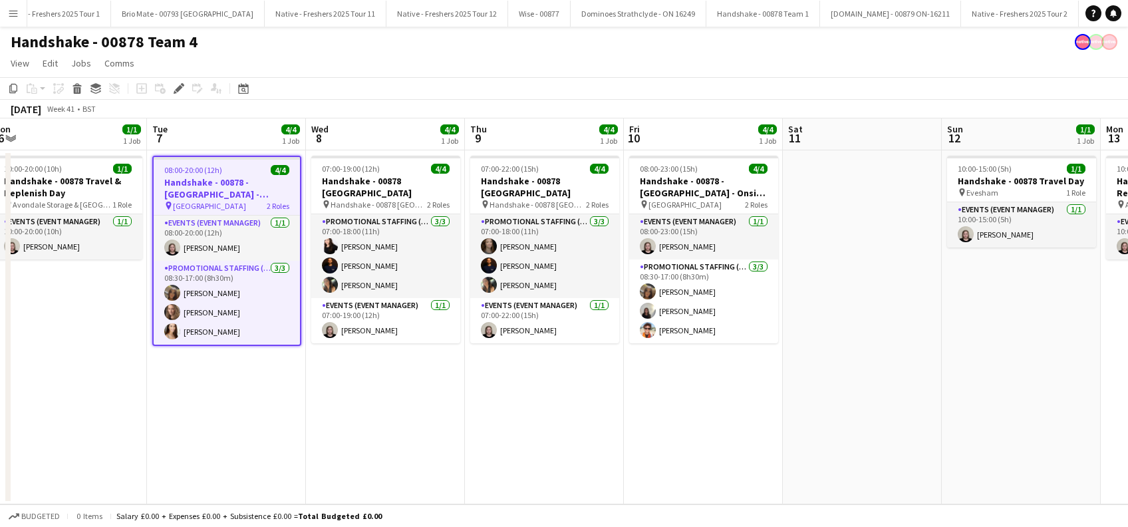
drag, startPoint x: 521, startPoint y: 424, endPoint x: 435, endPoint y: 443, distance: 88.6
click at [291, 453] on app-calendar-viewport "Thu 2 4/4 1 Job Fri 3 4/4 1 Job Sat 4 1/1 1 Job Sun 5 Mon 6 1/1 1 Job Tue 7 4/4…" at bounding box center [564, 311] width 1128 height 386
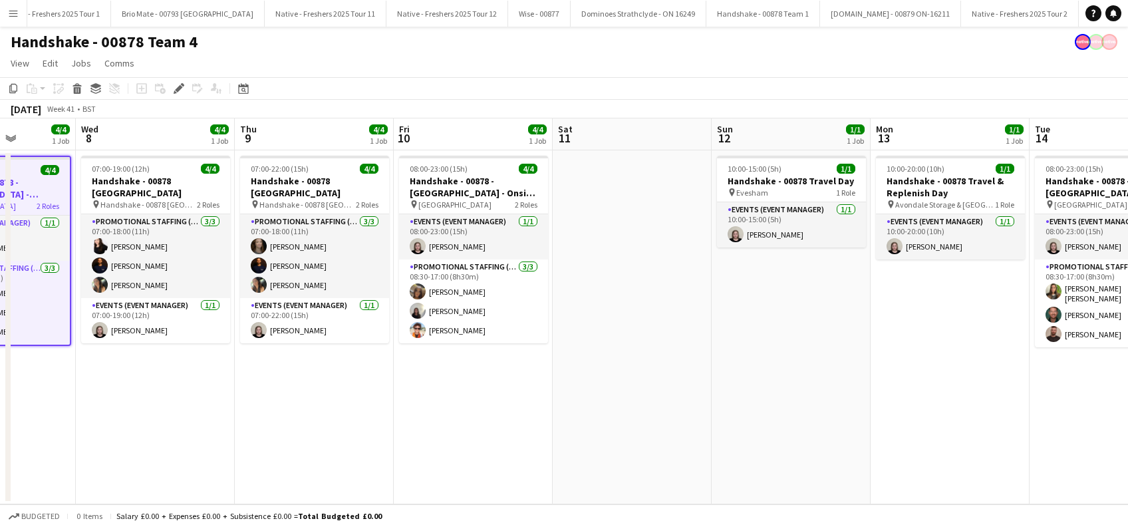
drag, startPoint x: 326, startPoint y: 434, endPoint x: 344, endPoint y: 431, distance: 18.9
click at [298, 440] on app-calendar-viewport "Sun 5 Mon 6 1/1 1 Job Tue 7 4/4 1 Job Wed 8 4/4 1 Job Thu 9 4/4 1 Job Fri 10 4/…" at bounding box center [564, 311] width 1128 height 386
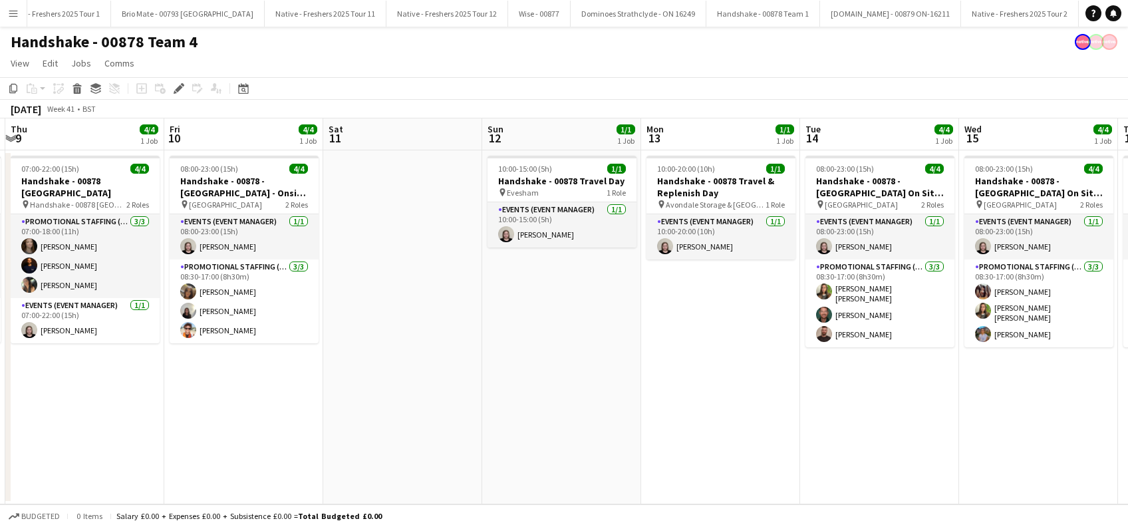
click at [305, 433] on app-calendar-viewport "Sun 5 Mon 6 1/1 1 Job Tue 7 4/4 1 Job Wed 8 4/4 1 Job Thu 9 4/4 1 Job Fri 10 4/…" at bounding box center [564, 311] width 1128 height 386
click at [368, 445] on app-calendar-viewport "Sun 5 Mon 6 1/1 1 Job Tue 7 4/4 1 Job Wed 8 4/4 1 Job Thu 9 4/4 1 Job Fri 10 4/…" at bounding box center [564, 311] width 1128 height 386
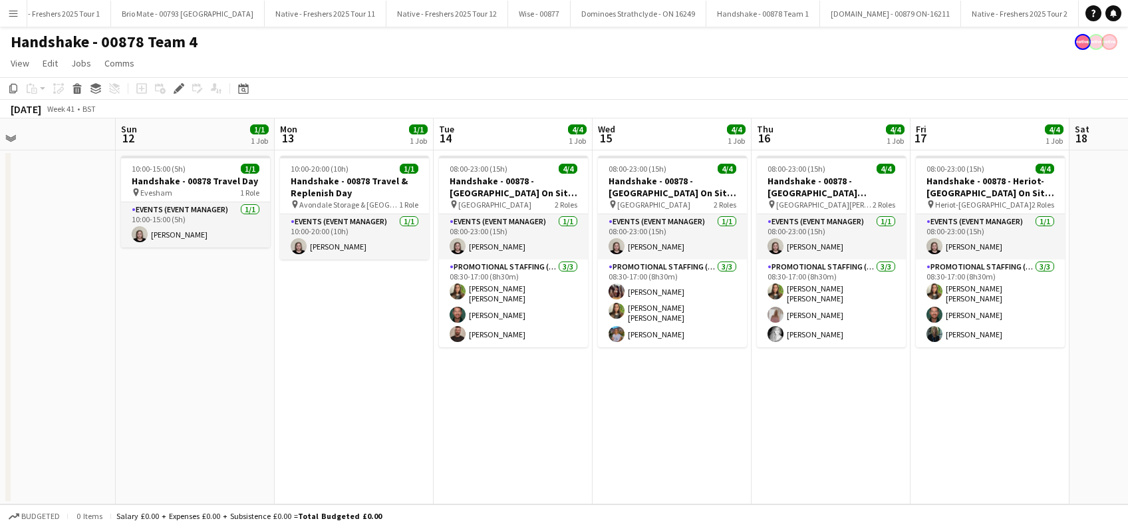
click at [456, 455] on app-calendar-viewport "Wed 8 4/4 1 Job Thu 9 4/4 1 Job Fri 10 4/4 1 Job Sat 11 Sun 12 1/1 1 Job Mon 13…" at bounding box center [564, 311] width 1128 height 386
click at [331, 486] on app-calendar-viewport "Wed 8 4/4 1 Job Thu 9 4/4 1 Job Fri 10 4/4 1 Job Sat 11 Sun 12 1/1 1 Job Mon 13…" at bounding box center [564, 311] width 1128 height 386
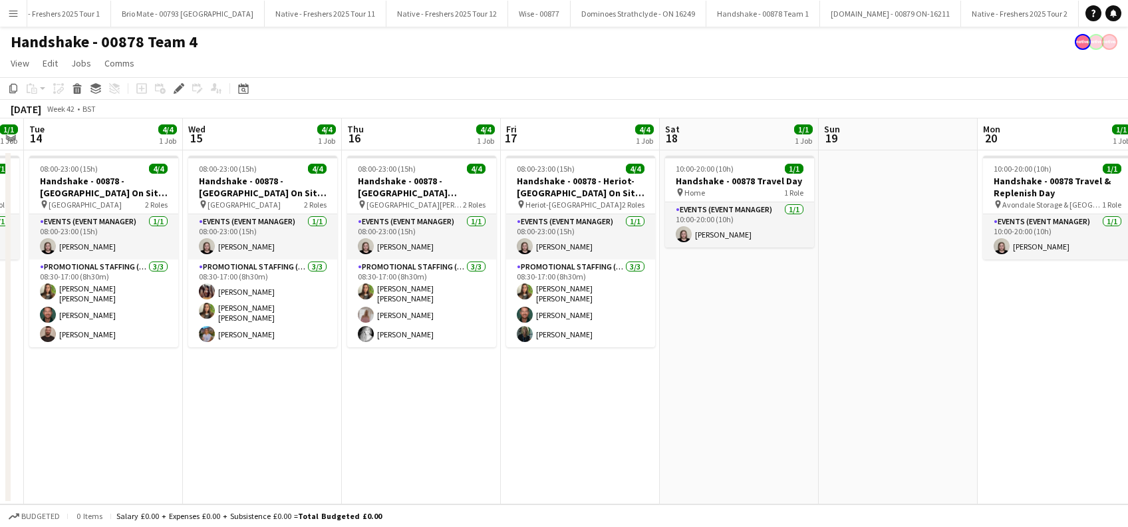
drag, startPoint x: 425, startPoint y: 447, endPoint x: 568, endPoint y: 423, distance: 145.6
click at [436, 443] on app-calendar-viewport "Fri 10 4/4 1 Job Sat 11 Sun 12 1/1 1 Job Mon 13 1/1 1 Job Tue 14 4/4 1 Job Wed …" at bounding box center [564, 311] width 1128 height 386
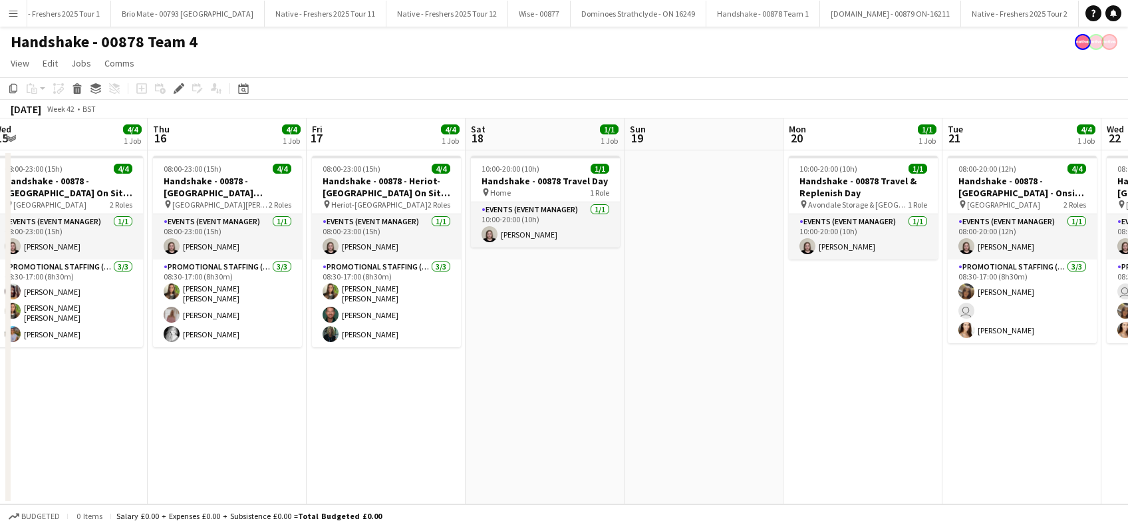
click at [527, 431] on app-calendar-viewport "Sun 12 1/1 1 Job Mon 13 1/1 1 Job Tue 14 4/4 1 Job Wed 15 4/4 1 Job Thu 16 4/4 …" at bounding box center [564, 311] width 1128 height 386
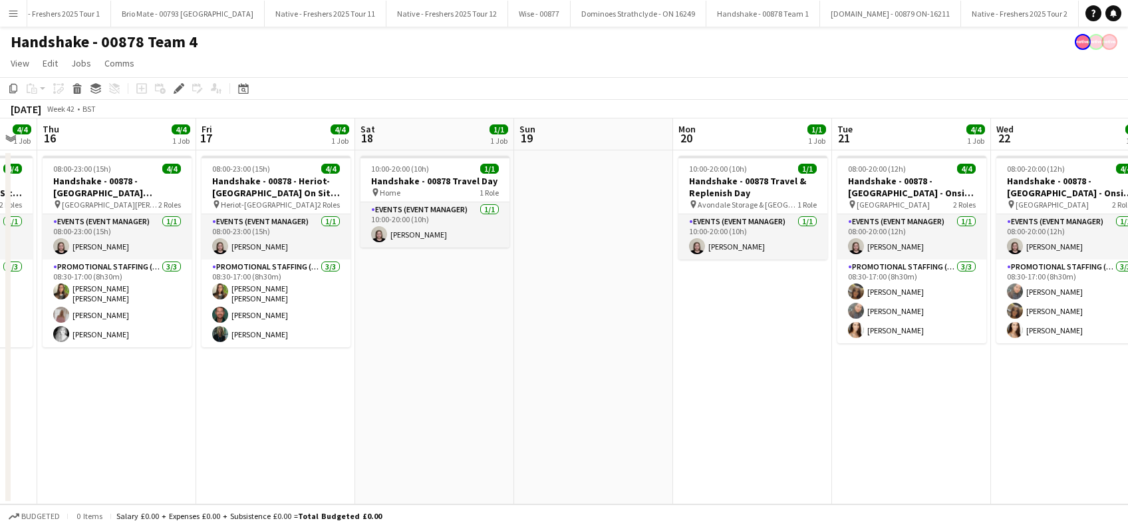
click at [246, 428] on app-calendar-viewport "Sun 12 1/1 1 Job Mon 13 1/1 1 Job Tue 14 4/4 1 Job Wed 15 4/4 1 Job Thu 16 4/4 …" at bounding box center [564, 311] width 1128 height 386
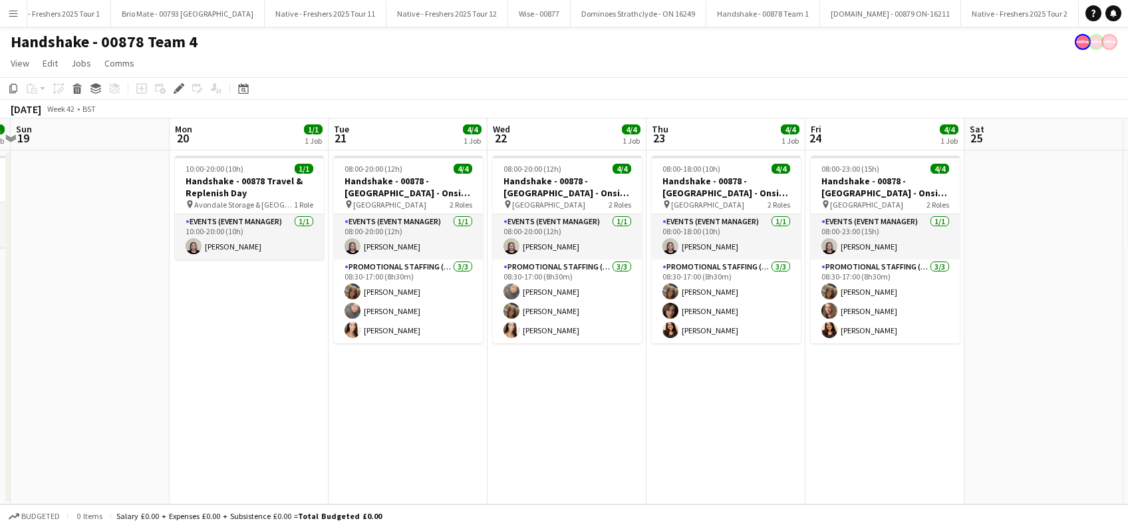
drag, startPoint x: 402, startPoint y: 415, endPoint x: 271, endPoint y: 438, distance: 133.7
click at [269, 438] on app-calendar-viewport "Thu 16 4/4 1 Job Fri 17 4/4 1 Job Sat 18 1/1 1 Job Sun 19 Mon 20 1/1 1 Job Tue …" at bounding box center [564, 311] width 1128 height 386
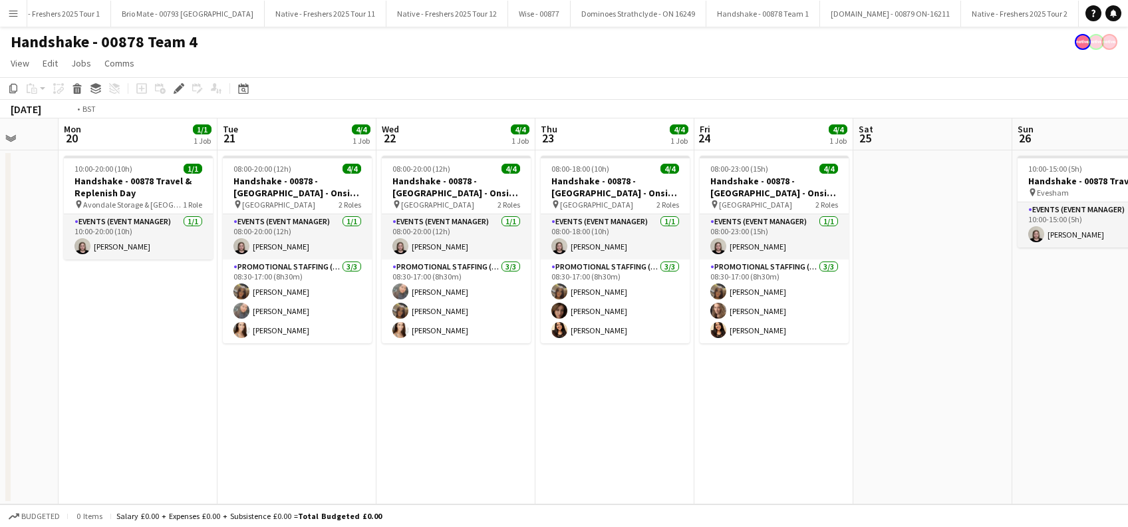
drag, startPoint x: 319, startPoint y: 431, endPoint x: 384, endPoint y: 426, distance: 64.7
click at [274, 434] on app-calendar-viewport "Thu 16 4/4 1 Job Fri 17 4/4 1 Job Sat 18 1/1 1 Job Sun 19 Mon 20 1/1 1 Job Tue …" at bounding box center [564, 311] width 1128 height 386
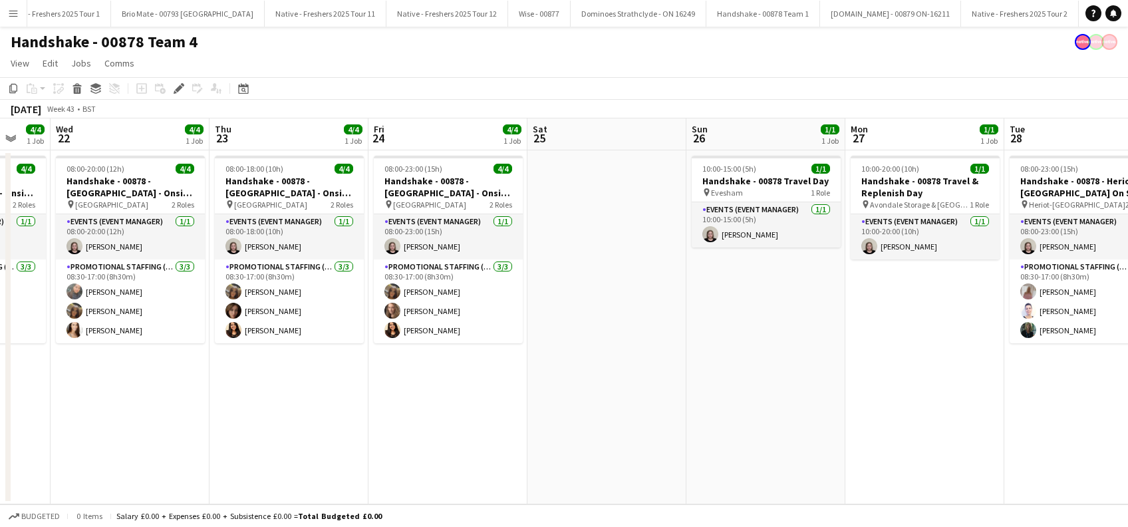
drag, startPoint x: 303, startPoint y: 428, endPoint x: 316, endPoint y: 426, distance: 14.2
click at [301, 430] on app-calendar-viewport "Sat 18 1/1 1 Job Sun 19 Mon 20 1/1 1 Job Tue 21 4/4 1 Job Wed 22 4/4 1 Job Thu …" at bounding box center [564, 311] width 1128 height 386
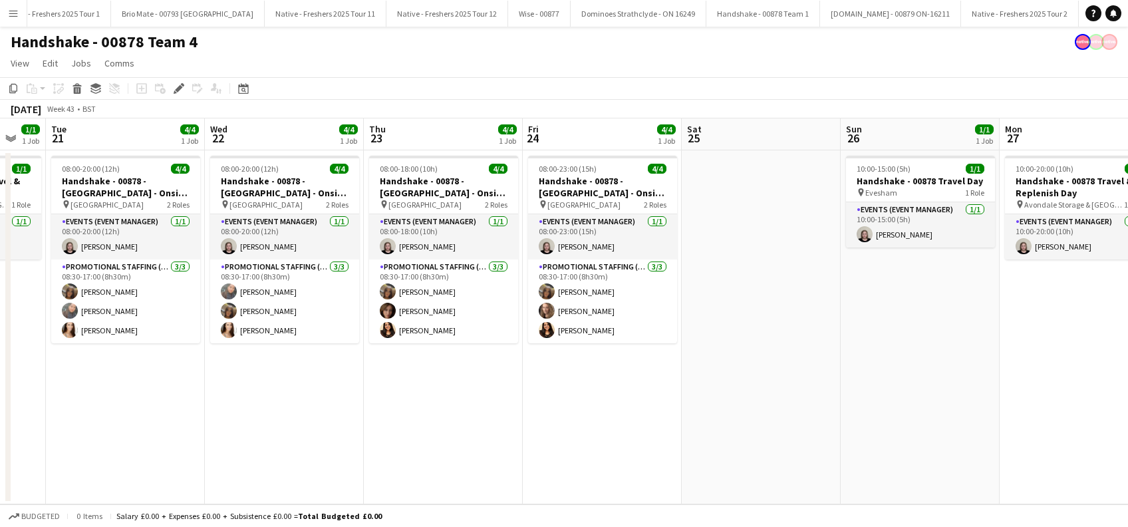
drag, startPoint x: 485, startPoint y: 411, endPoint x: 353, endPoint y: 436, distance: 134.0
click at [327, 440] on app-calendar-viewport "Sat 18 1/1 1 Job Sun 19 Mon 20 1/1 1 Job Tue 21 4/4 1 Job Wed 22 4/4 1 Job Thu …" at bounding box center [564, 311] width 1128 height 386
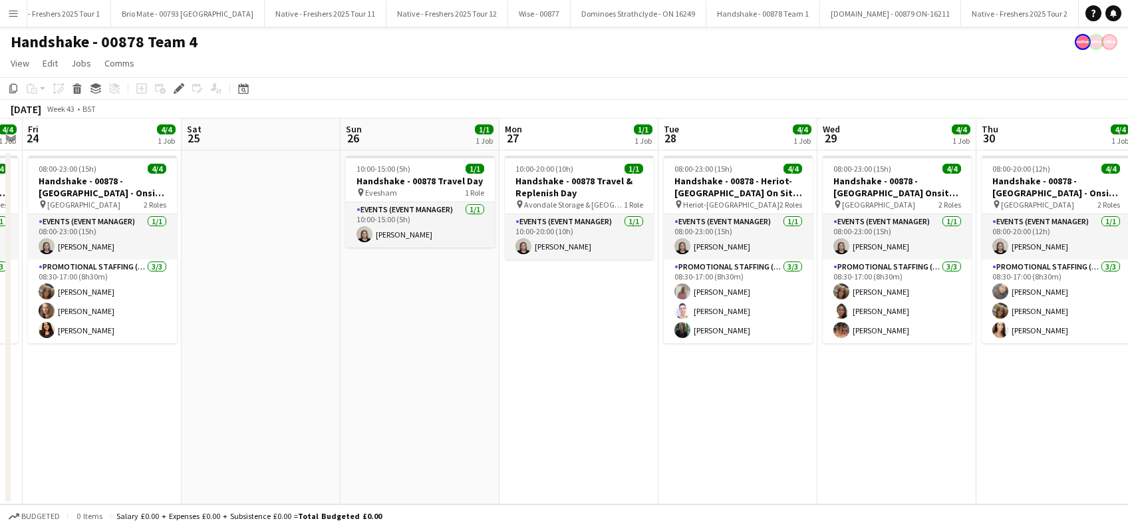
drag, startPoint x: 426, startPoint y: 424, endPoint x: 409, endPoint y: 425, distance: 17.3
click at [346, 433] on app-calendar-viewport "Mon 20 1/1 1 Job Tue 21 4/4 1 Job Wed 22 4/4 1 Job Thu 23 4/4 1 Job Fri 24 4/4 …" at bounding box center [564, 311] width 1128 height 386
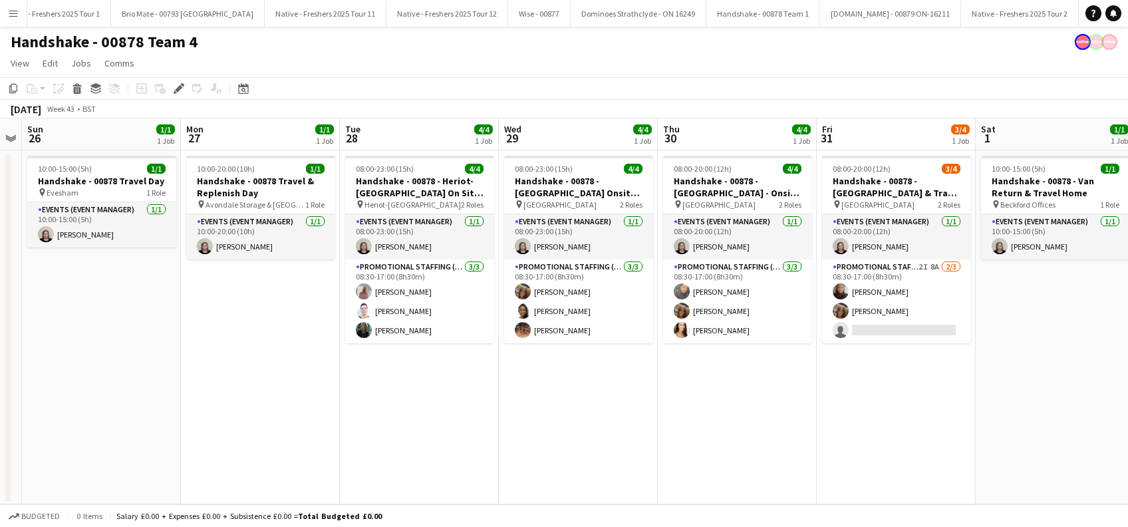
scroll to position [0, 581]
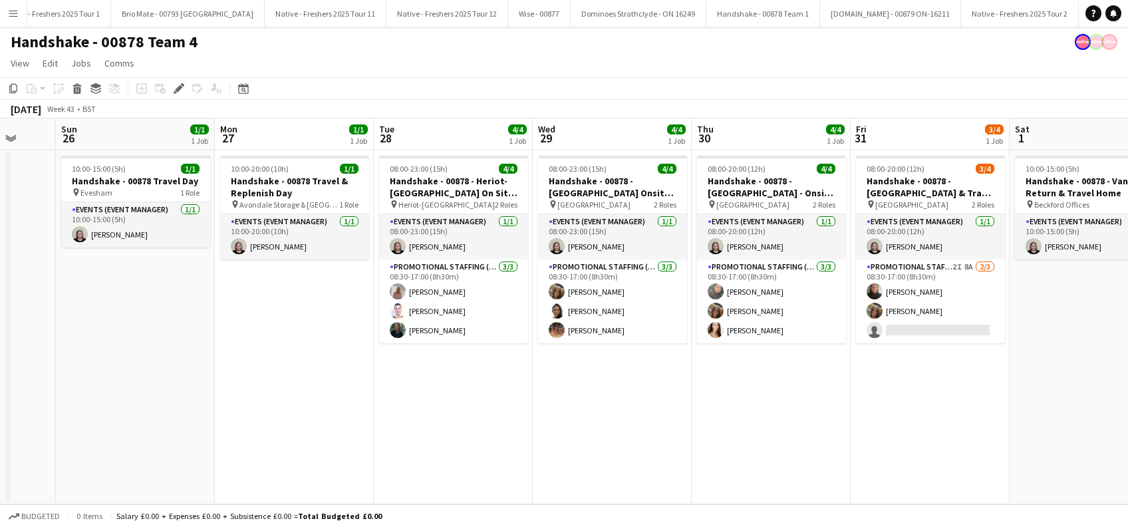
drag, startPoint x: 371, startPoint y: 421, endPoint x: 301, endPoint y: 431, distance: 71.2
click at [300, 430] on app-calendar-viewport "Wed 22 4/4 1 Job Thu 23 4/4 1 Job Fri 24 4/4 1 Job Sat 25 Sun 26 1/1 1 Job Mon …" at bounding box center [564, 311] width 1128 height 386
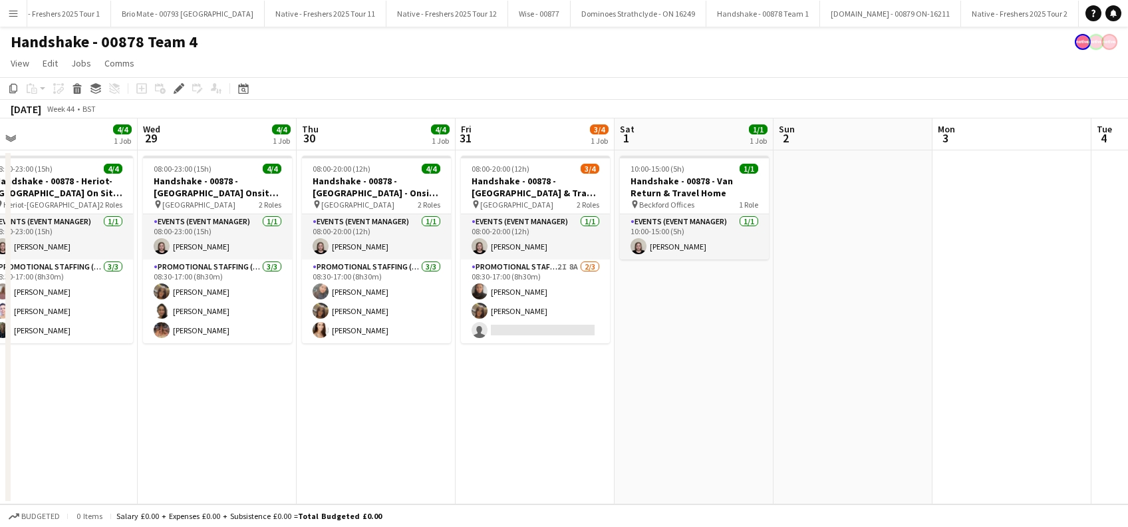
drag, startPoint x: 580, startPoint y: 404, endPoint x: 352, endPoint y: 415, distance: 228.3
click at [186, 431] on app-calendar-viewport "Fri 24 4/4 1 Job Sat 25 Sun 26 1/1 1 Job Mon 27 1/1 1 Job Tue 28 4/4 1 Job Wed …" at bounding box center [564, 311] width 1128 height 386
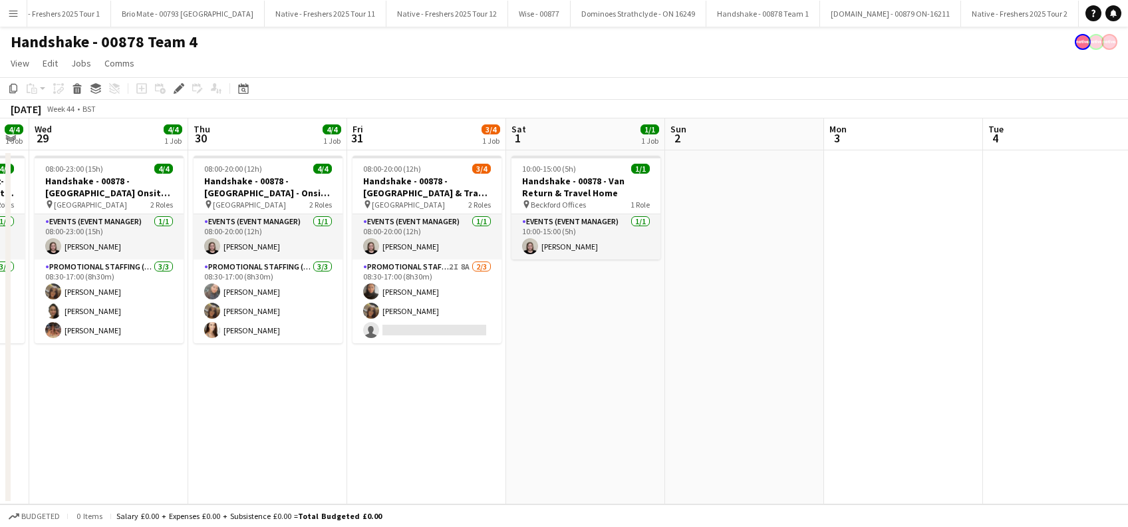
scroll to position [0, 448]
click at [430, 426] on app-calendar-viewport "Sun 26 1/1 1 Job Mon 27 1/1 1 Job Tue 28 4/4 1 Job Wed 29 4/4 1 Job Thu 30 4/4 …" at bounding box center [564, 311] width 1128 height 386
click at [539, 402] on app-date-cell "10:00-15:00 (5h) 1/1 Handshake - 00878 - Van Return & Travel Home pin Beckford …" at bounding box center [584, 327] width 159 height 354
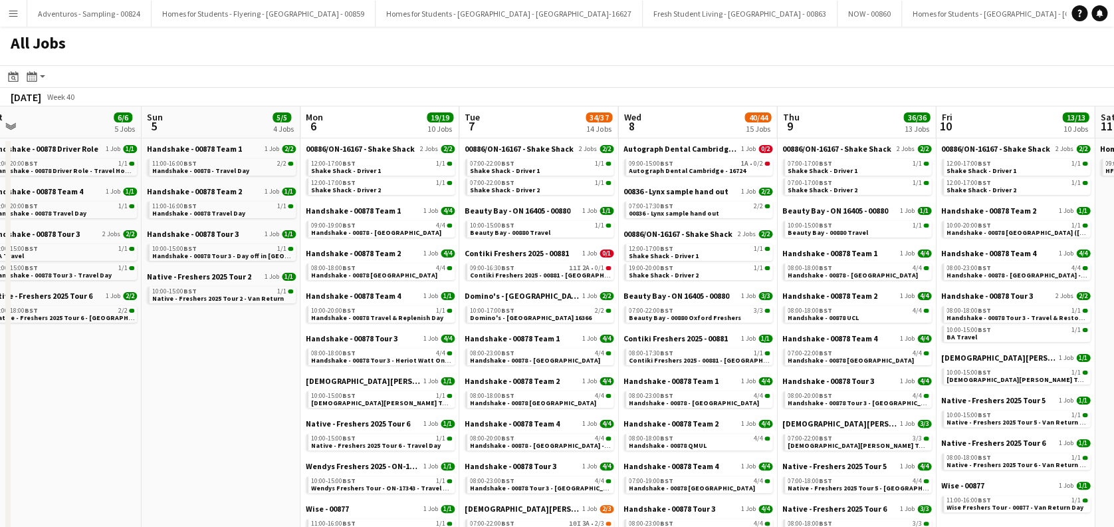
drag, startPoint x: 542, startPoint y: 370, endPoint x: 176, endPoint y: 392, distance: 366.3
click at [176, 392] on app-calendar-viewport "Tue 30 37/37 13 Jobs Wed 1 36/36 12 Jobs Thu 2 22/22 9 Jobs Fri 3 13/13 6 Jobs …" at bounding box center [557, 450] width 1114 height 689
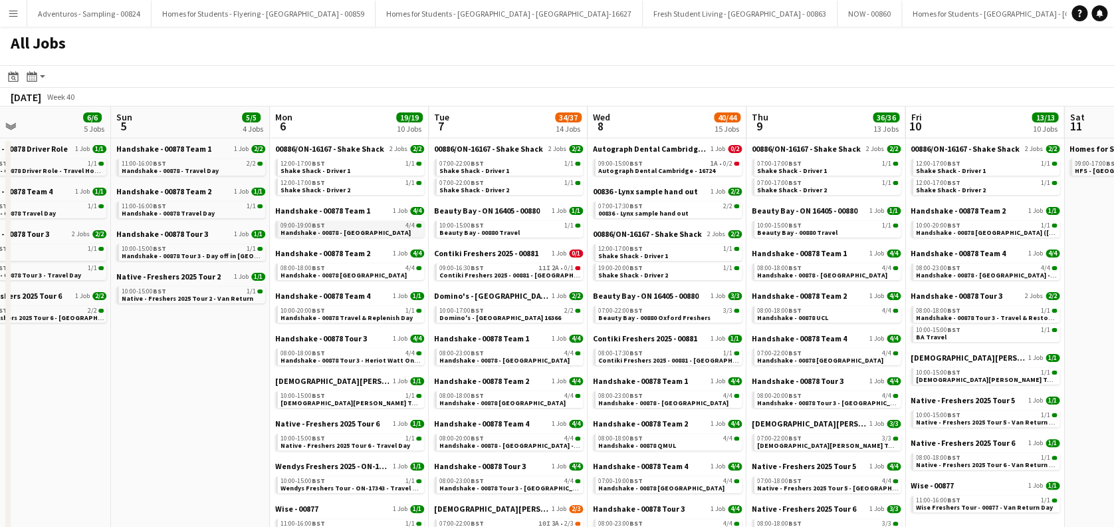
click at [382, 230] on link "09:00-19:00 BST 4/4 Handshake - 00878 - [GEOGRAPHIC_DATA]" at bounding box center [351, 228] width 141 height 15
click at [372, 356] on span "Handshake - 00878 Tour 3 - Heriot Watt Onsite Day" at bounding box center [361, 360] width 160 height 9
click at [377, 272] on span "Handshake - 00878 [GEOGRAPHIC_DATA]" at bounding box center [344, 275] width 126 height 9
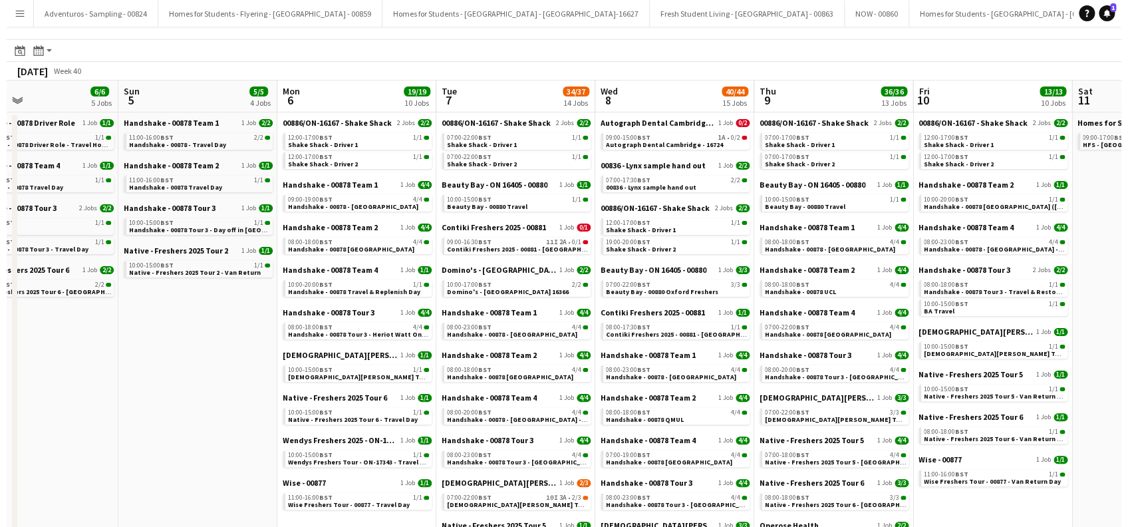
scroll to position [0, 0]
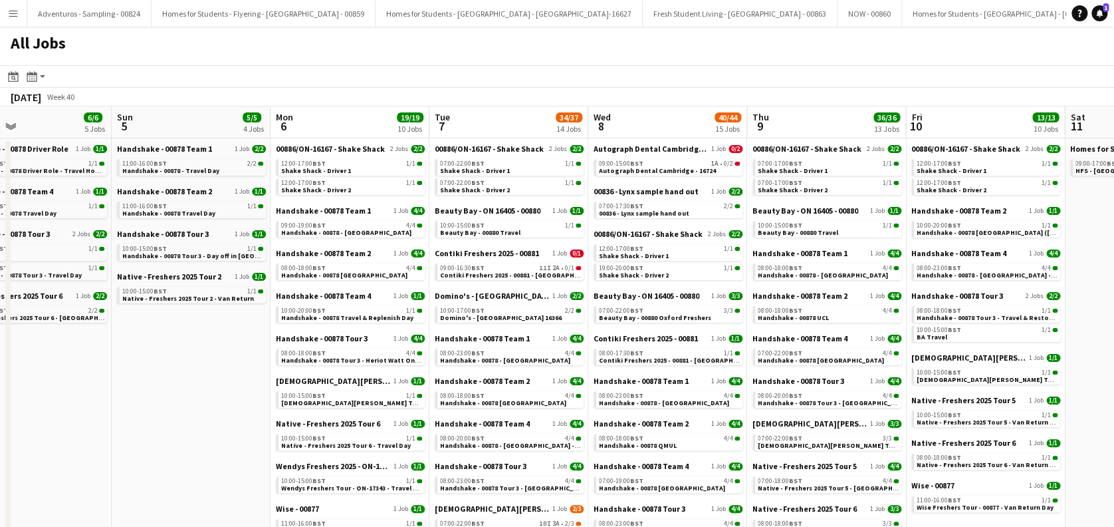
click at [230, 368] on app-date-cell "Handshake - 00878 Team 1 1 Job [DATE] 11:00-16:00 BST 2/2 Handshake - 00878 - T…" at bounding box center [191, 467] width 159 height 658
click at [1100, 13] on icon at bounding box center [1099, 12] width 7 height 7
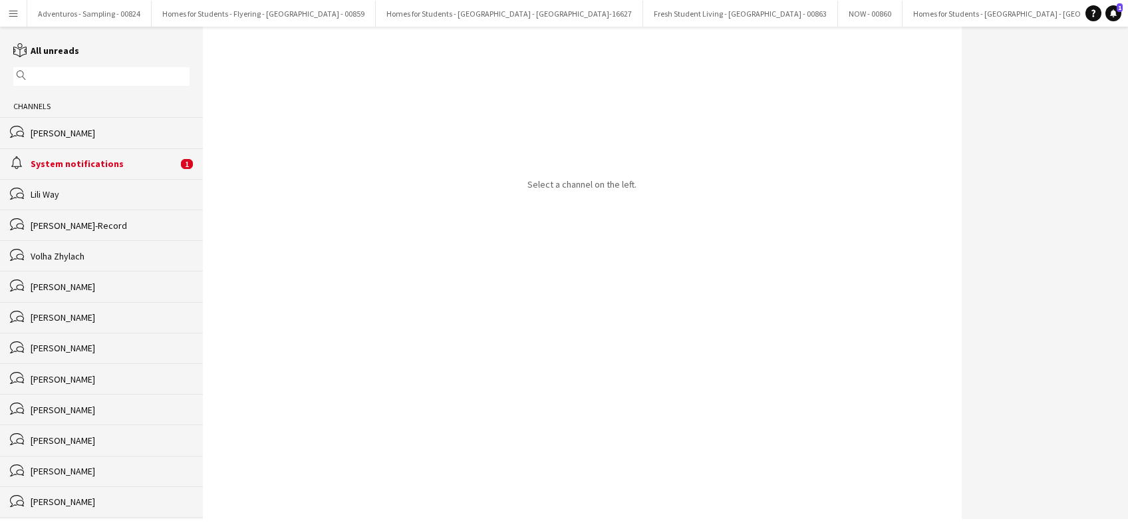
click at [86, 153] on div "alarm System notifications 1" at bounding box center [101, 163] width 203 height 31
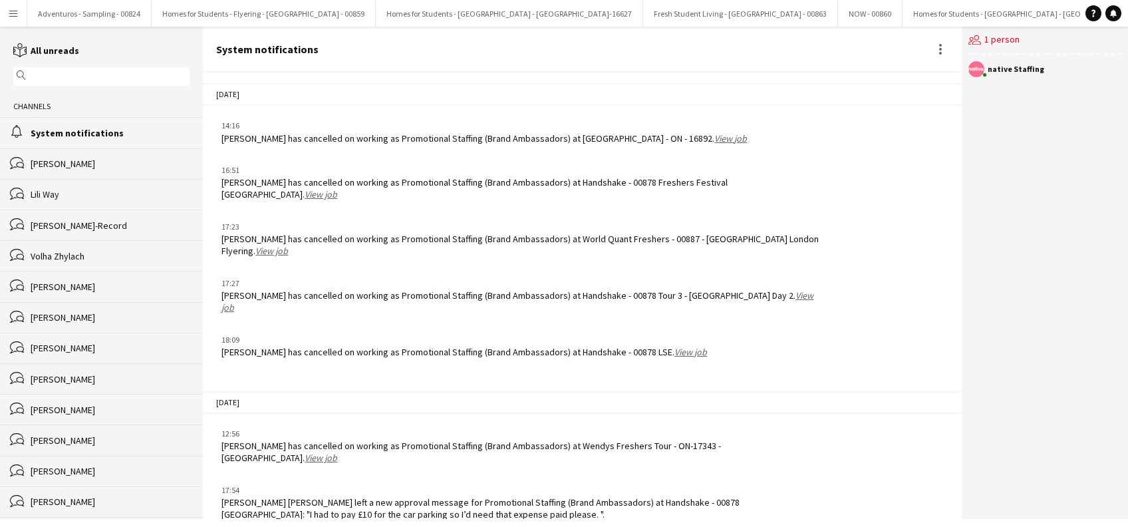
scroll to position [1564, 0]
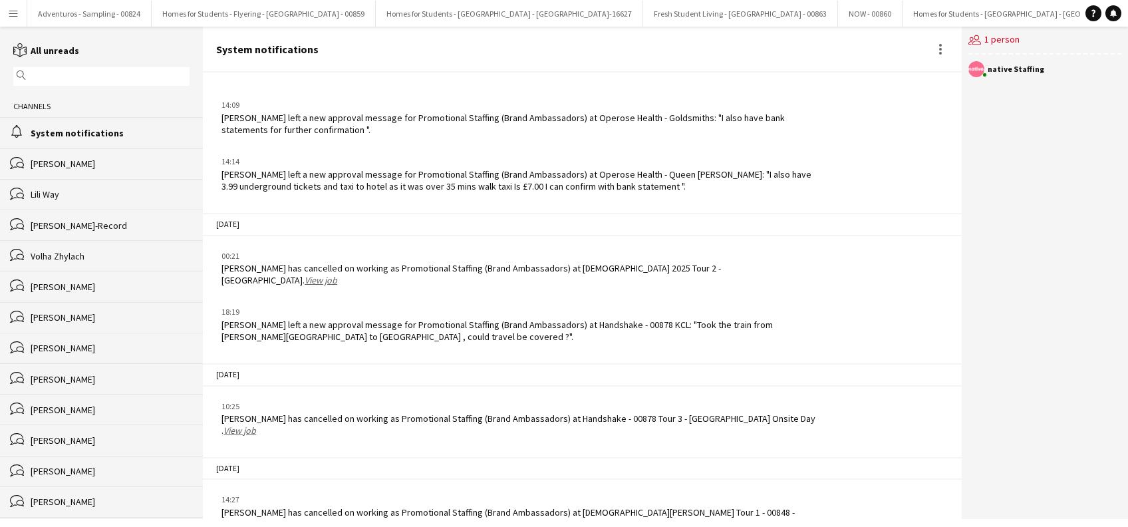
click at [17, 16] on app-icon "Menu" at bounding box center [13, 13] width 11 height 11
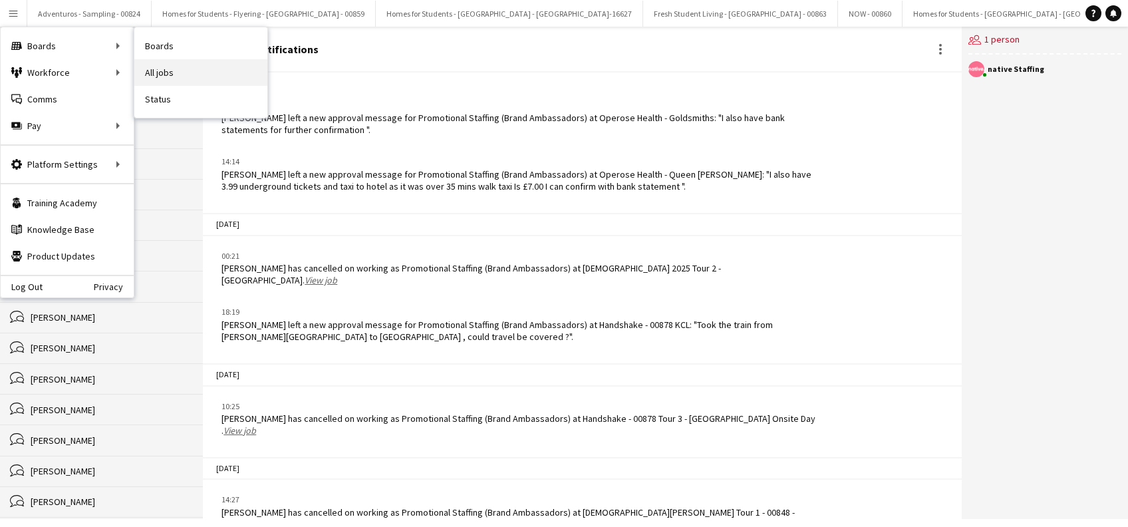
click at [169, 74] on link "All jobs" at bounding box center [200, 72] width 133 height 27
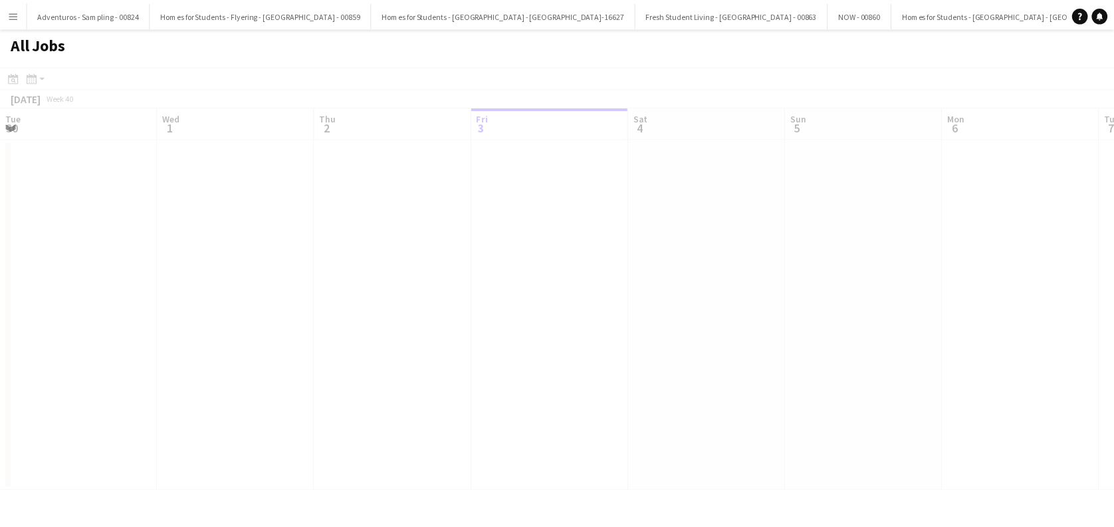
scroll to position [0, 318]
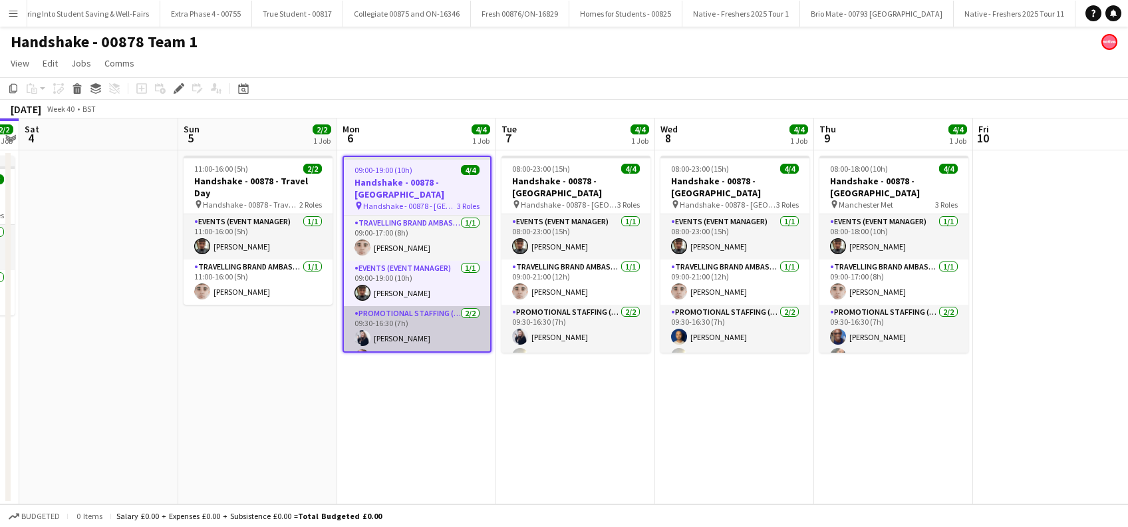
click at [416, 323] on app-card-role "Promotional Staffing (Brand Ambassadors) 2/2 09:30-16:30 (7h) LAURA HUNTER Crys…" at bounding box center [417, 338] width 146 height 64
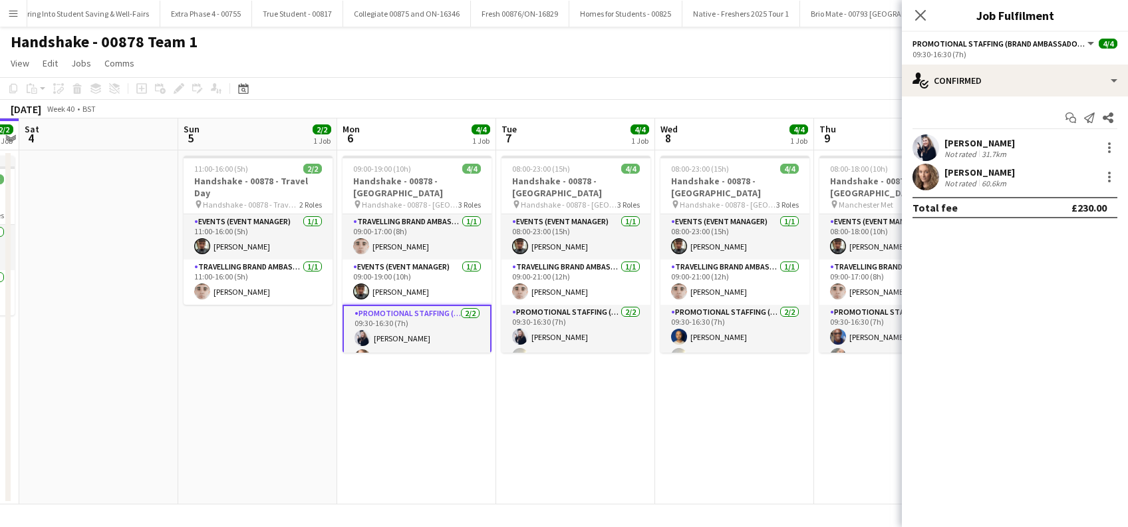
click at [985, 140] on div "[PERSON_NAME]" at bounding box center [979, 143] width 70 height 12
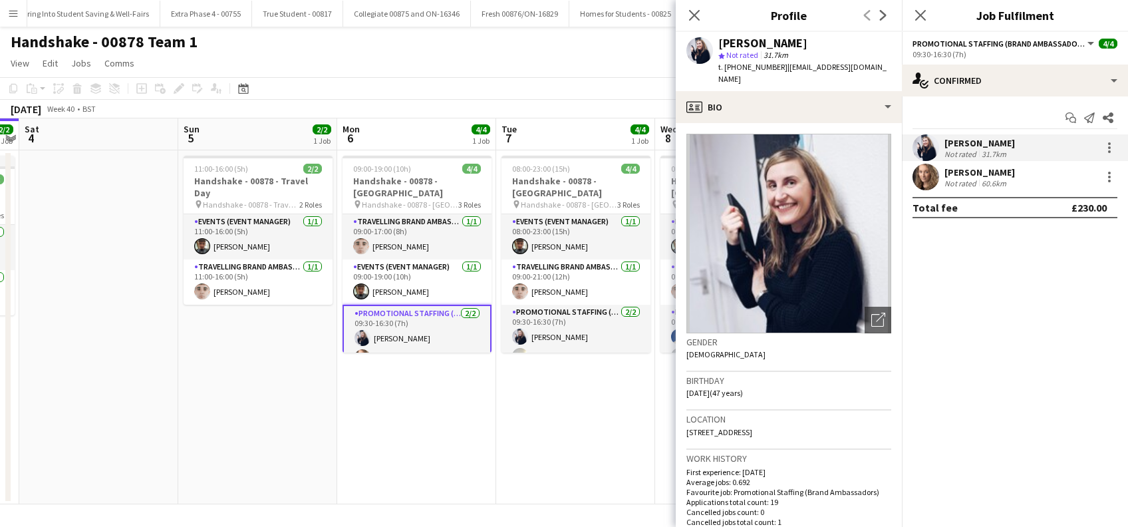
click at [424, 424] on app-date-cell "09:00-19:00 (10h) 4/4 Handshake - 00878 - Leicester pin Handshake - 00878 - Lei…" at bounding box center [416, 327] width 159 height 354
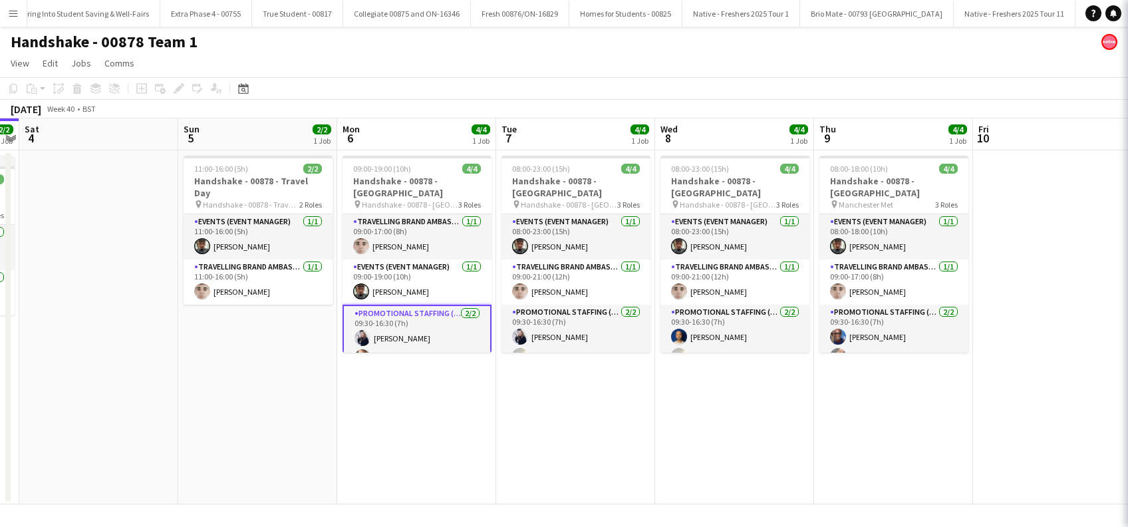
scroll to position [0, 456]
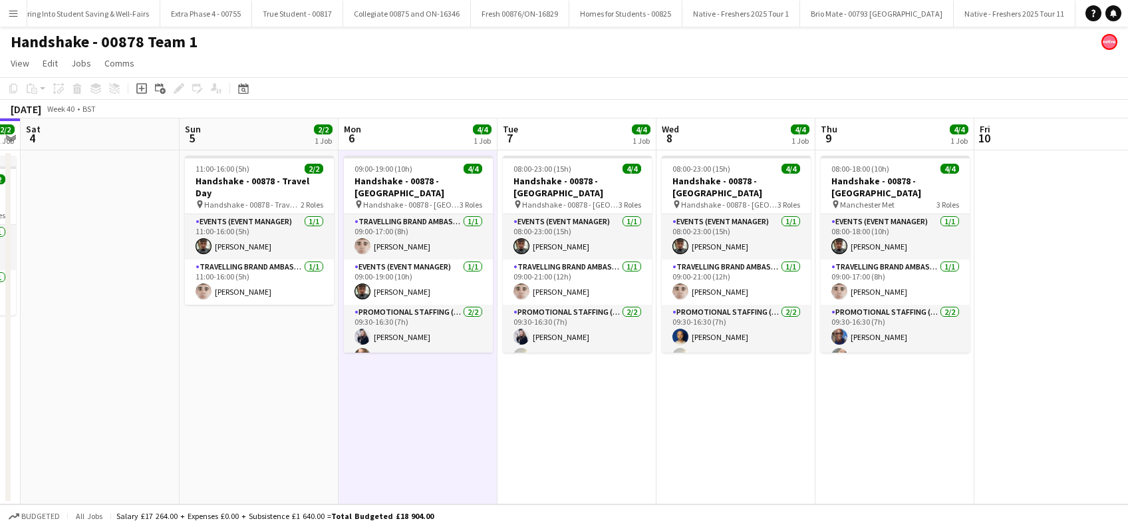
click at [517, 420] on app-date-cell "08:00-23:00 (15h) 4/4 Handshake - 00878 - Loughborough pin Handshake - 00878 - …" at bounding box center [576, 327] width 159 height 354
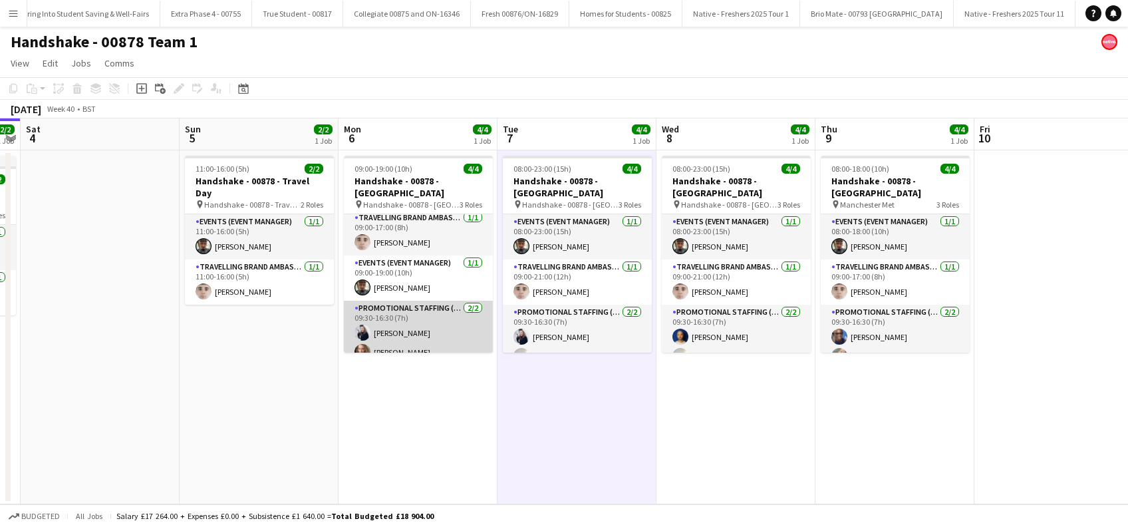
scroll to position [5, 0]
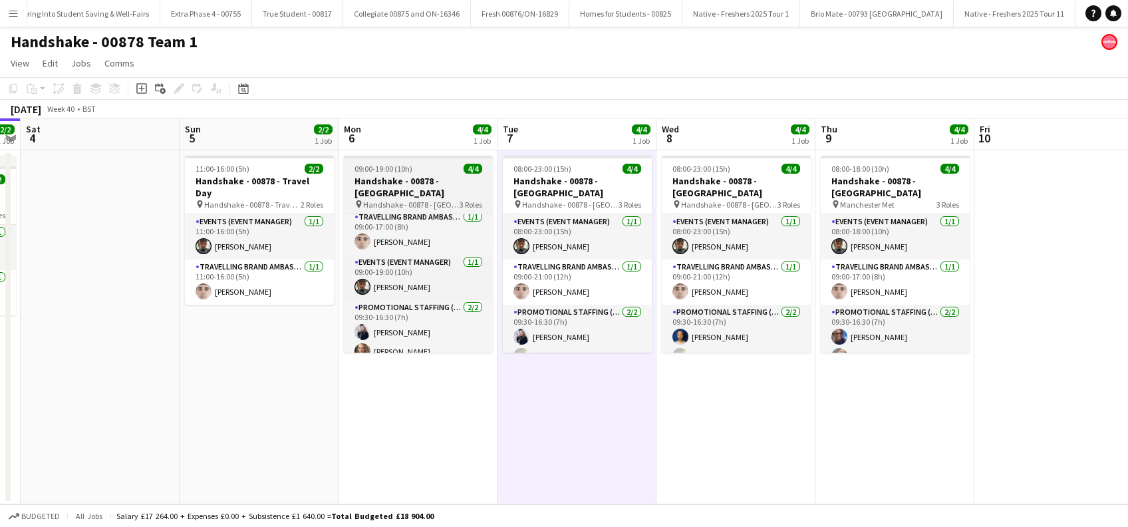
click at [400, 176] on h3 "Handshake - 00878 - Leicester" at bounding box center [418, 187] width 149 height 24
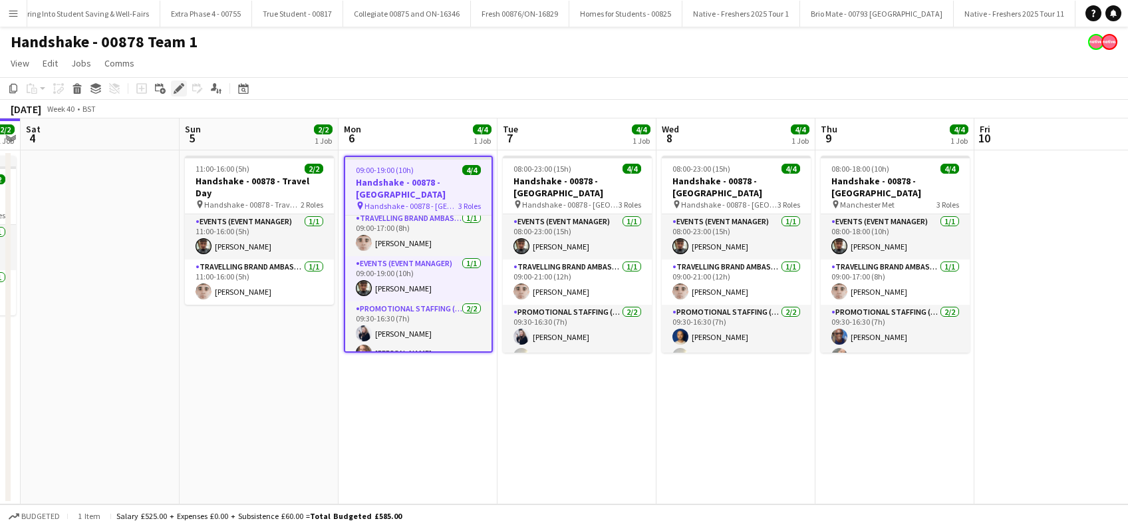
click at [180, 89] on icon "Edit" at bounding box center [179, 88] width 11 height 11
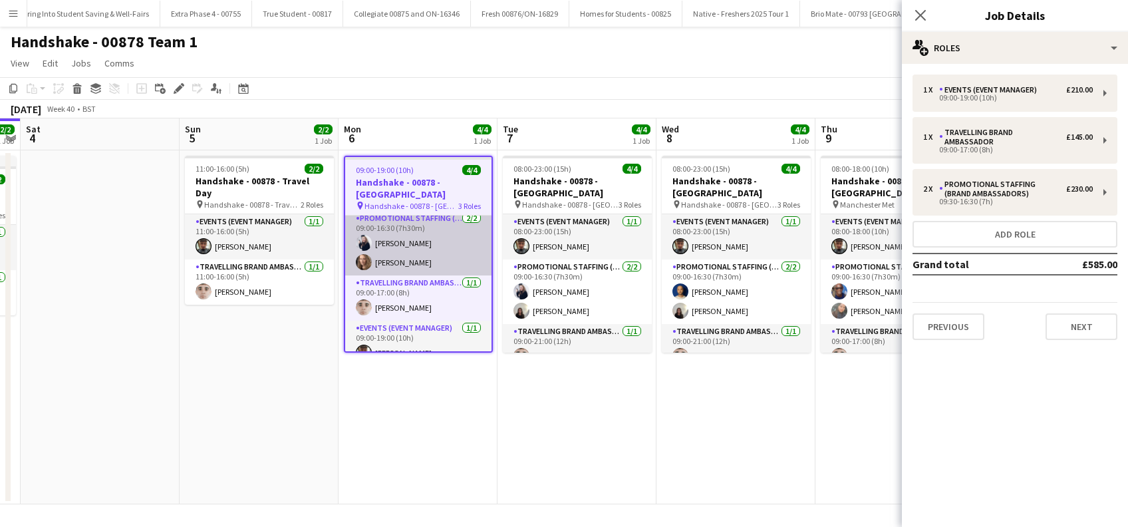
scroll to position [7, 0]
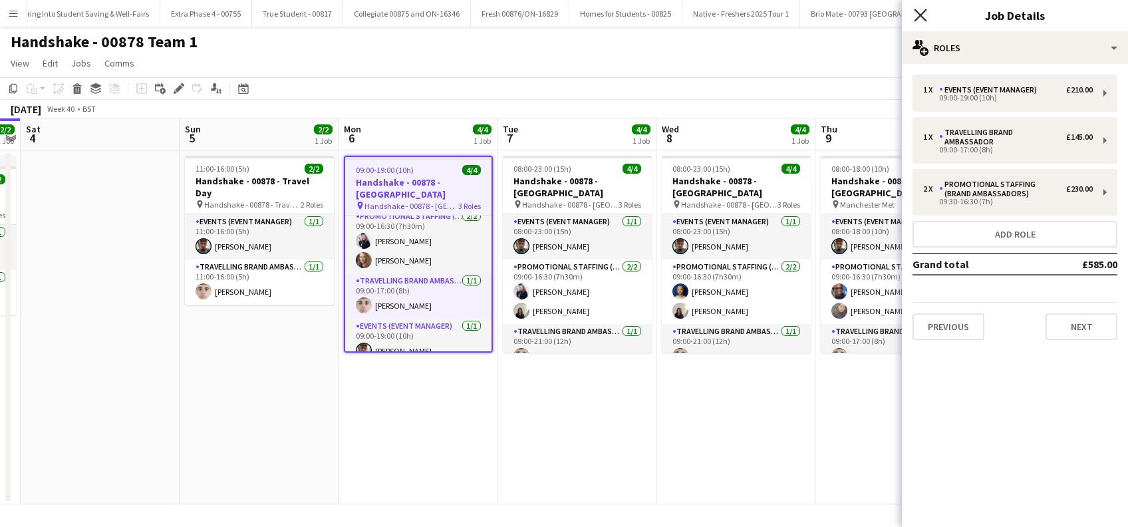
click at [922, 15] on icon "Close pop-in" at bounding box center [920, 15] width 13 height 13
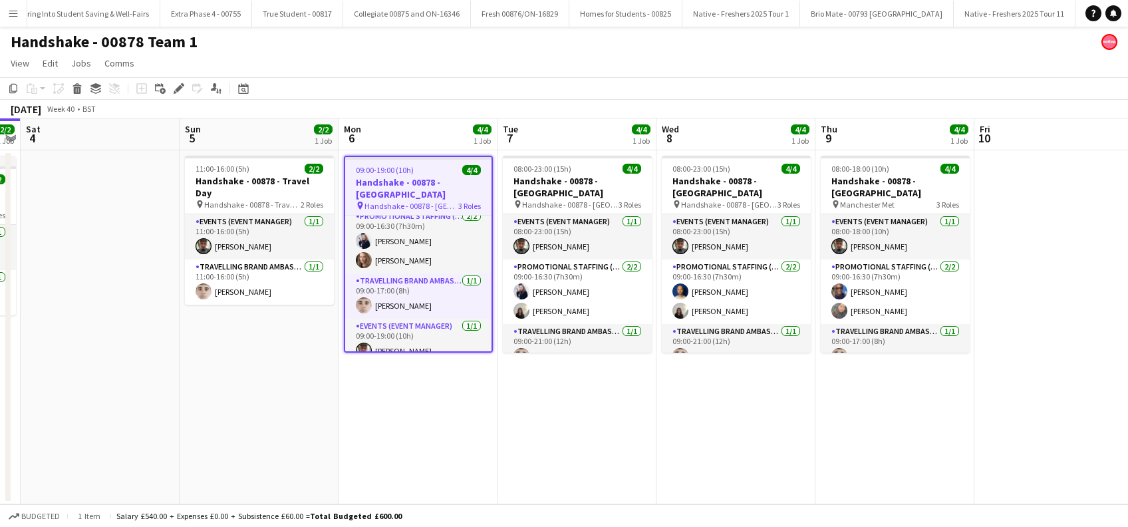
click at [457, 399] on app-date-cell "09:00-19:00 (10h) 4/4 Handshake - 00878 - Leicester pin Handshake - 00878 - Lei…" at bounding box center [417, 327] width 159 height 354
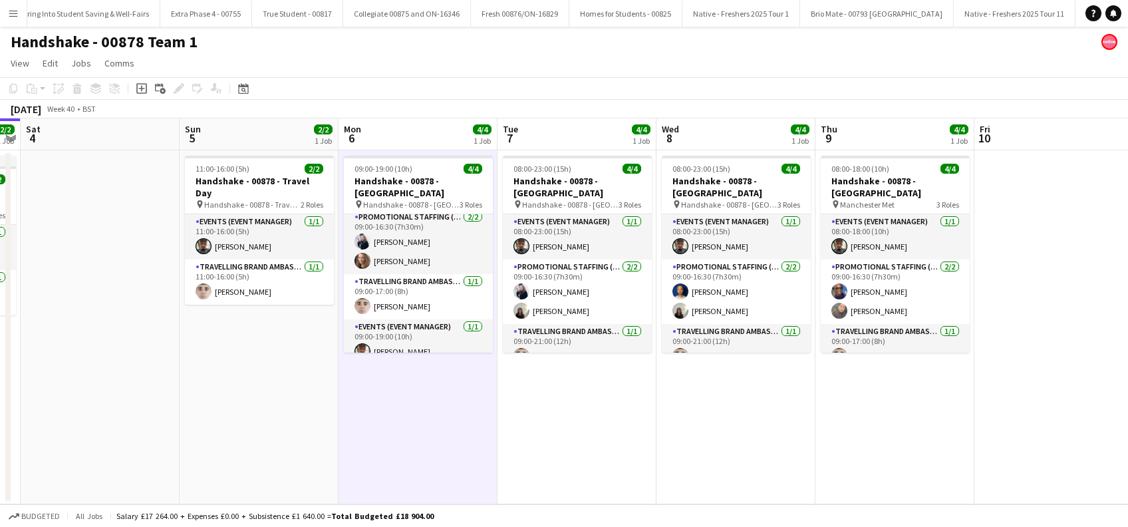
click at [328, 393] on app-date-cell "11:00-16:00 (5h) 2/2 Handshake - 00878 - Travel Day pin Handshake - 00878 - Tra…" at bounding box center [259, 327] width 159 height 354
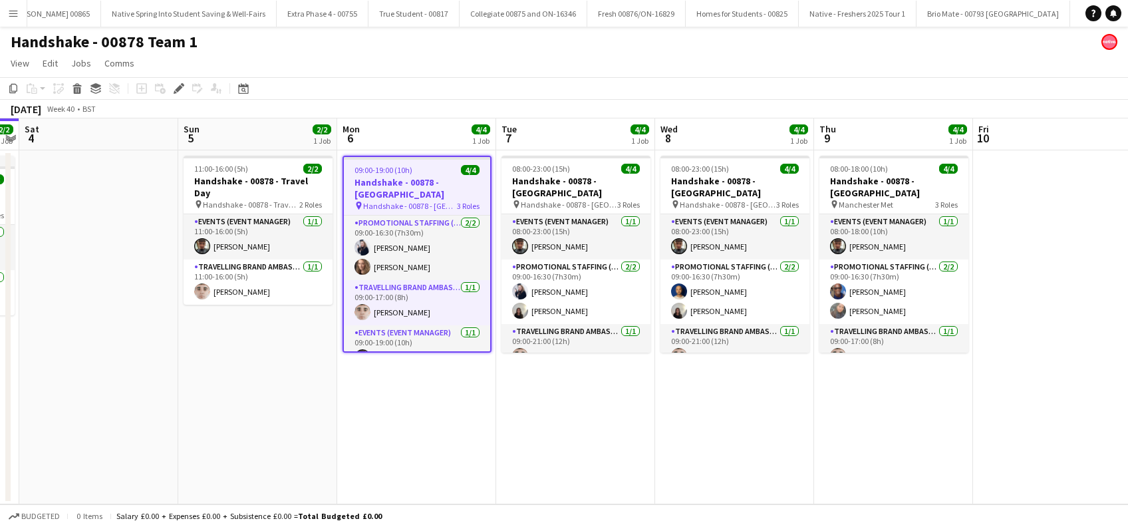
scroll to position [0, 2064]
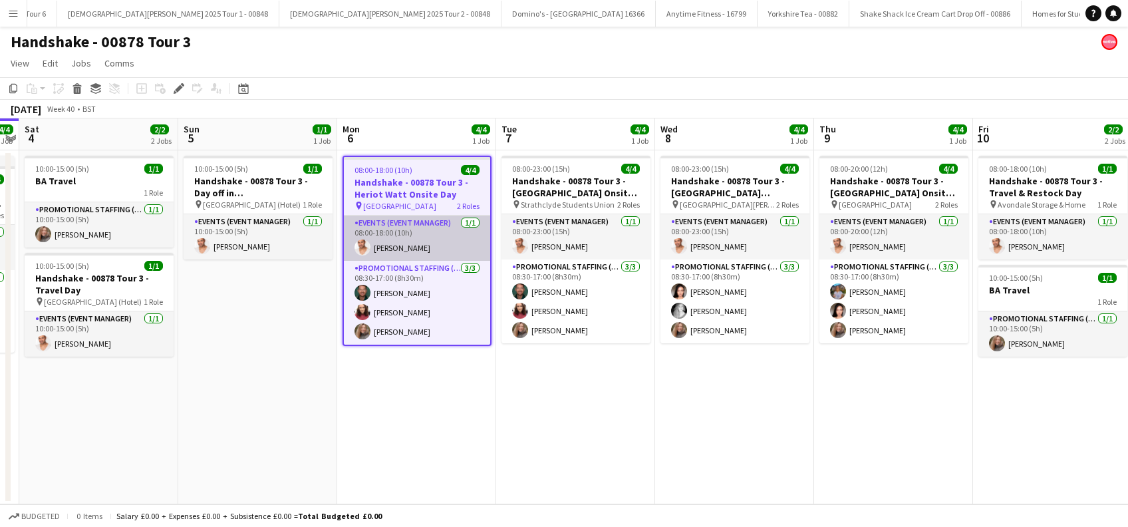
scroll to position [0, 4831]
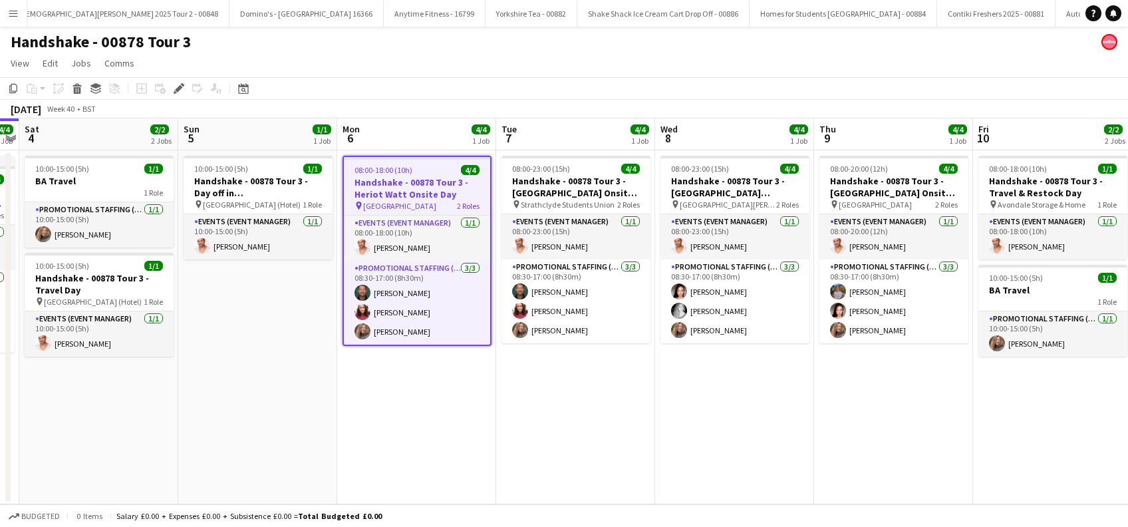
click at [424, 389] on app-date-cell "08:00-18:00 (10h) 4/4 Handshake - 00878 Tour 3 - Heriot Watt Onsite Day pin Her…" at bounding box center [416, 327] width 159 height 354
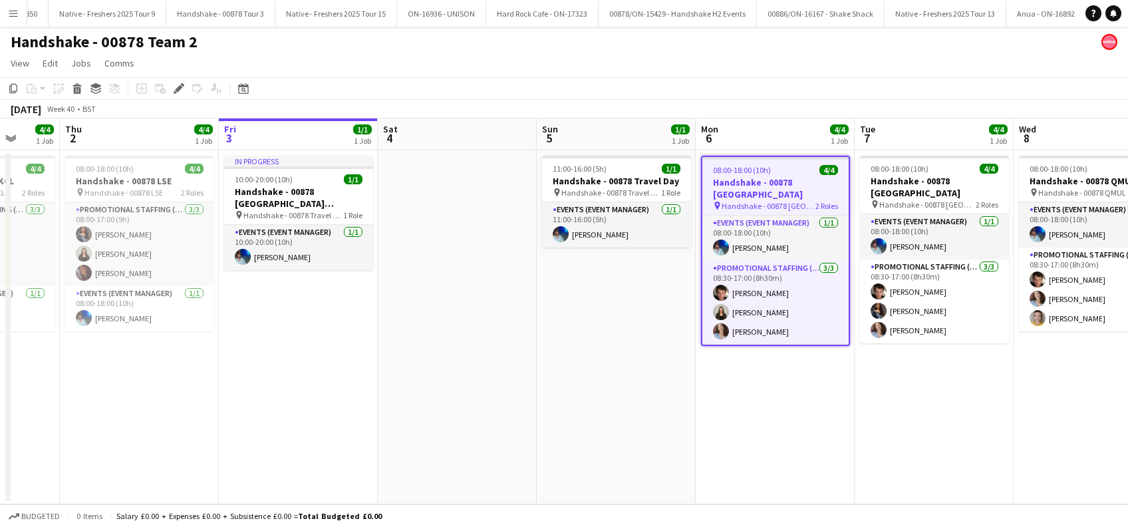
scroll to position [0, 578]
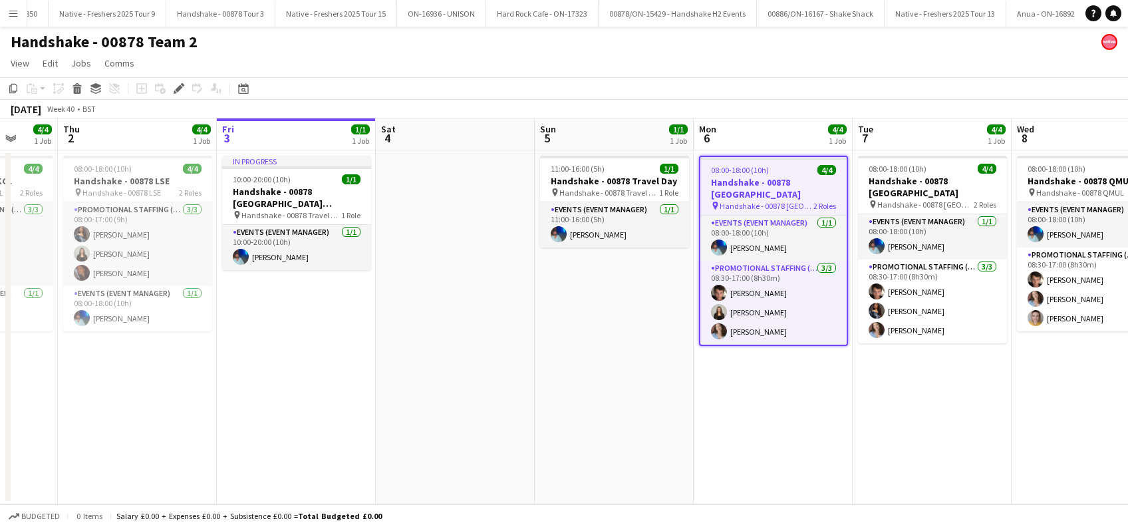
drag, startPoint x: 289, startPoint y: 408, endPoint x: 640, endPoint y: 431, distance: 351.9
click at [640, 431] on app-calendar-viewport "Sun 28 1/1 1 Job Mon 29 4/4 1 Job Tue 30 4/4 1 Job Wed 1 4/4 1 Job Thu 2 4/4 1 …" at bounding box center [564, 311] width 1128 height 386
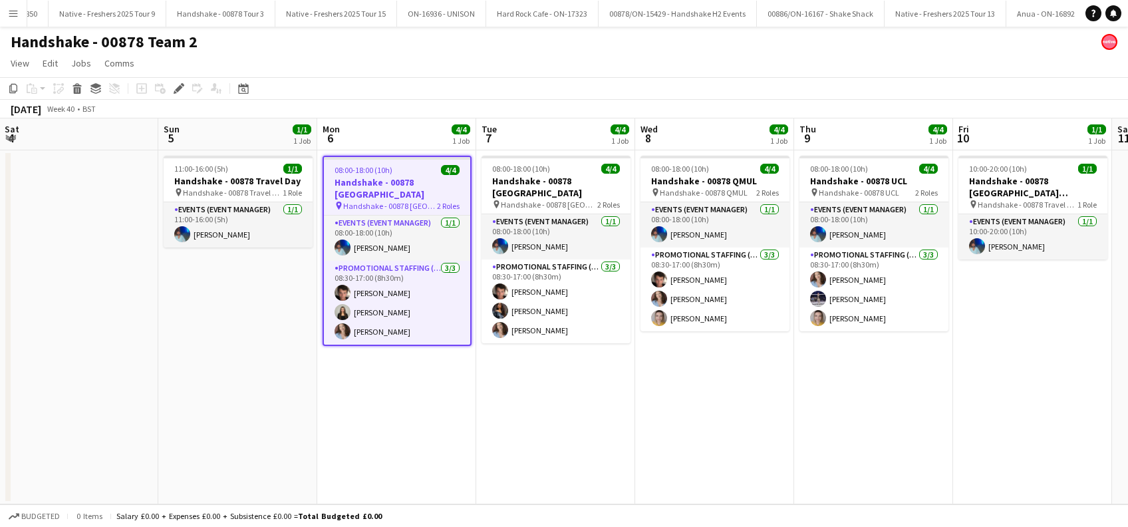
drag, startPoint x: 759, startPoint y: 378, endPoint x: 385, endPoint y: 414, distance: 376.0
click at [385, 414] on app-calendar-viewport "Tue 30 4/4 1 Job Wed 1 4/4 1 Job Thu 2 4/4 1 Job Fri 3 1/1 1 Job Sat 4 Sun 5 1/…" at bounding box center [564, 311] width 1128 height 386
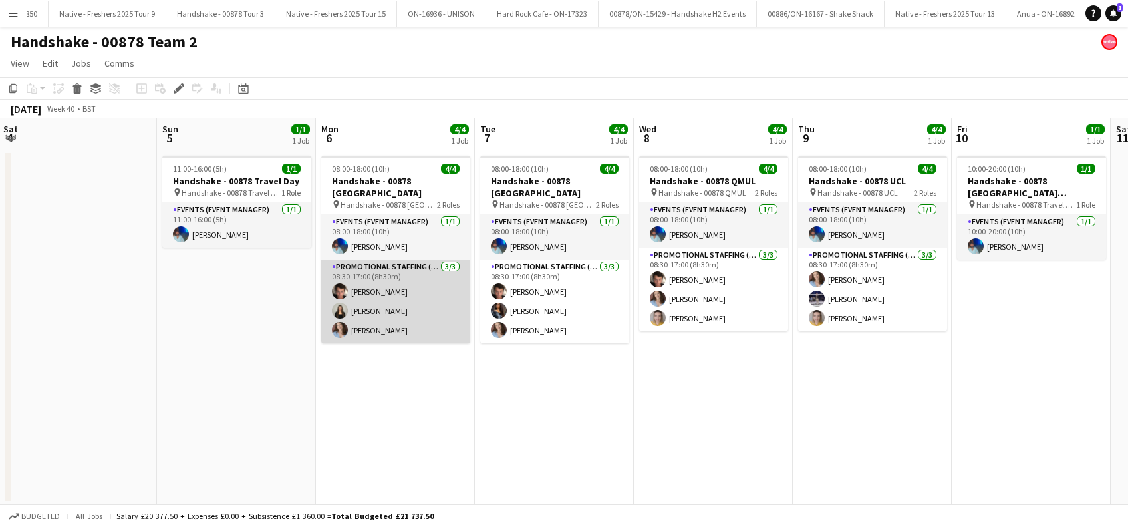
click at [370, 303] on app-card-role "Promotional Staffing (Brand Ambassadors) 3/3 08:30-17:00 (8h30m) Sebastian Hill…" at bounding box center [395, 301] width 149 height 84
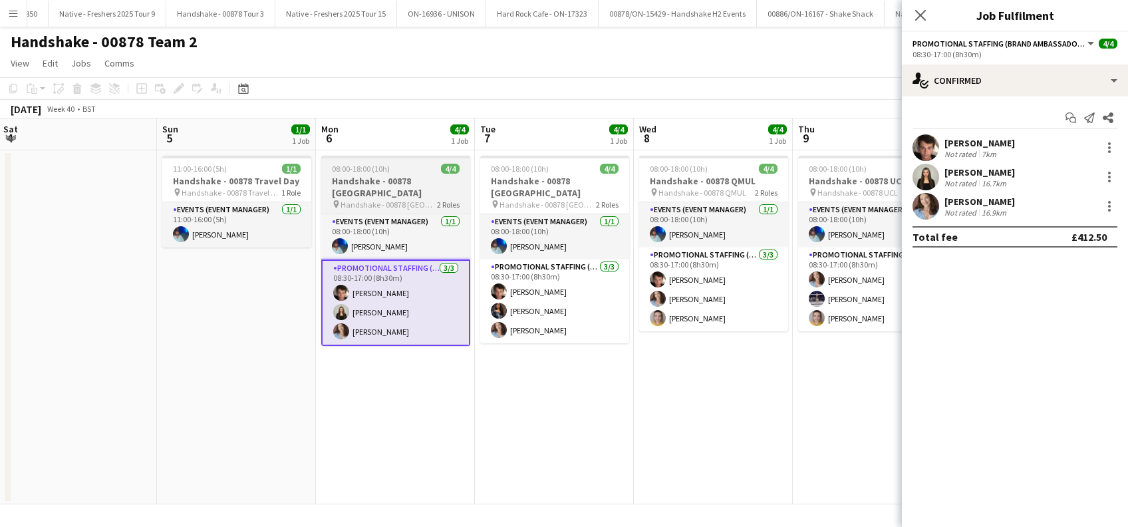
click at [379, 191] on h3 "Handshake - 00878 [GEOGRAPHIC_DATA]" at bounding box center [395, 187] width 149 height 24
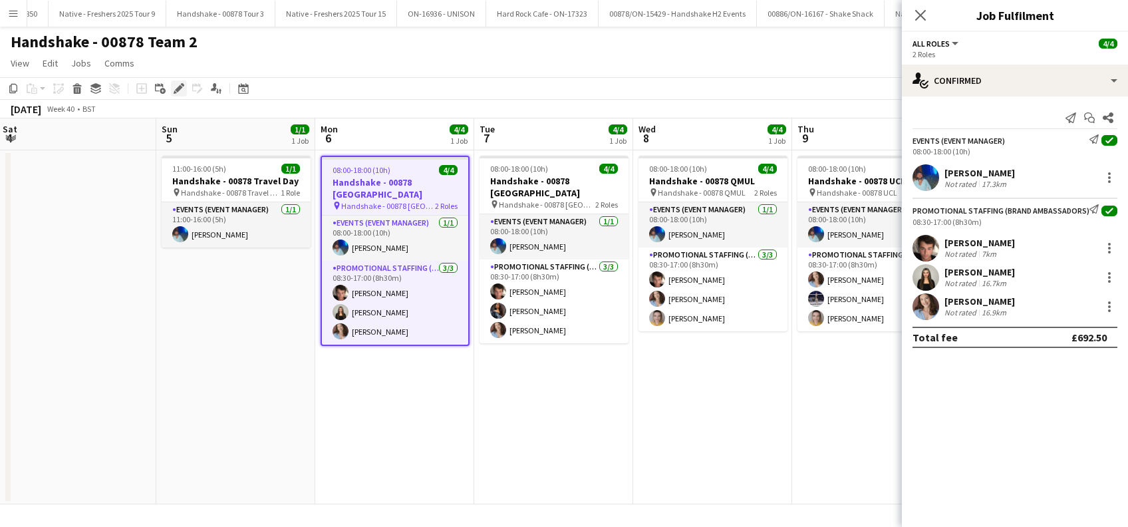
click at [178, 90] on icon at bounding box center [178, 88] width 7 height 7
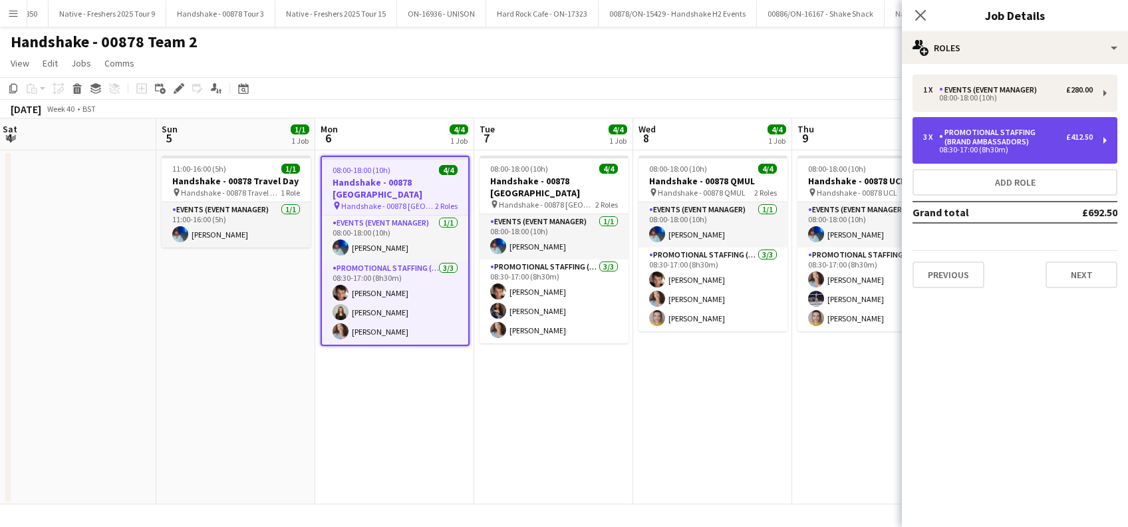
click at [1003, 132] on div "Promotional Staffing (Brand Ambassadors)" at bounding box center [1002, 137] width 127 height 19
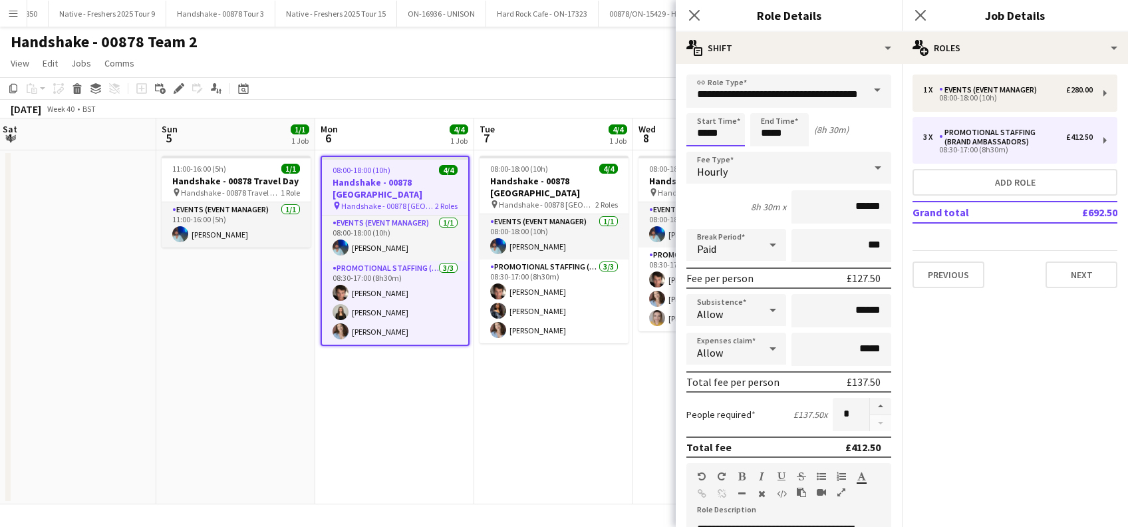
click at [719, 128] on input "*****" at bounding box center [715, 129] width 59 height 33
click at [705, 106] on div at bounding box center [702, 106] width 27 height 13
click at [729, 154] on div at bounding box center [728, 152] width 27 height 13
click at [704, 154] on div at bounding box center [702, 152] width 27 height 13
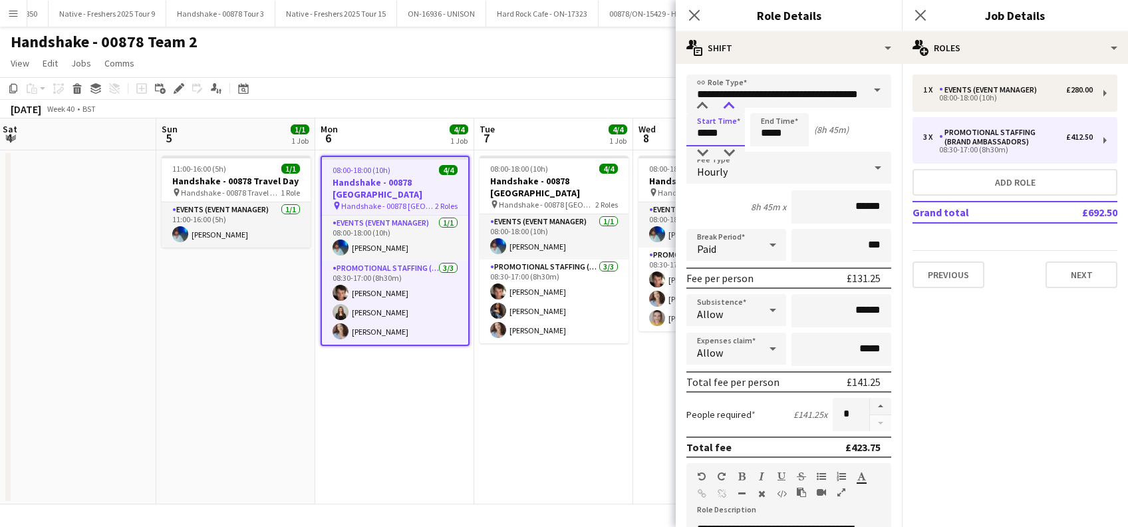
click at [732, 102] on div at bounding box center [728, 106] width 27 height 13
type input "*****"
click at [733, 102] on div at bounding box center [728, 106] width 27 height 13
click at [775, 134] on input "*****" at bounding box center [779, 129] width 59 height 33
type input "*****"
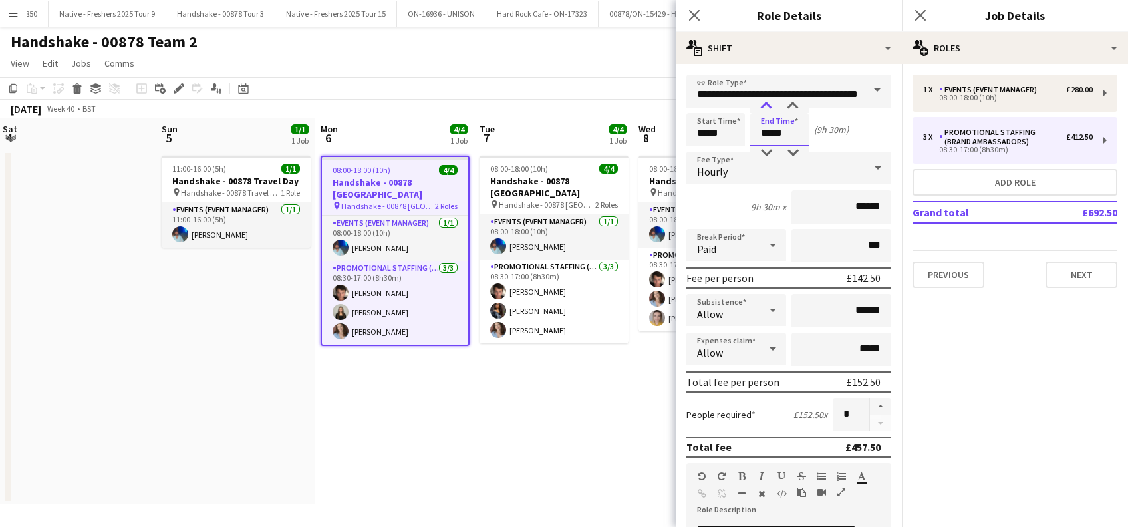
click at [763, 101] on div at bounding box center [766, 106] width 27 height 13
click at [711, 131] on input "*****" at bounding box center [715, 129] width 59 height 33
click at [698, 104] on div at bounding box center [702, 106] width 27 height 13
click at [734, 154] on div at bounding box center [728, 152] width 27 height 13
type input "*****"
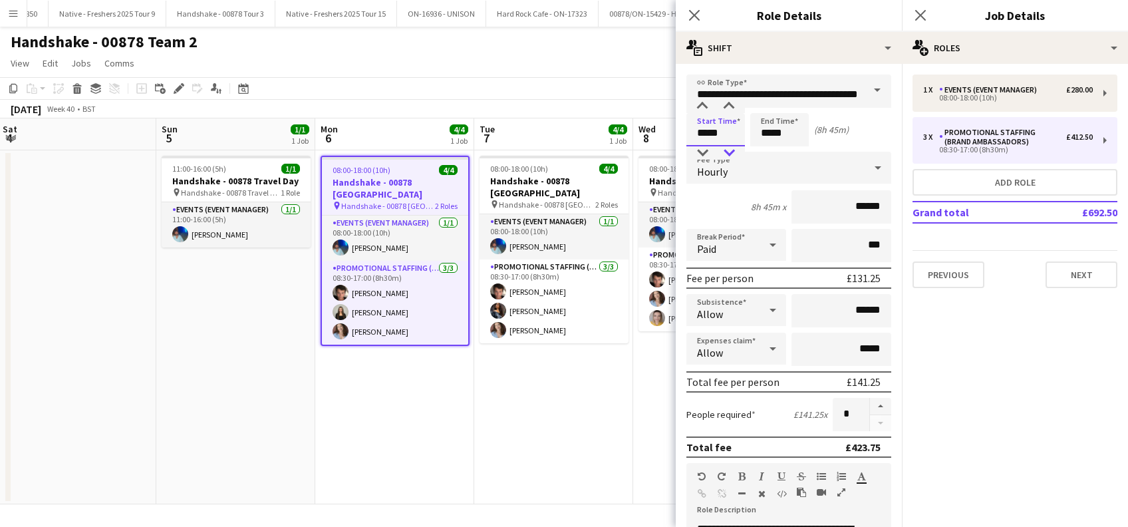
click at [734, 154] on div at bounding box center [728, 152] width 27 height 13
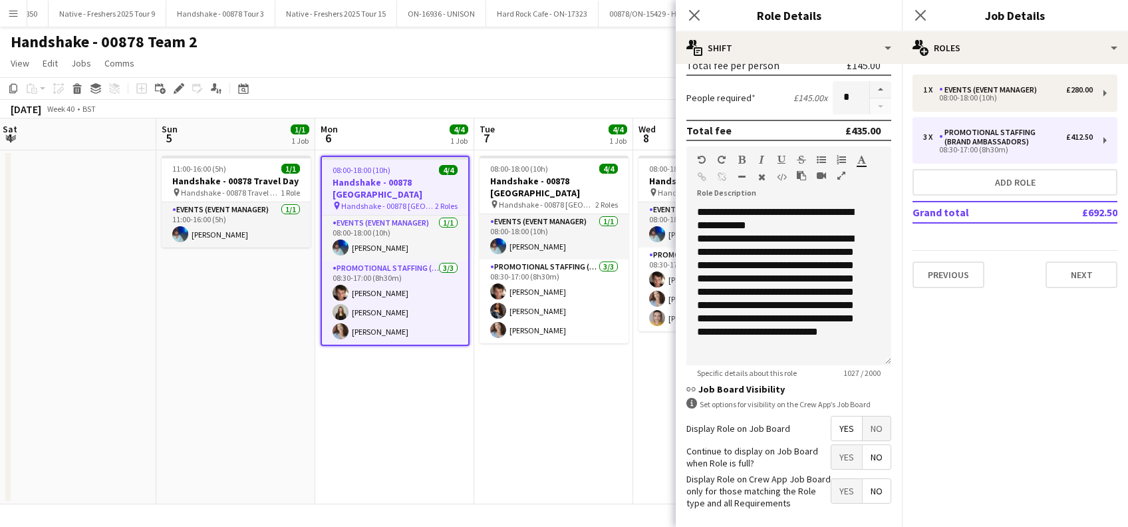
scroll to position [384, 0]
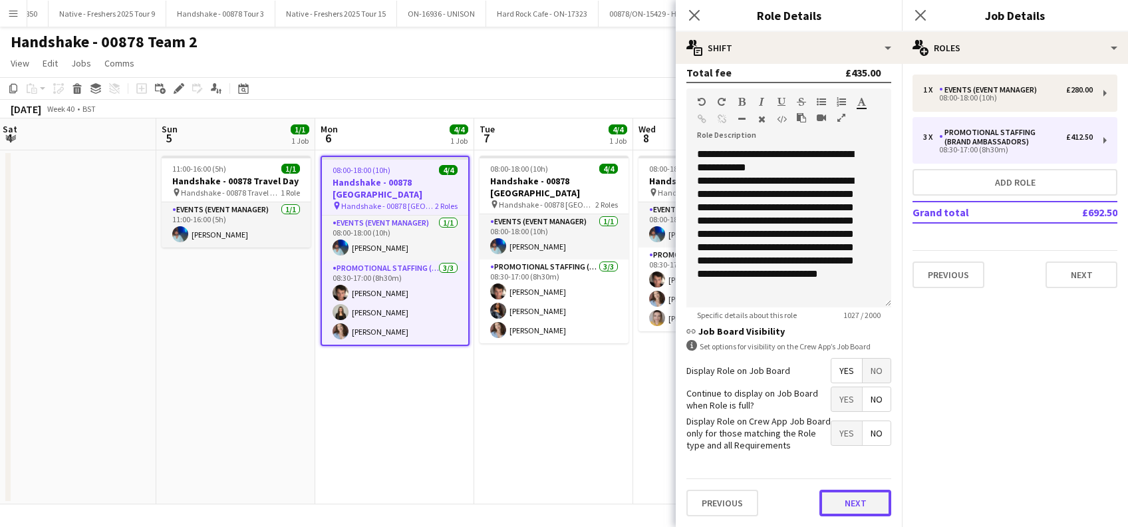
click at [840, 505] on button "Next" at bounding box center [855, 502] width 72 height 27
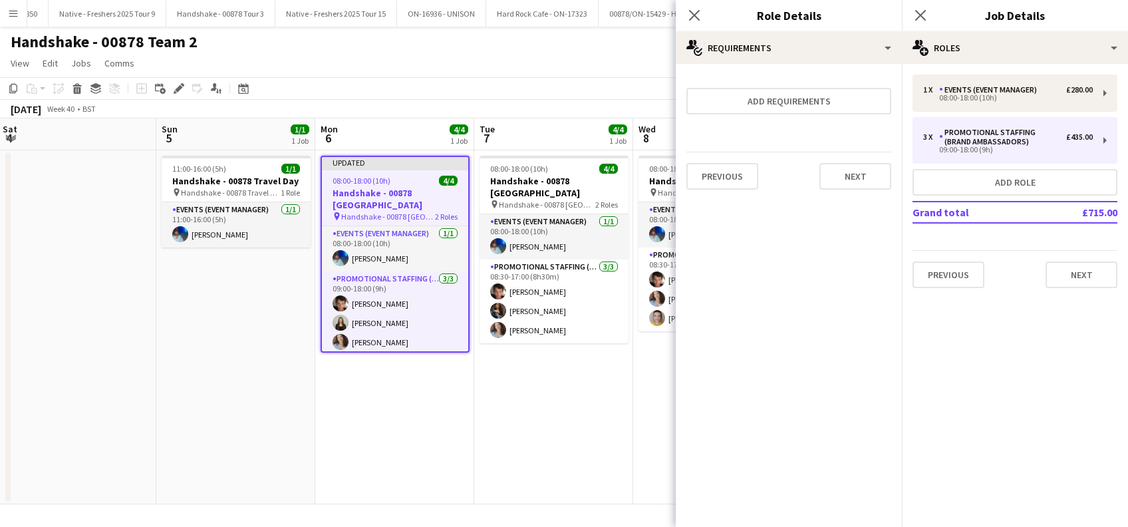
scroll to position [0, 0]
click at [859, 180] on button "Next" at bounding box center [855, 176] width 72 height 27
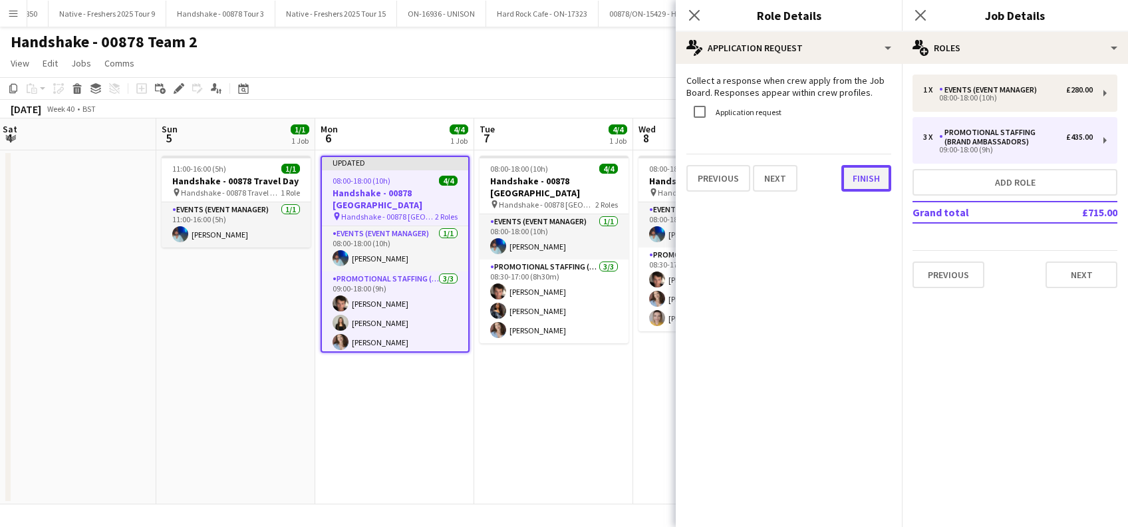
click at [870, 173] on button "Finish" at bounding box center [866, 178] width 50 height 27
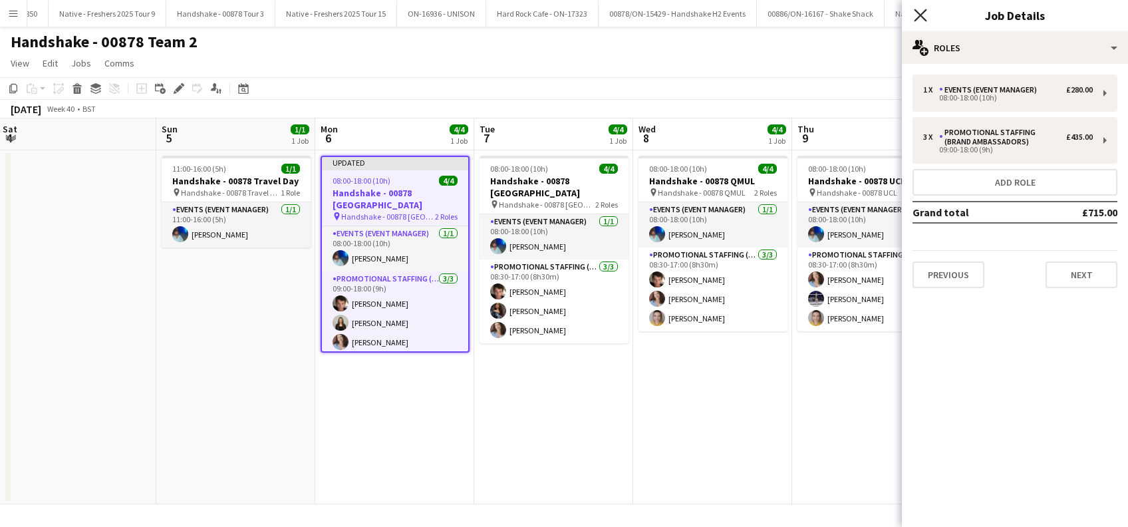
click at [922, 17] on icon at bounding box center [920, 15] width 13 height 13
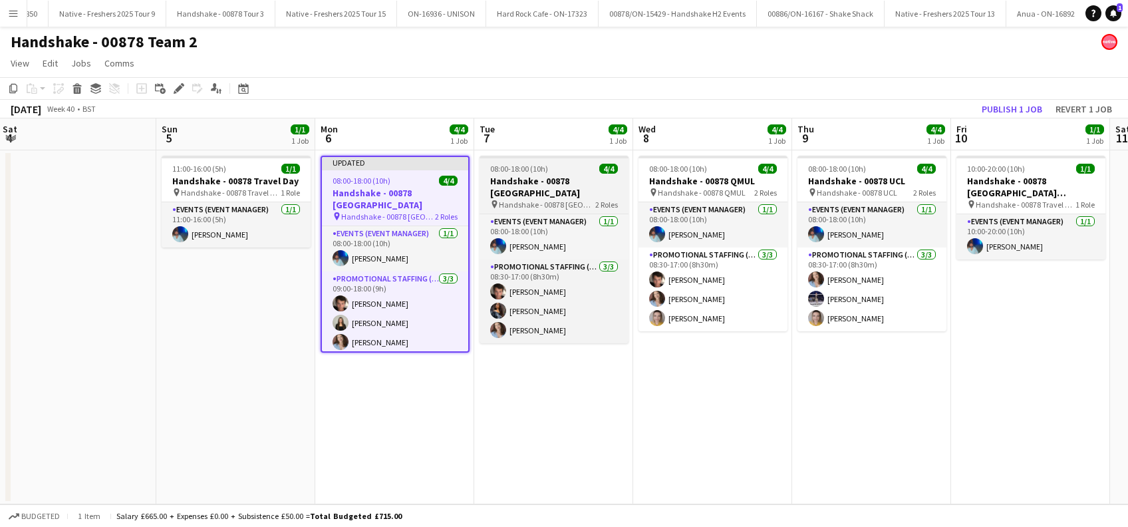
click at [527, 178] on h3 "Handshake - 00878 [GEOGRAPHIC_DATA]" at bounding box center [553, 187] width 149 height 24
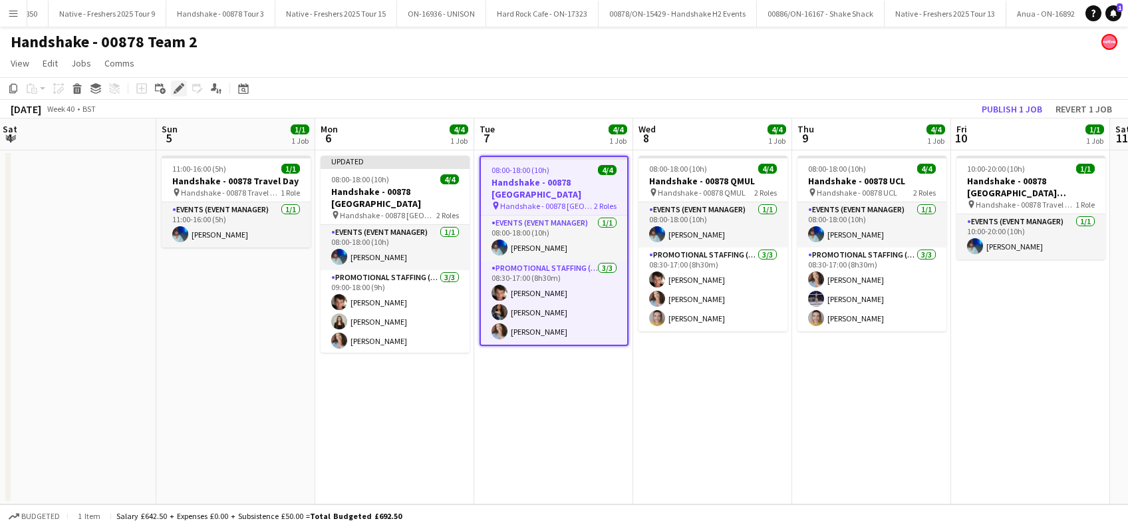
click at [178, 84] on icon "Edit" at bounding box center [179, 88] width 11 height 11
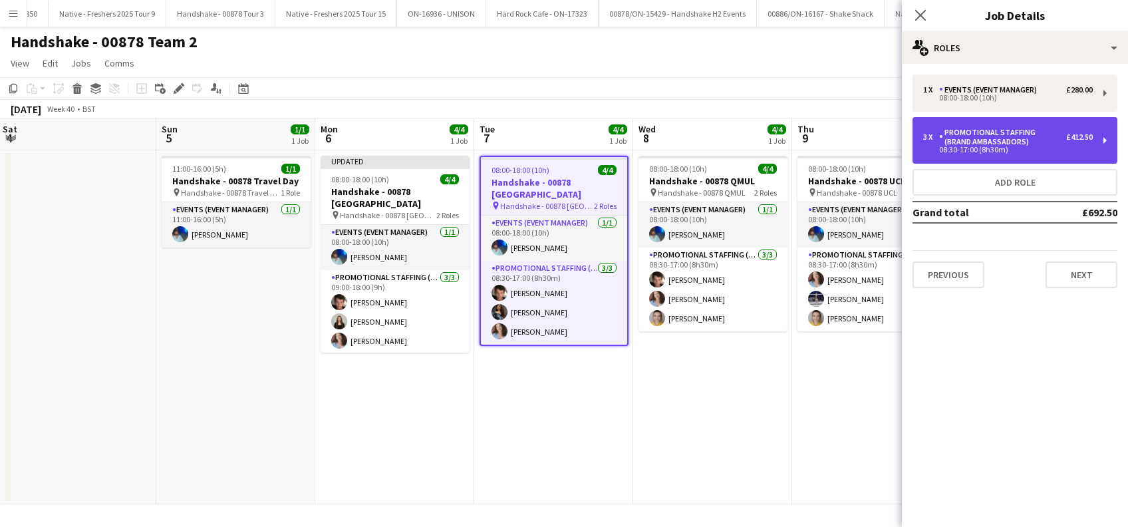
click at [1009, 144] on div "Promotional Staffing (Brand Ambassadors)" at bounding box center [1002, 137] width 127 height 19
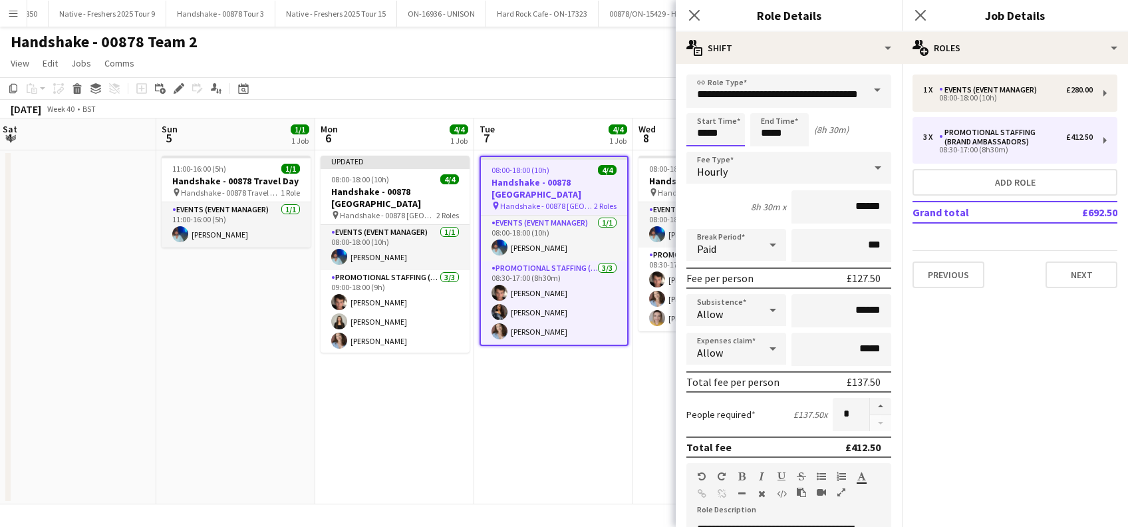
click at [718, 134] on input "*****" at bounding box center [715, 129] width 59 height 33
click at [702, 104] on div at bounding box center [702, 106] width 27 height 13
click at [729, 150] on div at bounding box center [728, 152] width 27 height 13
type input "*****"
click at [729, 150] on div at bounding box center [728, 152] width 27 height 13
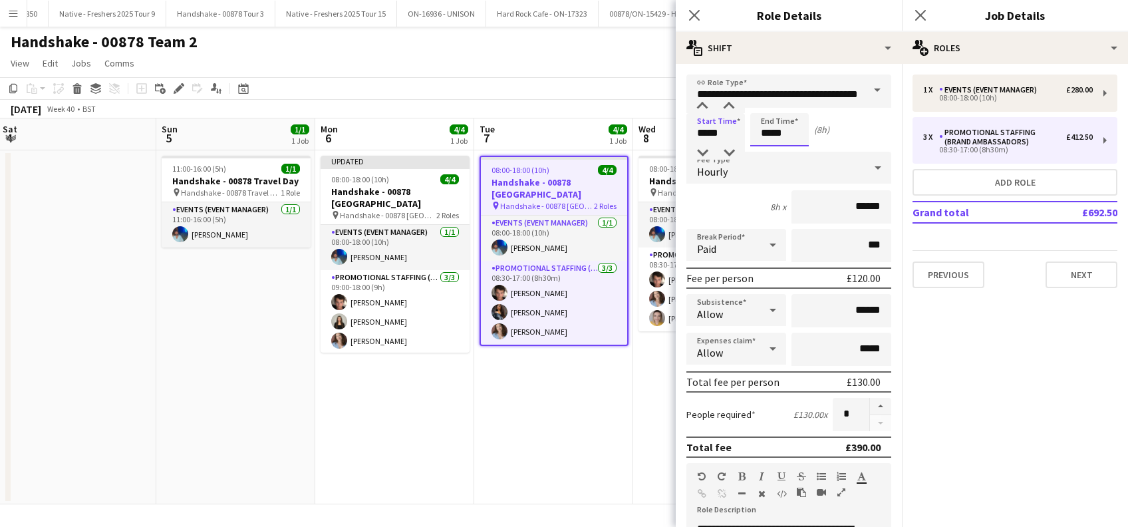
click at [784, 128] on input "*****" at bounding box center [779, 129] width 59 height 33
type input "*****"
click at [765, 103] on div at bounding box center [766, 106] width 27 height 13
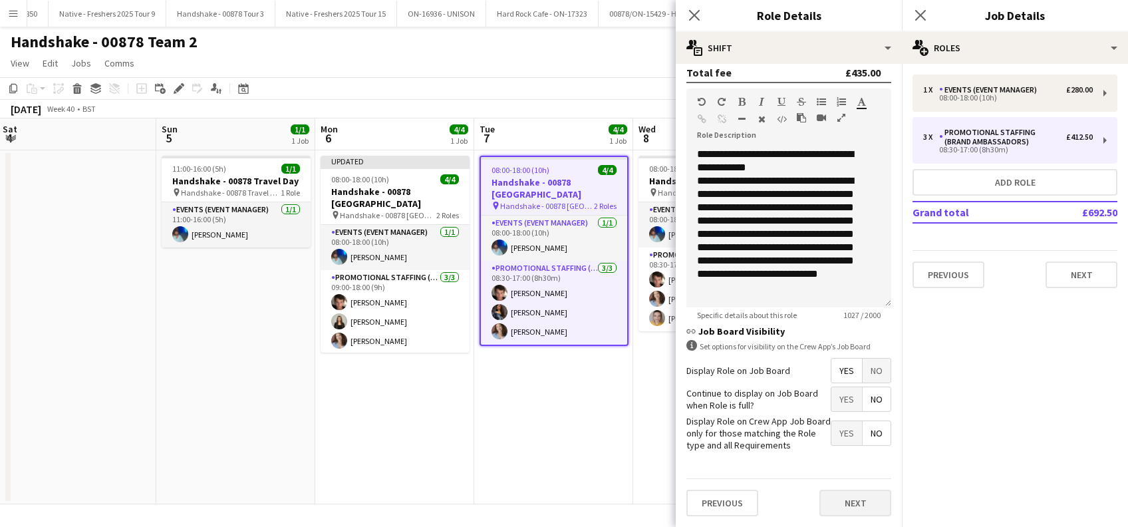
scroll to position [384, 0]
click at [848, 502] on button "Next" at bounding box center [855, 502] width 72 height 27
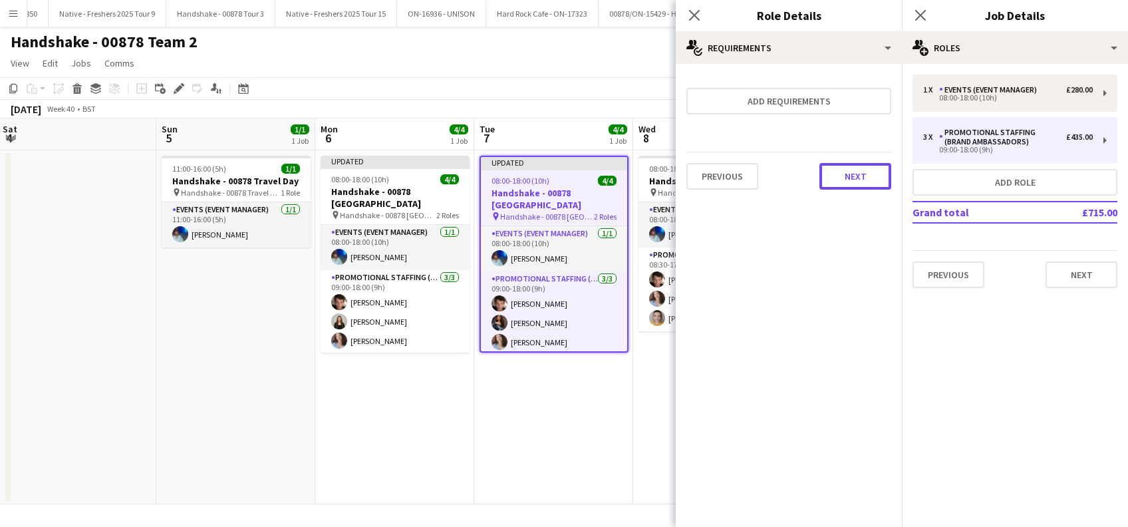
drag, startPoint x: 855, startPoint y: 179, endPoint x: 867, endPoint y: 165, distance: 18.4
click at [855, 178] on button "Next" at bounding box center [855, 176] width 72 height 27
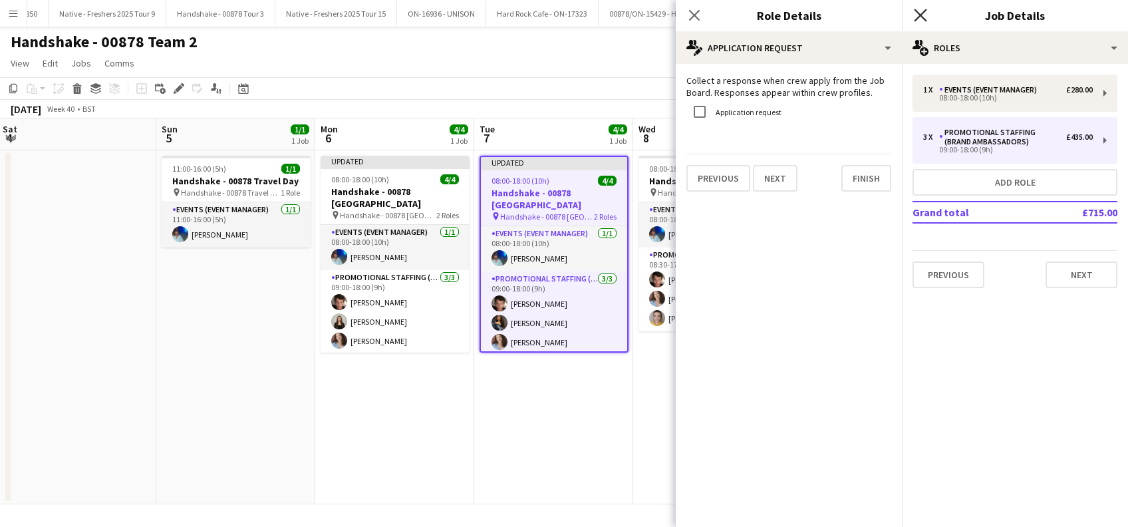
click at [920, 10] on icon "Close pop-in" at bounding box center [920, 15] width 13 height 13
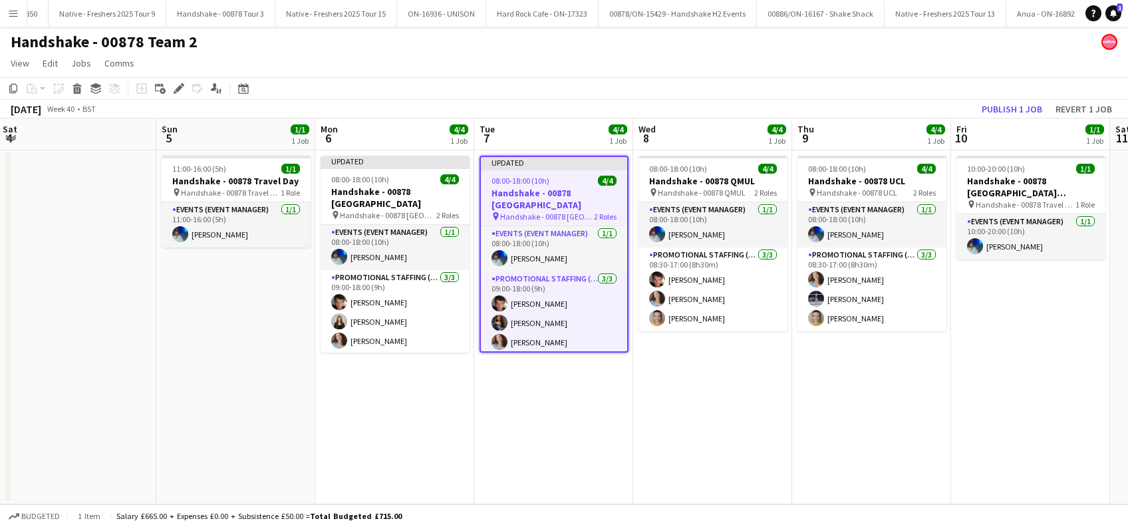
click at [741, 383] on app-date-cell "08:00-18:00 (10h) 4/4 Handshake - 00878 QMUL pin Handshake - 00878 QMUL 2 Roles…" at bounding box center [712, 327] width 159 height 354
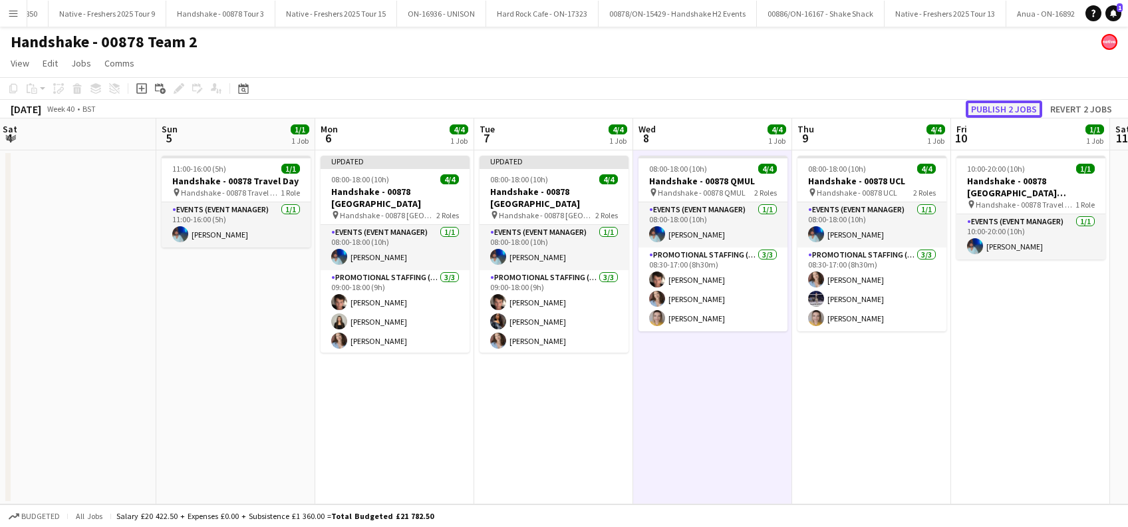
click at [1011, 109] on button "Publish 2 jobs" at bounding box center [1003, 108] width 76 height 17
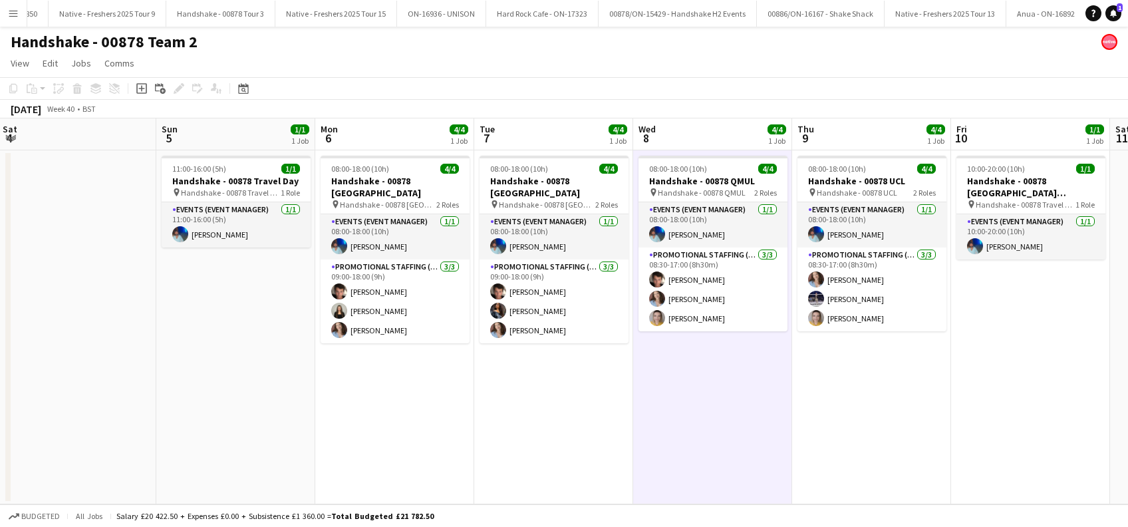
click at [366, 378] on app-date-cell "08:00-18:00 (10h) 4/4 Handshake - 00878 Imperial College pin Handshake - 00878 …" at bounding box center [394, 327] width 159 height 354
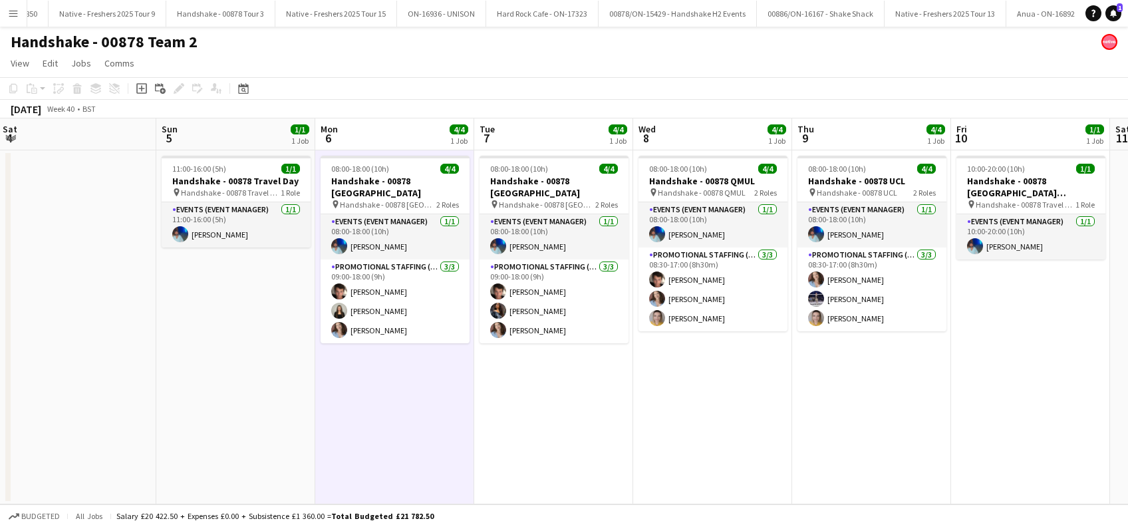
click at [527, 371] on app-date-cell "08:00-18:00 (10h) 4/4 Handshake - 00878 Imperial College pin Handshake - 00878 …" at bounding box center [553, 327] width 159 height 354
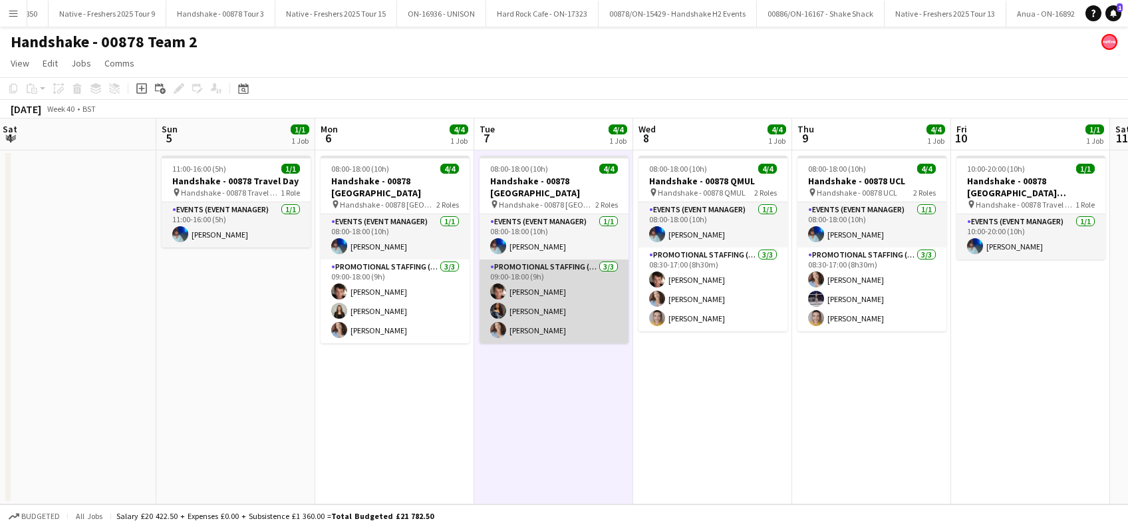
click at [548, 310] on app-card-role "Promotional Staffing (Brand Ambassadors) 3/3 09:00-18:00 (9h) Sebastian Hill Al…" at bounding box center [553, 301] width 149 height 84
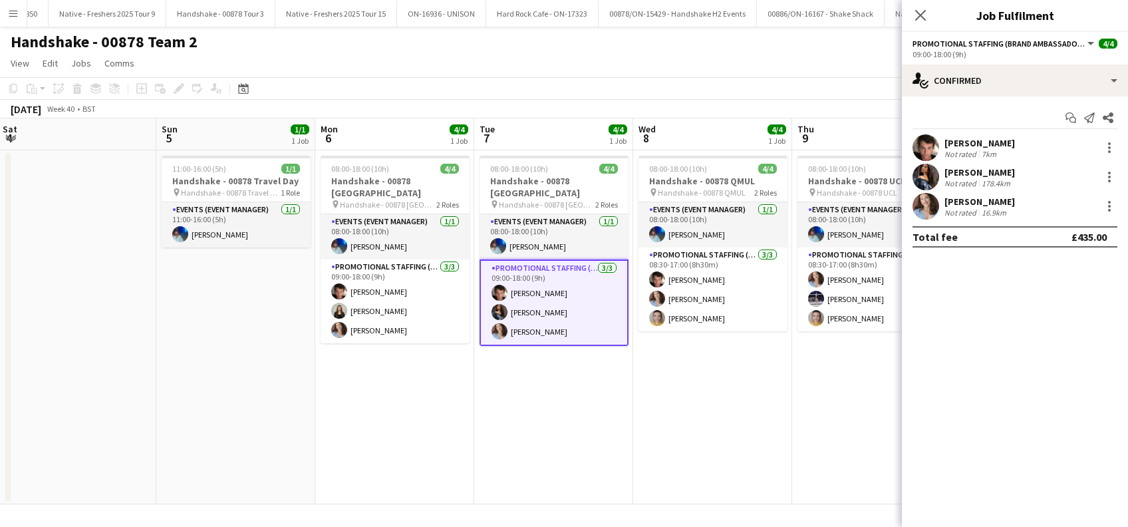
click at [558, 376] on app-date-cell "08:00-18:00 (10h) 4/4 Handshake - 00878 Imperial College pin Handshake - 00878 …" at bounding box center [553, 327] width 159 height 354
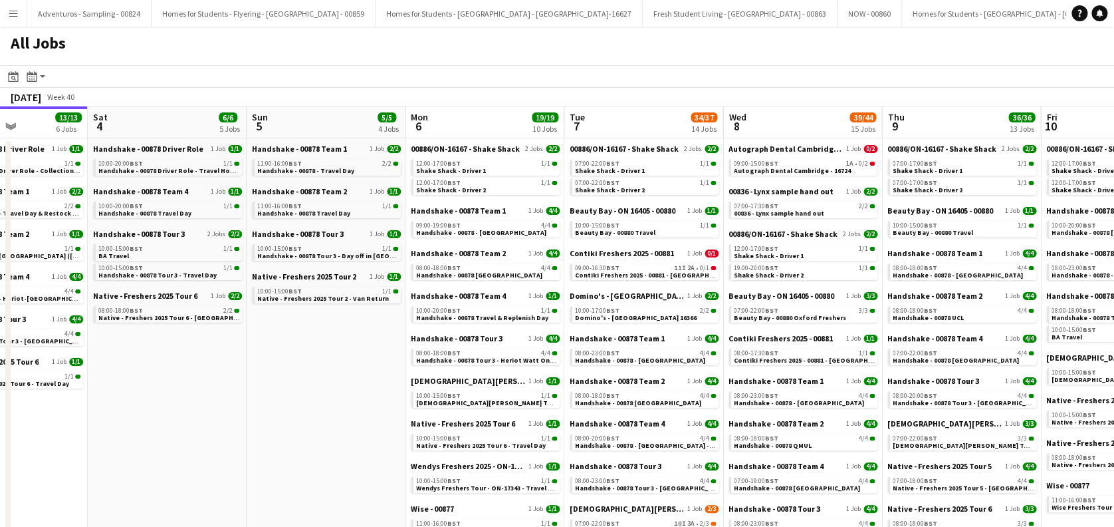
drag, startPoint x: 562, startPoint y: 340, endPoint x: 318, endPoint y: 402, distance: 251.6
click at [318, 403] on app-calendar-viewport "Tue 30 37/37 13 Jobs Wed 1 36/36 12 Jobs Thu 2 22/22 9 Jobs Fri 3 13/13 6 Jobs …" at bounding box center [557, 450] width 1114 height 689
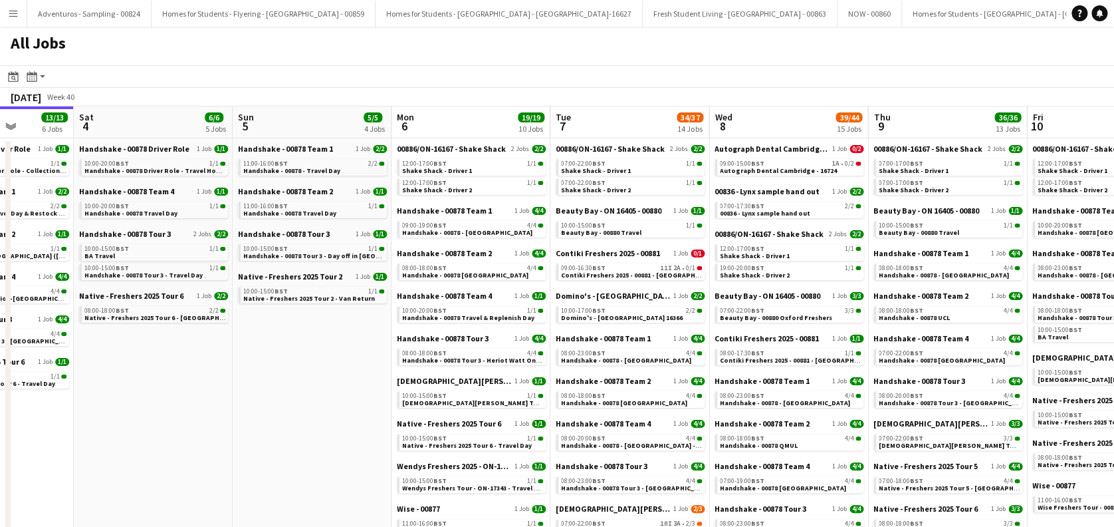
click at [334, 366] on app-date-cell "Handshake - 00878 Team 1 1 Job [DATE] 11:00-16:00 BST 2/2 Handshake - 00878 - T…" at bounding box center [312, 467] width 159 height 658
